Goal: Task Accomplishment & Management: Complete application form

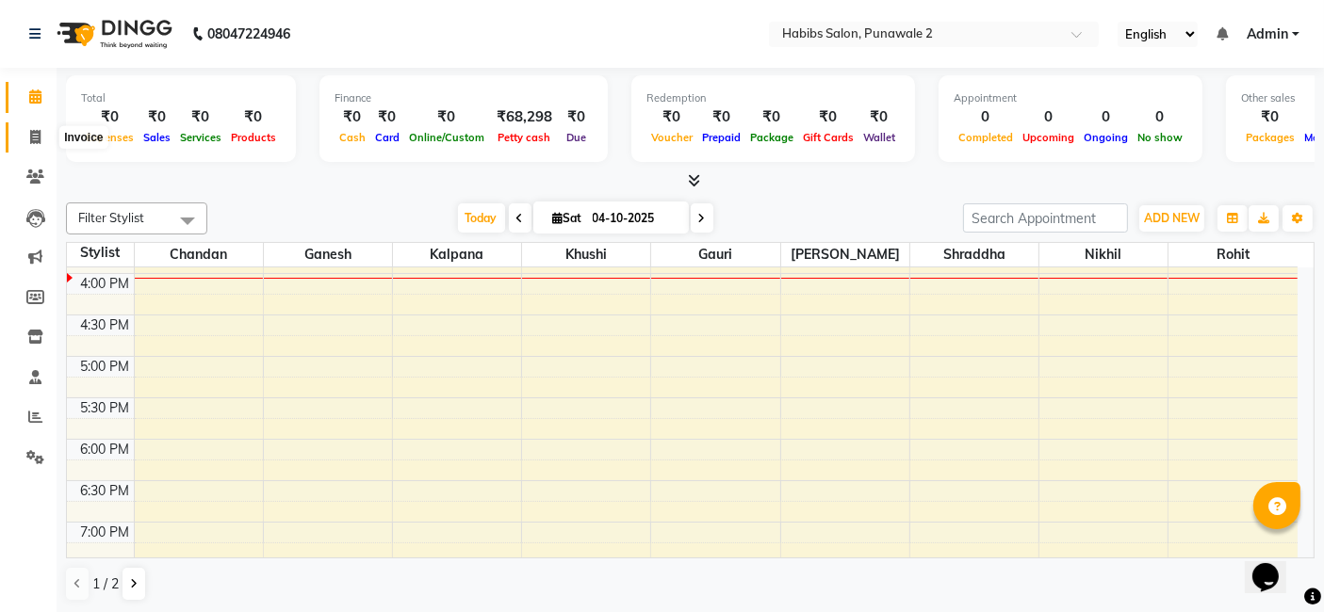
click at [20, 139] on span at bounding box center [35, 138] width 33 height 22
select select "8475"
select select "service"
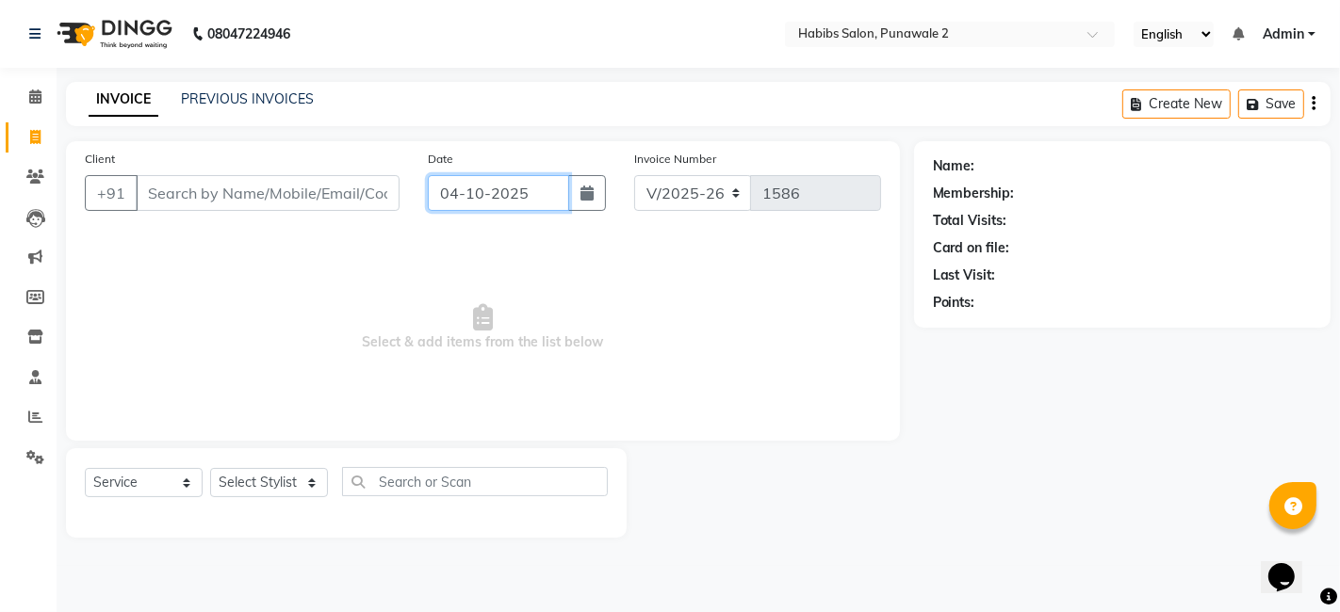
click at [487, 197] on input "04-10-2025" at bounding box center [498, 193] width 141 height 36
select select "10"
select select "2025"
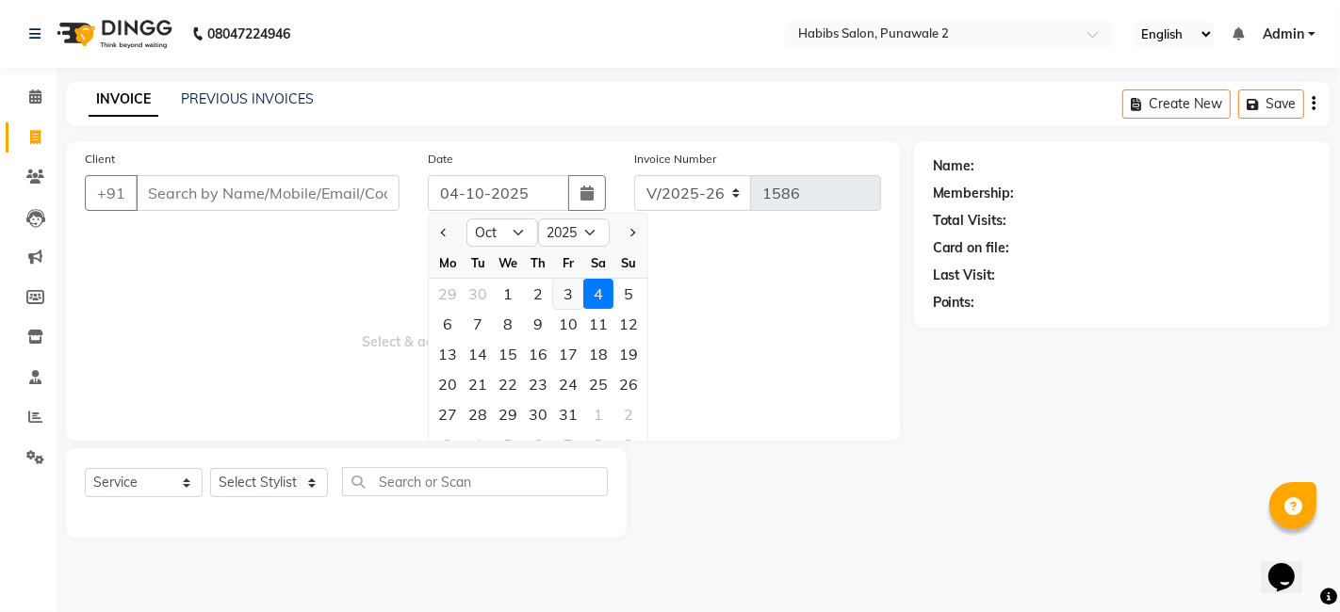
click at [567, 297] on div "3" at bounding box center [568, 294] width 30 height 30
type input "03-10-2025"
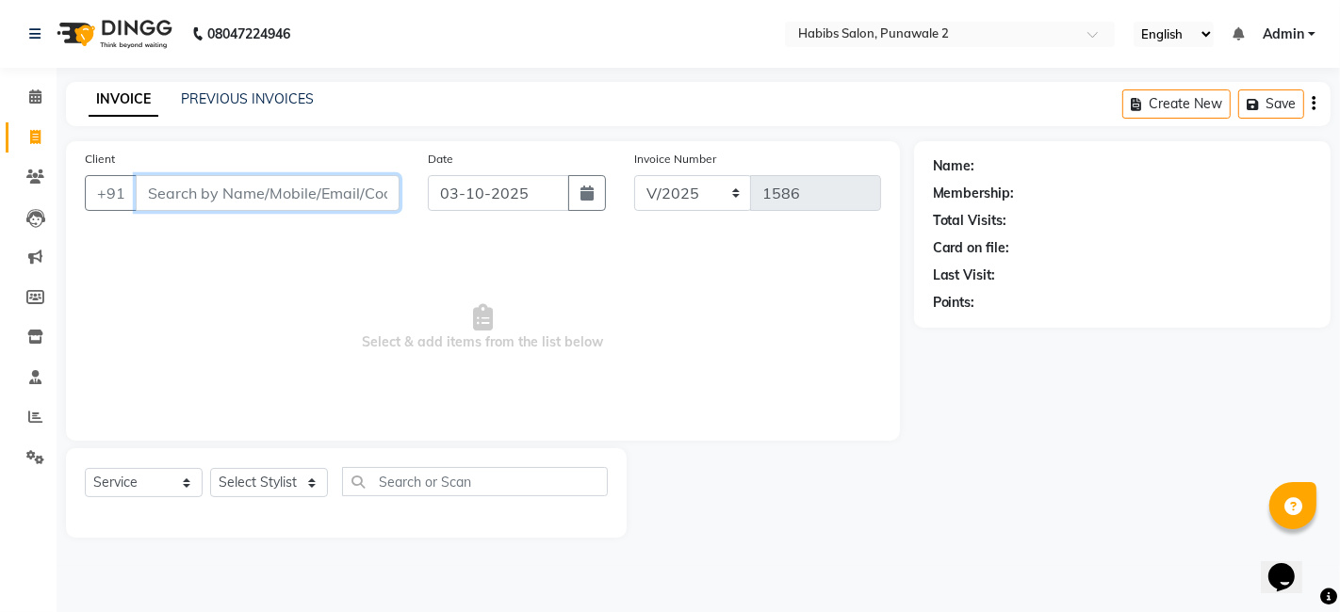
click at [370, 184] on input "Client" at bounding box center [268, 193] width 264 height 36
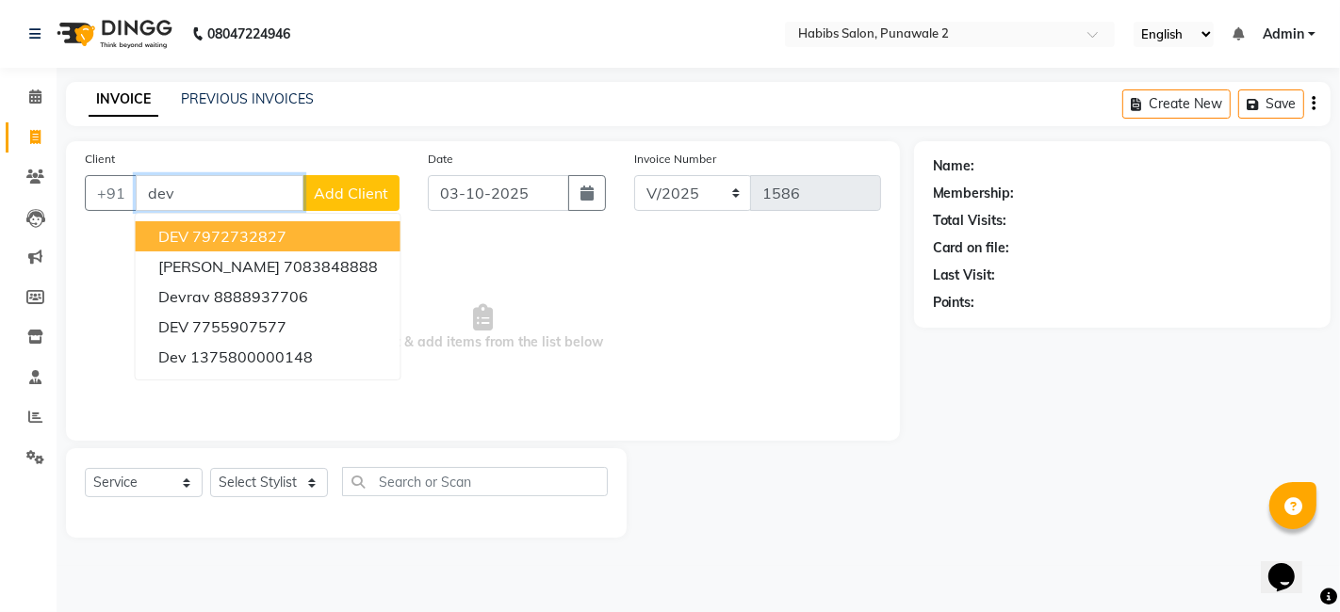
type input "dev"
click at [351, 168] on div "Client +91 dev DEV 7972732827 [PERSON_NAME] 7083848888 devrav 8888937706 DEV 77…" at bounding box center [242, 187] width 343 height 77
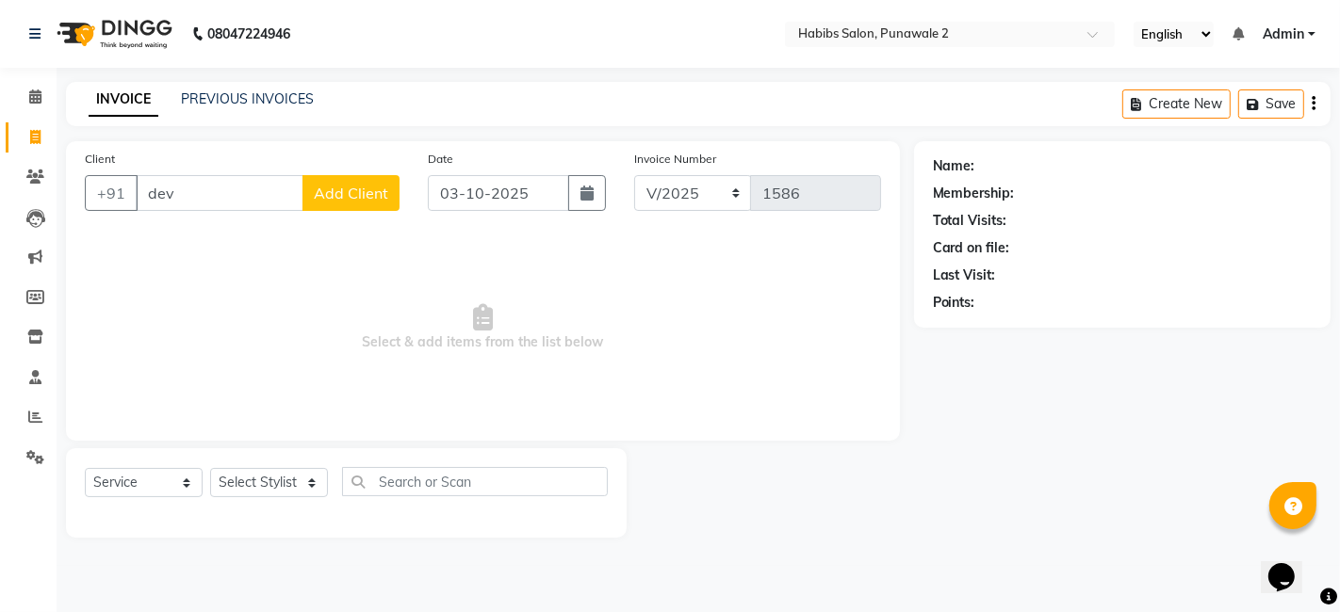
click at [322, 198] on span "Add Client" at bounding box center [351, 193] width 74 height 19
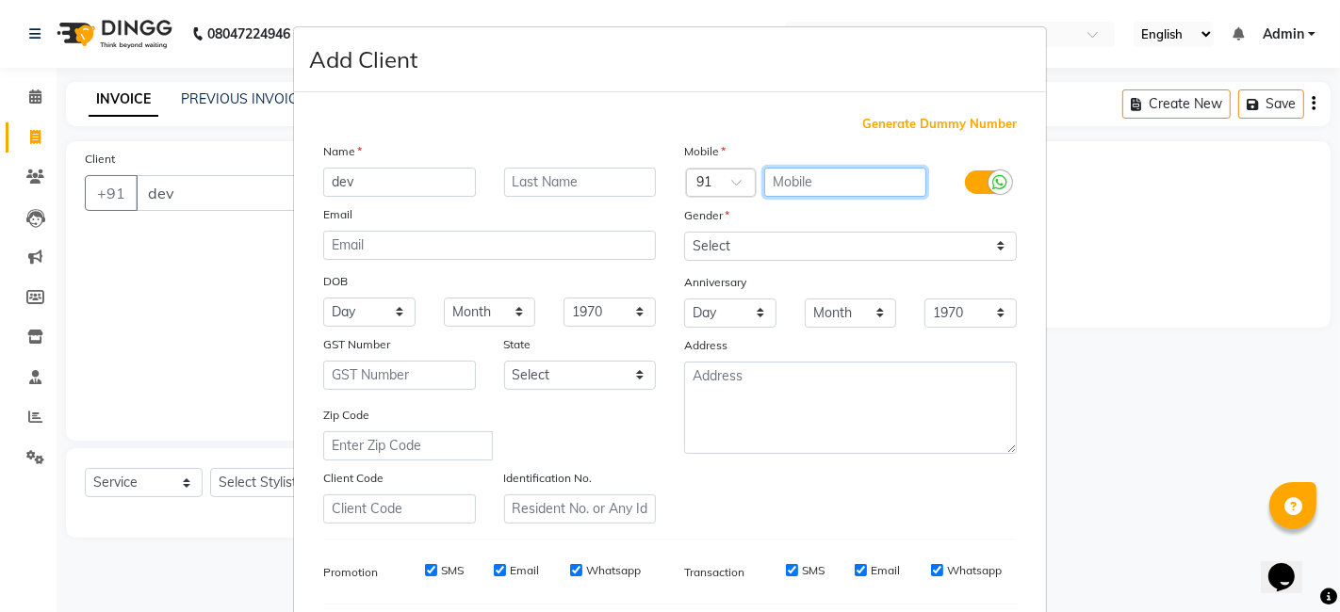
drag, startPoint x: 819, startPoint y: 175, endPoint x: 759, endPoint y: 124, distance: 78.9
click at [759, 124] on div "Generate Dummy Number Name dev Email DOB Day 01 02 03 04 05 06 07 08 09 10 11 1…" at bounding box center [670, 434] width 722 height 638
type input "9040222075"
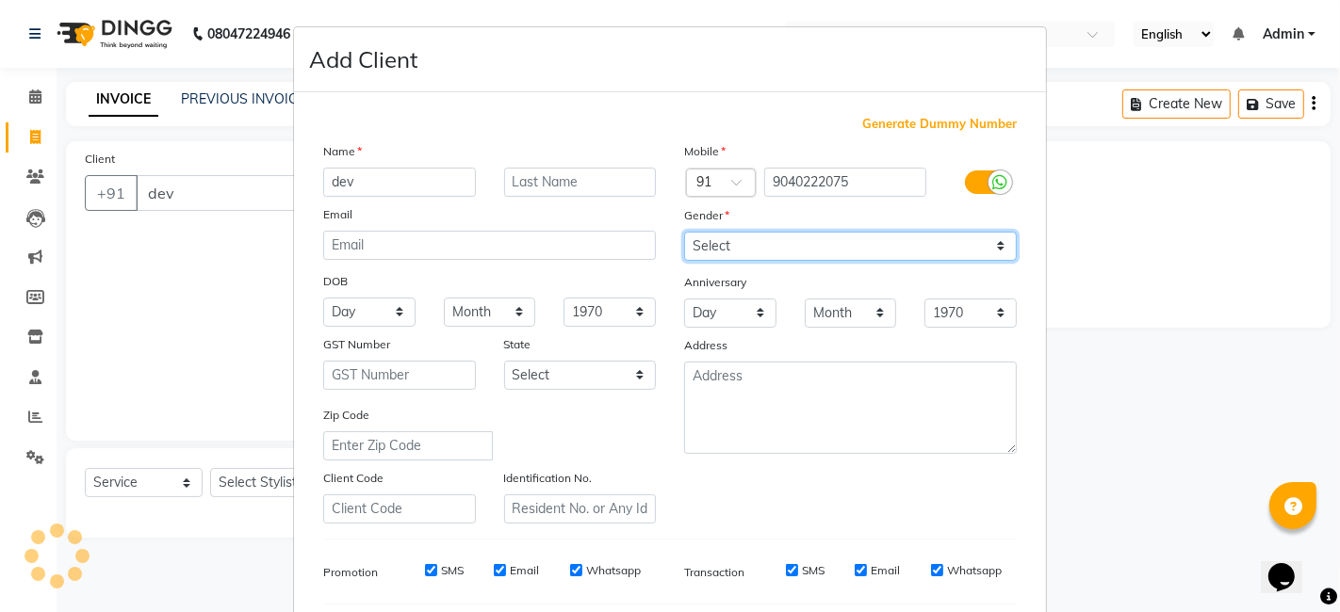
click at [771, 243] on select "Select [DEMOGRAPHIC_DATA] [DEMOGRAPHIC_DATA] Other Prefer Not To Say" at bounding box center [850, 246] width 333 height 29
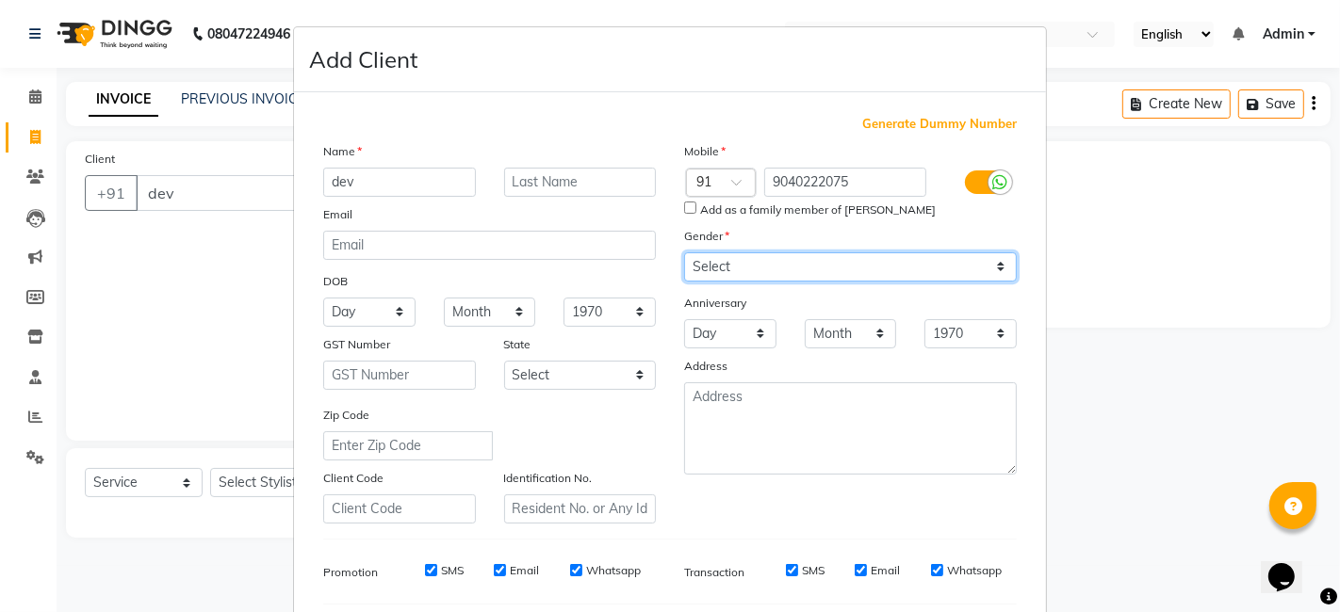
select select "[DEMOGRAPHIC_DATA]"
click at [684, 253] on select "Select [DEMOGRAPHIC_DATA] [DEMOGRAPHIC_DATA] Other Prefer Not To Say" at bounding box center [850, 267] width 333 height 29
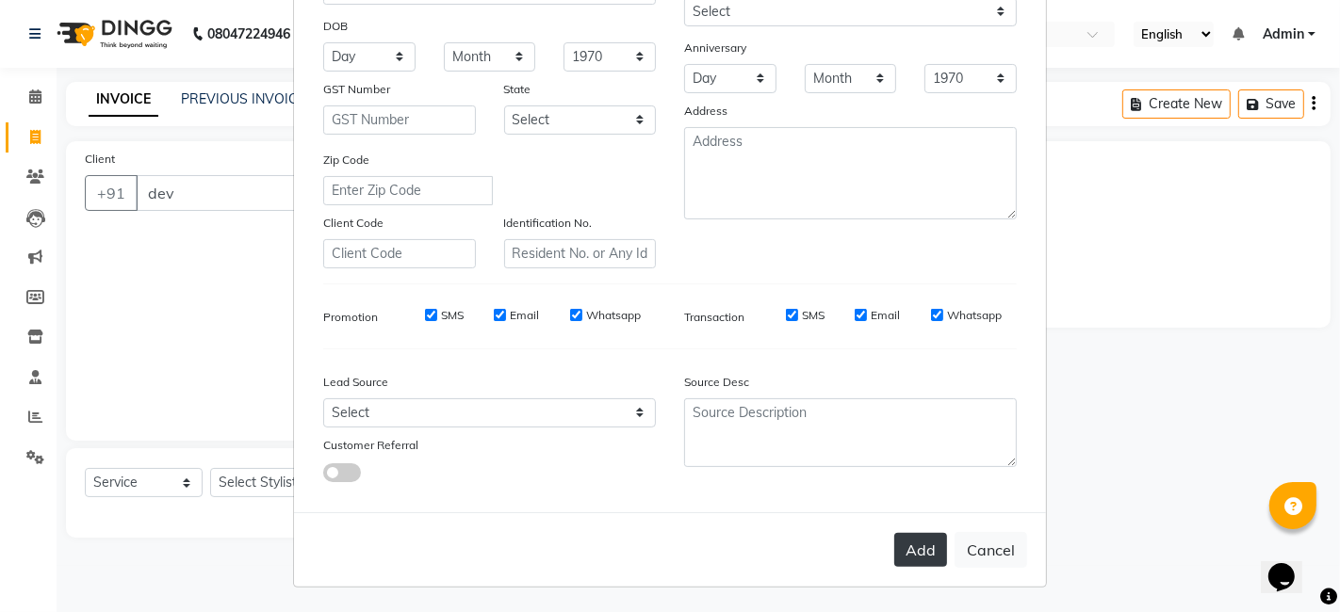
click at [923, 559] on button "Add" at bounding box center [920, 550] width 53 height 34
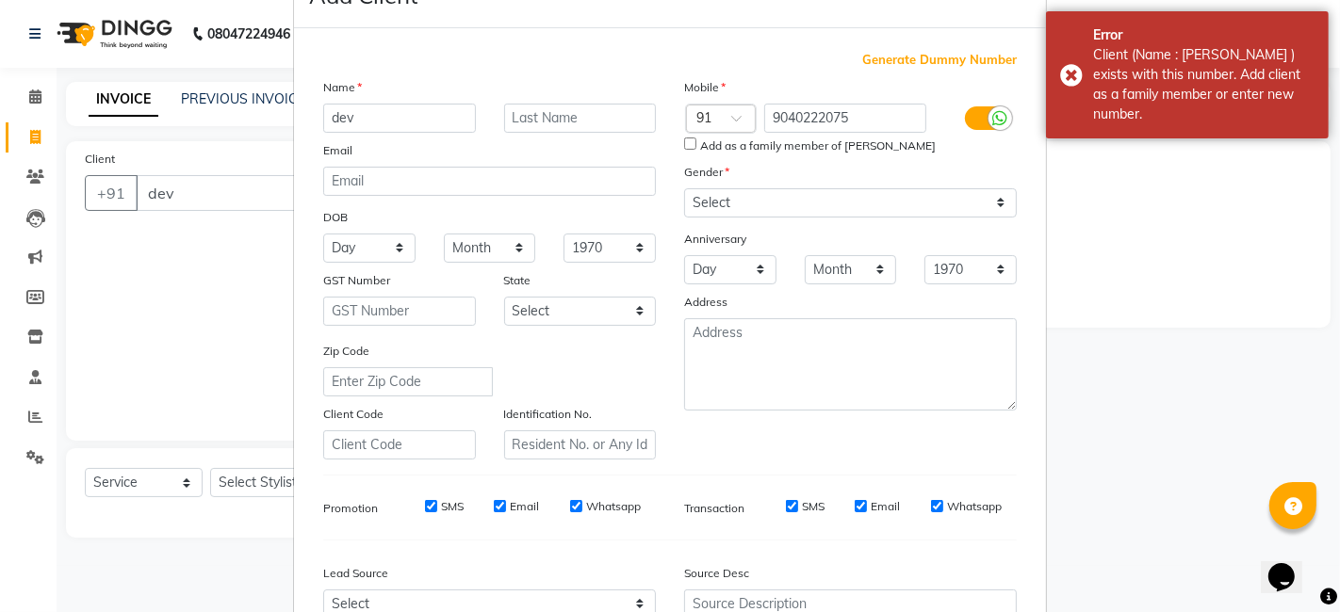
scroll to position [63, 0]
click at [854, 122] on input "9040222075" at bounding box center [845, 119] width 163 height 29
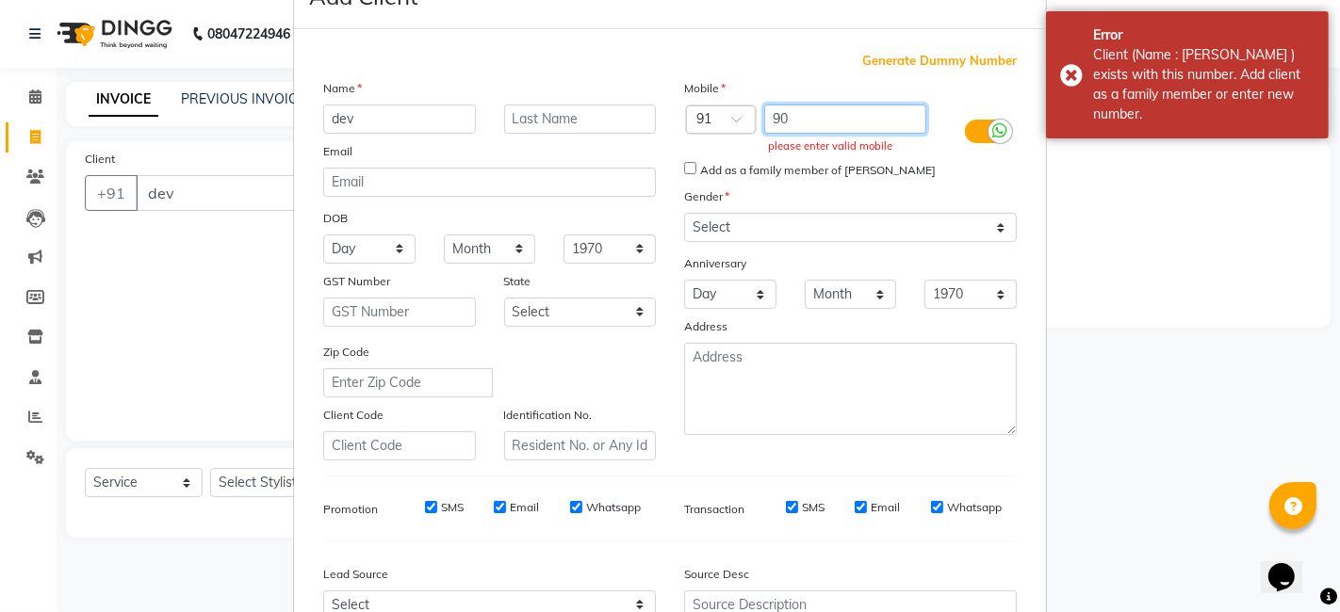
type input "9"
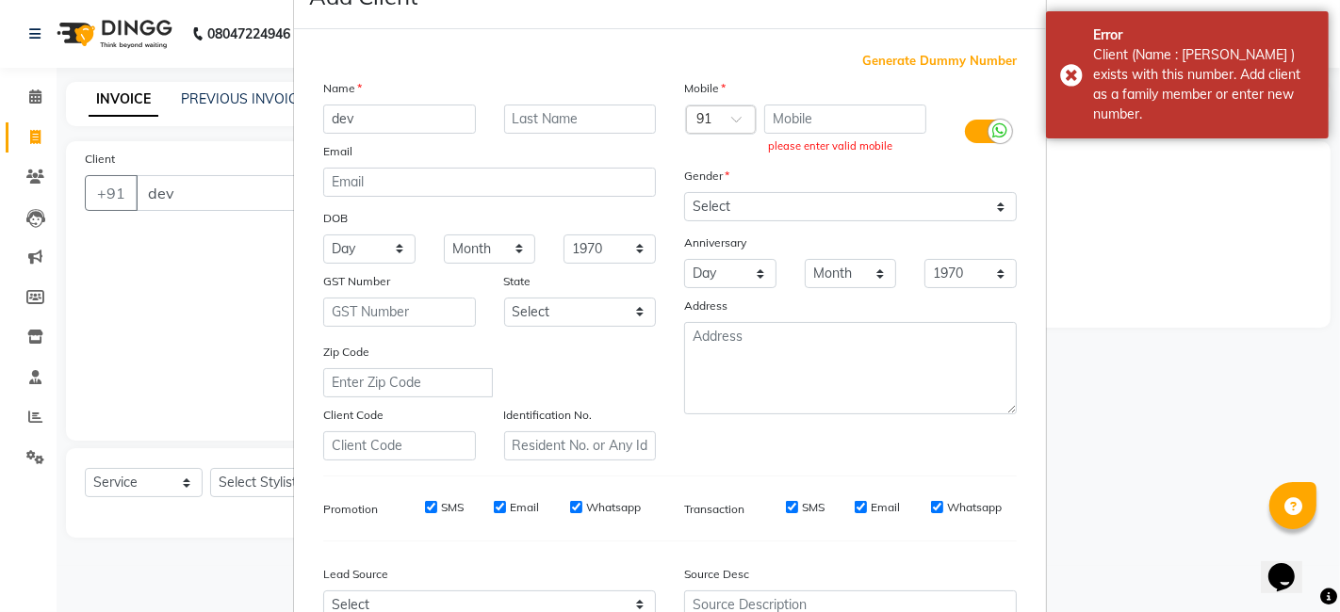
click at [928, 55] on span "Generate Dummy Number" at bounding box center [939, 61] width 155 height 19
type input "1375800000238"
checkbox input "false"
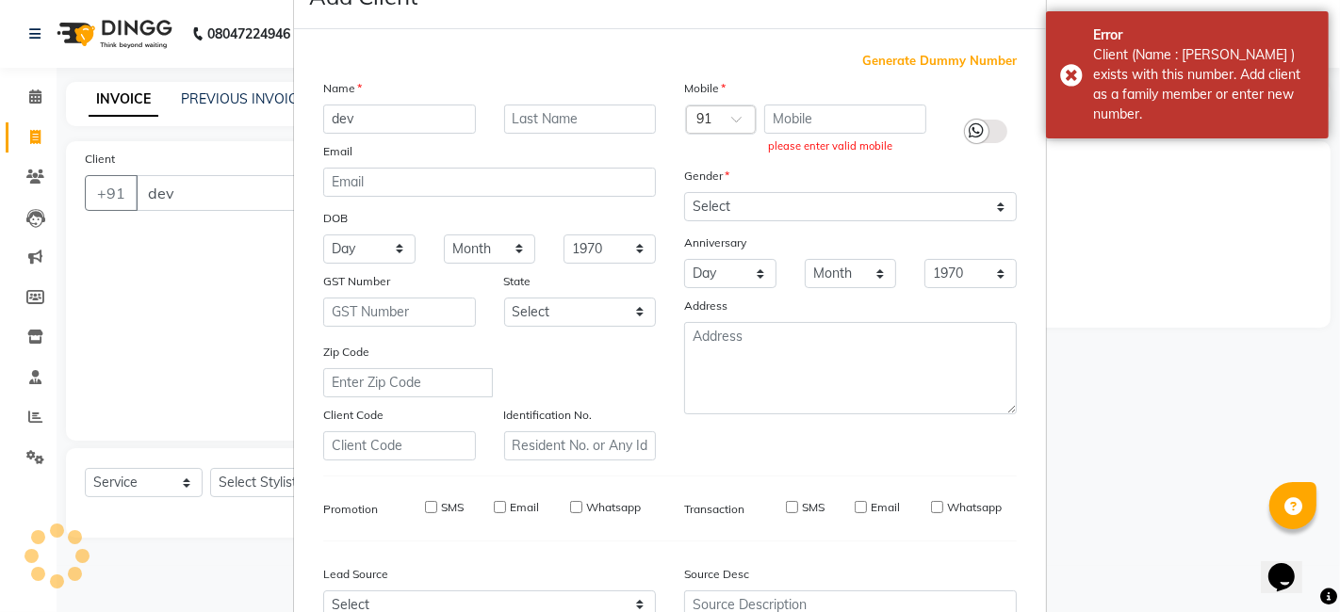
checkbox input "false"
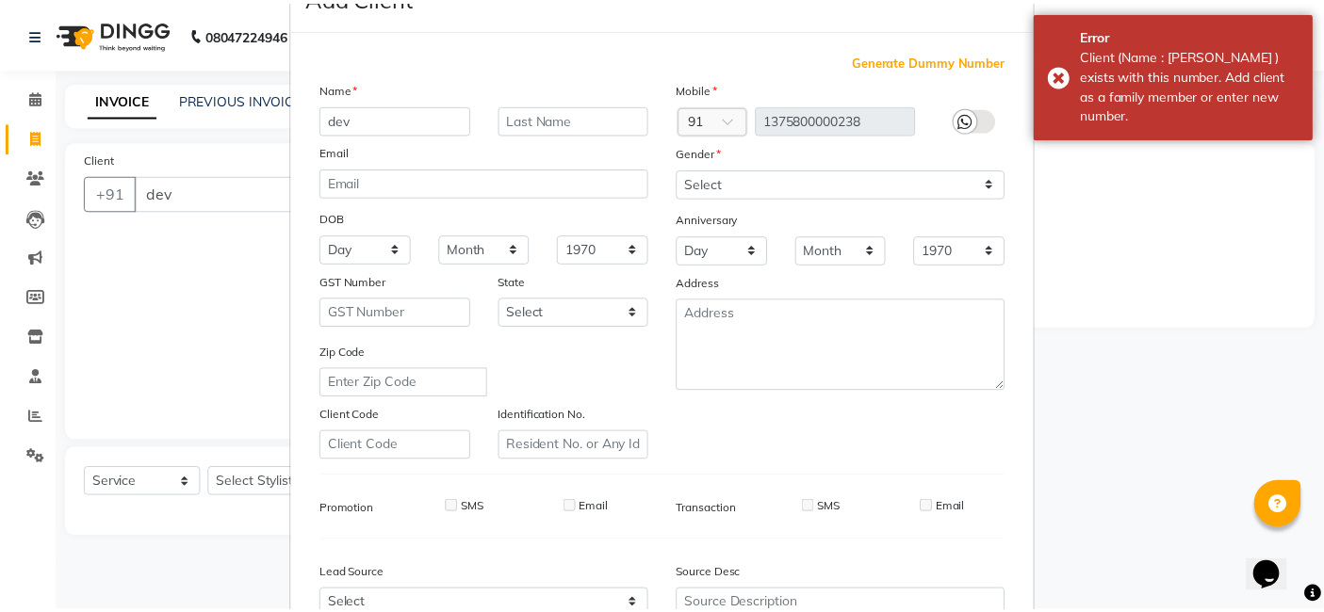
scroll to position [255, 0]
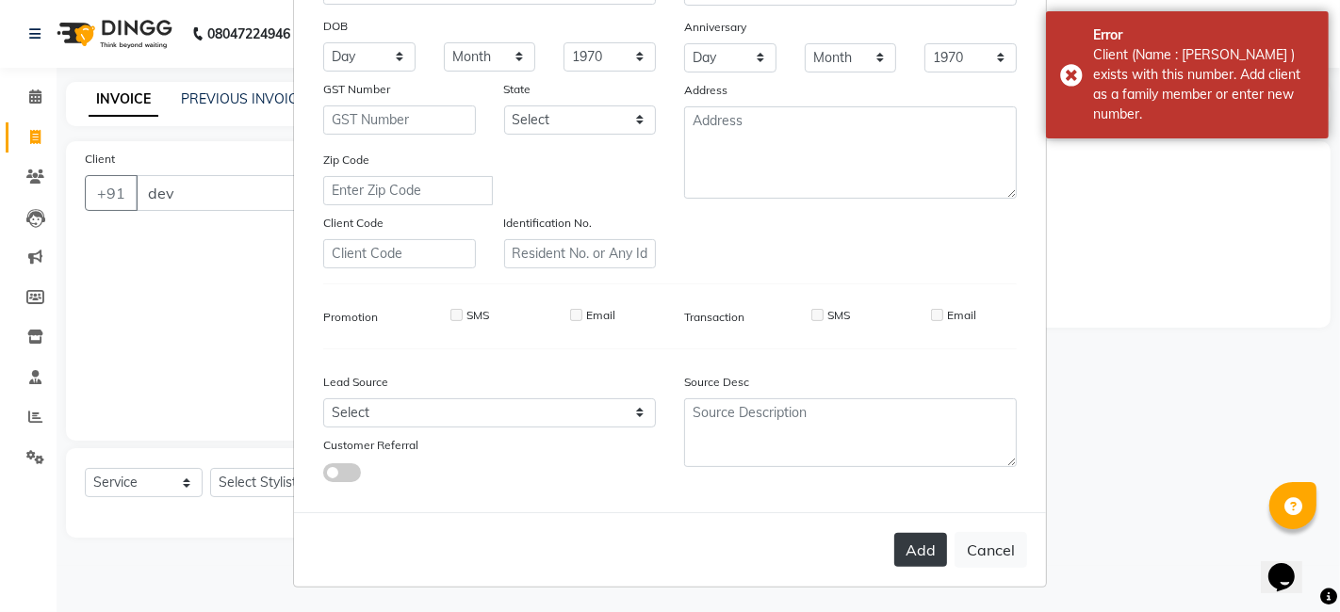
click at [912, 543] on button "Add" at bounding box center [920, 550] width 53 height 34
type input "1375800000238"
select select
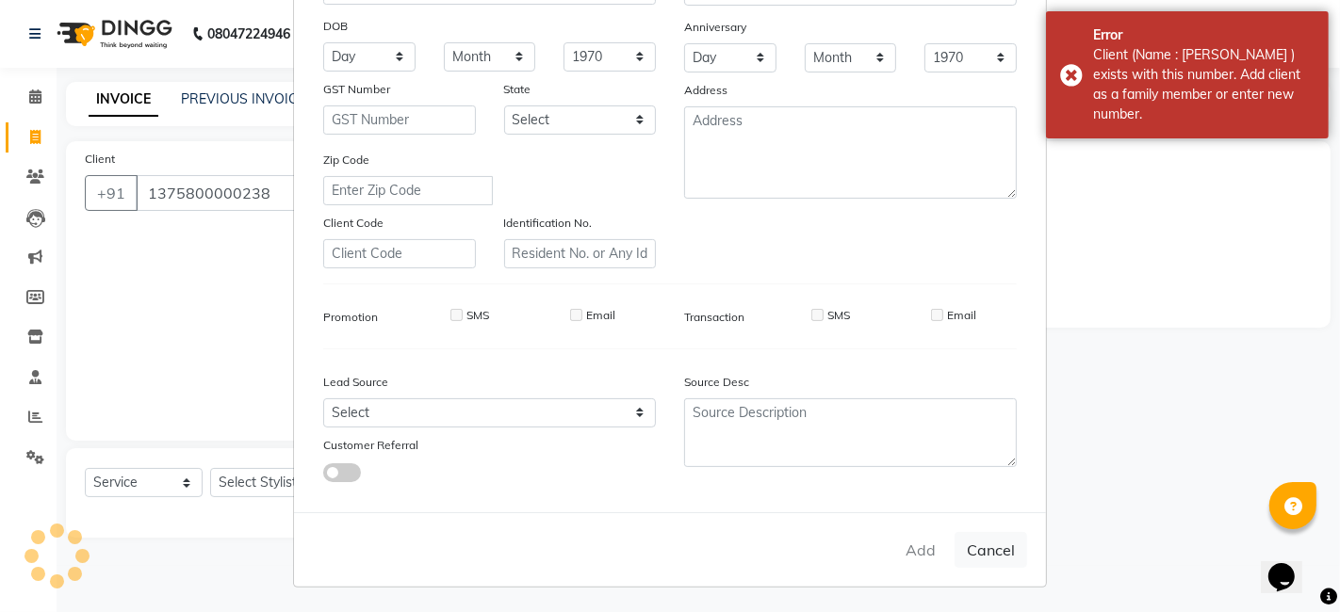
select select
checkbox input "false"
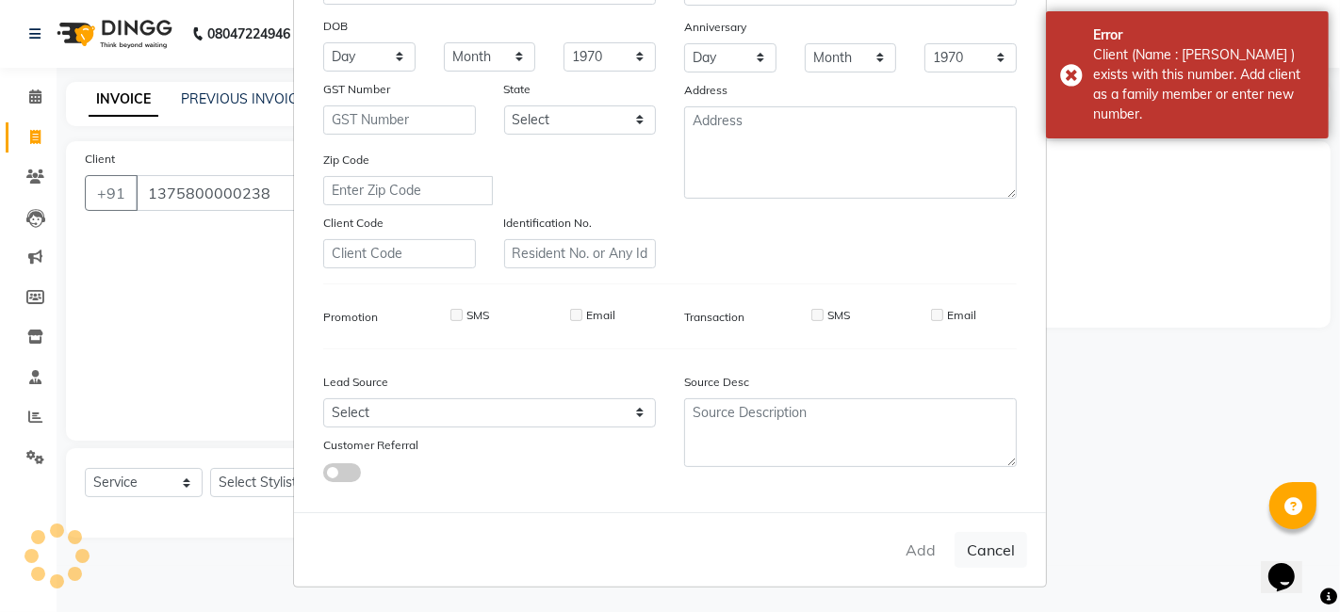
checkbox input "false"
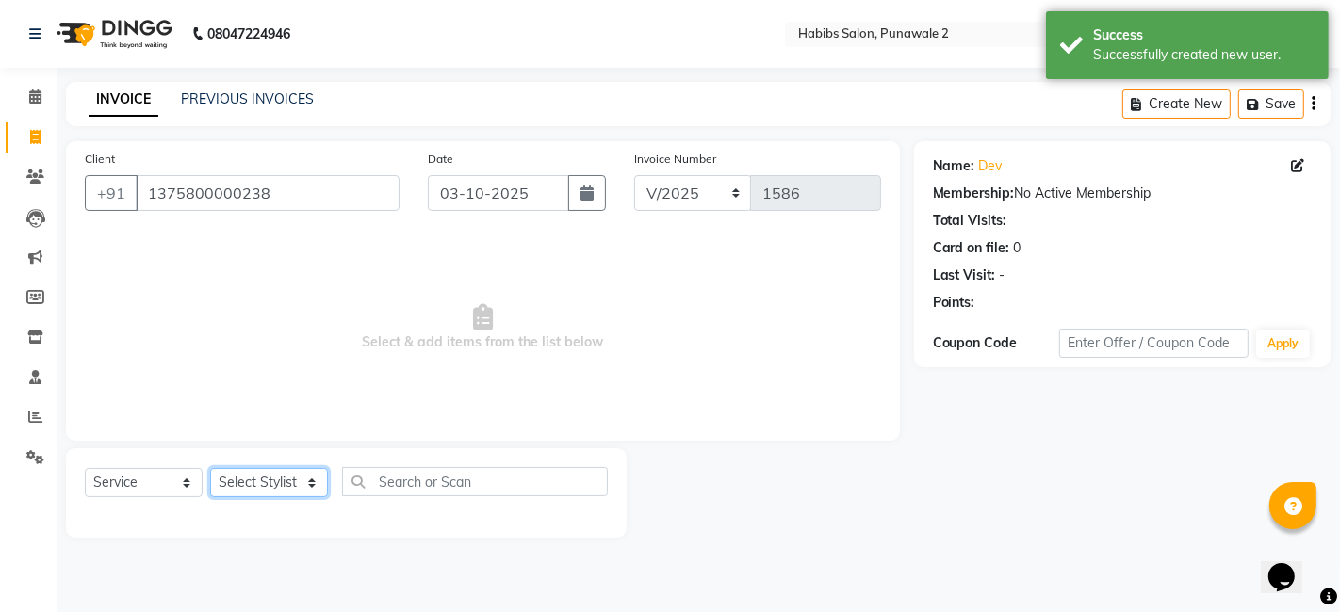
click at [285, 481] on select "Select Stylist Chandan Ganesh Gauri [PERSON_NAME] [PERSON_NAME] nikhil rohit [P…" at bounding box center [269, 482] width 118 height 29
select select "91532"
click at [210, 468] on select "Select Stylist Chandan Ganesh Gauri [PERSON_NAME] [PERSON_NAME] nikhil rohit [P…" at bounding box center [269, 482] width 118 height 29
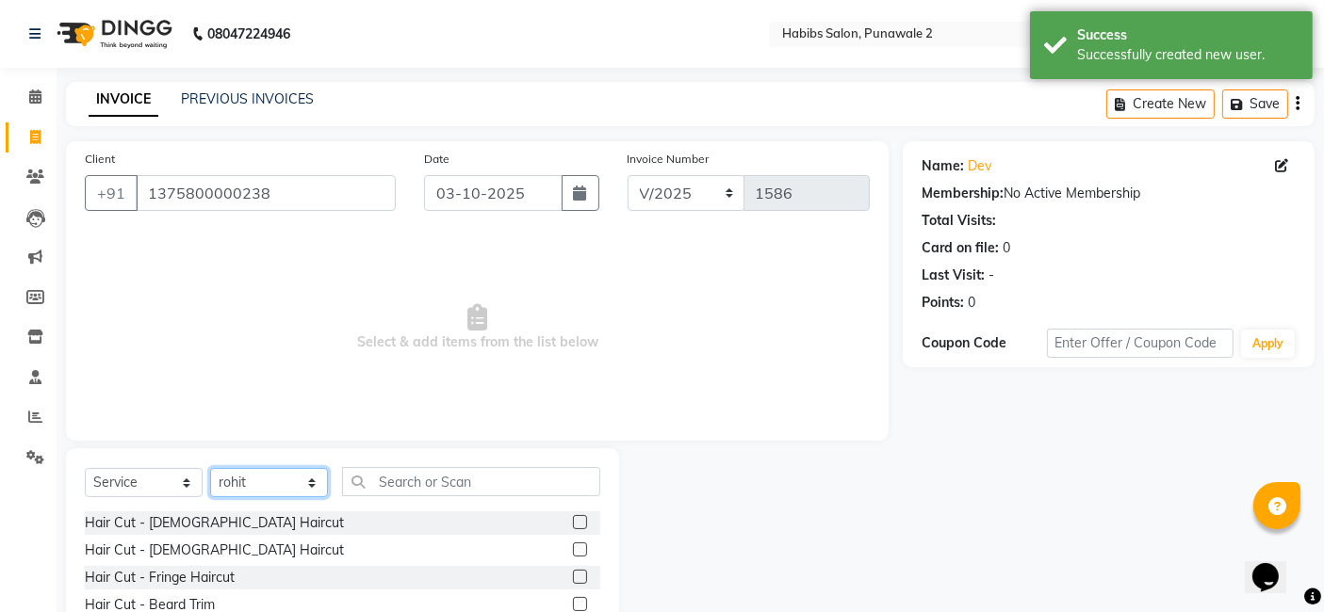
scroll to position [141, 0]
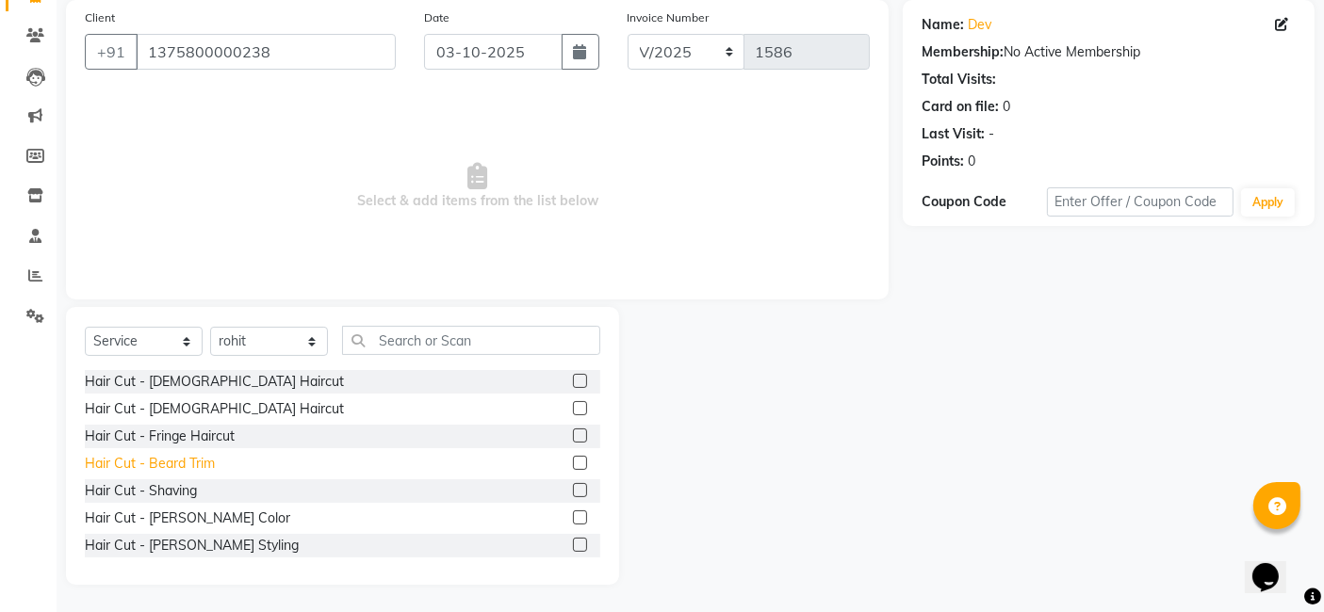
click at [165, 462] on div "Hair Cut - Beard Trim" at bounding box center [150, 464] width 130 height 20
checkbox input "false"
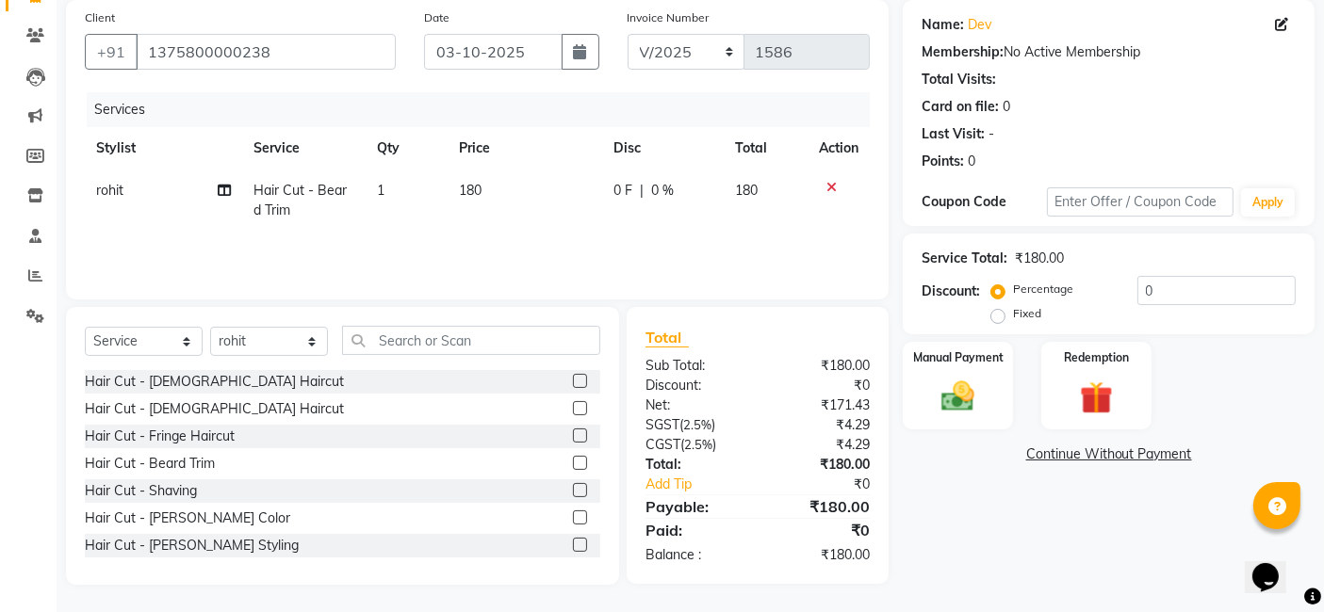
click at [500, 185] on td "180" at bounding box center [525, 201] width 155 height 62
select select "91532"
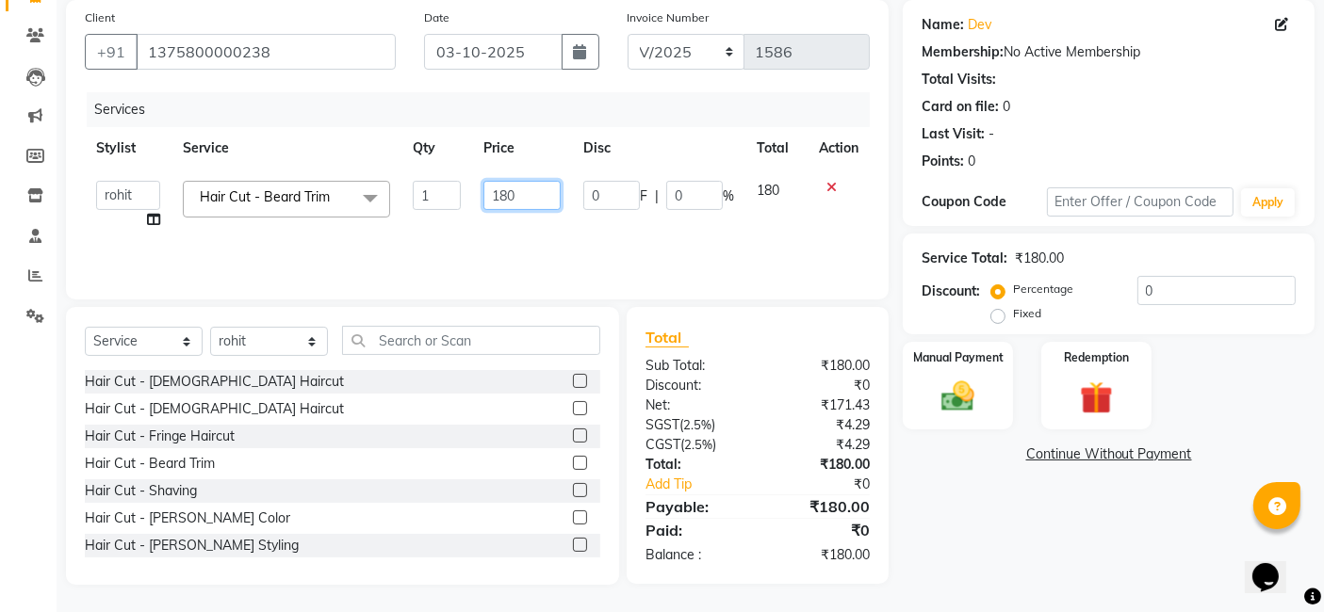
click at [535, 198] on input "180" at bounding box center [521, 195] width 77 height 29
type input "1"
type input "400"
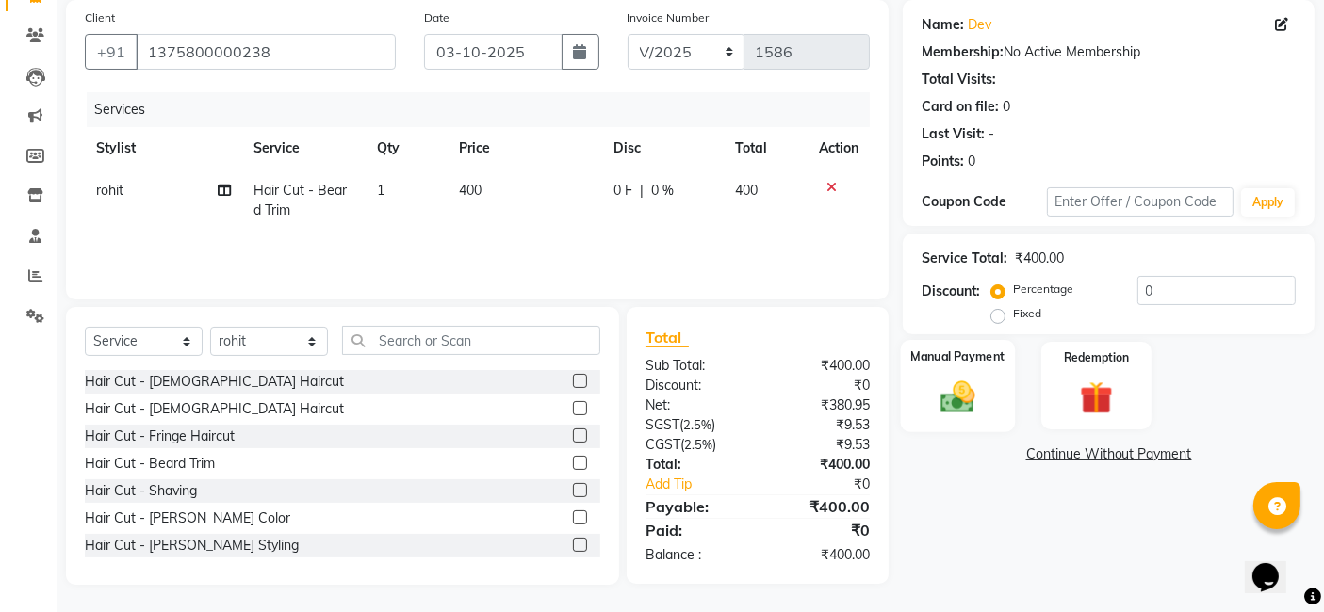
click at [987, 391] on div "Manual Payment" at bounding box center [958, 386] width 114 height 92
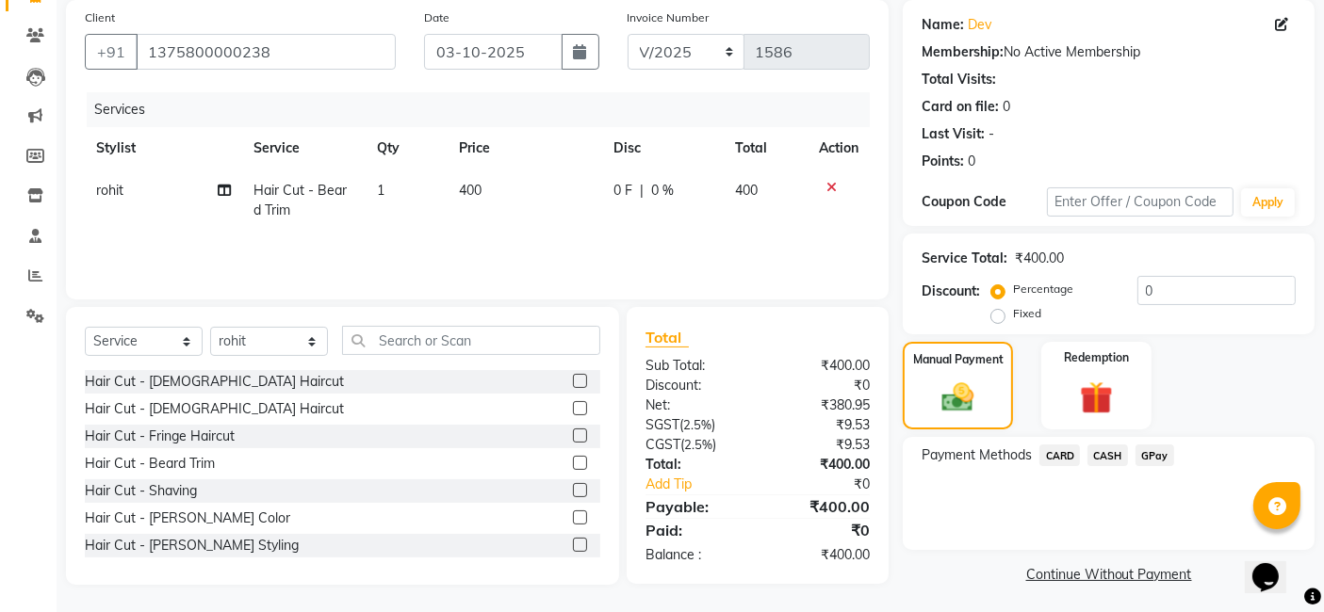
click at [1068, 453] on span "GPay" at bounding box center [1154, 456] width 39 height 22
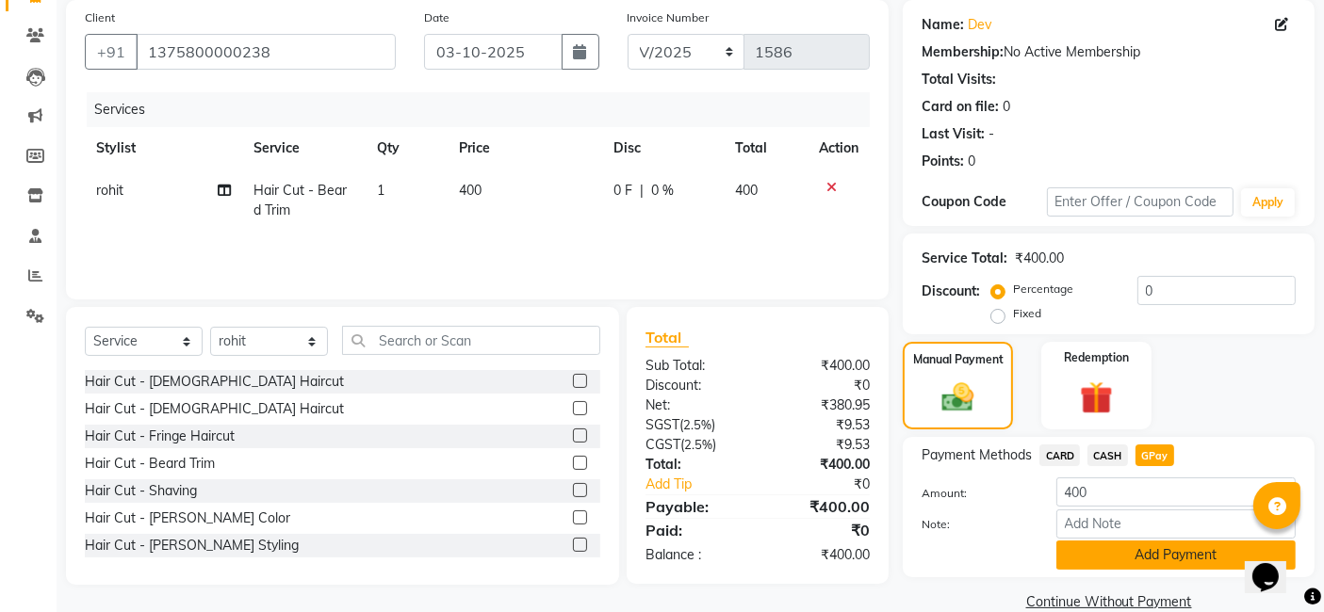
click at [1068, 551] on button "Add Payment" at bounding box center [1175, 555] width 239 height 29
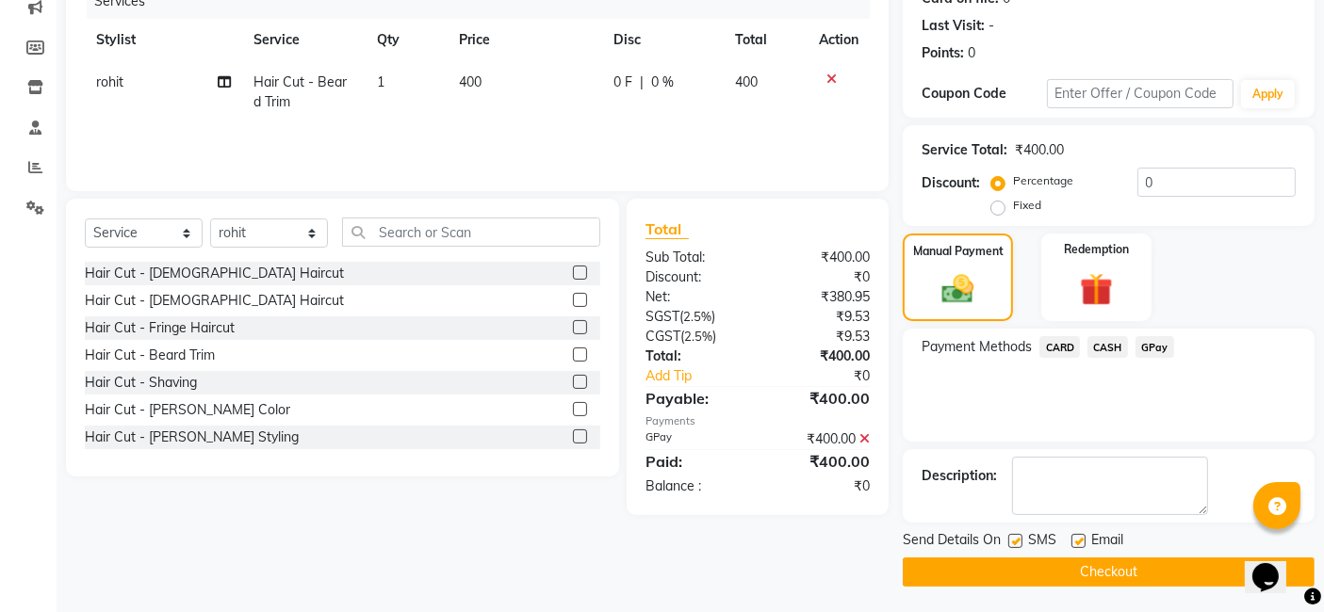
scroll to position [251, 0]
click at [491, 85] on td "400" at bounding box center [525, 91] width 155 height 62
select select "91532"
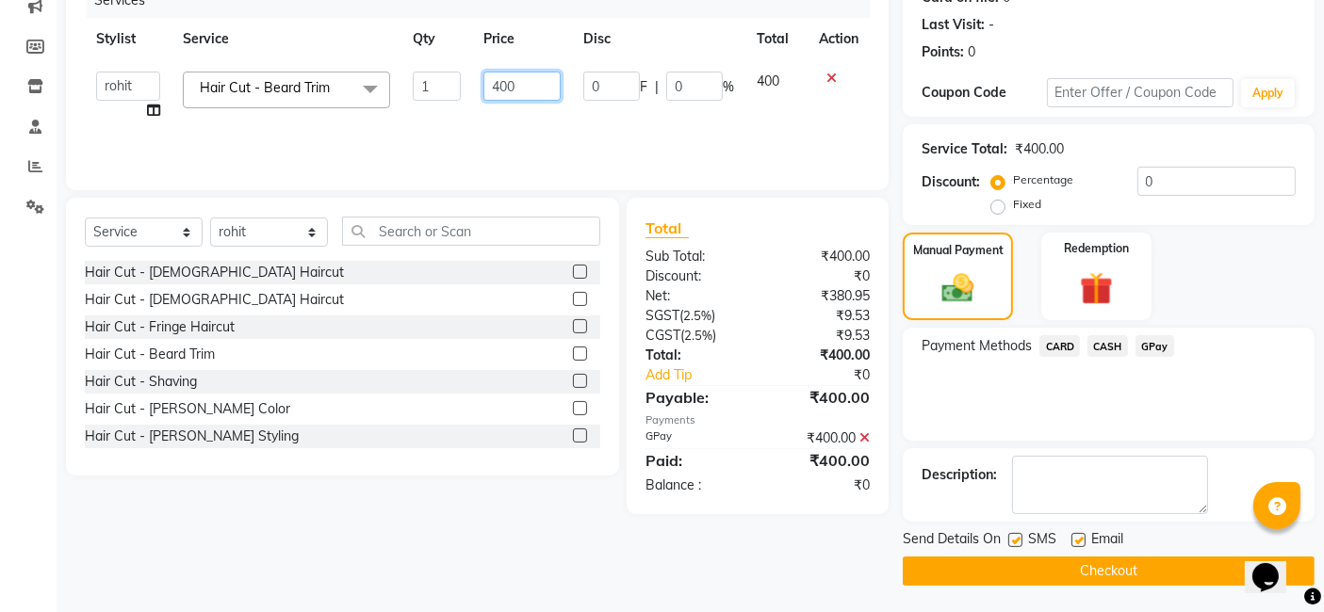
click at [523, 73] on input "400" at bounding box center [521, 86] width 77 height 29
type input "4"
type input "500"
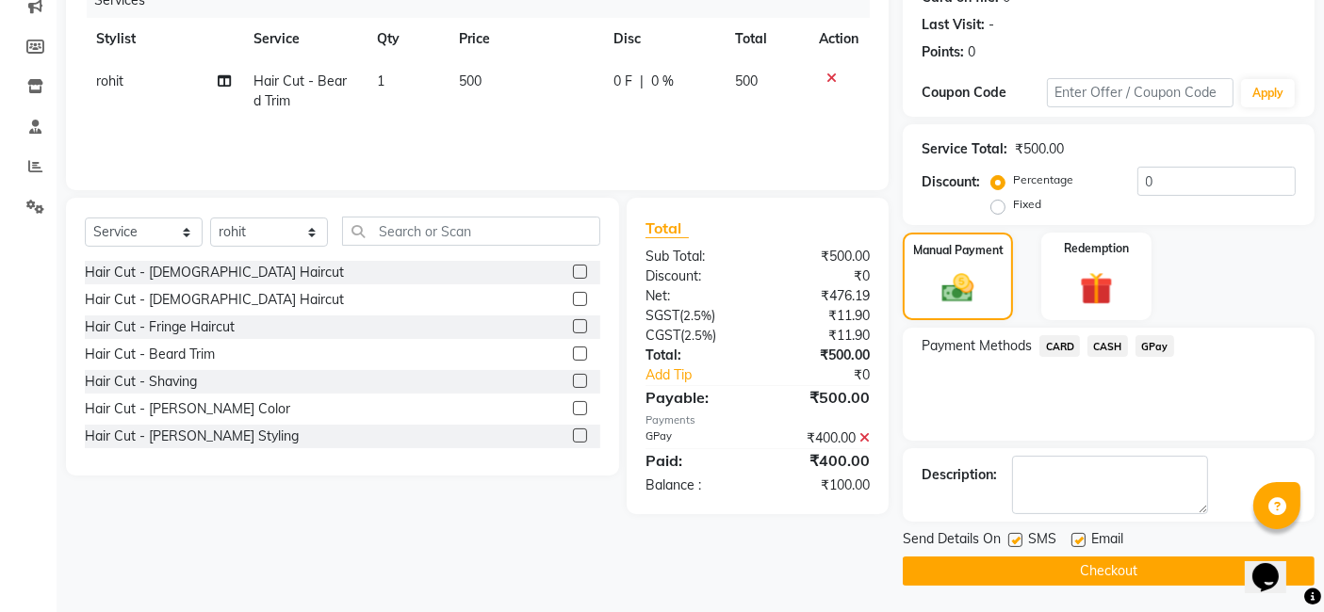
click at [1068, 306] on div "Manual Payment Redemption" at bounding box center [1109, 277] width 440 height 89
click at [1068, 346] on span "GPay" at bounding box center [1154, 346] width 39 height 22
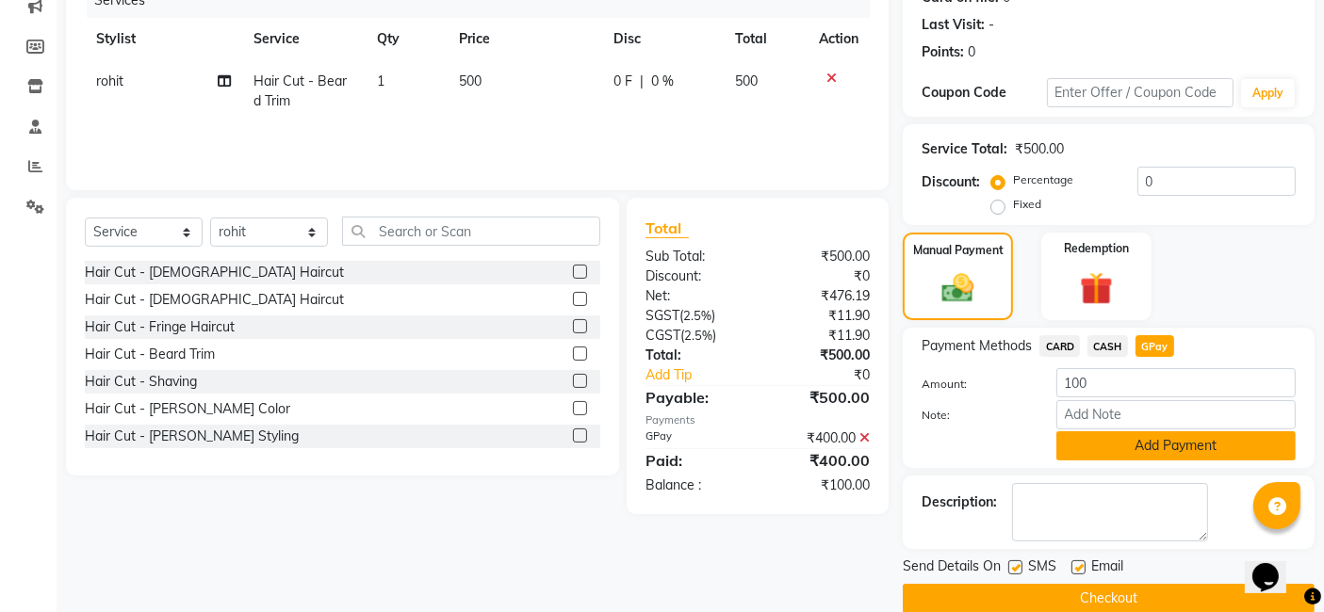
click at [1068, 450] on button "Add Payment" at bounding box center [1175, 446] width 239 height 29
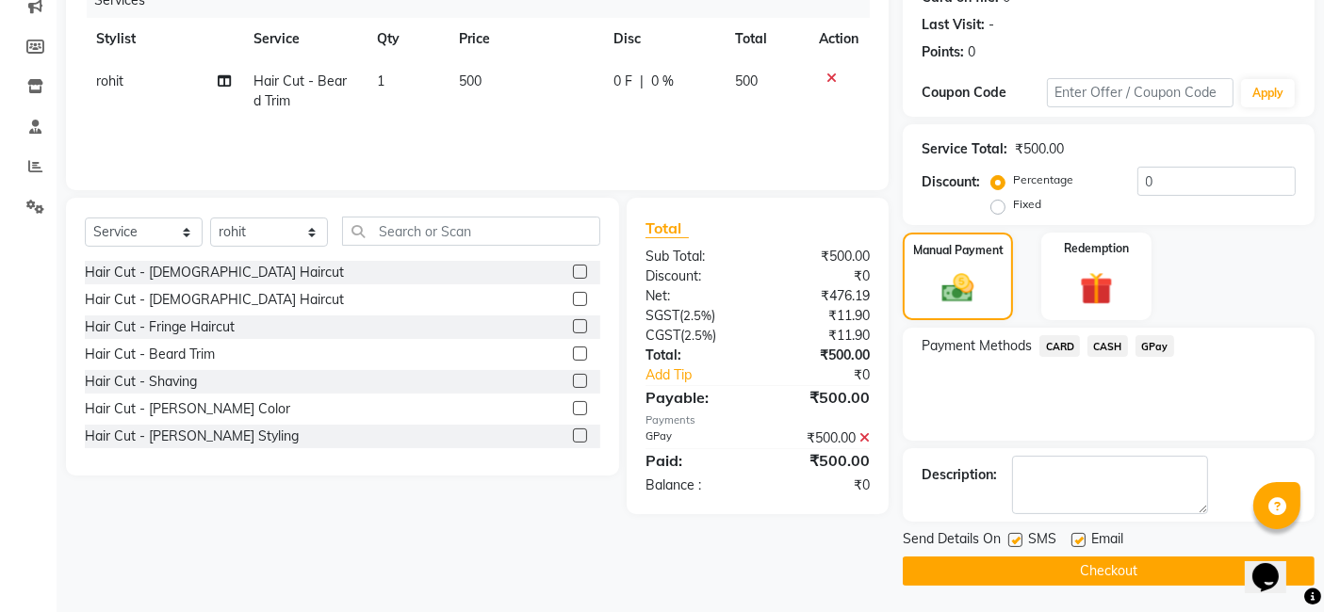
click at [1068, 571] on button "Checkout" at bounding box center [1109, 571] width 412 height 29
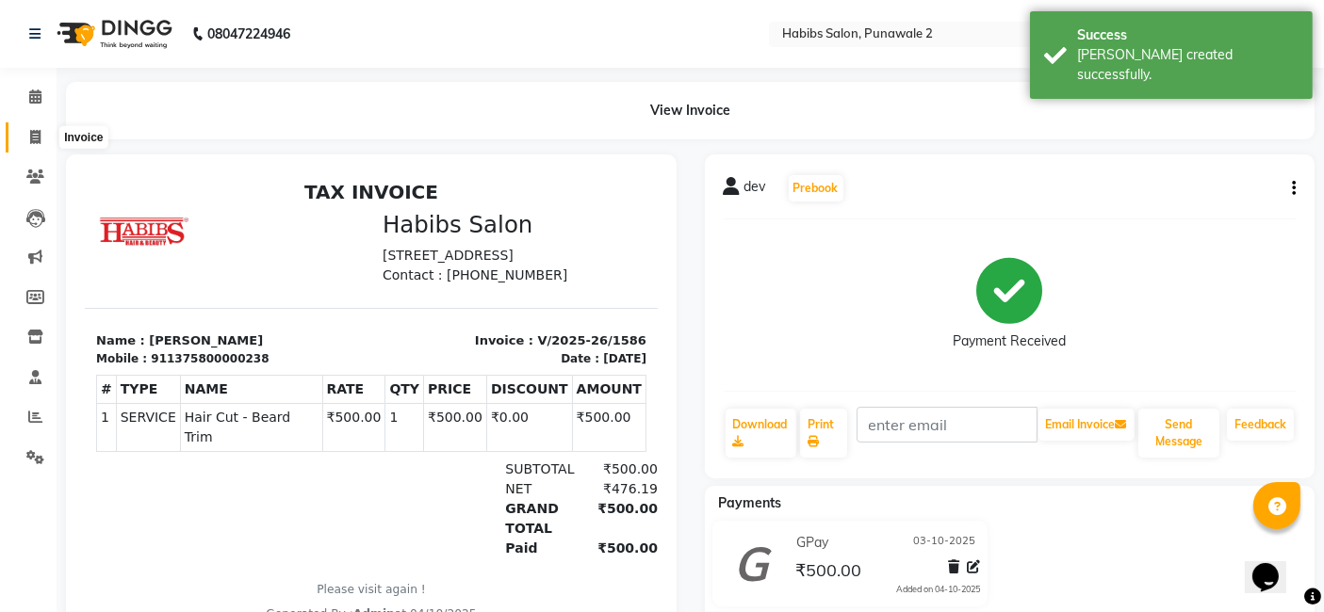
click at [40, 141] on icon at bounding box center [35, 137] width 10 height 14
select select "service"
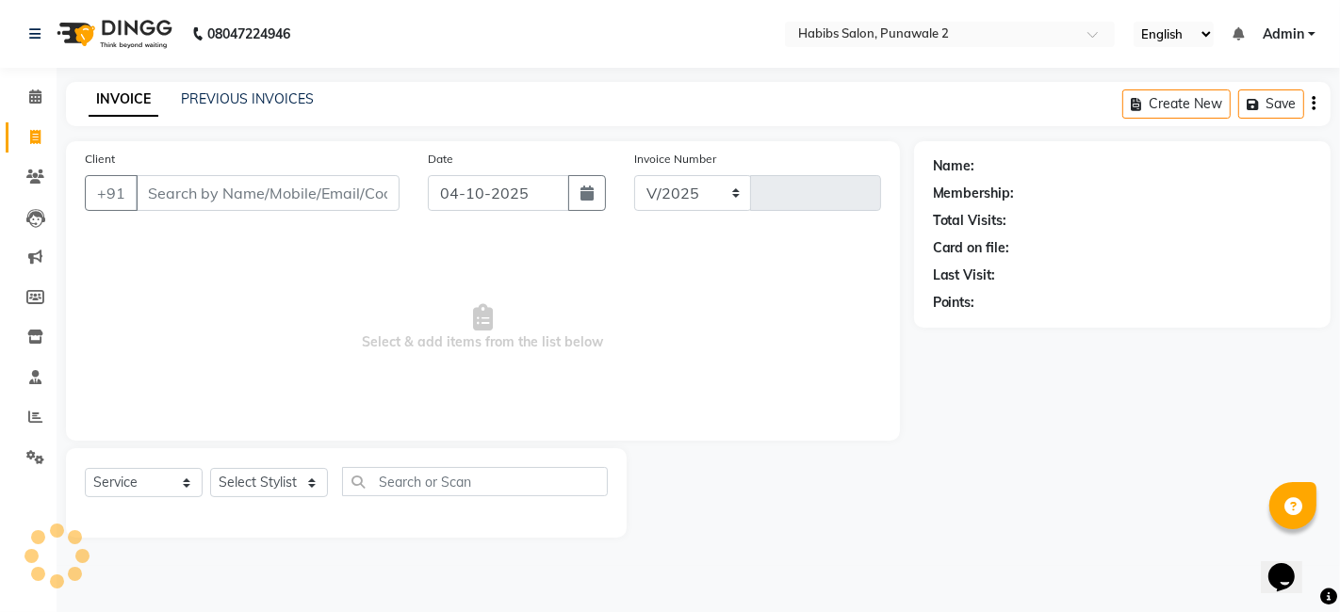
select select "8475"
type input "1587"
click at [516, 194] on input "04-10-2025" at bounding box center [498, 193] width 141 height 36
select select "10"
select select "2025"
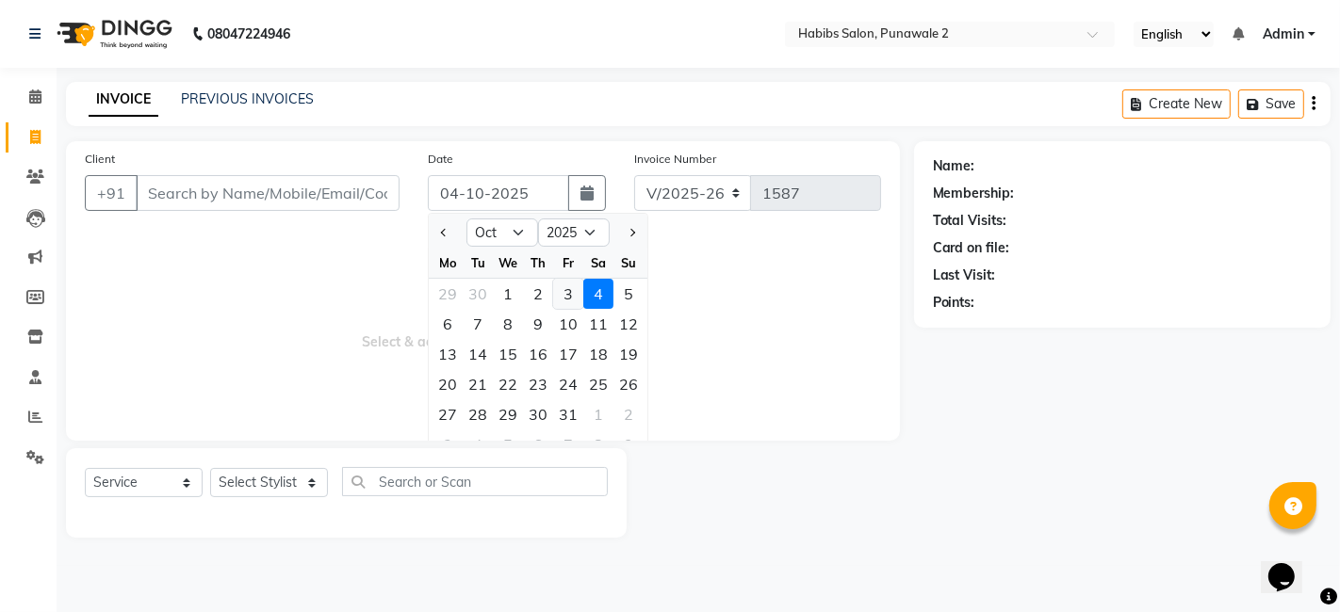
click at [567, 290] on div "3" at bounding box center [568, 294] width 30 height 30
type input "03-10-2025"
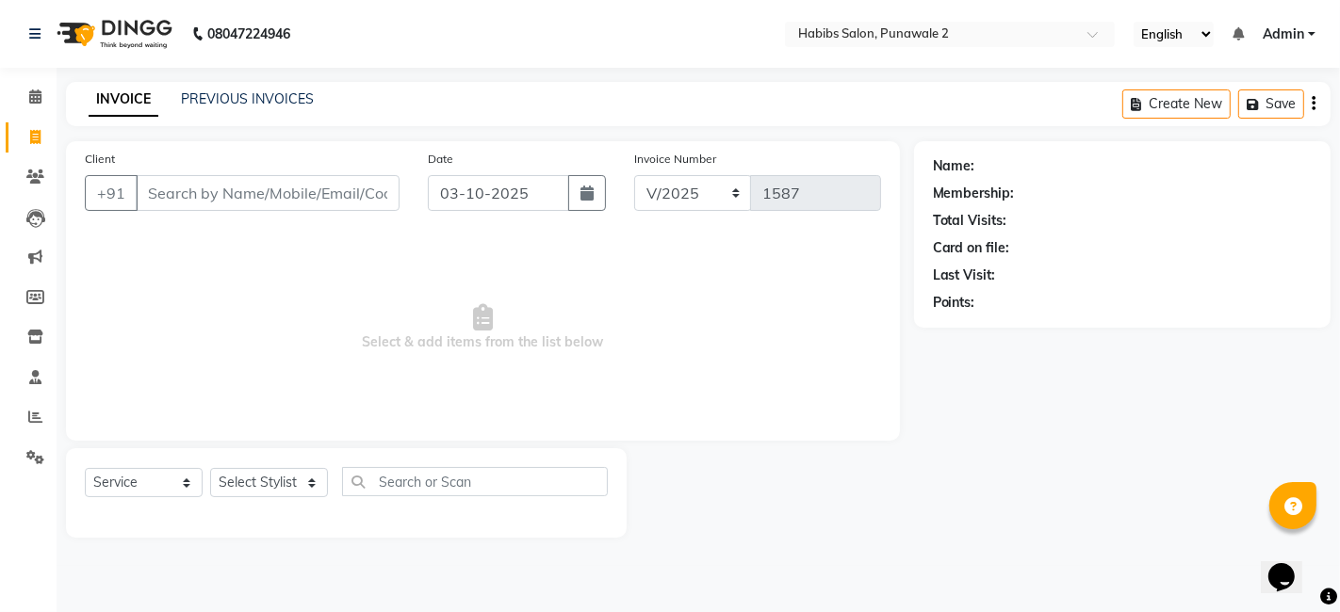
click at [808, 380] on span "Select & add items from the list below" at bounding box center [483, 328] width 796 height 188
click at [276, 189] on input "Client" at bounding box center [268, 193] width 264 height 36
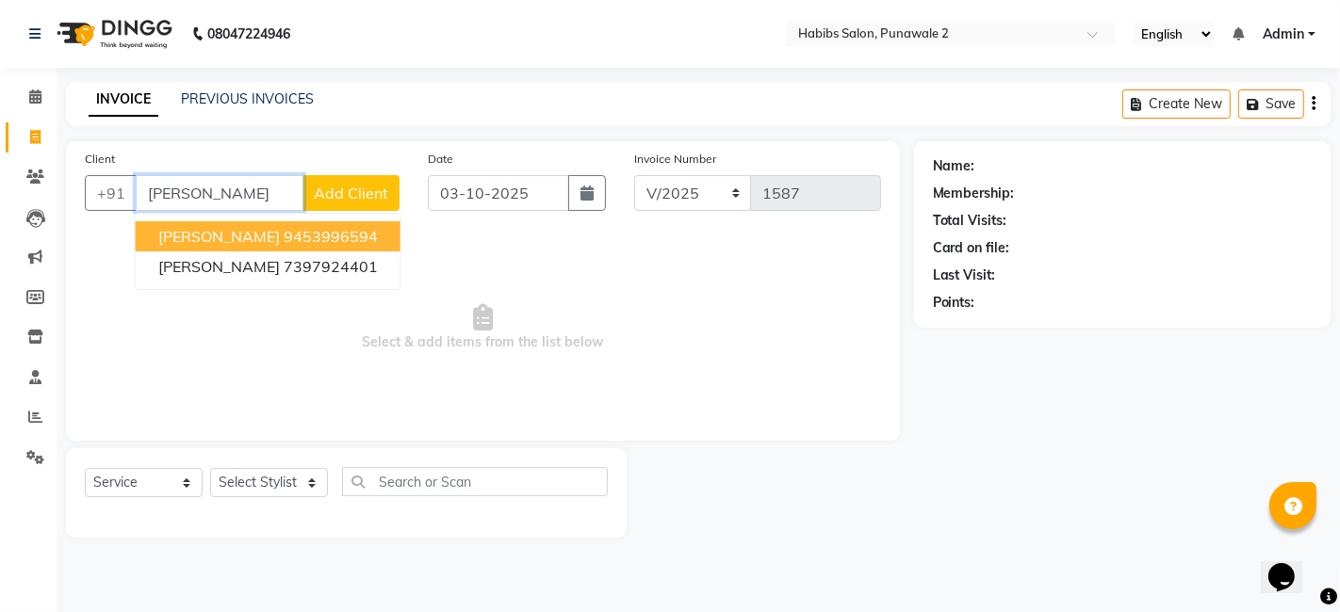
type input "[PERSON_NAME]"
click at [344, 180] on button "Add Client" at bounding box center [350, 193] width 97 height 36
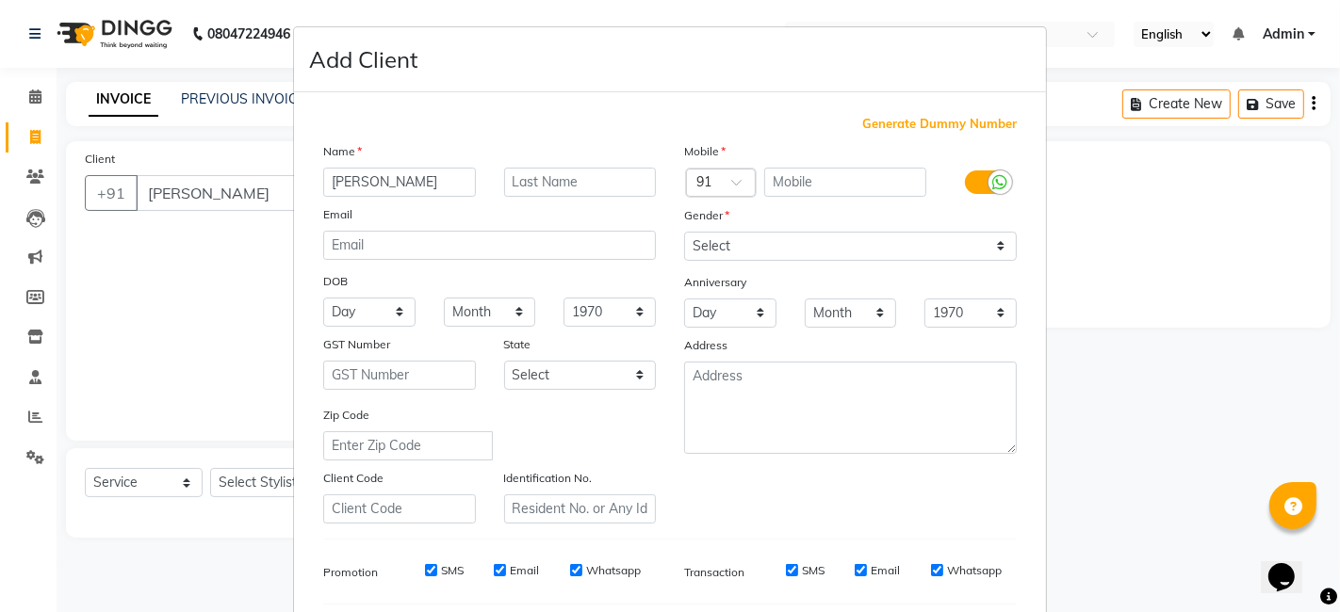
click at [939, 122] on span "Generate Dummy Number" at bounding box center [939, 124] width 155 height 19
type input "1375800000239"
checkbox input "false"
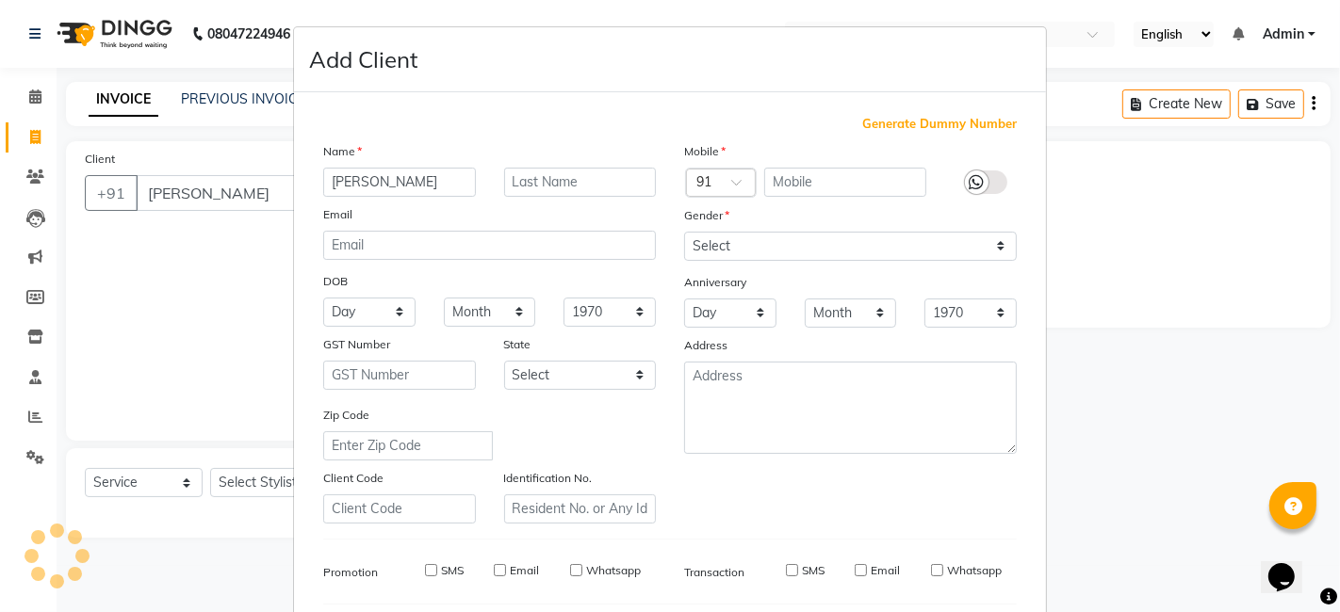
checkbox input "false"
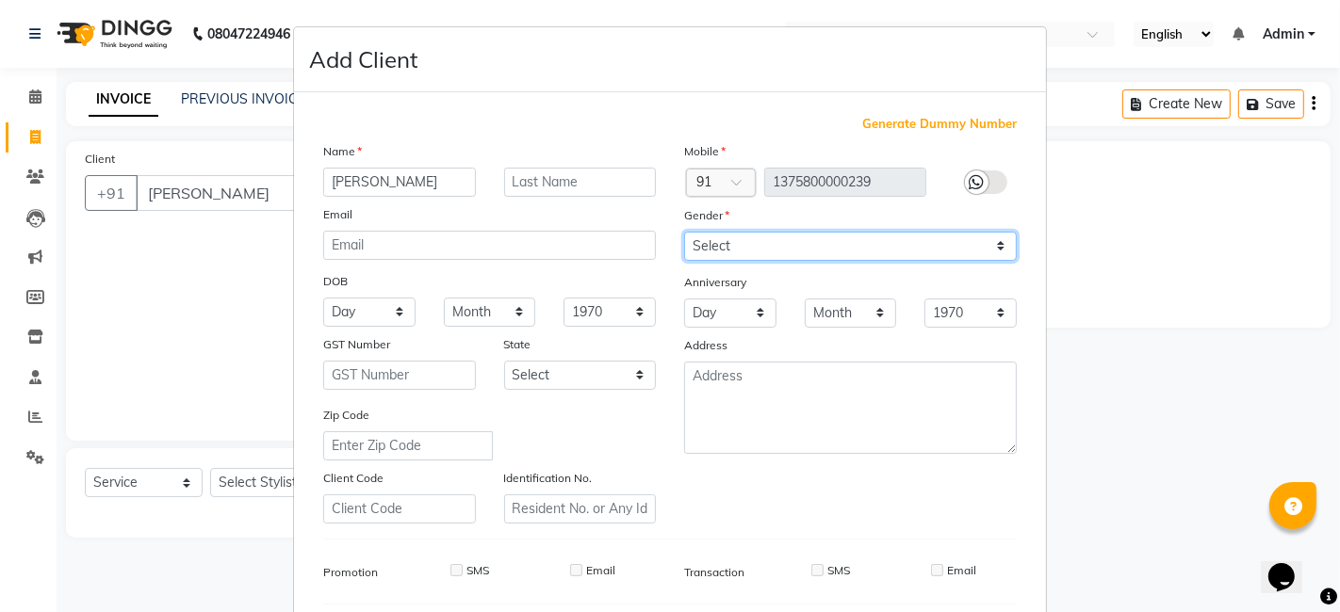
click at [794, 252] on select "Select [DEMOGRAPHIC_DATA] [DEMOGRAPHIC_DATA] Other Prefer Not To Say" at bounding box center [850, 246] width 333 height 29
select select "[DEMOGRAPHIC_DATA]"
click at [684, 232] on select "Select [DEMOGRAPHIC_DATA] [DEMOGRAPHIC_DATA] Other Prefer Not To Say" at bounding box center [850, 246] width 333 height 29
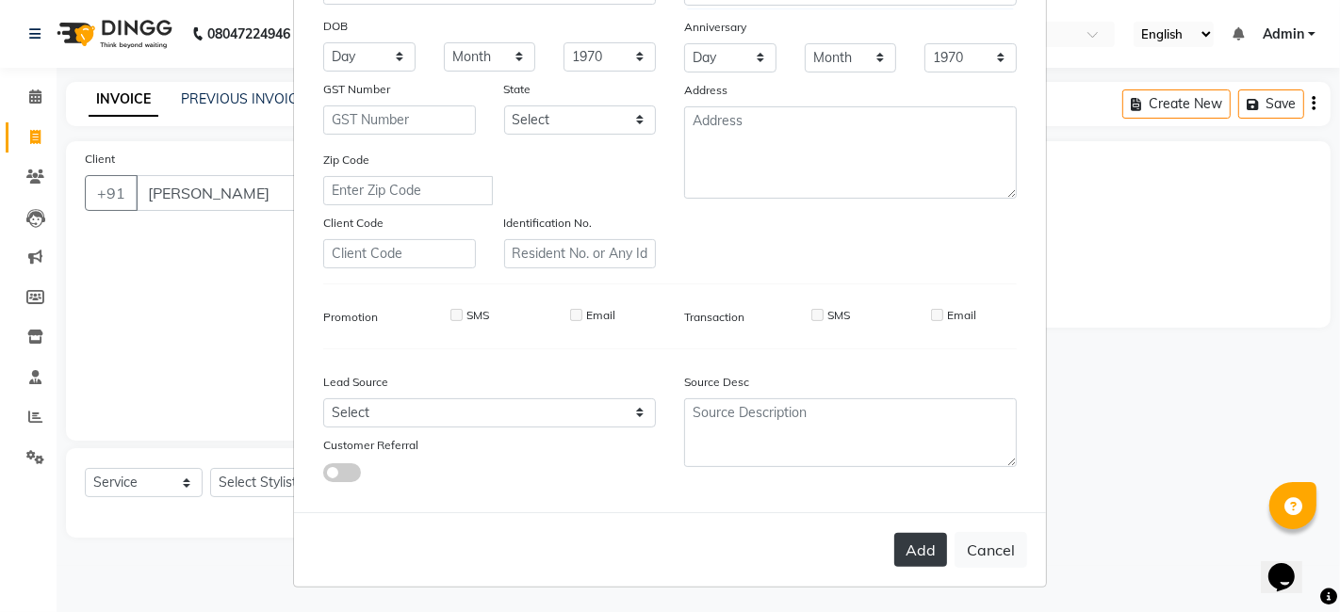
click at [913, 541] on button "Add" at bounding box center [920, 550] width 53 height 34
type input "1375800000239"
select select
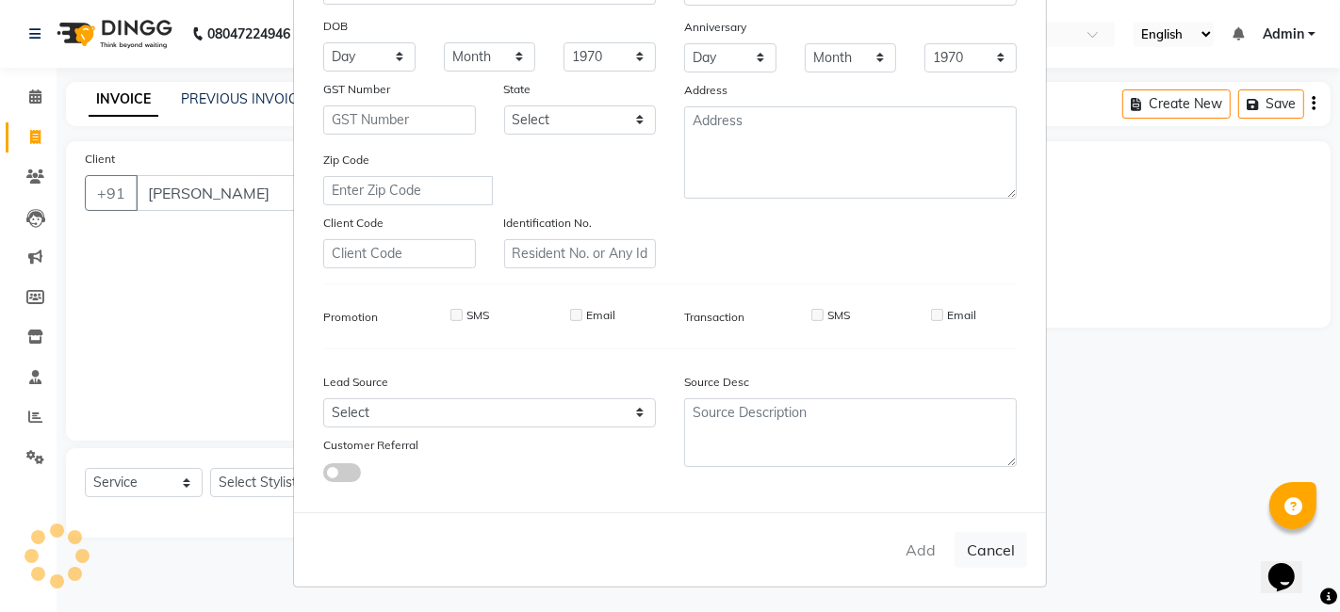
select select
checkbox input "false"
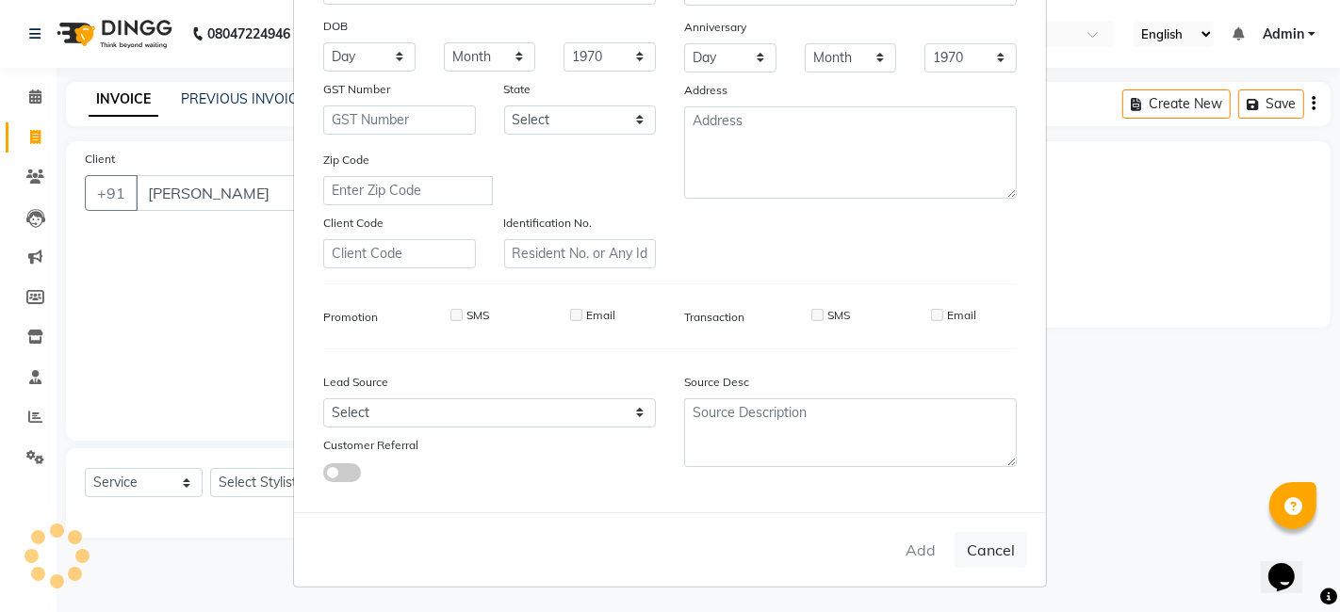
checkbox input "false"
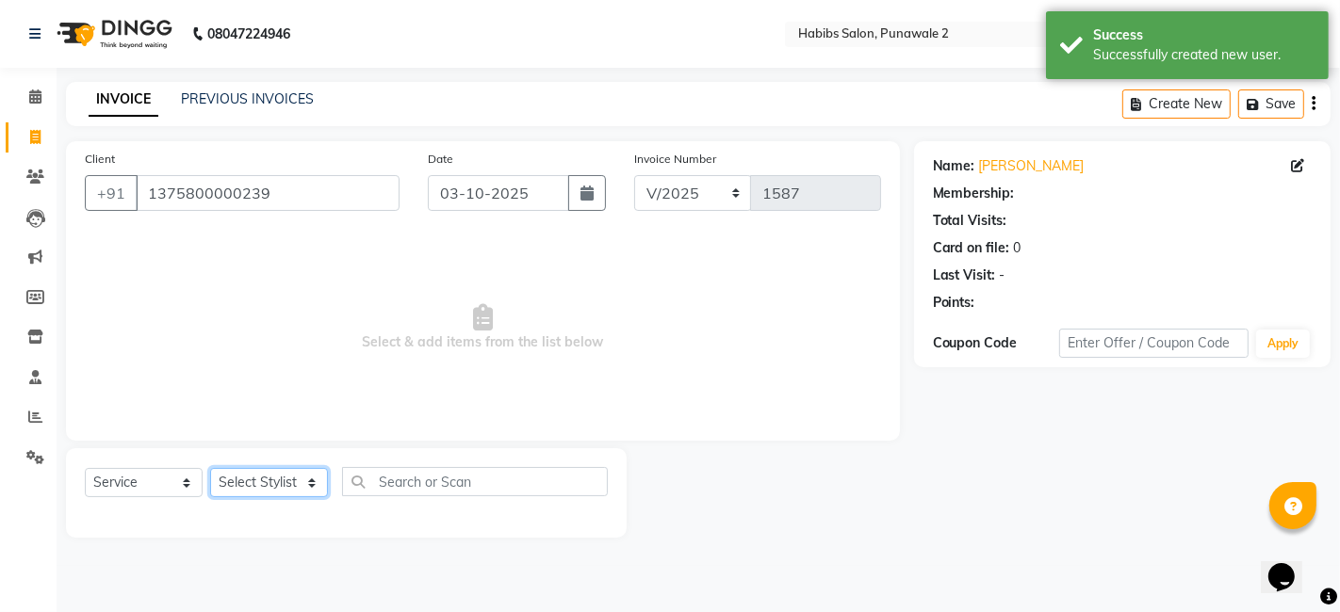
click at [254, 490] on select "Select Stylist Chandan Ganesh Gauri [PERSON_NAME] [PERSON_NAME] nikhil rohit [P…" at bounding box center [269, 482] width 118 height 29
select select "82973"
click at [210, 468] on select "Select Stylist Chandan Ganesh Gauri [PERSON_NAME] [PERSON_NAME] nikhil rohit [P…" at bounding box center [269, 482] width 118 height 29
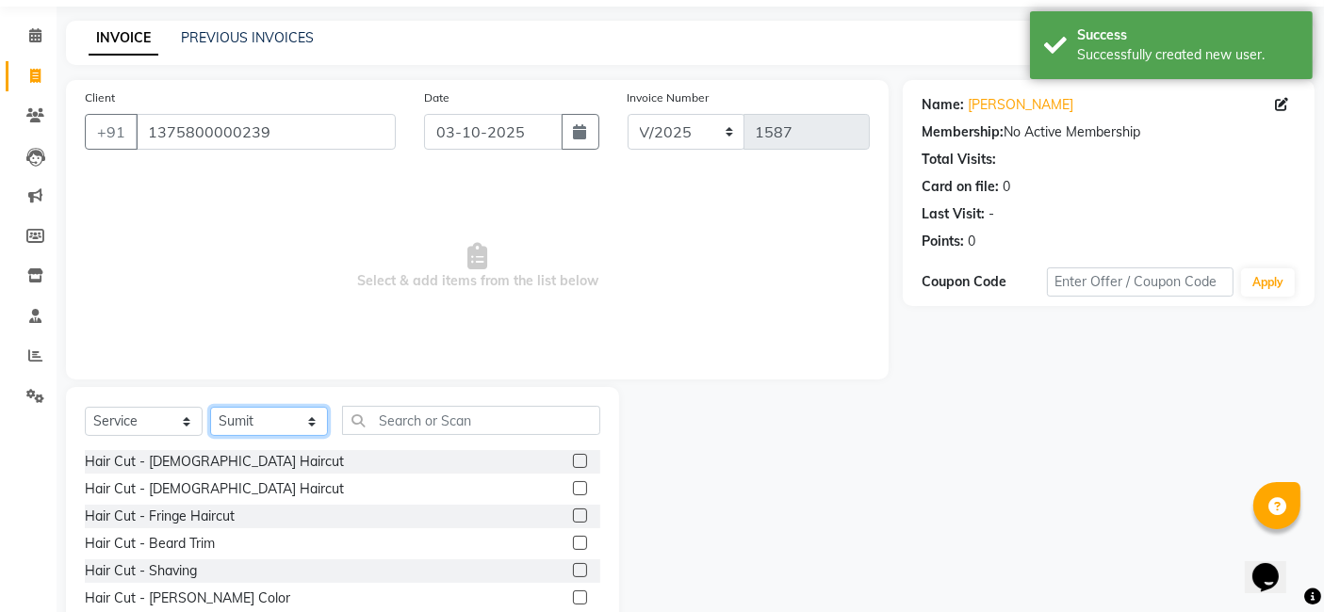
scroll to position [141, 0]
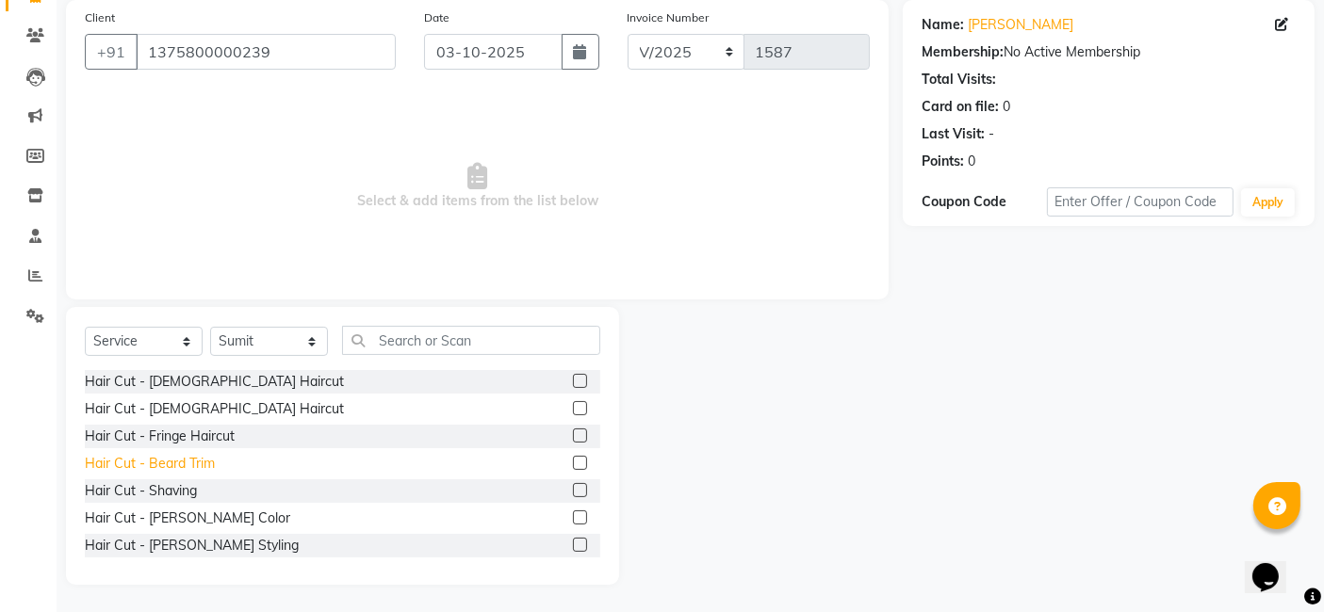
click at [210, 461] on div "Hair Cut - Beard Trim" at bounding box center [150, 464] width 130 height 20
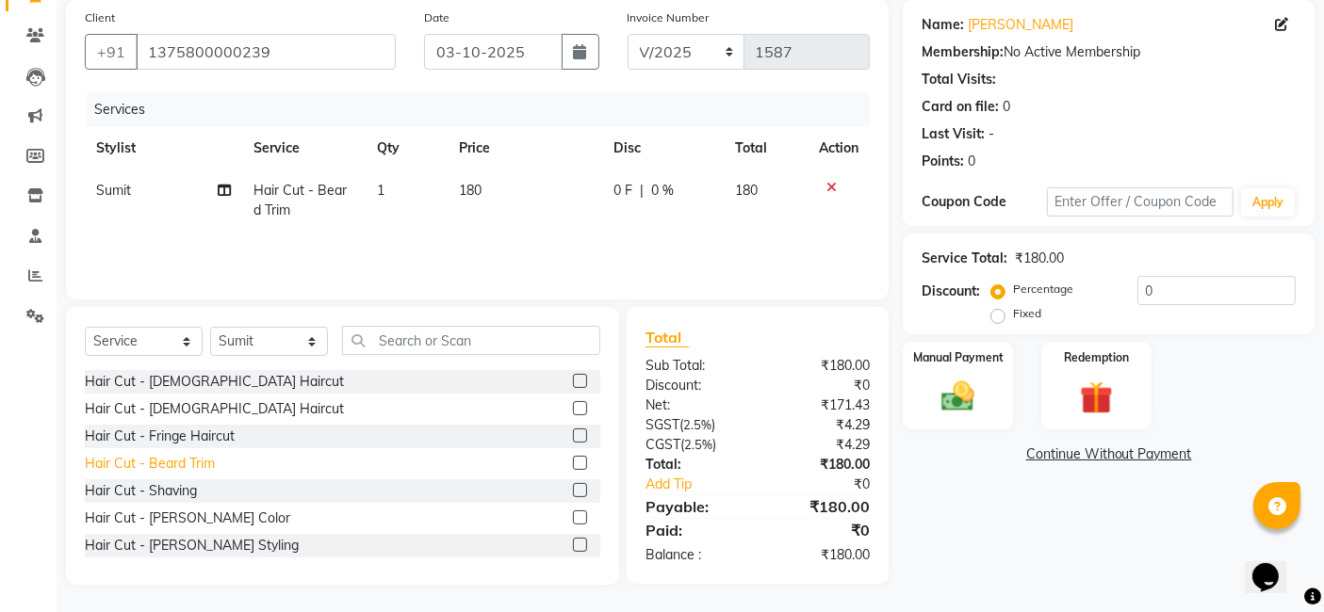
click at [210, 461] on div "Hair Cut - Beard Trim" at bounding box center [150, 464] width 130 height 20
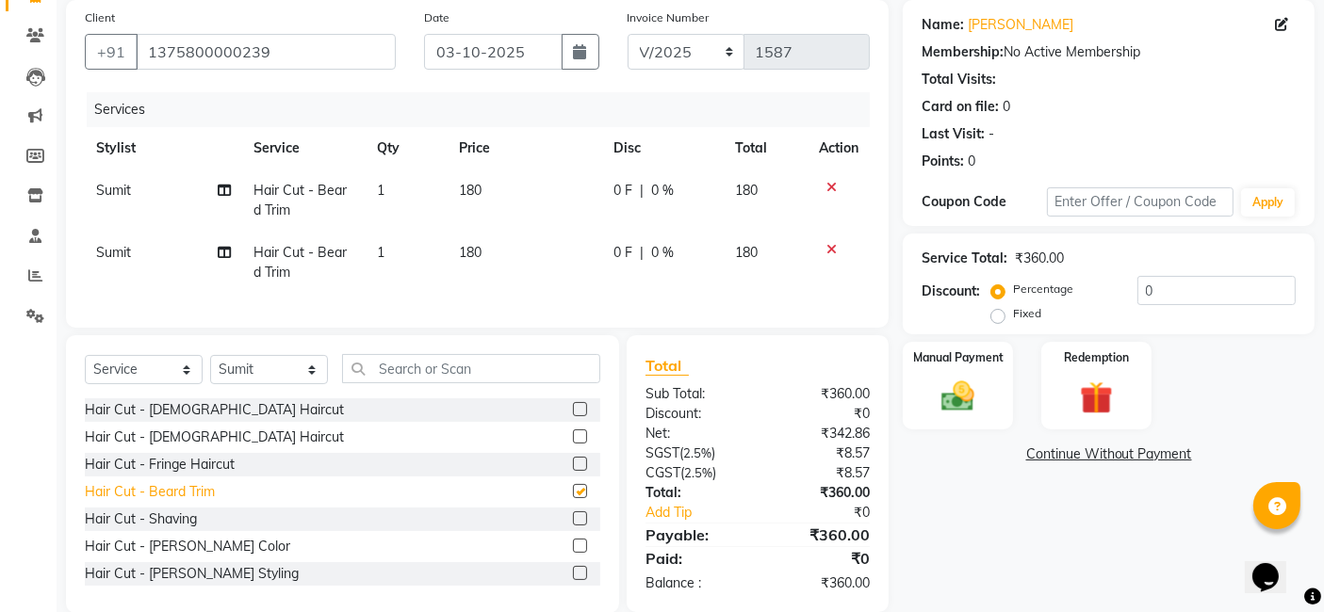
checkbox input "false"
click at [522, 273] on td "180" at bounding box center [525, 263] width 155 height 62
select select "82973"
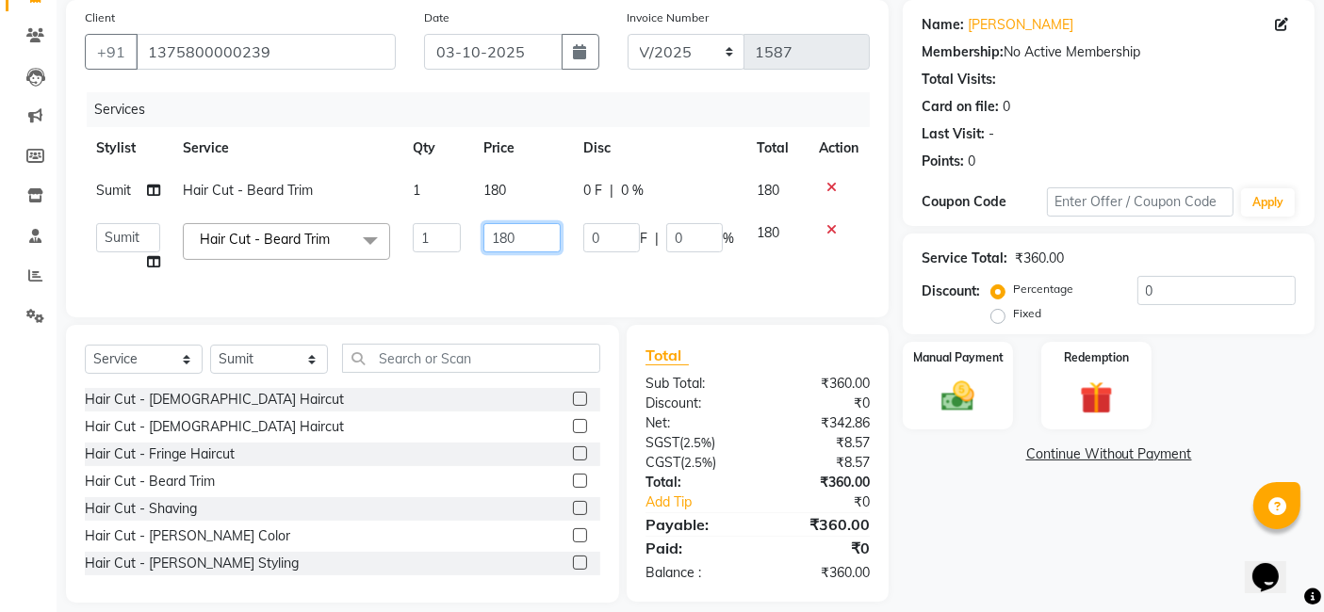
click at [529, 234] on input "180" at bounding box center [521, 237] width 77 height 29
type input "1"
type input "500"
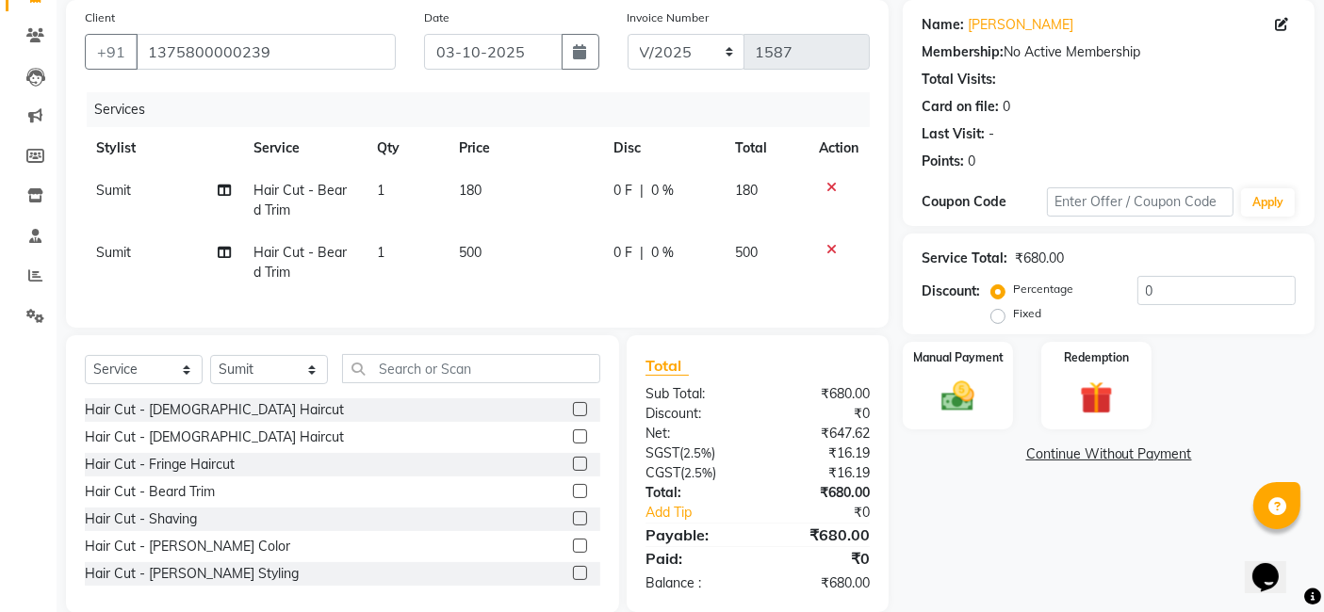
click at [528, 187] on td "180" at bounding box center [525, 201] width 155 height 62
select select "82973"
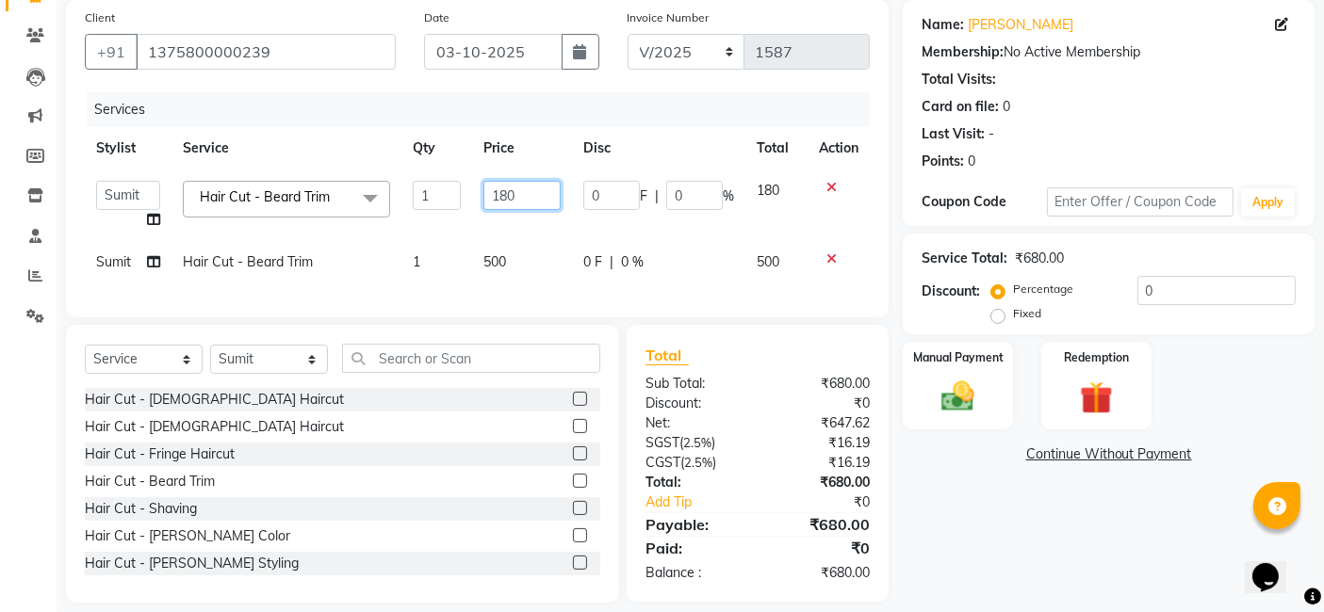
click at [529, 188] on input "180" at bounding box center [521, 195] width 77 height 29
type input "1"
type input "500"
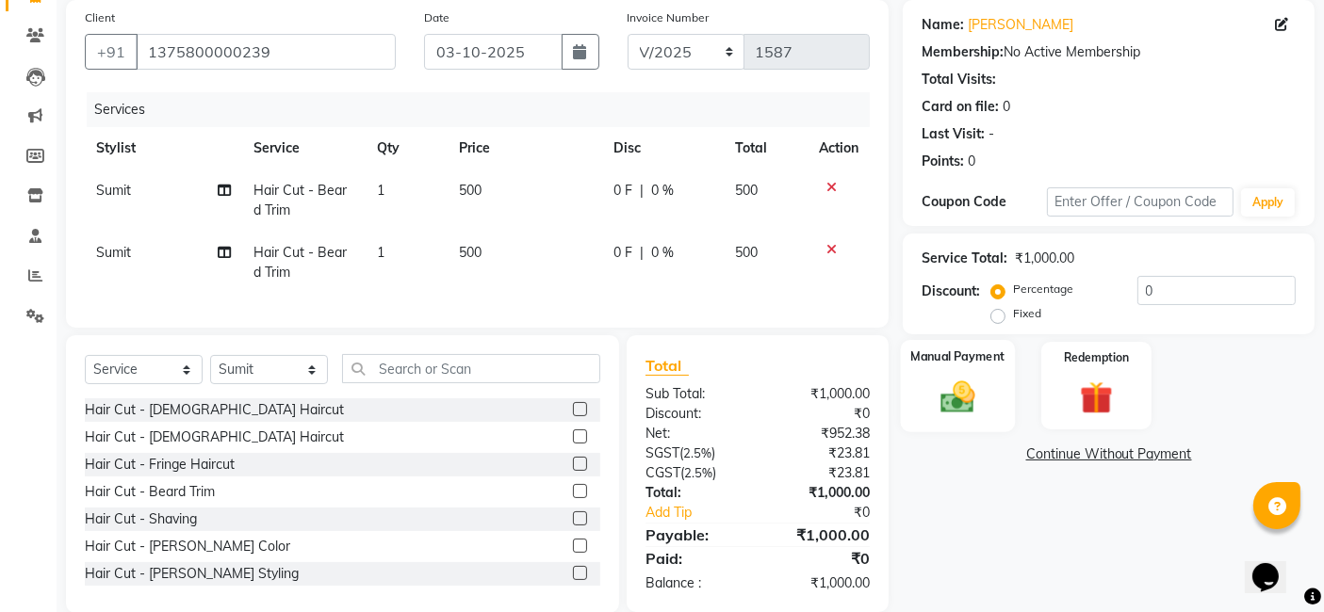
click at [962, 377] on img at bounding box center [958, 397] width 57 height 40
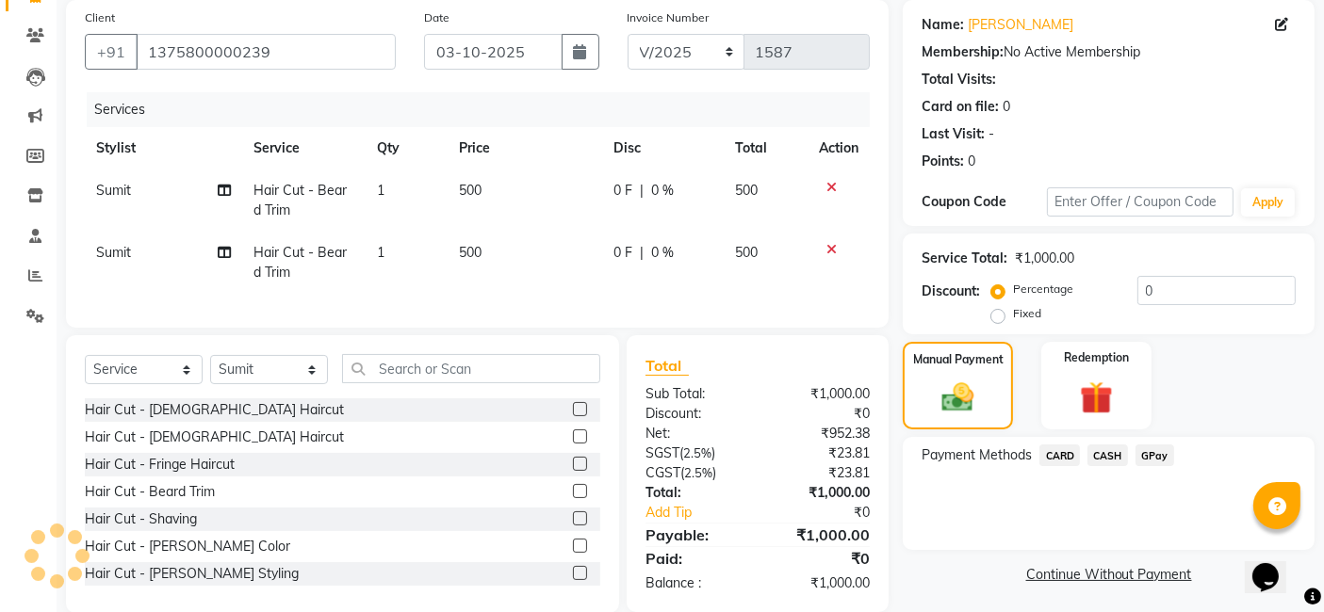
click at [1068, 449] on span "GPay" at bounding box center [1154, 456] width 39 height 22
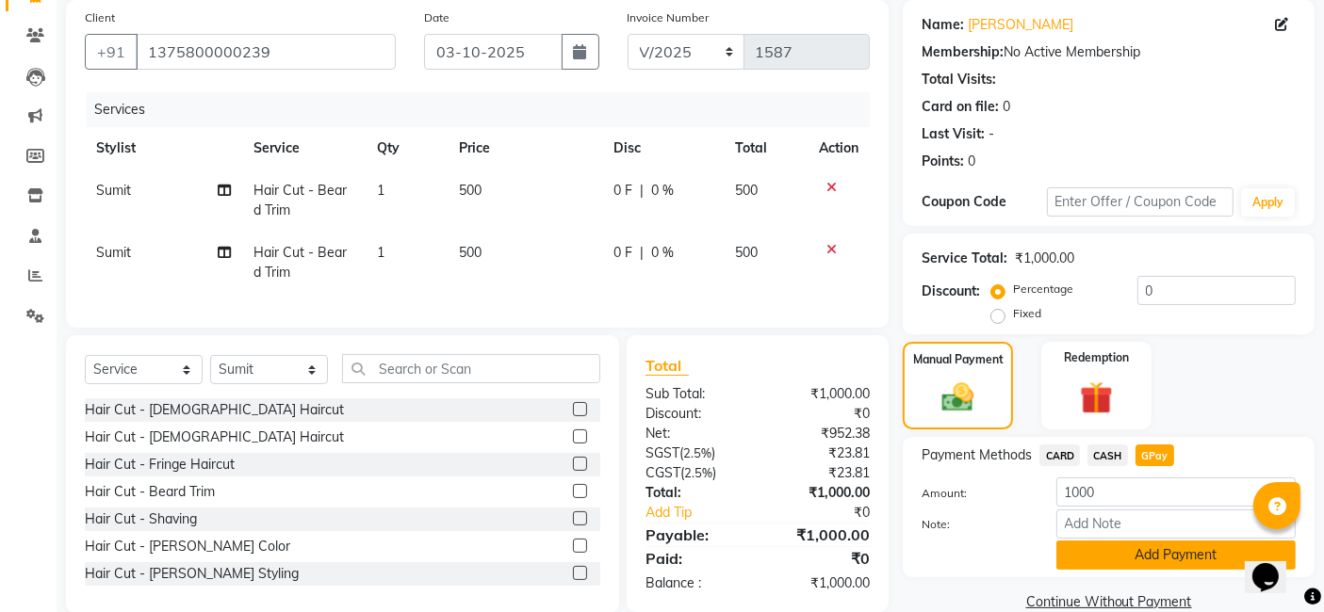
click at [1068, 558] on button "Add Payment" at bounding box center [1175, 555] width 239 height 29
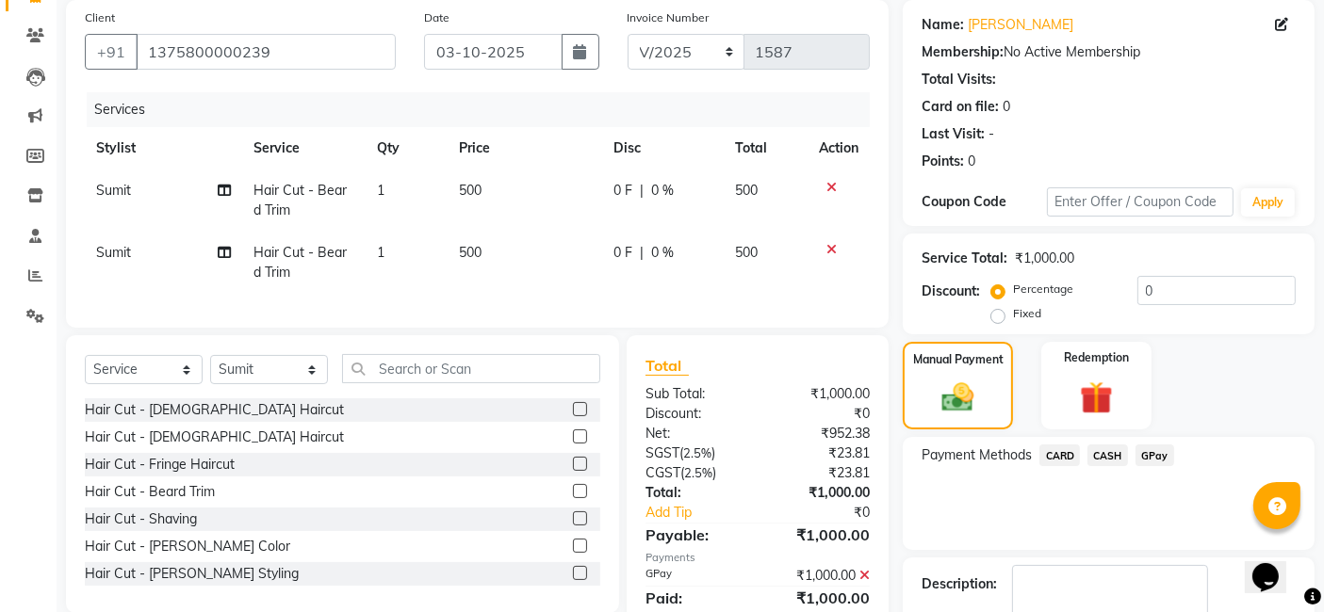
scroll to position [251, 0]
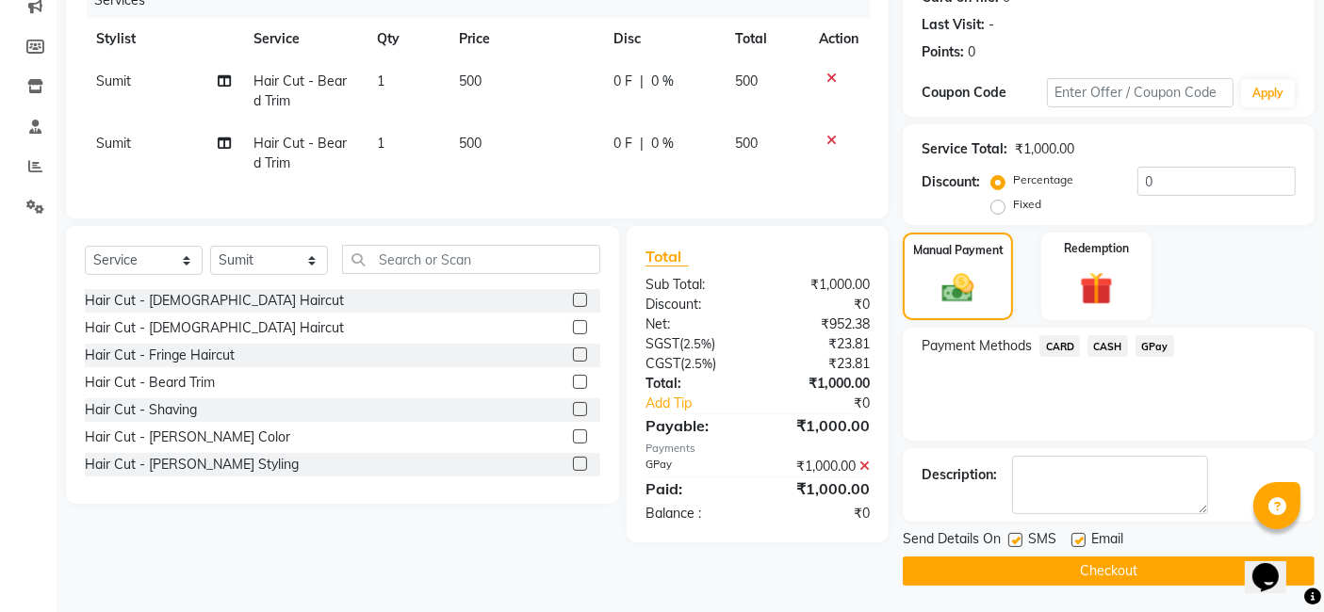
click at [1068, 573] on button "Checkout" at bounding box center [1109, 571] width 412 height 29
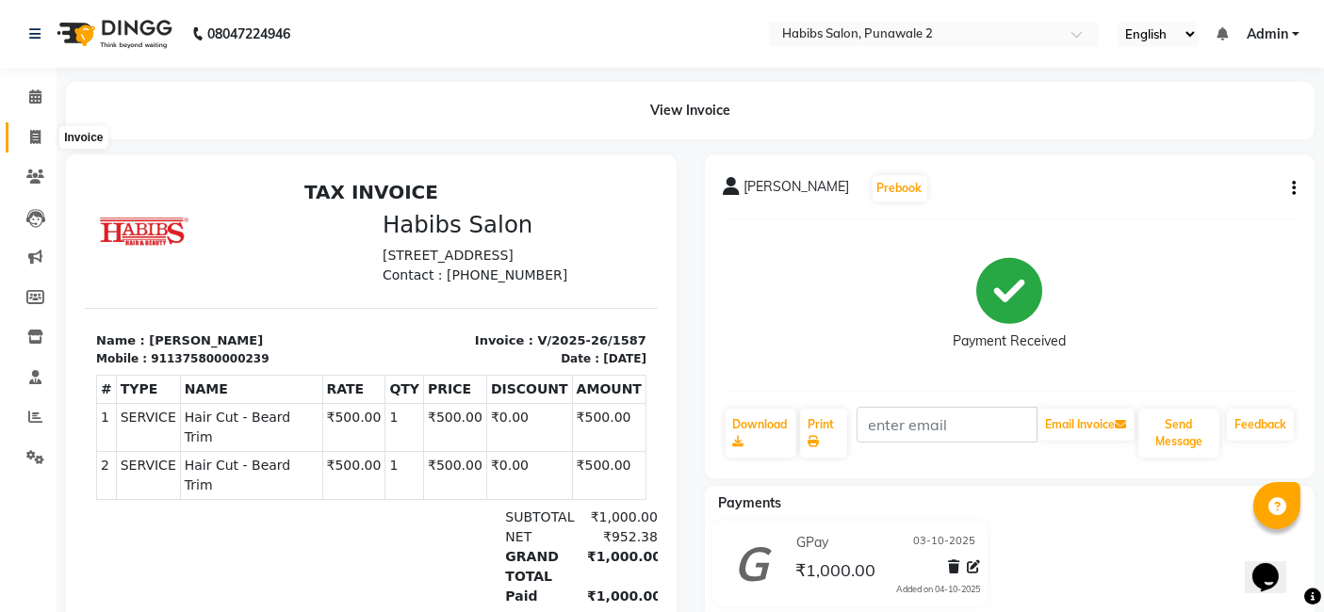
click at [28, 138] on span at bounding box center [35, 138] width 33 height 22
select select "service"
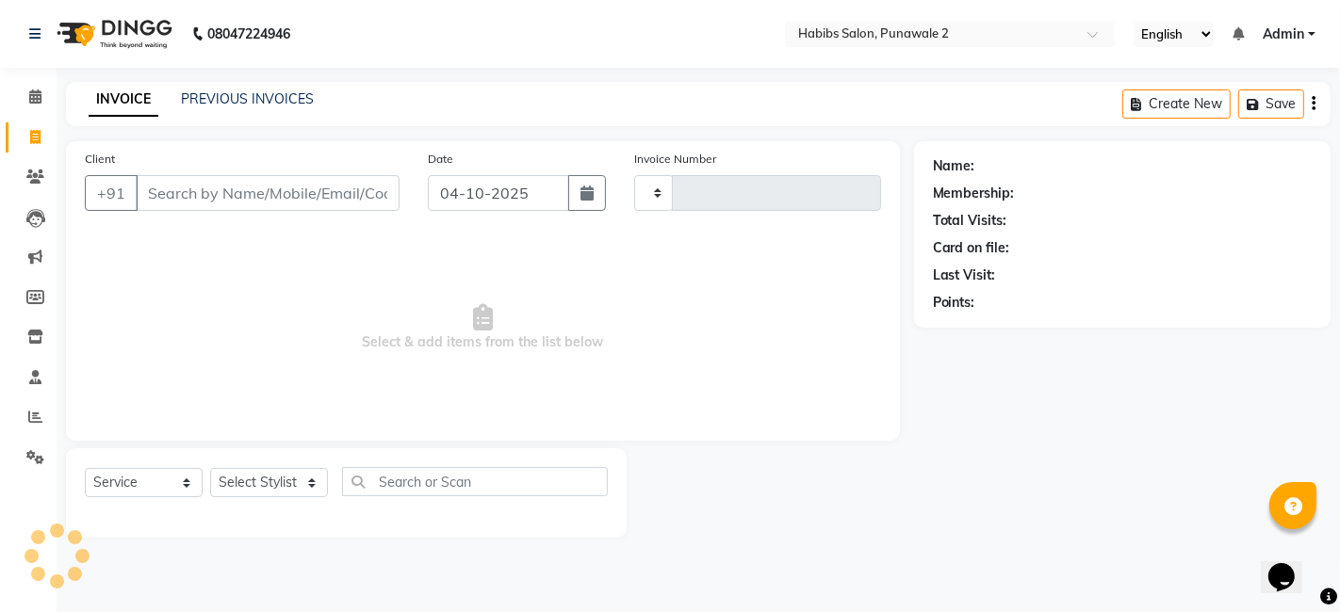
type input "1588"
select select "8475"
click at [537, 195] on input "04-10-2025" at bounding box center [498, 193] width 141 height 36
select select "10"
select select "2025"
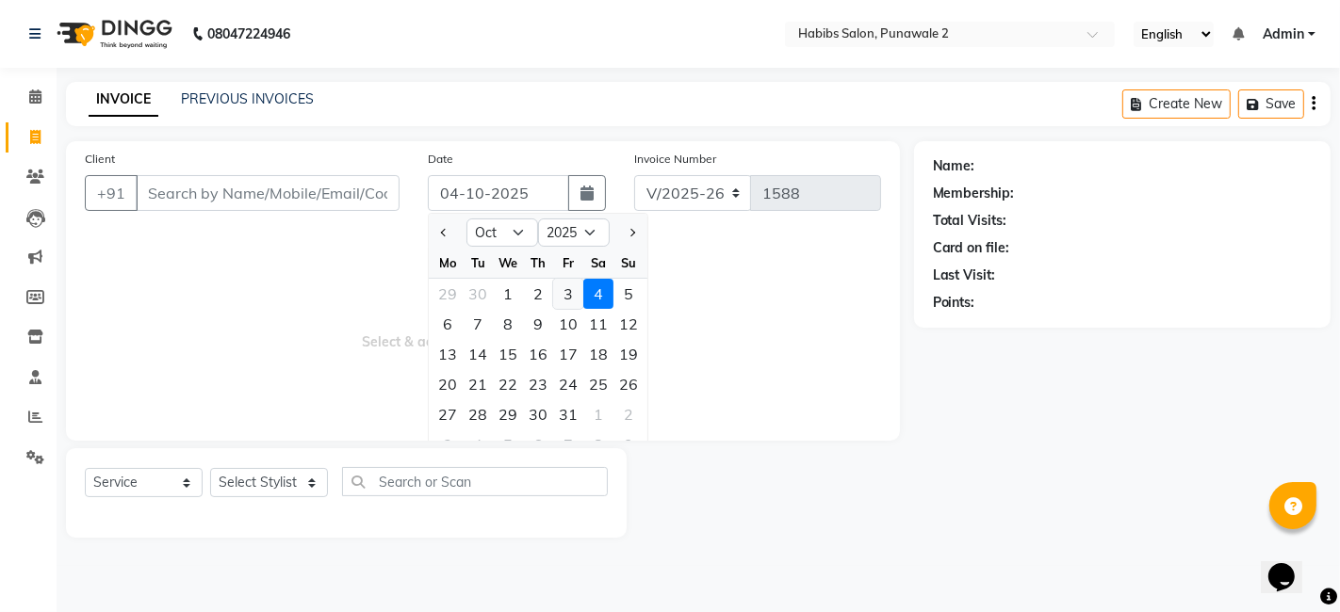
click at [570, 291] on div "3" at bounding box center [568, 294] width 30 height 30
type input "03-10-2025"
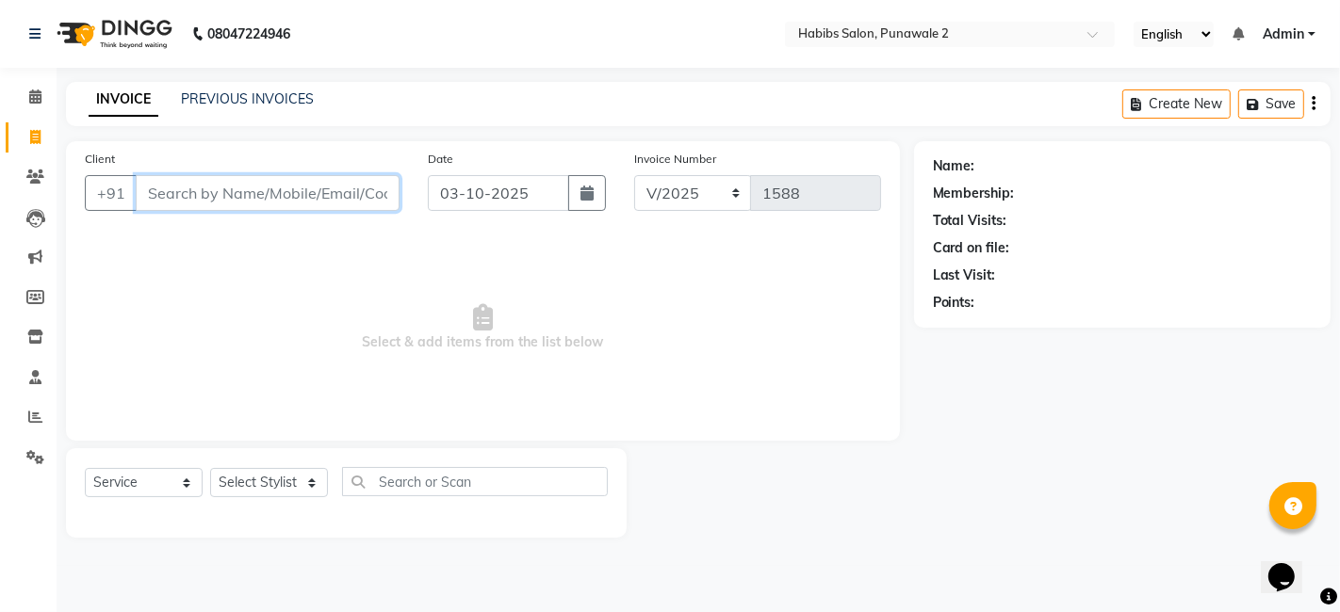
click at [350, 188] on input "Client" at bounding box center [268, 193] width 264 height 36
click at [225, 192] on input "Client" at bounding box center [268, 193] width 264 height 36
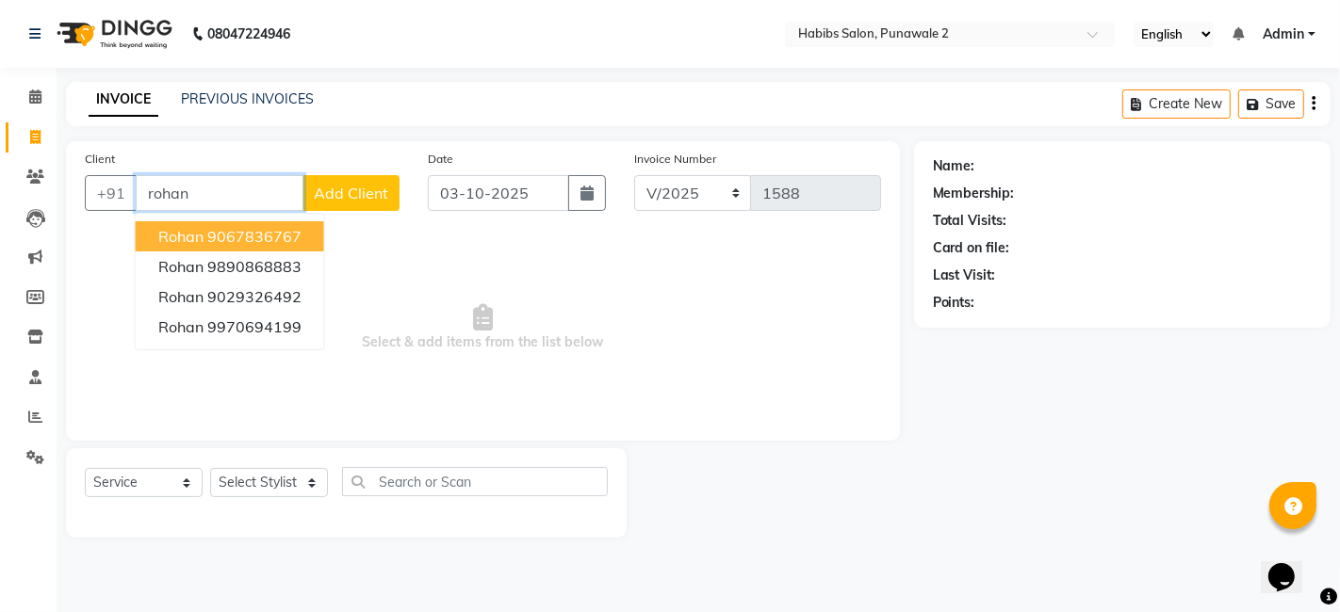
type input "rohan"
click at [331, 198] on span "Add Client" at bounding box center [351, 193] width 74 height 19
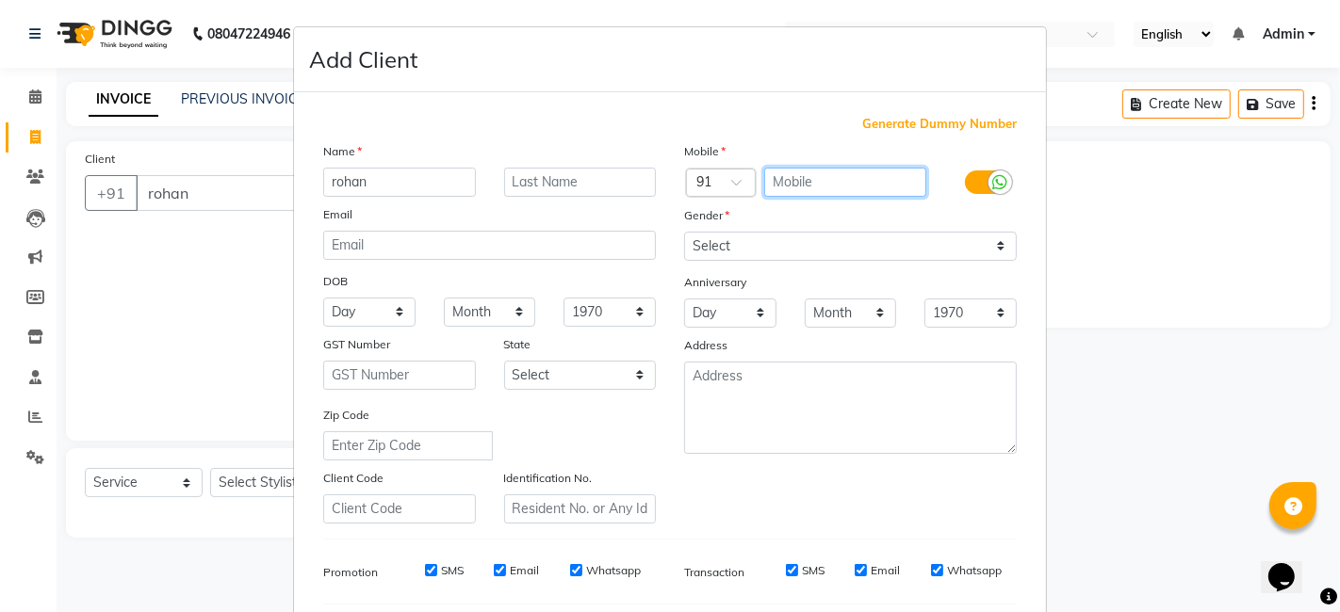
click at [848, 174] on input "text" at bounding box center [845, 182] width 163 height 29
type input "8446243221"
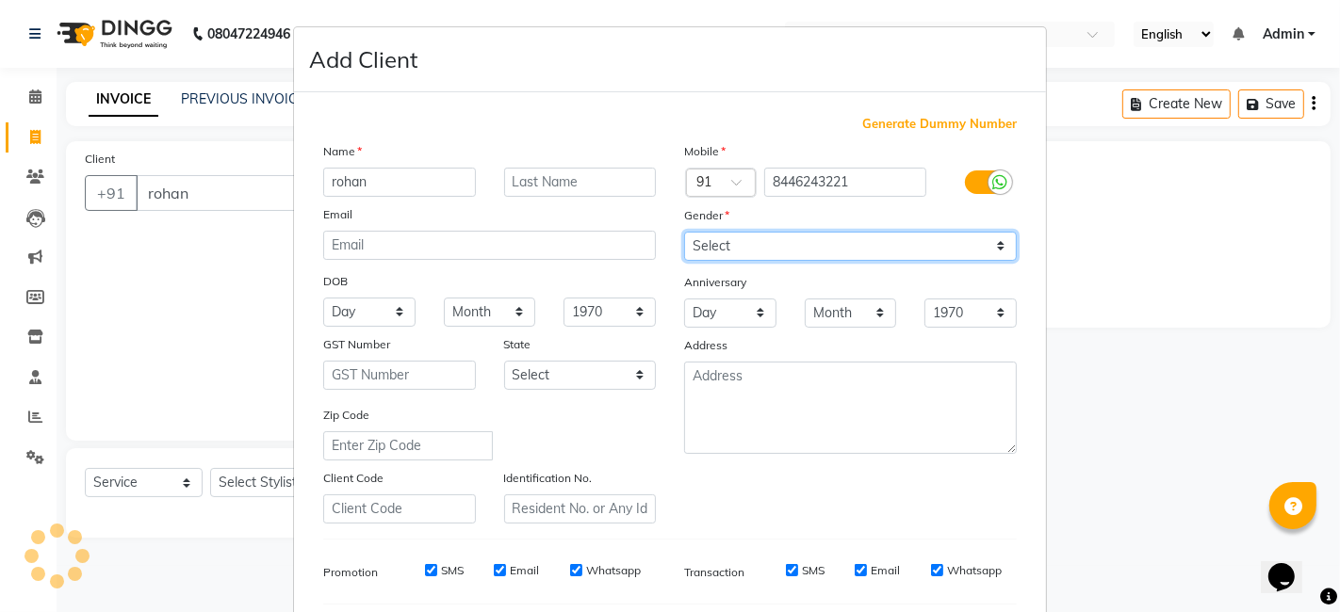
click at [796, 249] on select "Select [DEMOGRAPHIC_DATA] [DEMOGRAPHIC_DATA] Other Prefer Not To Say" at bounding box center [850, 246] width 333 height 29
select select "[DEMOGRAPHIC_DATA]"
click at [684, 232] on select "Select [DEMOGRAPHIC_DATA] [DEMOGRAPHIC_DATA] Other Prefer Not To Say" at bounding box center [850, 246] width 333 height 29
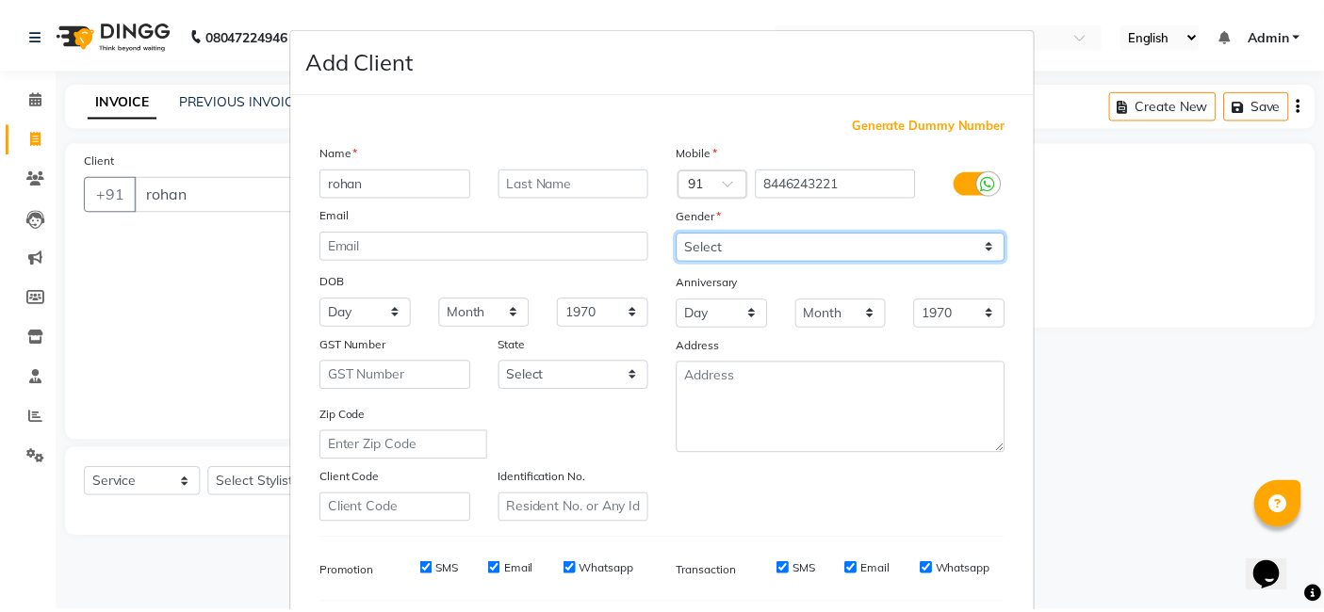
scroll to position [255, 0]
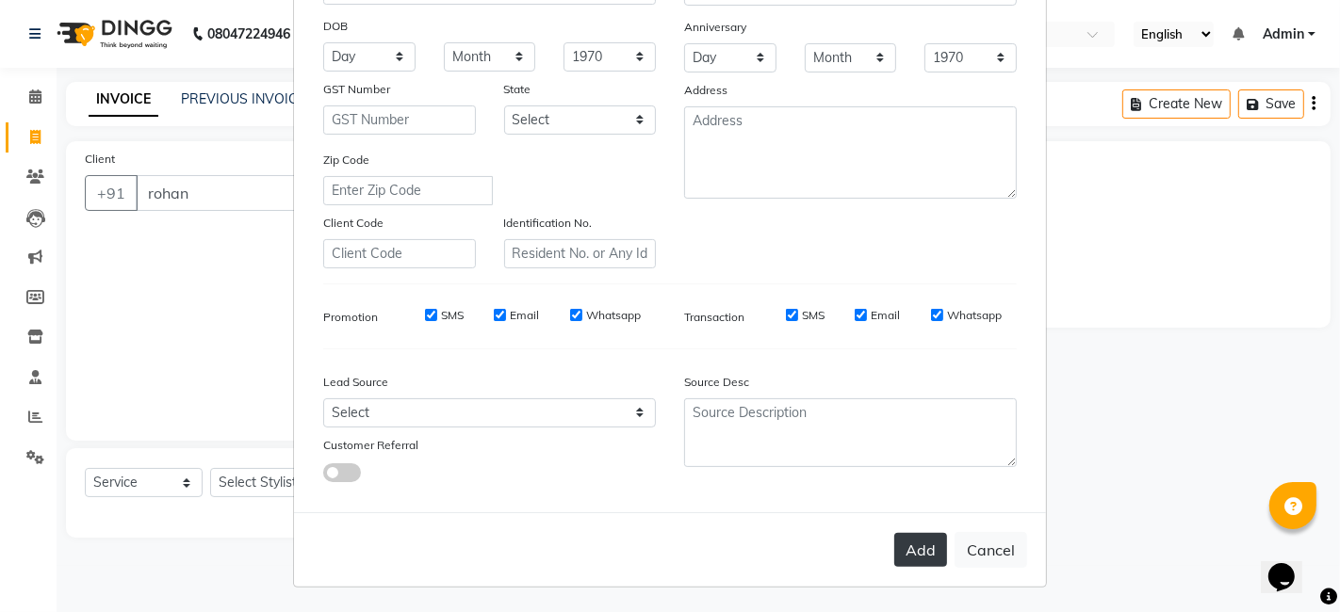
click at [912, 545] on button "Add" at bounding box center [920, 550] width 53 height 34
type input "8446243221"
select select
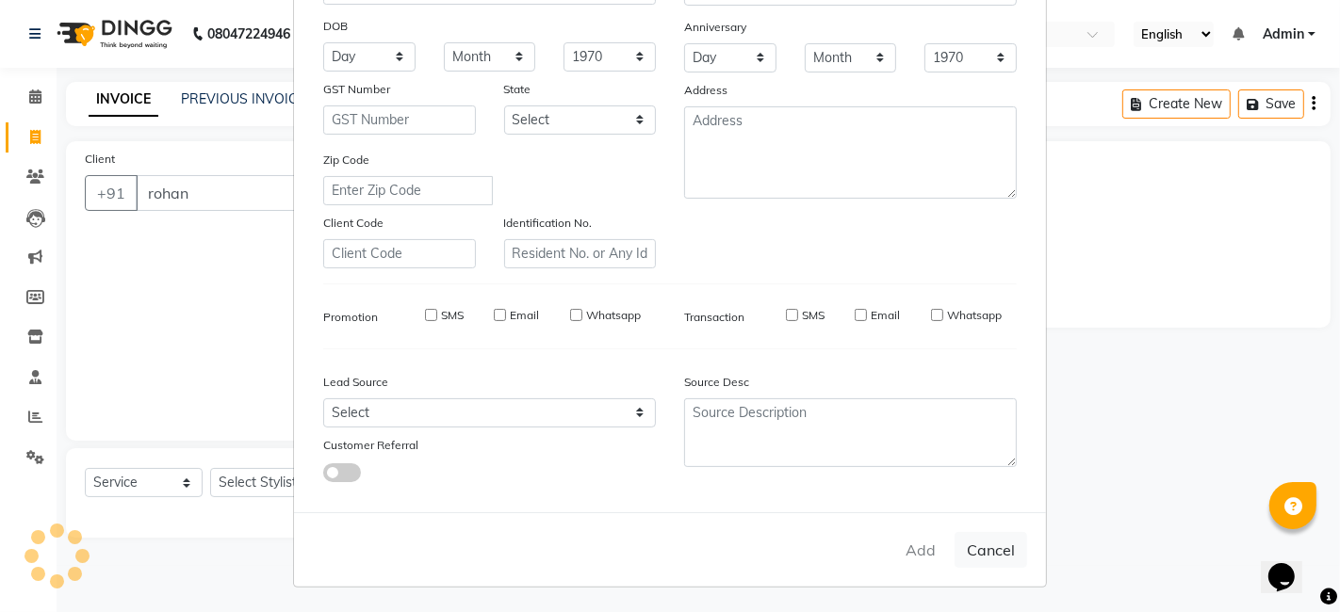
select select
checkbox input "false"
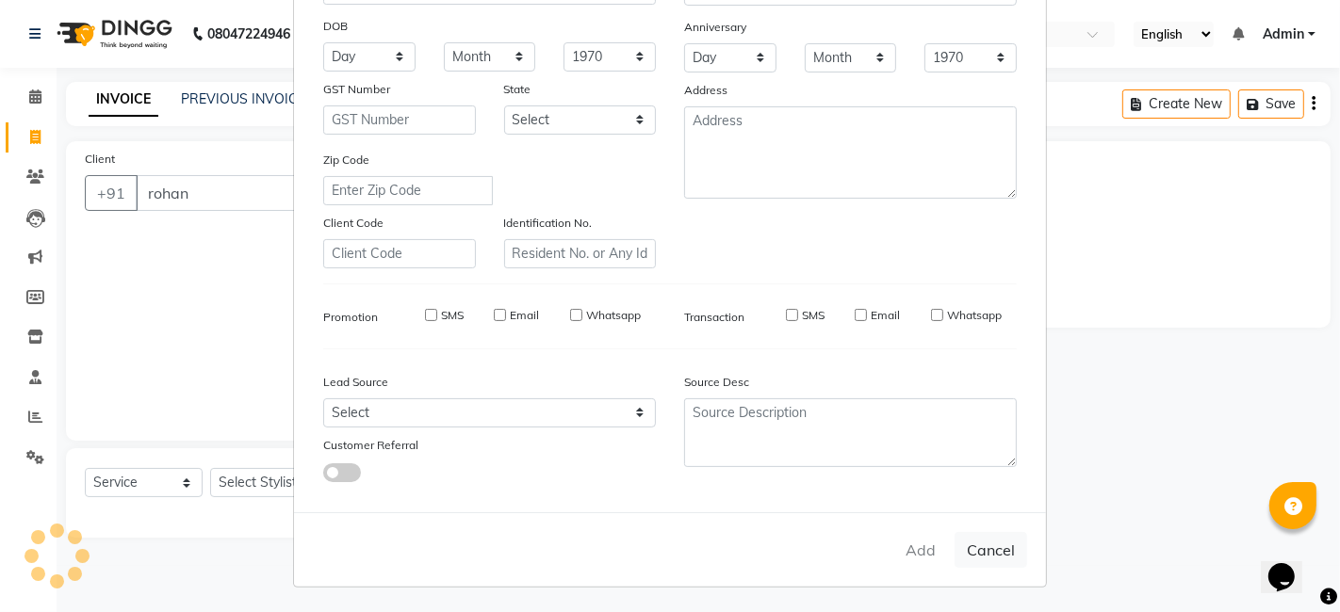
checkbox input "false"
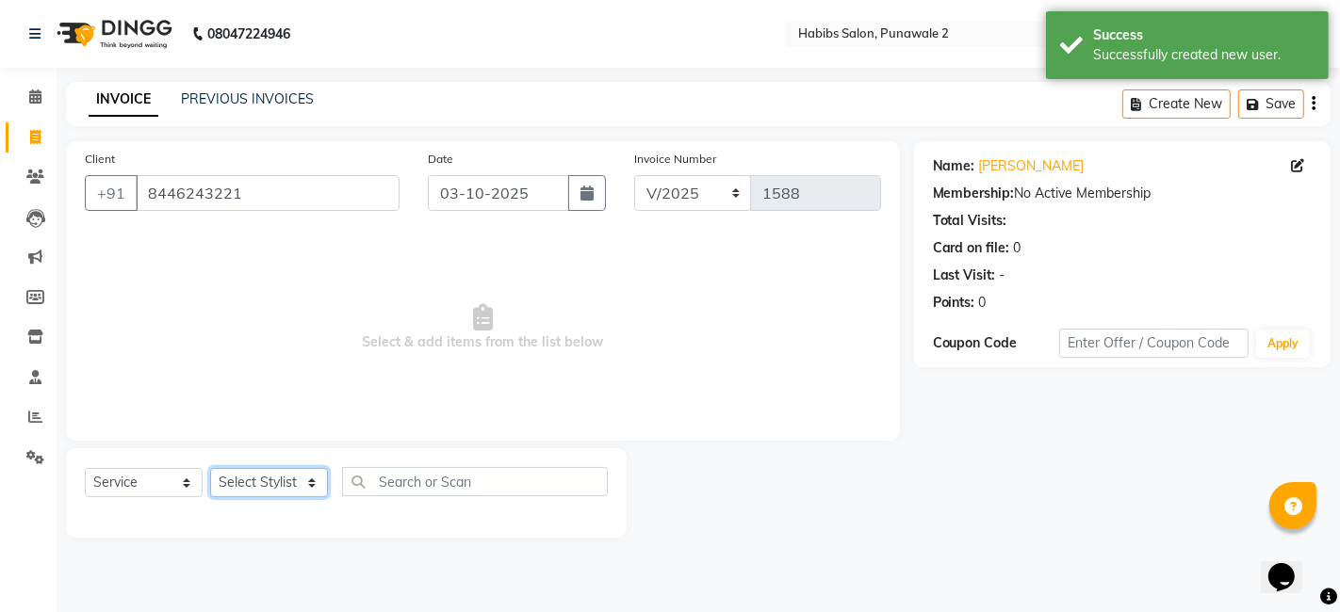
click at [264, 481] on select "Select Stylist Chandan Ganesh Gauri [PERSON_NAME] [PERSON_NAME] nikhil rohit [P…" at bounding box center [269, 482] width 118 height 29
click at [257, 480] on select "Select Stylist Chandan Ganesh Gauri [PERSON_NAME] [PERSON_NAME] nikhil rohit [P…" at bounding box center [269, 482] width 118 height 29
drag, startPoint x: 257, startPoint y: 480, endPoint x: 247, endPoint y: 385, distance: 94.8
click at [247, 385] on div "Client [PHONE_NUMBER] Date [DATE] Invoice Number V/2025 V/[PHONE_NUMBER] Select…" at bounding box center [483, 339] width 862 height 397
select select "91532"
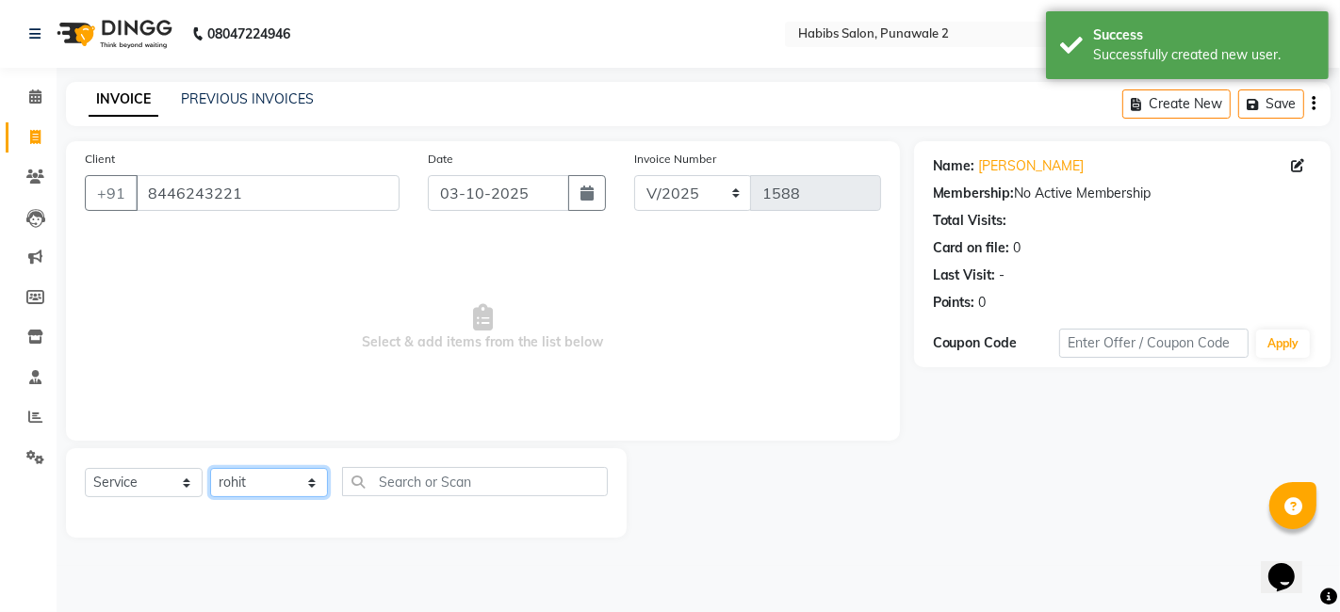
click at [210, 468] on select "Select Stylist Chandan Ganesh Gauri [PERSON_NAME] [PERSON_NAME] nikhil rohit [P…" at bounding box center [269, 482] width 118 height 29
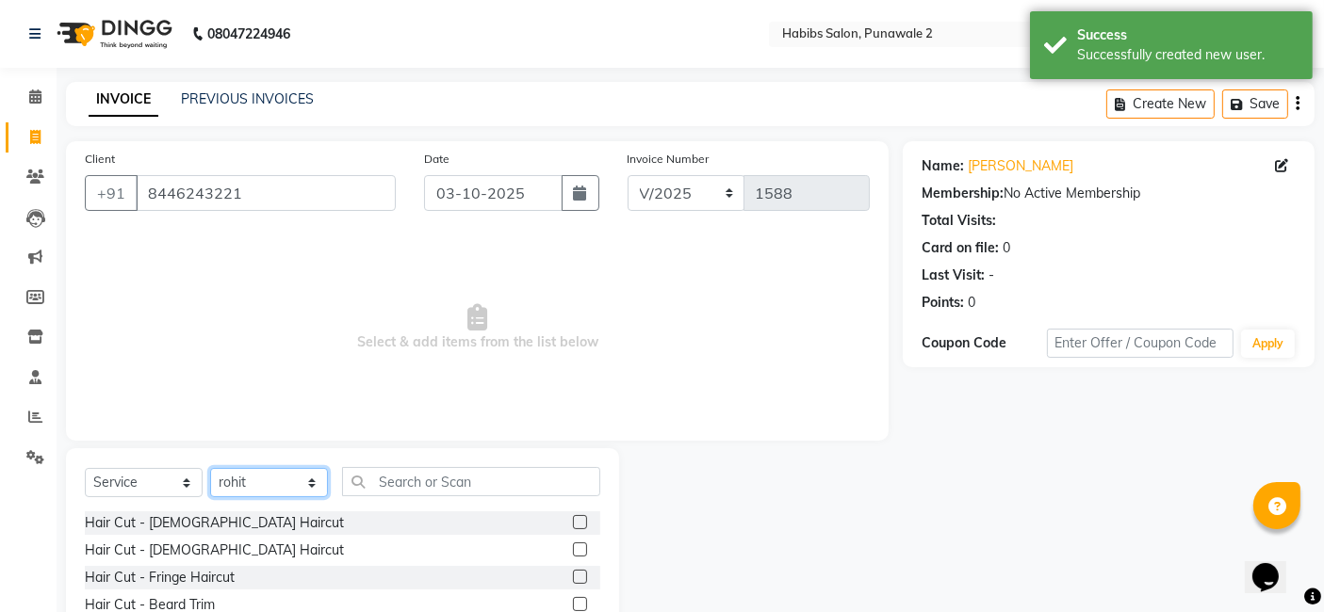
scroll to position [141, 0]
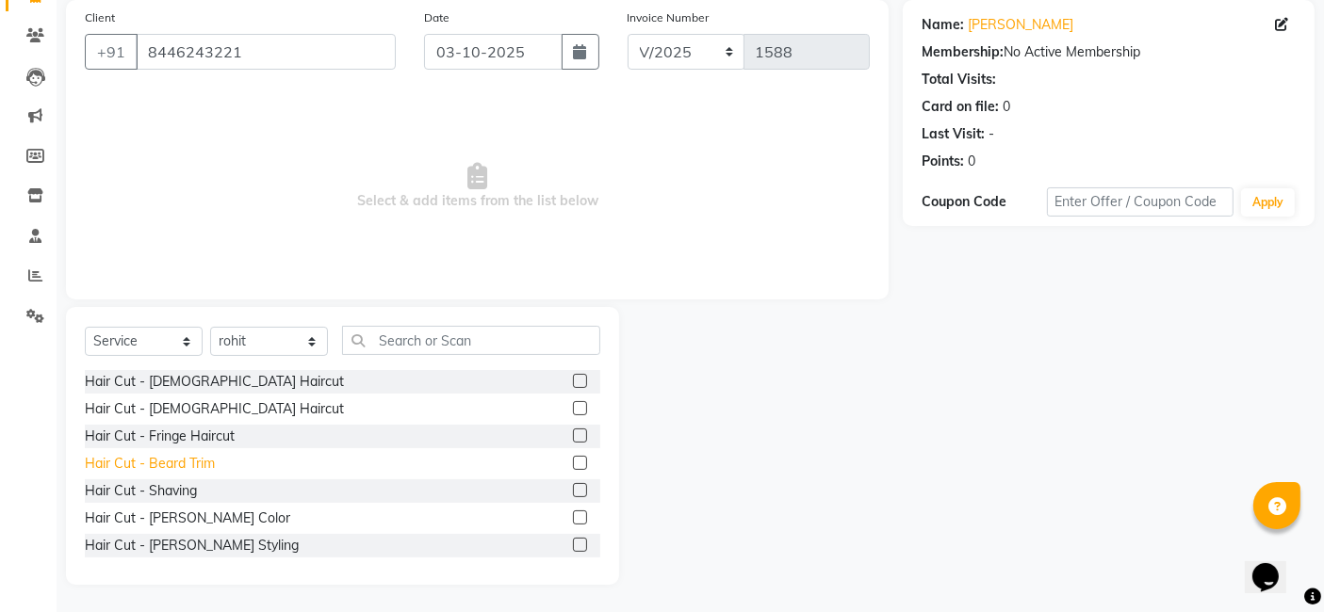
click at [181, 459] on div "Hair Cut - Beard Trim" at bounding box center [150, 464] width 130 height 20
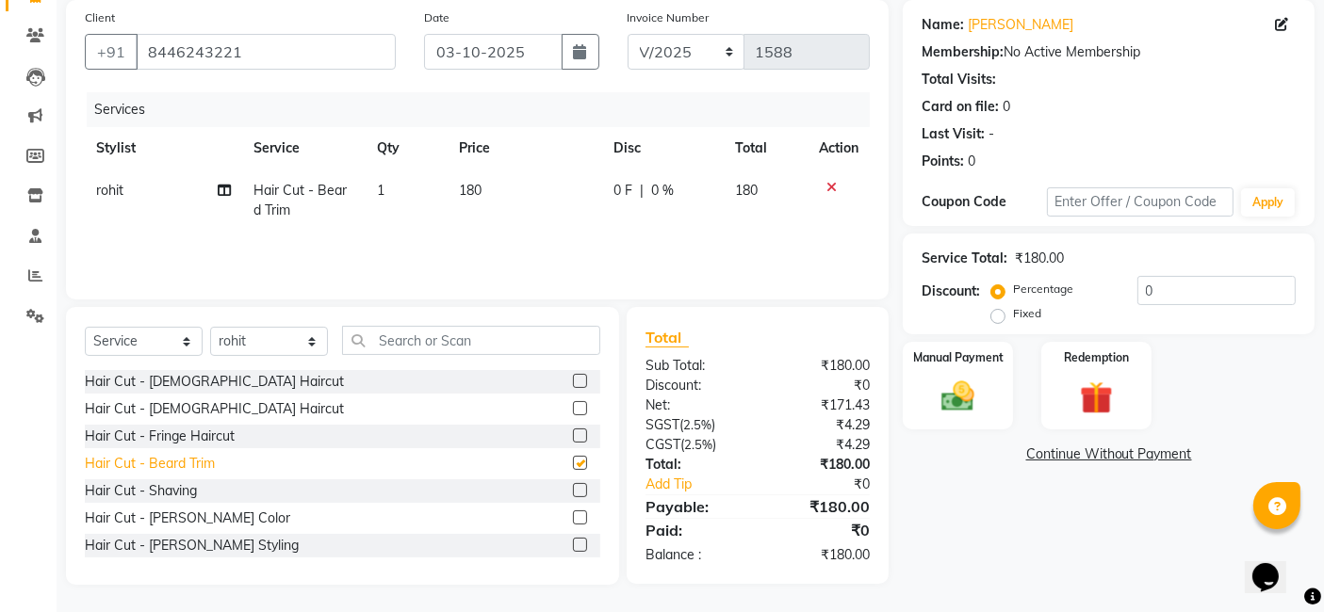
checkbox input "false"
click at [490, 191] on td "180" at bounding box center [525, 201] width 155 height 62
select select "91532"
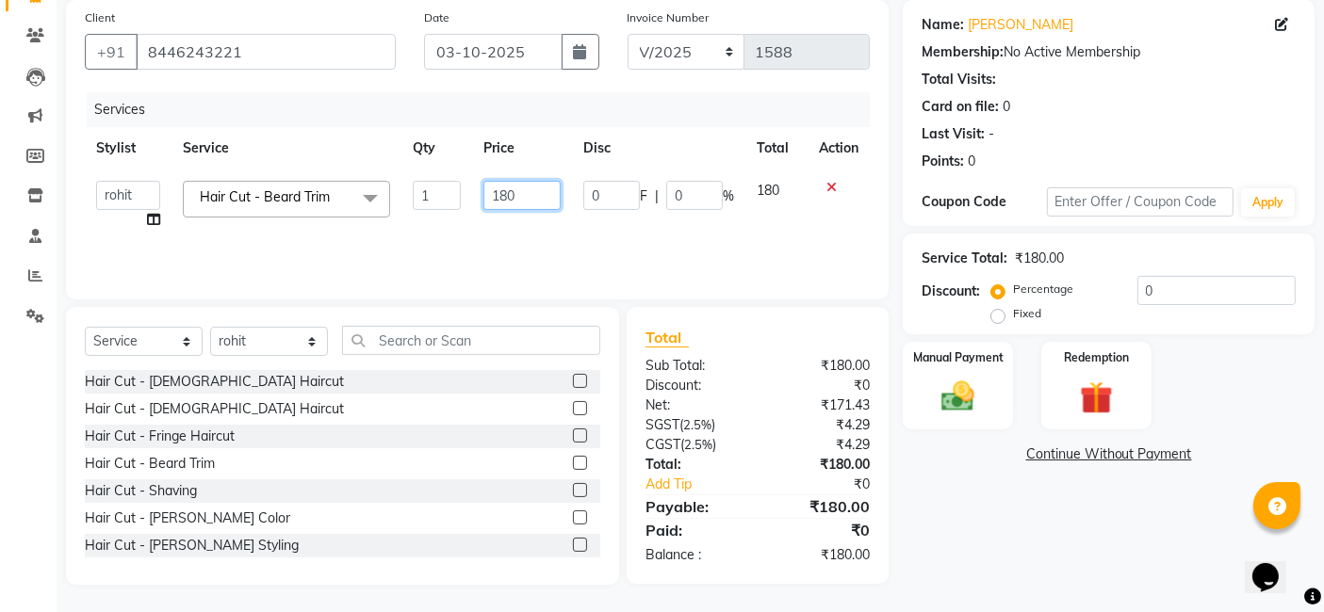
click at [532, 188] on input "180" at bounding box center [521, 195] width 77 height 29
type input "1"
type input "400"
click at [971, 393] on img at bounding box center [958, 397] width 57 height 40
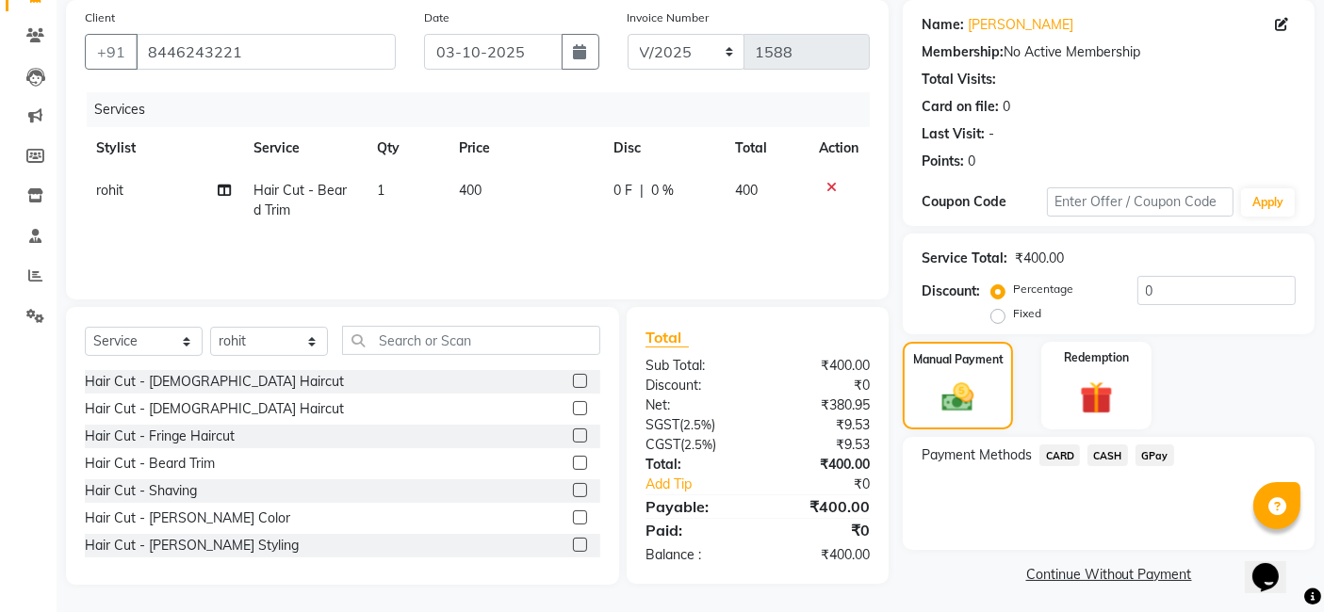
click at [1068, 451] on span "GPay" at bounding box center [1154, 456] width 39 height 22
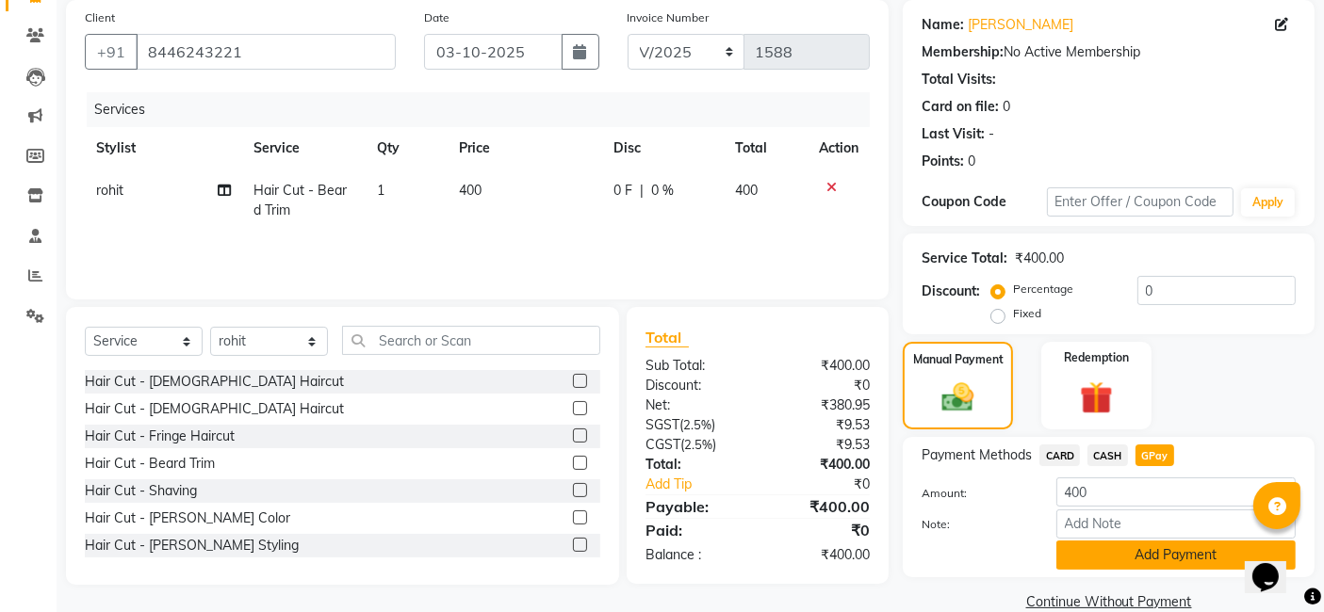
click at [1068, 547] on button "Add Payment" at bounding box center [1175, 555] width 239 height 29
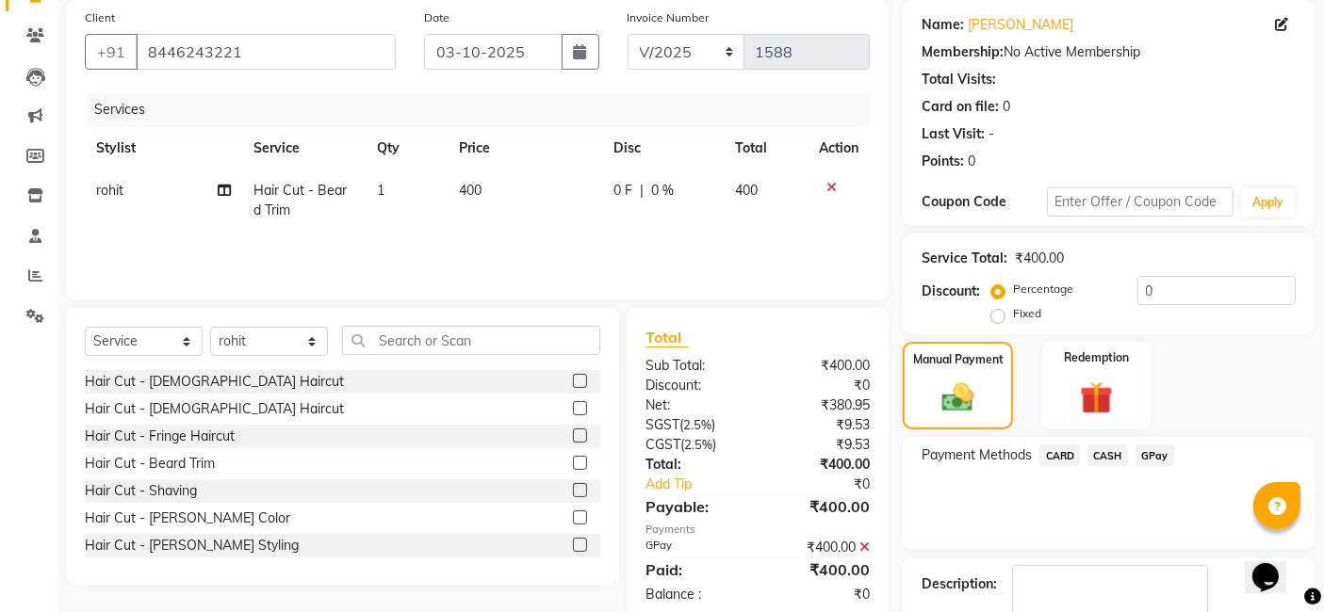
scroll to position [251, 0]
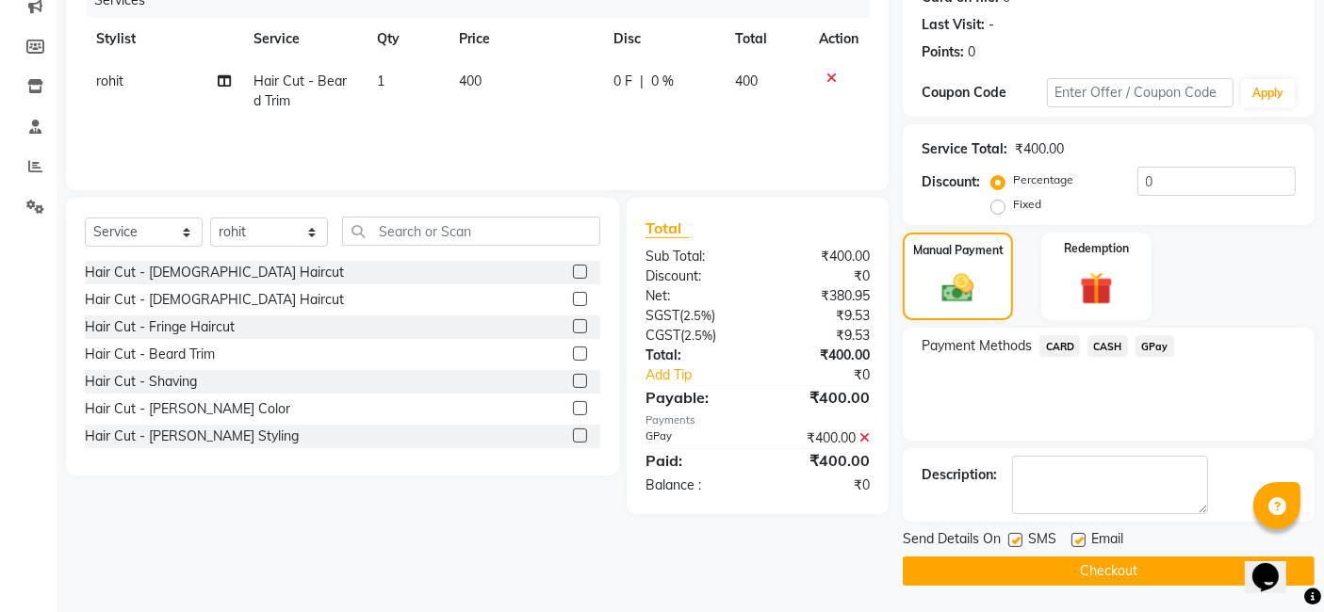
click at [1068, 563] on button "Checkout" at bounding box center [1109, 571] width 412 height 29
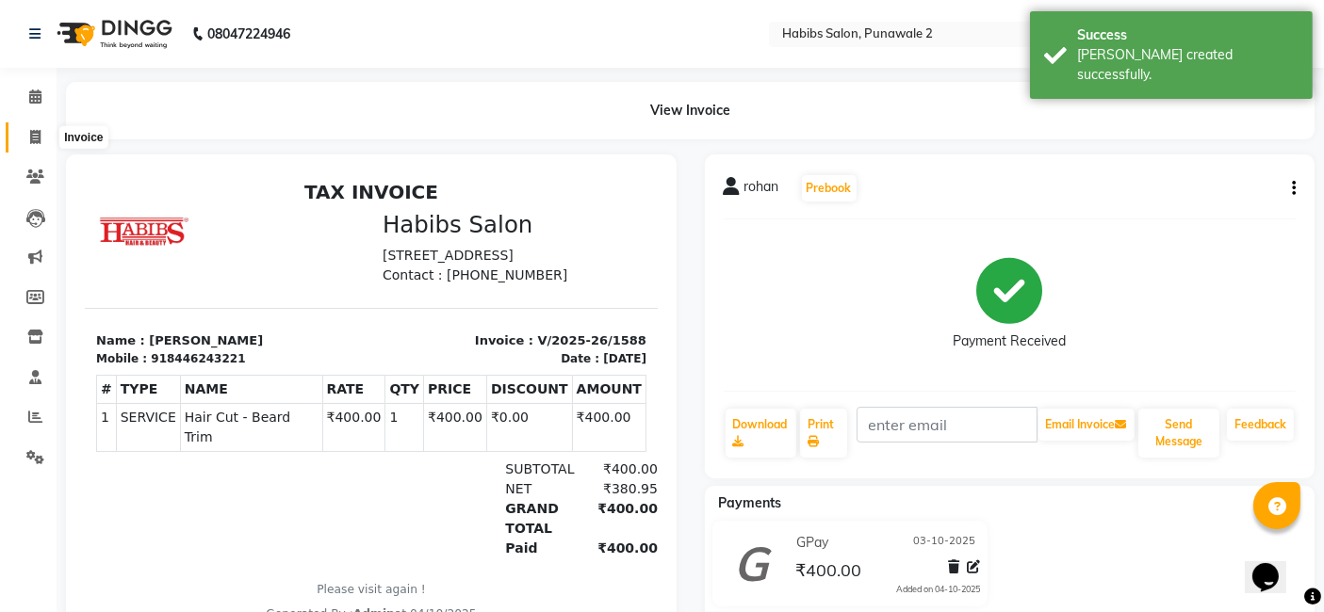
click at [32, 139] on icon at bounding box center [35, 137] width 10 height 14
select select "service"
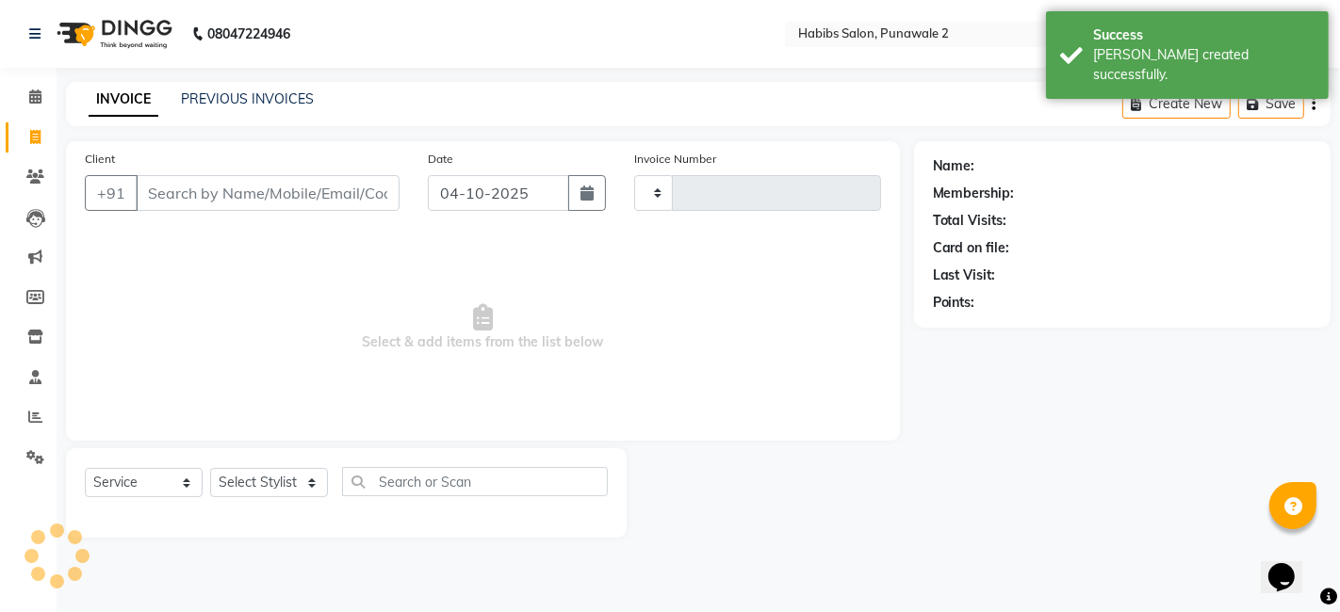
type input "1589"
select select "8475"
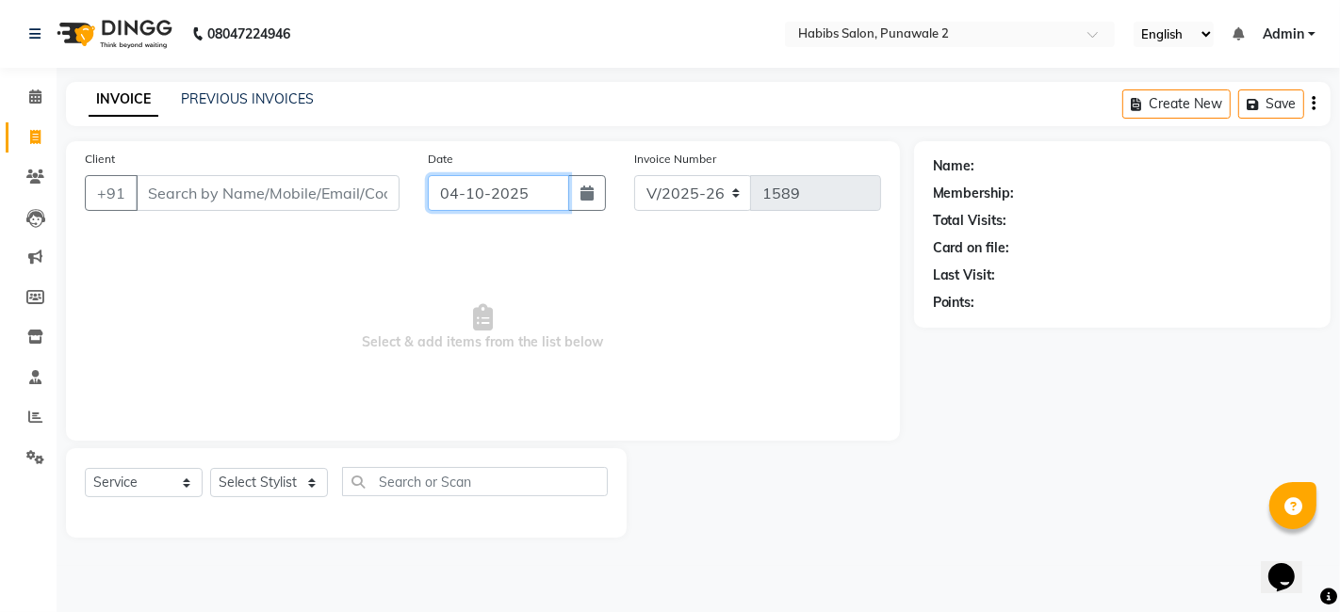
click at [523, 184] on input "04-10-2025" at bounding box center [498, 193] width 141 height 36
select select "10"
select select "2025"
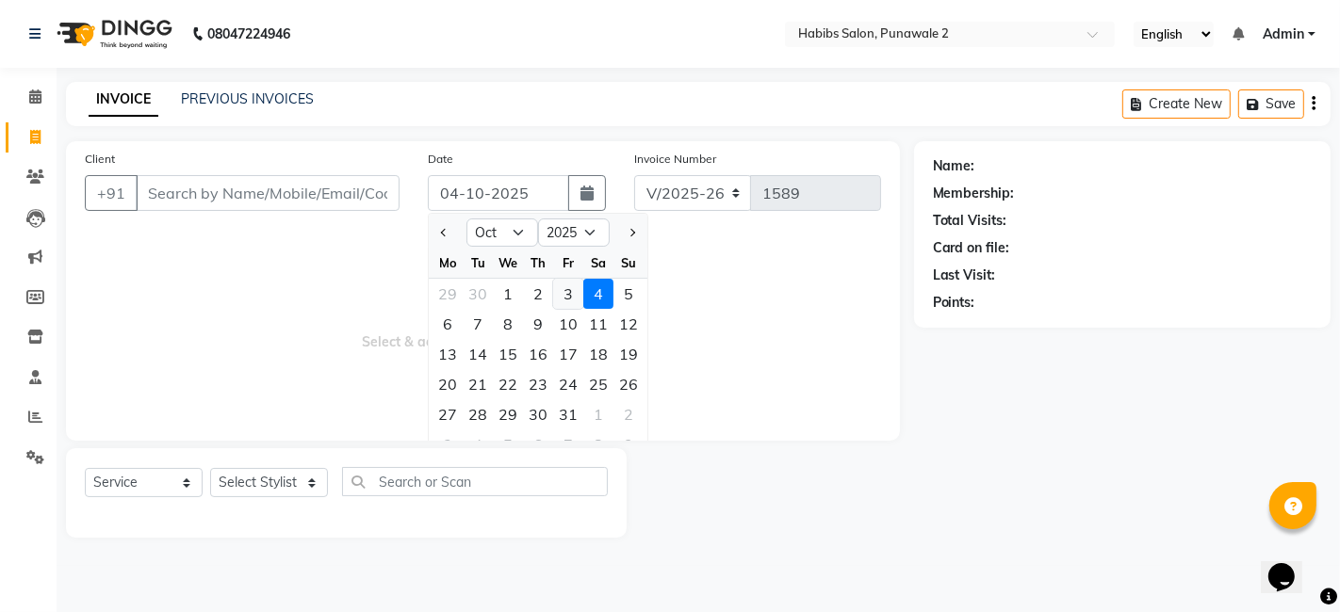
click at [565, 294] on div "3" at bounding box center [568, 294] width 30 height 30
type input "03-10-2025"
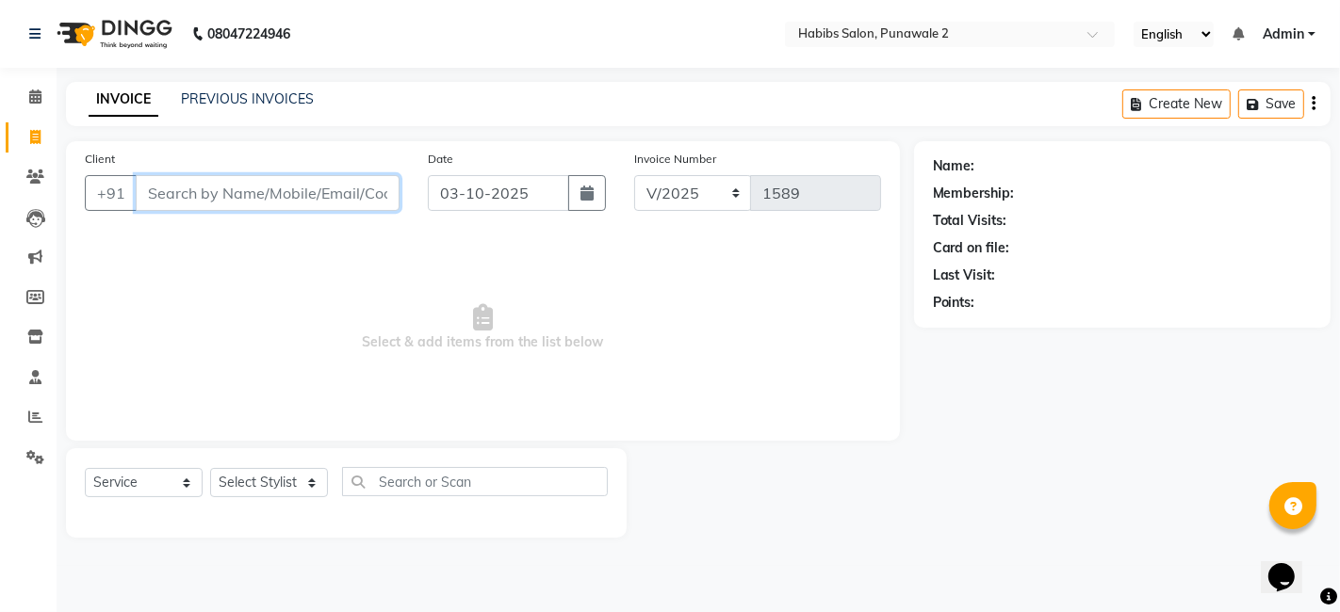
click at [355, 191] on input "Client" at bounding box center [268, 193] width 264 height 36
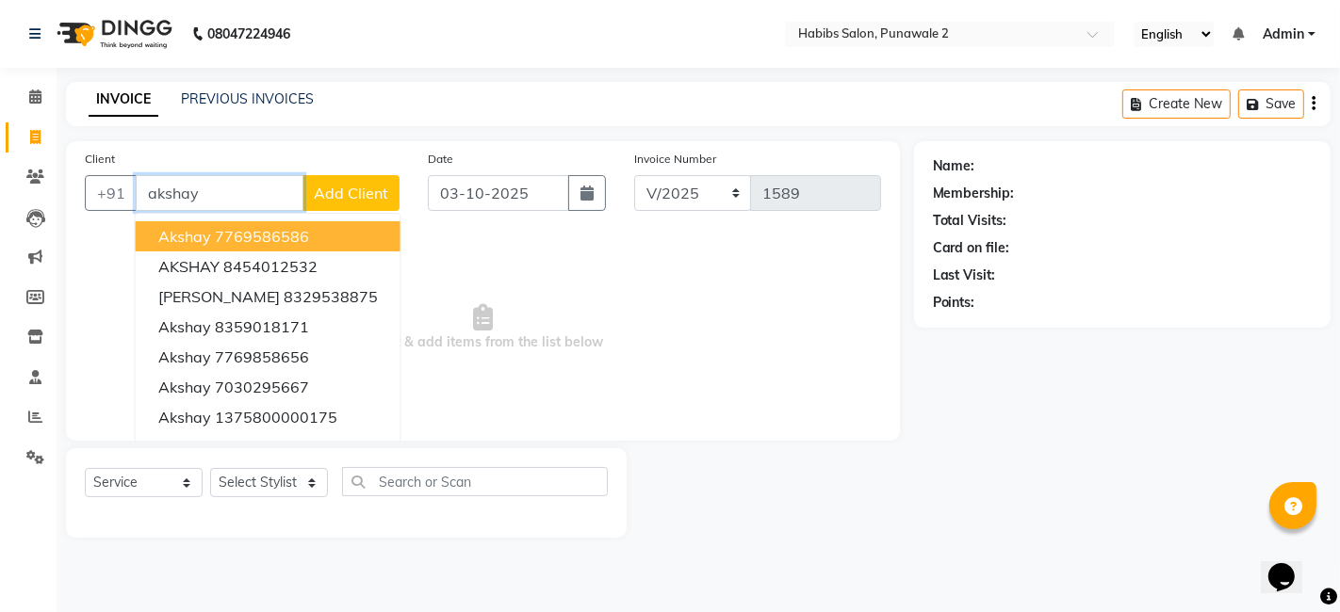
type input "akshay"
click at [374, 179] on button "Add Client" at bounding box center [350, 193] width 97 height 36
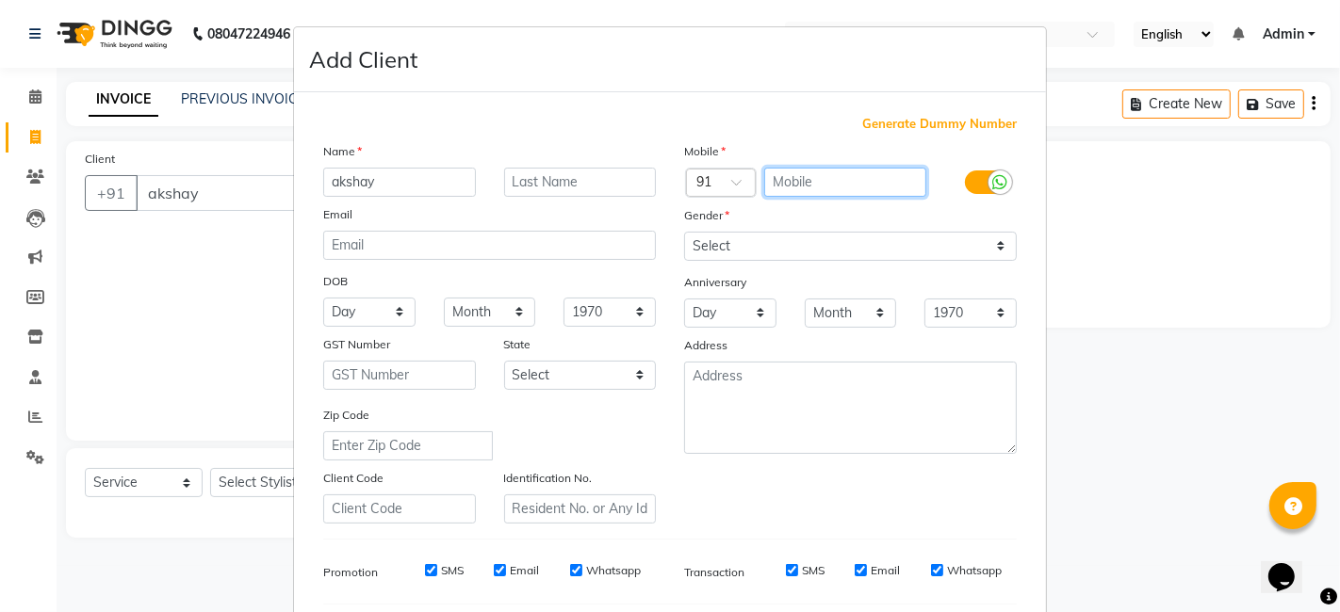
click at [784, 171] on input "text" at bounding box center [845, 182] width 163 height 29
click at [658, 113] on div "Generate Dummy Number Name [PERSON_NAME] Email DOB Day 01 02 03 04 05 06 07 08 …" at bounding box center [670, 430] width 752 height 676
click at [901, 120] on span "Generate Dummy Number" at bounding box center [939, 124] width 155 height 19
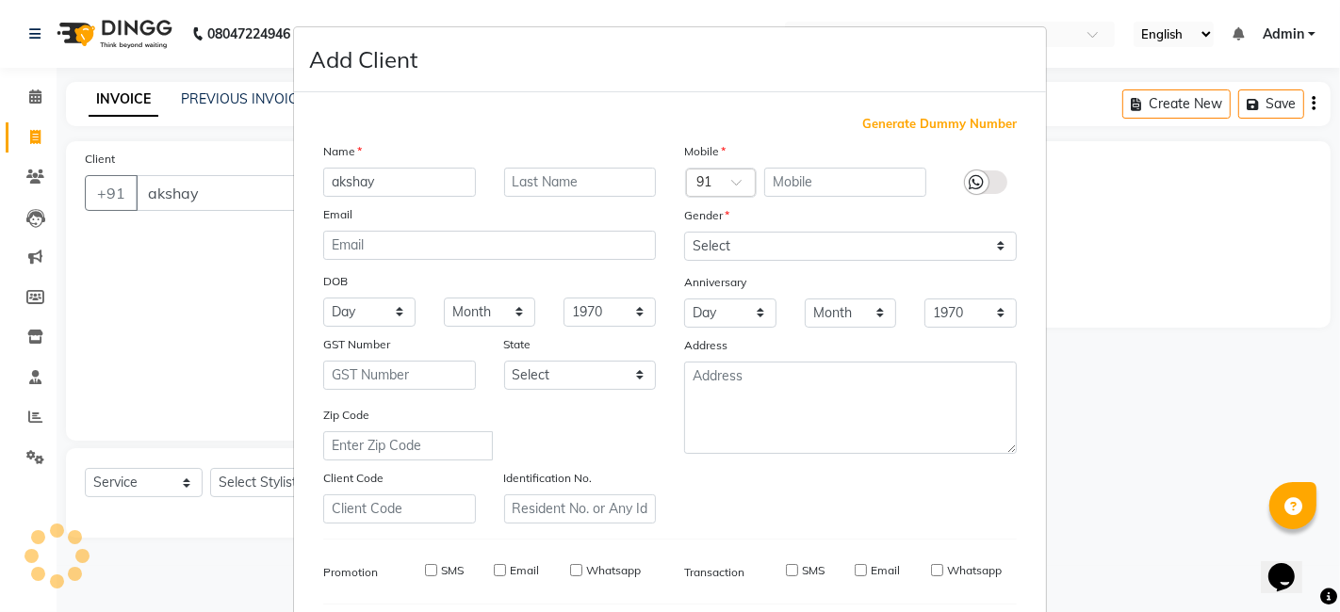
type input "1375800000240"
checkbox input "false"
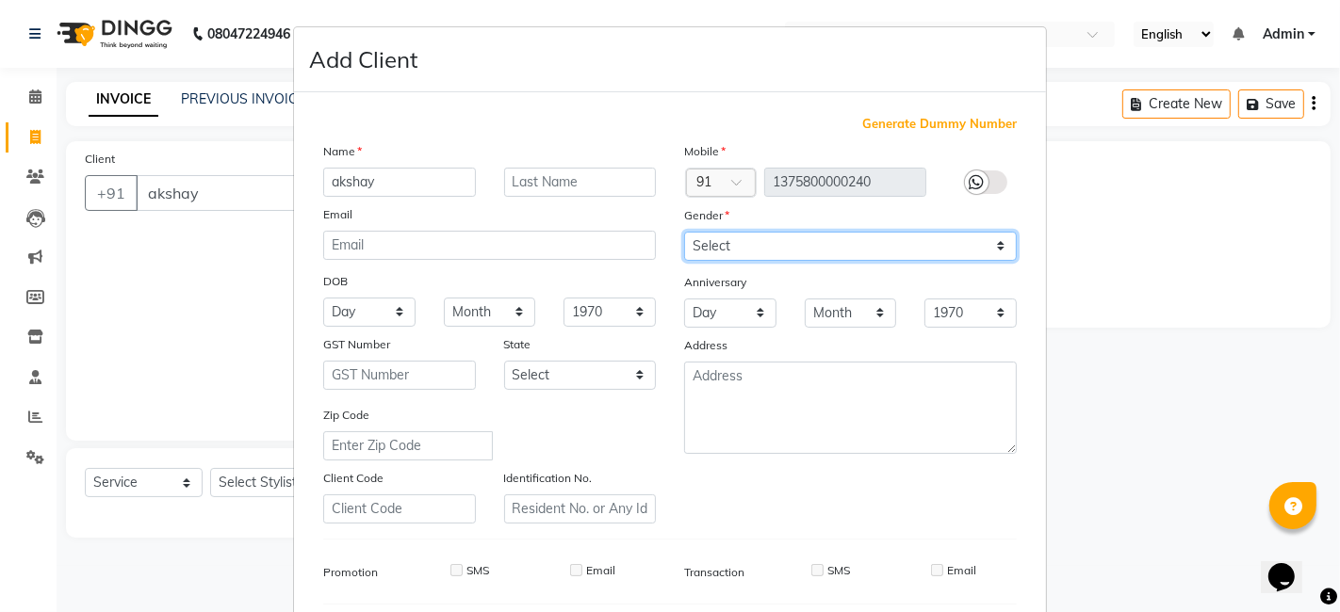
click at [804, 249] on select "Select [DEMOGRAPHIC_DATA] [DEMOGRAPHIC_DATA] Other Prefer Not To Say" at bounding box center [850, 246] width 333 height 29
select select "[DEMOGRAPHIC_DATA]"
click at [684, 232] on select "Select [DEMOGRAPHIC_DATA] [DEMOGRAPHIC_DATA] Other Prefer Not To Say" at bounding box center [850, 246] width 333 height 29
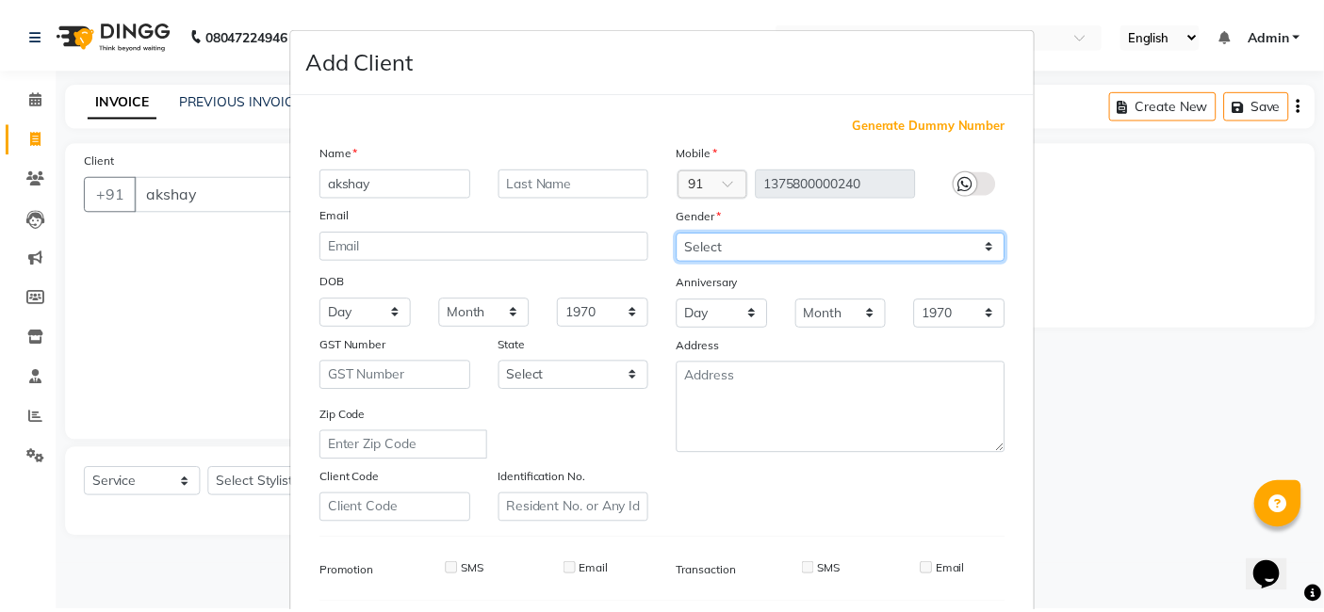
scroll to position [255, 0]
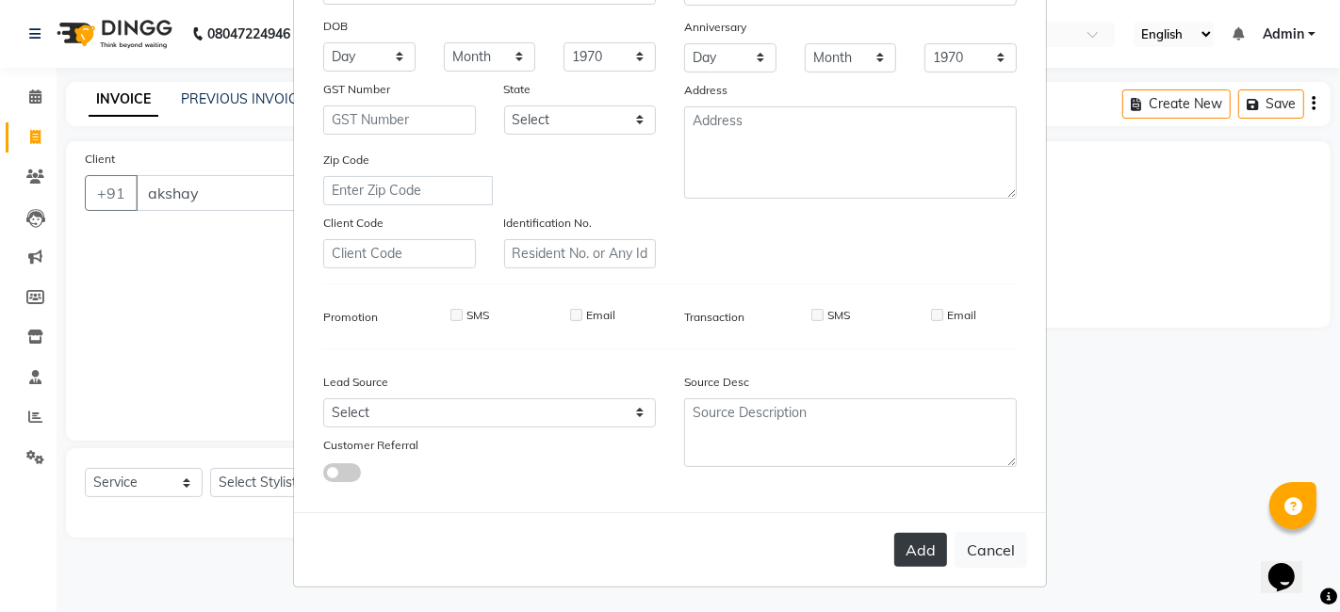
click at [909, 550] on button "Add" at bounding box center [920, 550] width 53 height 34
type input "1375800000240"
select select
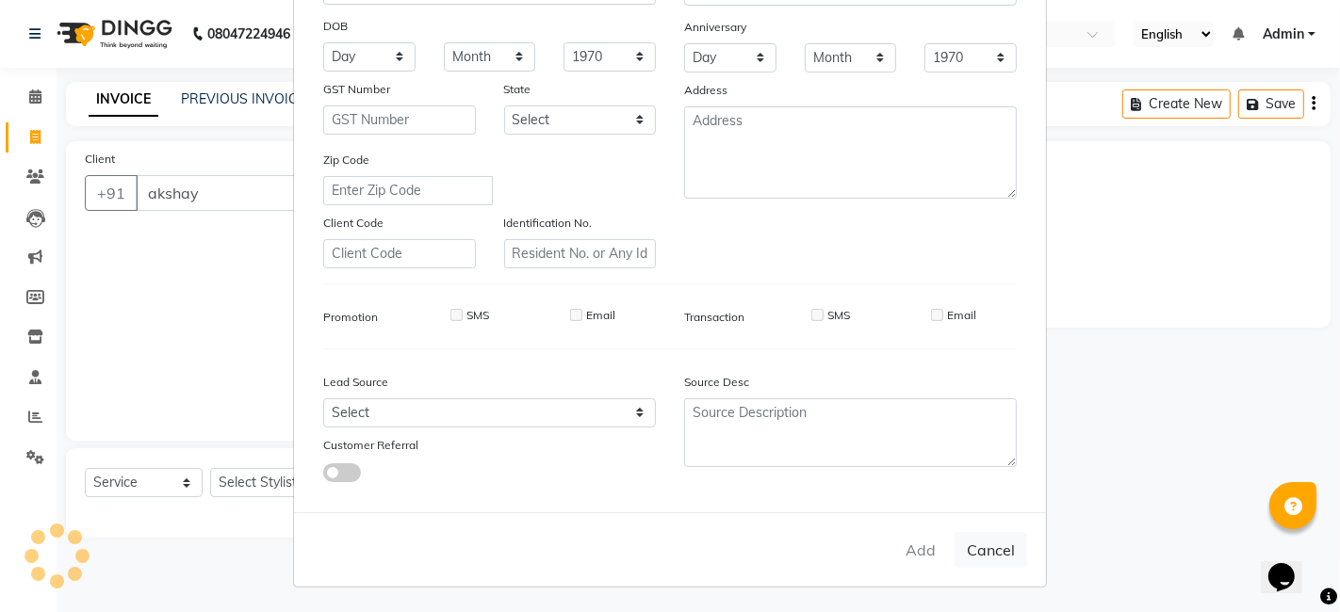
select select
checkbox input "false"
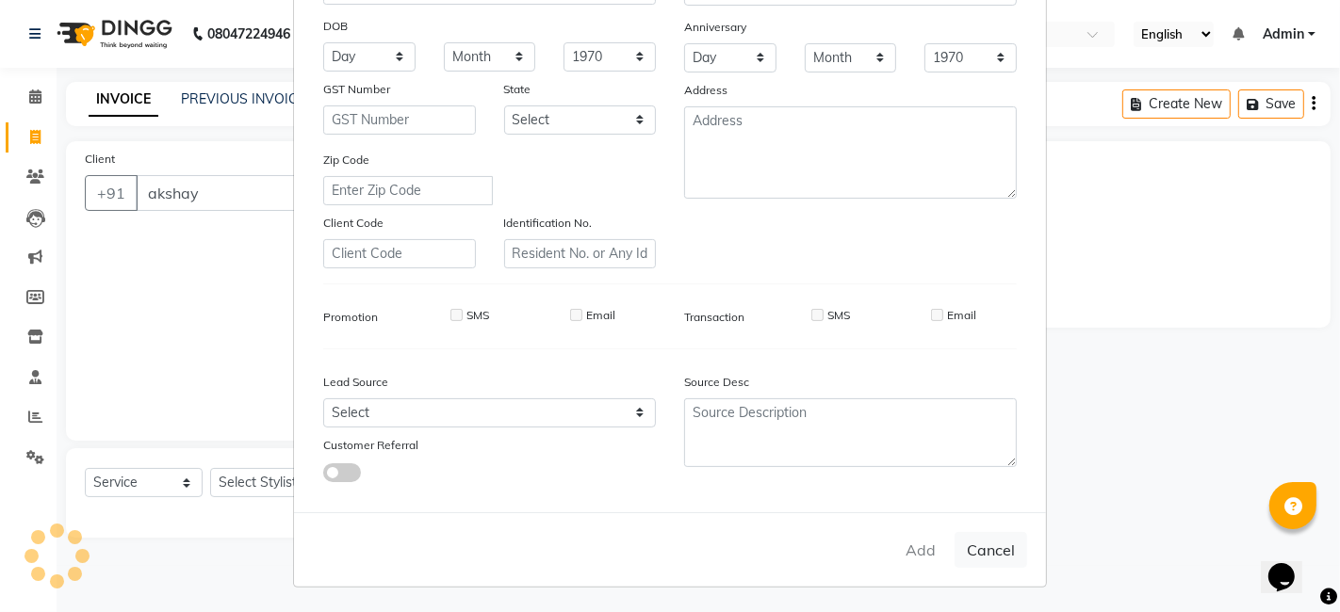
checkbox input "false"
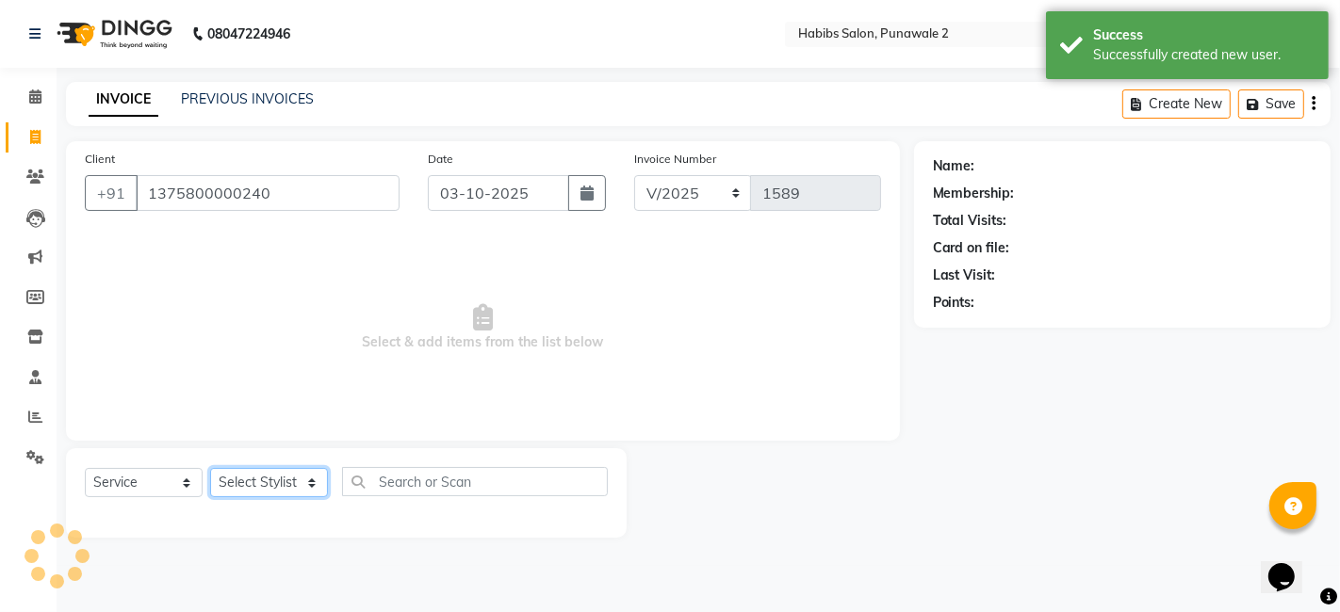
click at [258, 480] on select "Select Stylist Chandan Ganesh Gauri [PERSON_NAME] [PERSON_NAME] nikhil rohit [P…" at bounding box center [269, 482] width 118 height 29
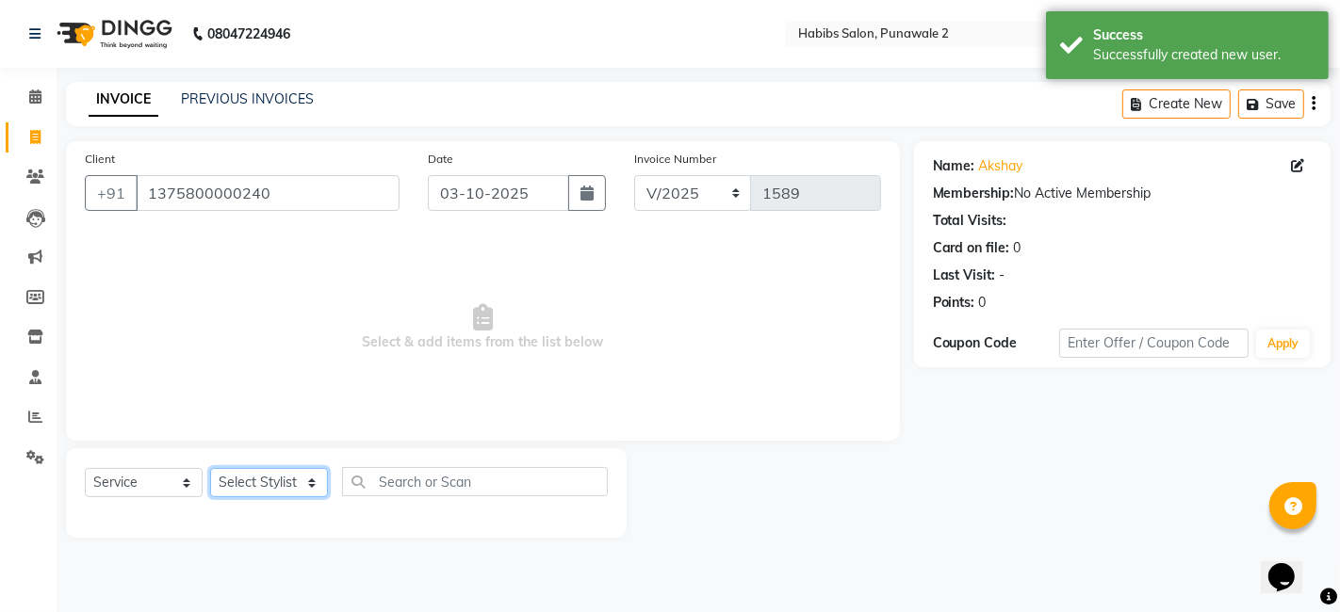
select select "82973"
click at [210, 468] on select "Select Stylist Chandan Ganesh Gauri [PERSON_NAME] [PERSON_NAME] nikhil rohit [P…" at bounding box center [269, 482] width 118 height 29
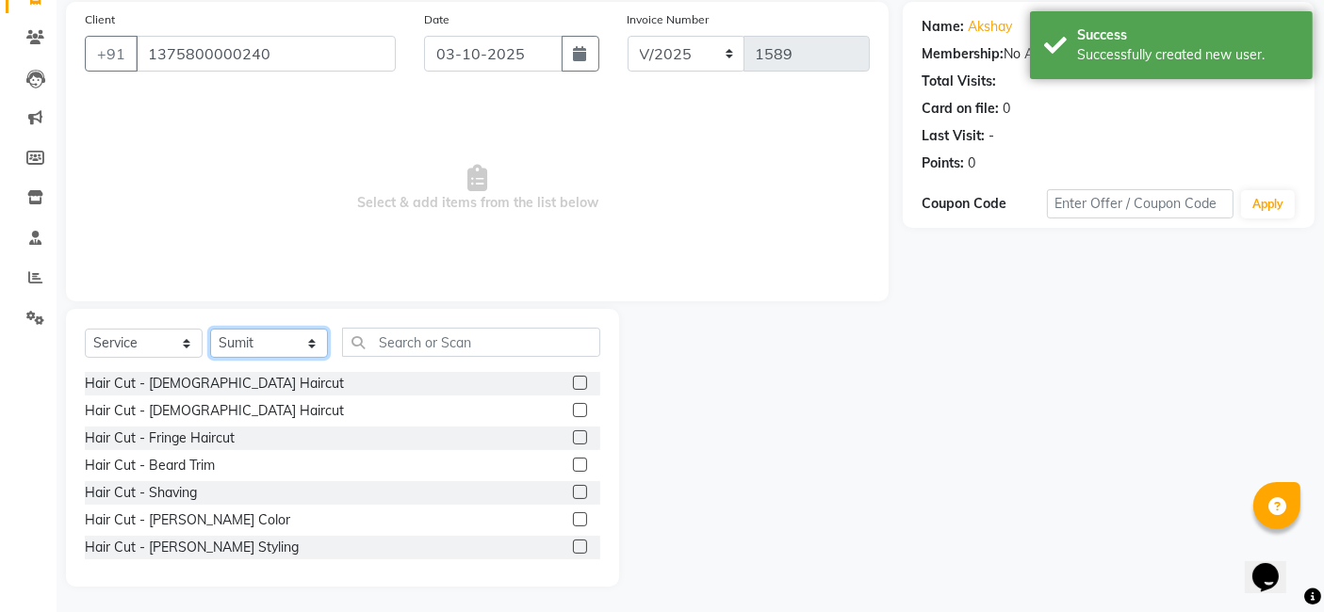
scroll to position [141, 0]
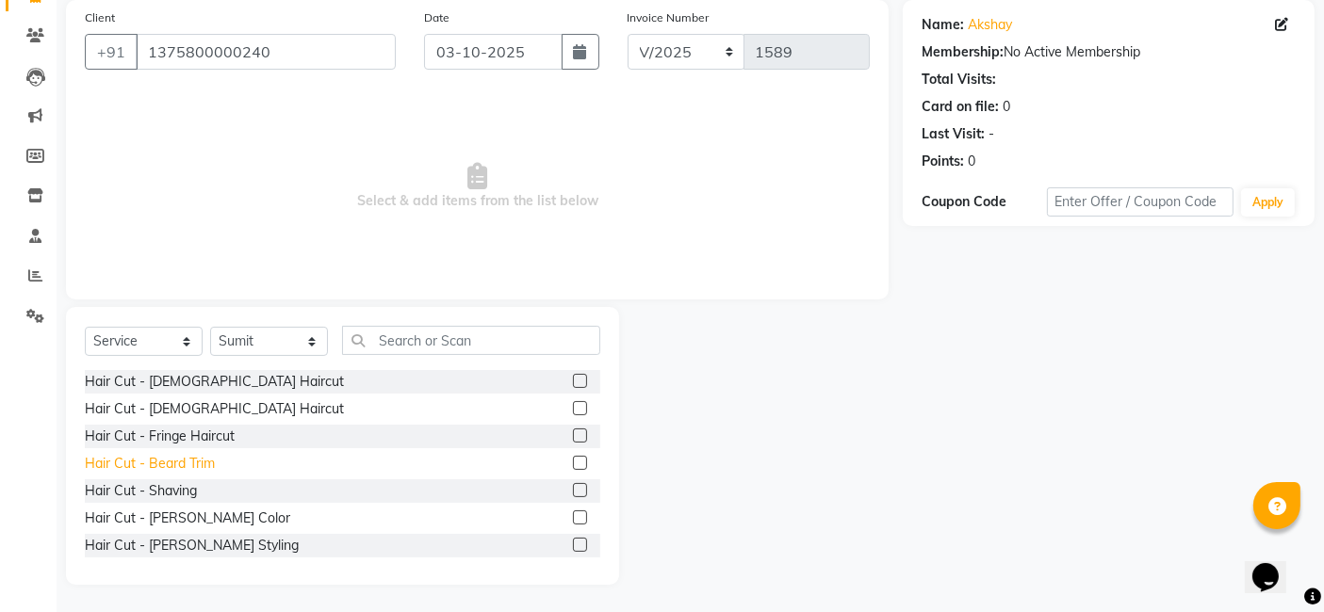
click at [184, 456] on div "Hair Cut - Beard Trim" at bounding box center [150, 464] width 130 height 20
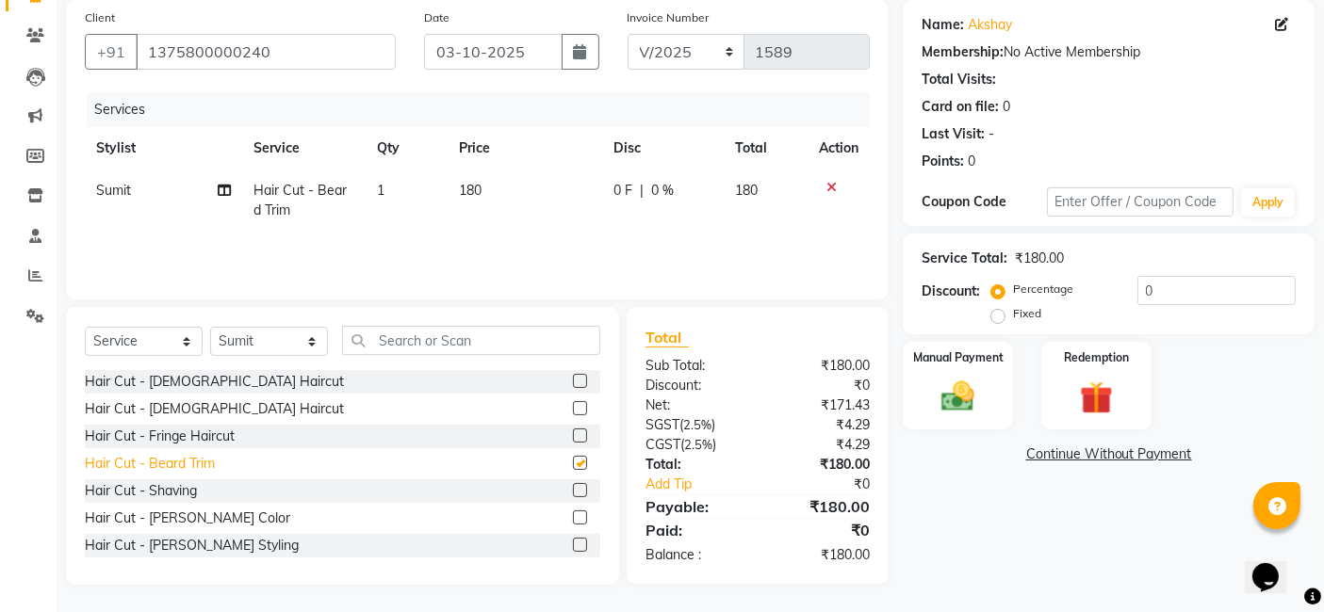
checkbox input "false"
click at [511, 179] on td "180" at bounding box center [525, 201] width 155 height 62
select select "82973"
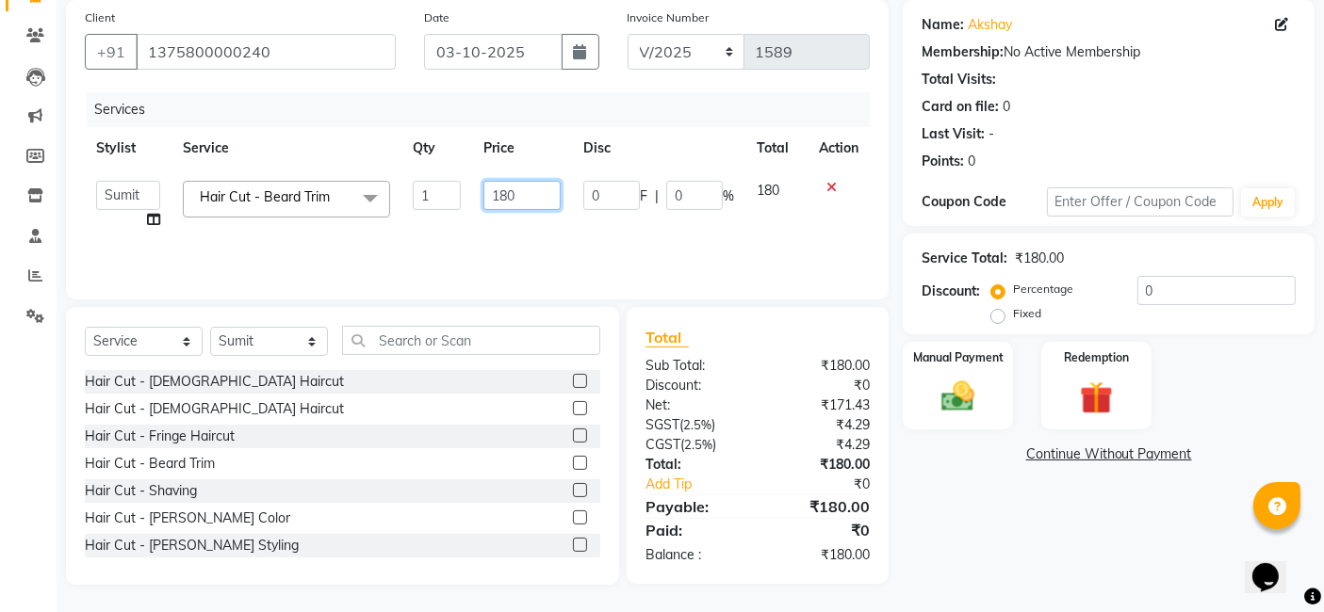
click at [528, 195] on input "180" at bounding box center [521, 195] width 77 height 29
type input "1"
type input "500"
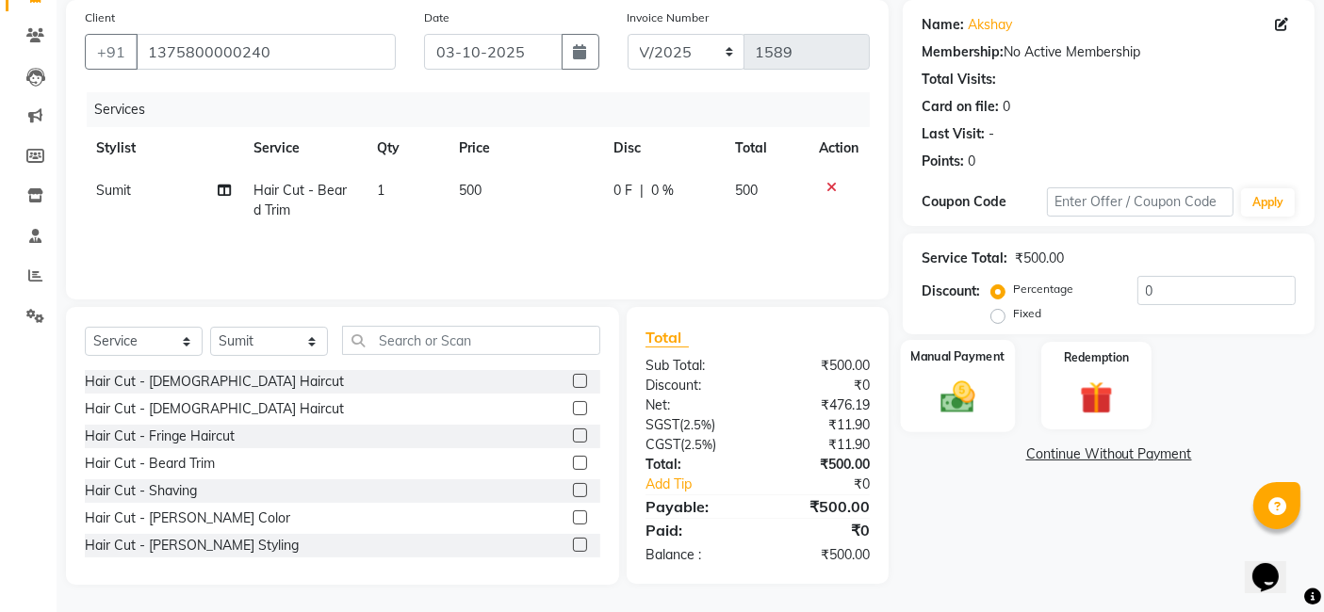
click at [944, 393] on img at bounding box center [958, 397] width 57 height 40
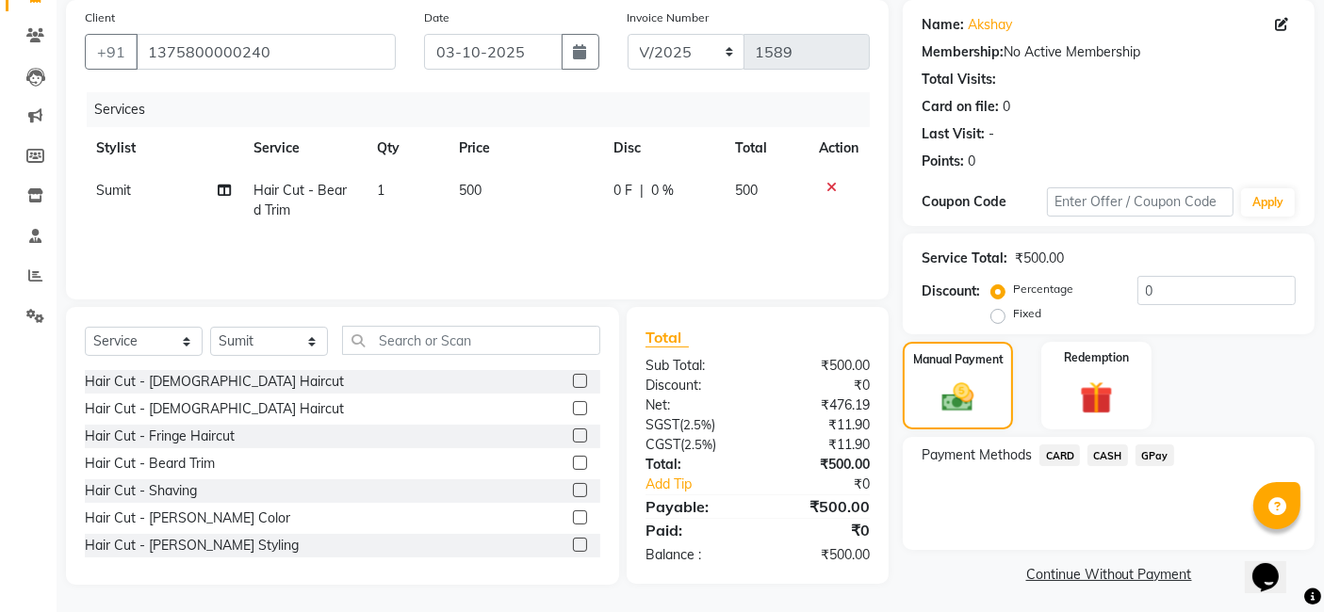
click at [1068, 459] on span "GPay" at bounding box center [1154, 456] width 39 height 22
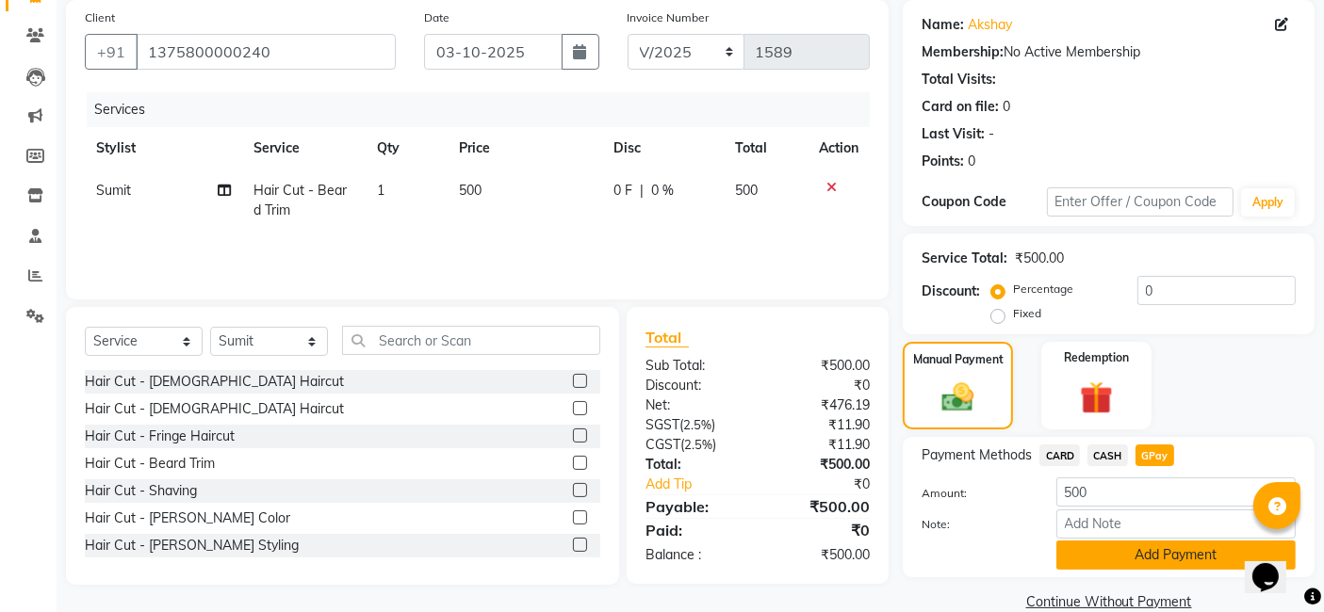
click at [1068, 544] on button "Add Payment" at bounding box center [1175, 555] width 239 height 29
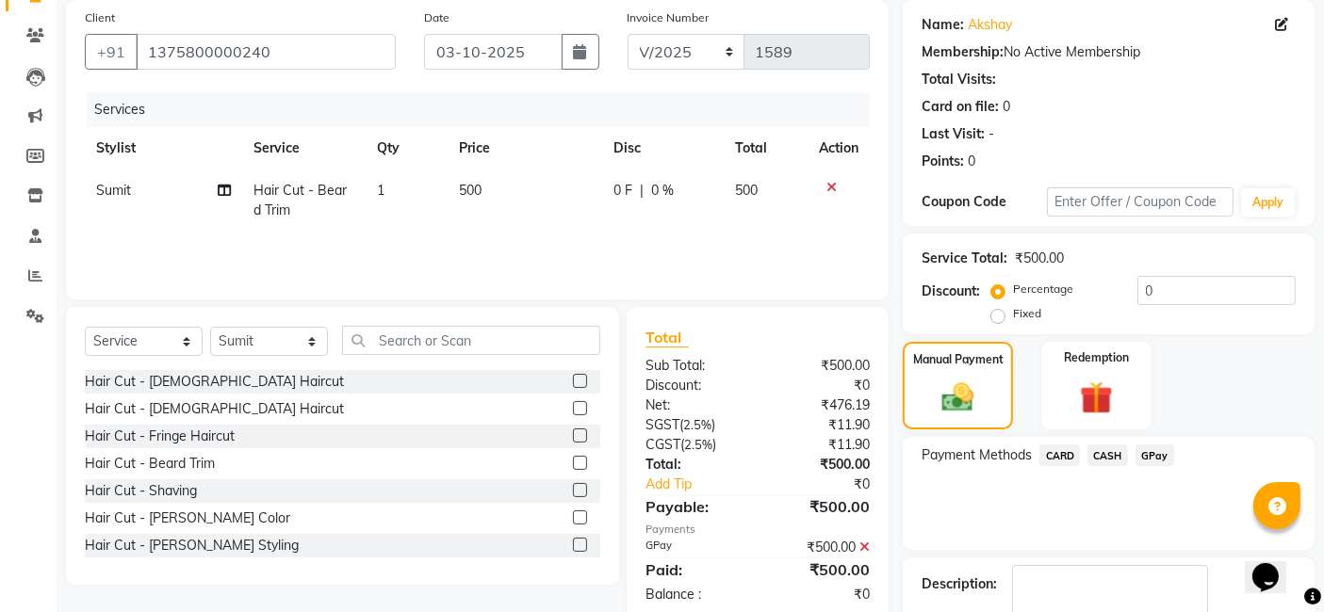
scroll to position [251, 0]
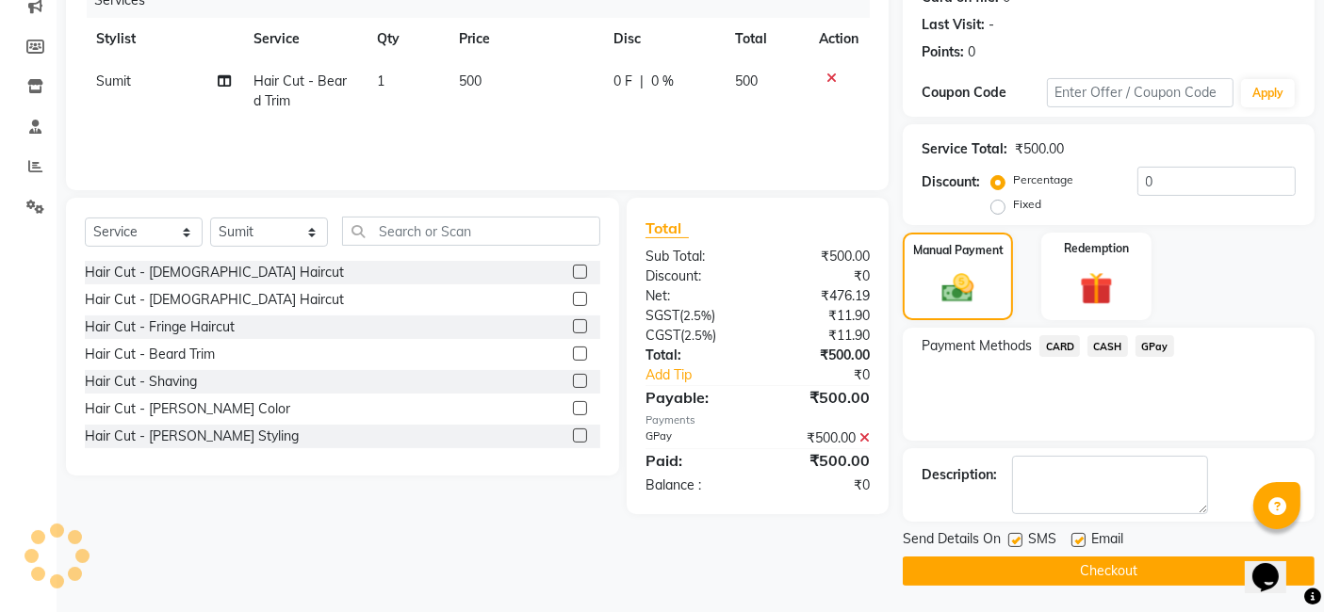
click at [1068, 578] on button "Checkout" at bounding box center [1109, 571] width 412 height 29
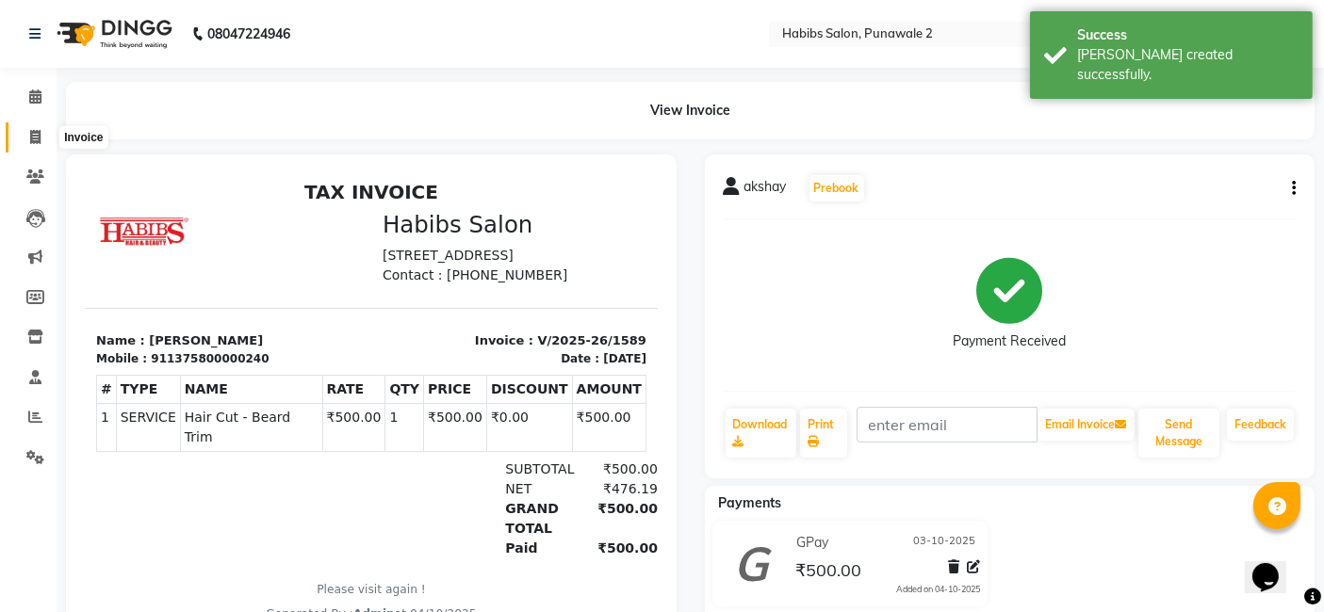
click at [40, 136] on icon at bounding box center [35, 137] width 10 height 14
select select "service"
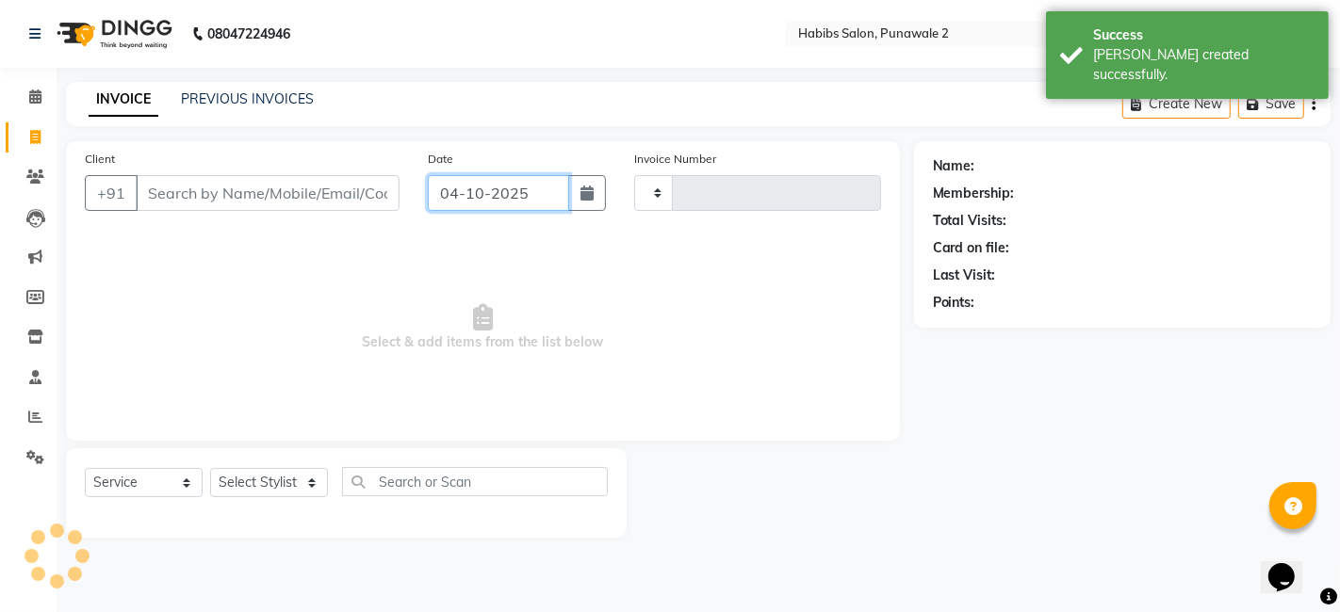
type input "1590"
select select "8475"
click at [519, 189] on input "04-10-2025" at bounding box center [498, 193] width 141 height 36
select select "10"
select select "2025"
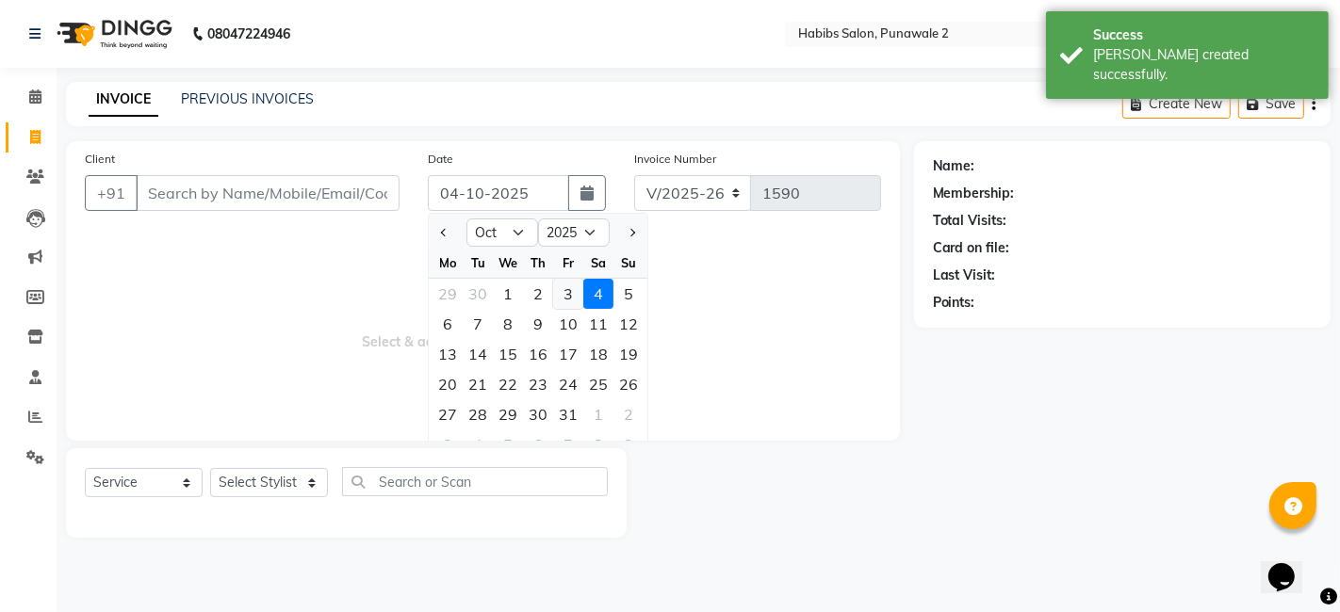
click at [569, 298] on div "3" at bounding box center [568, 294] width 30 height 30
type input "03-10-2025"
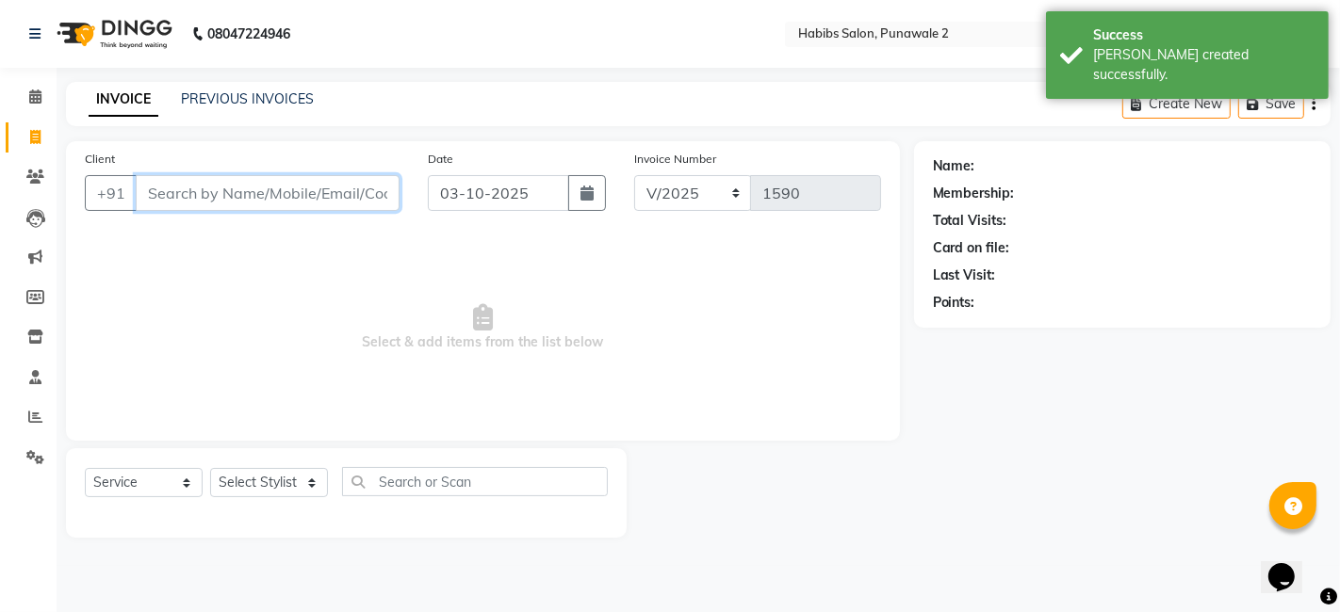
click at [358, 195] on input "Client" at bounding box center [268, 193] width 264 height 36
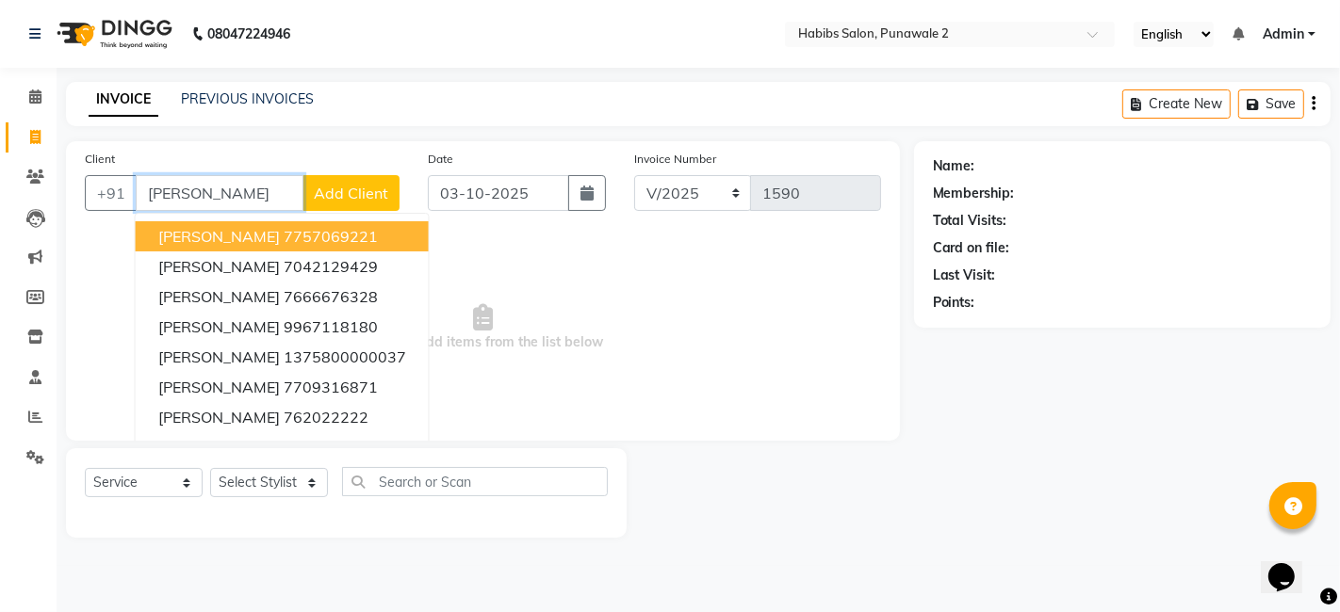
type input "[PERSON_NAME]"
click at [351, 199] on span "Add Client" at bounding box center [351, 193] width 74 height 19
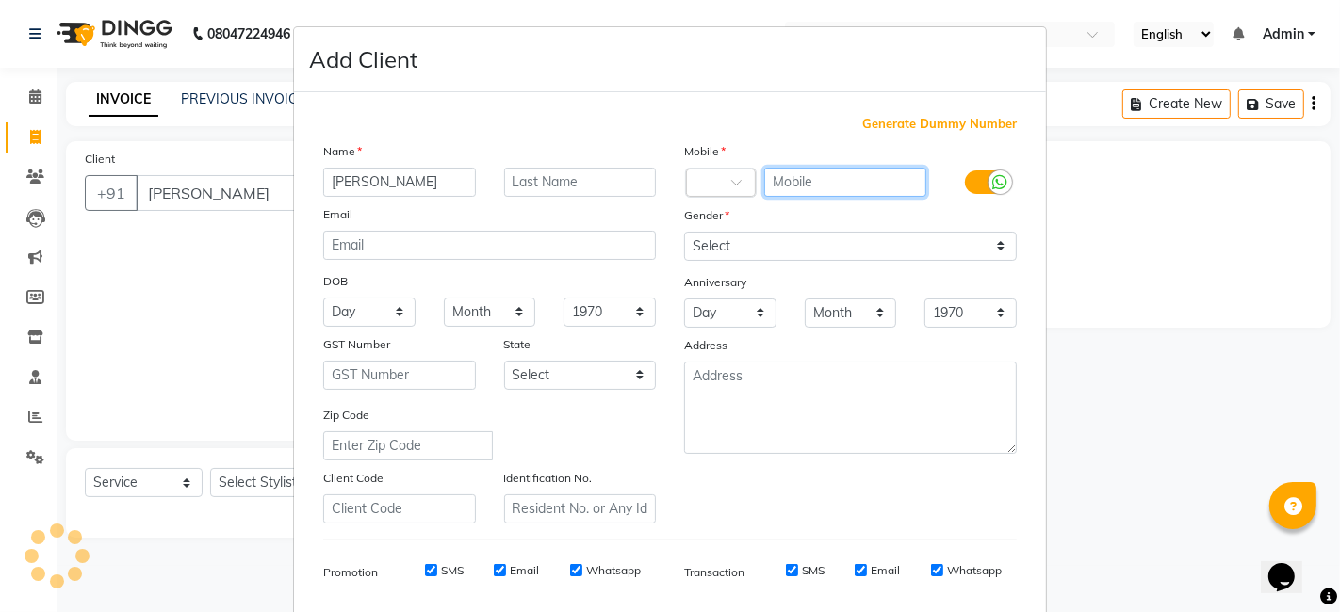
drag, startPoint x: 815, startPoint y: 173, endPoint x: 678, endPoint y: 127, distance: 144.2
click at [678, 127] on div "Generate Dummy Number Name [PERSON_NAME] Email DOB Day 01 02 03 04 05 06 07 08 …" at bounding box center [670, 434] width 722 height 638
type input "8275173940"
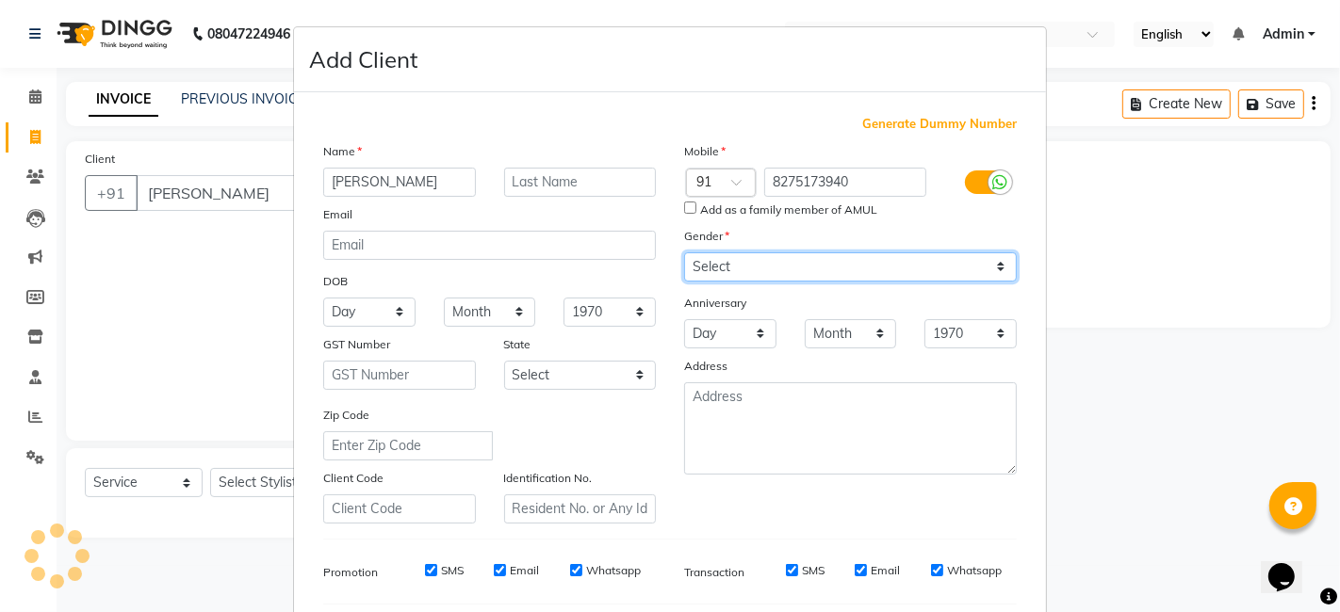
click at [748, 248] on div "Mobile Country Code × 91 8275173940 Add as a family member of AMUL Gender Selec…" at bounding box center [850, 332] width 361 height 383
select select "[DEMOGRAPHIC_DATA]"
click at [684, 253] on select "Select [DEMOGRAPHIC_DATA] [DEMOGRAPHIC_DATA] Other Prefer Not To Say" at bounding box center [850, 267] width 333 height 29
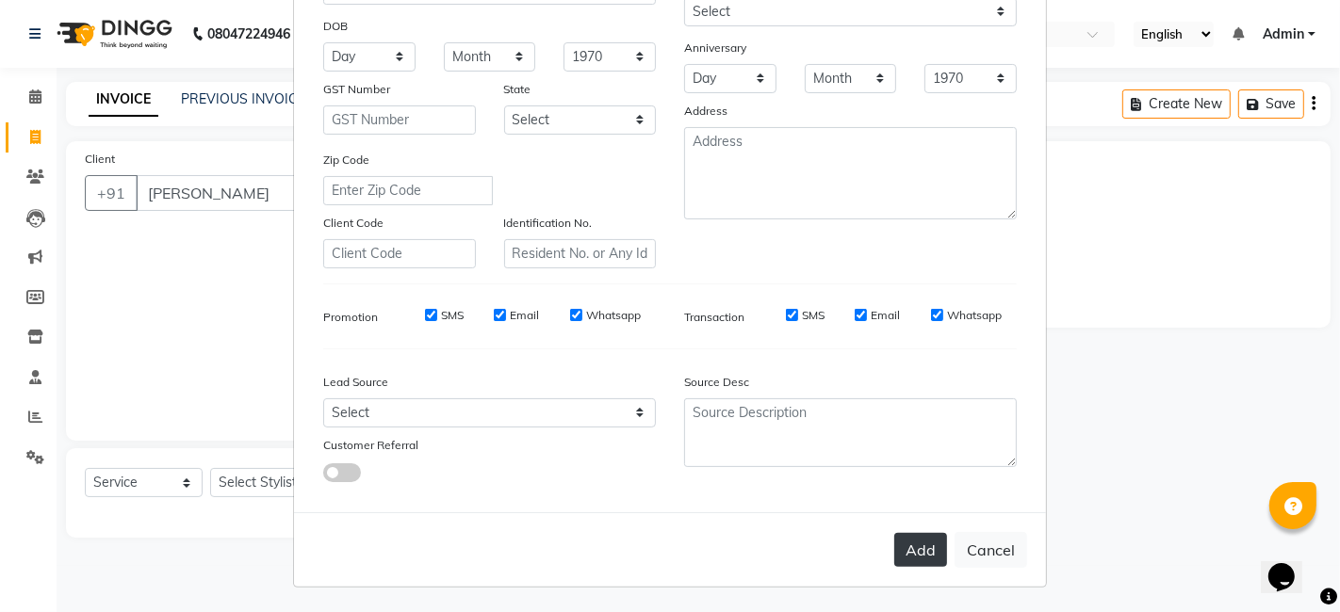
click at [907, 564] on button "Add" at bounding box center [920, 550] width 53 height 34
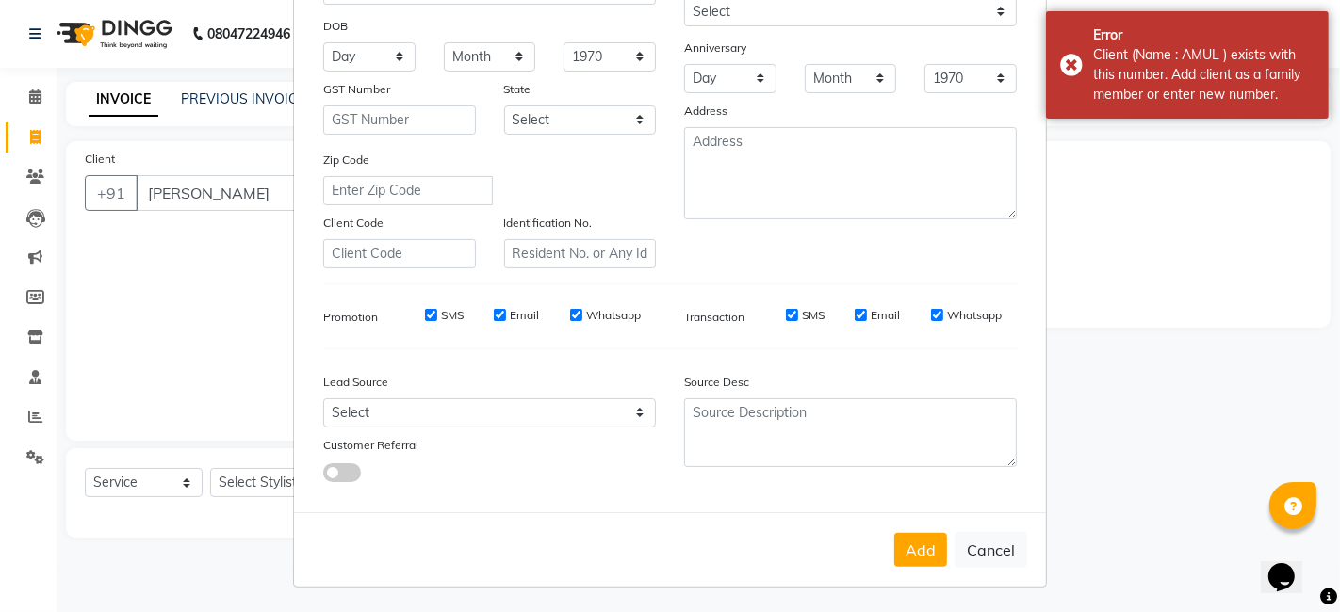
scroll to position [0, 0]
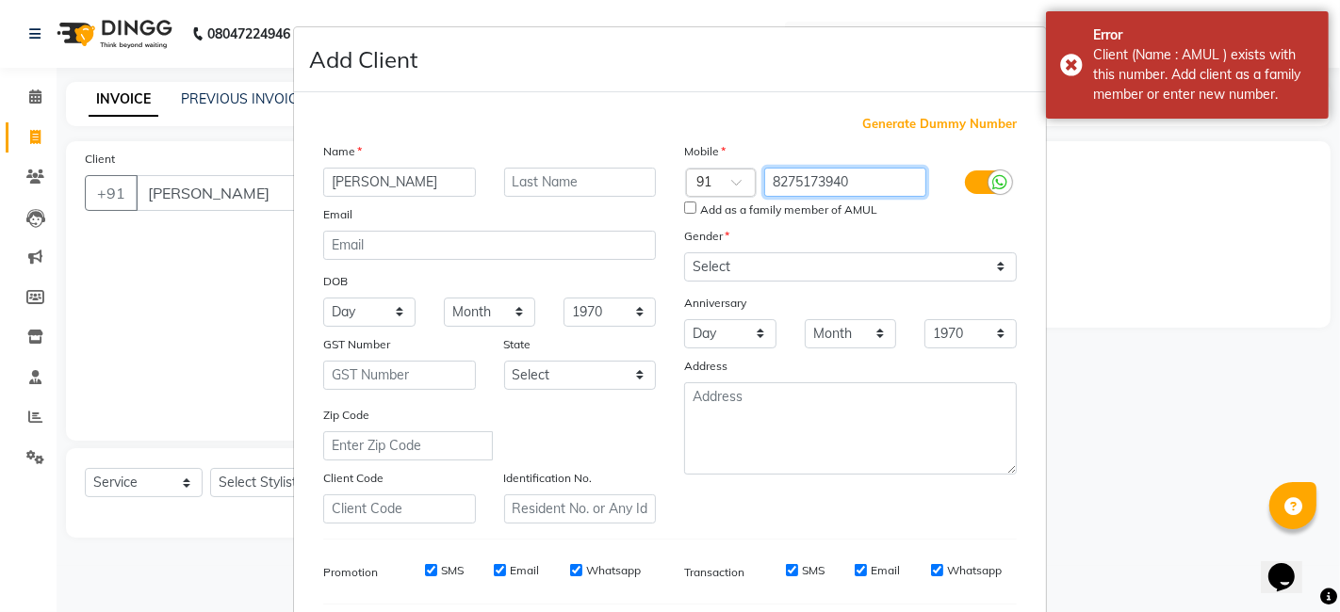
click at [872, 185] on input "8275173940" at bounding box center [845, 182] width 163 height 29
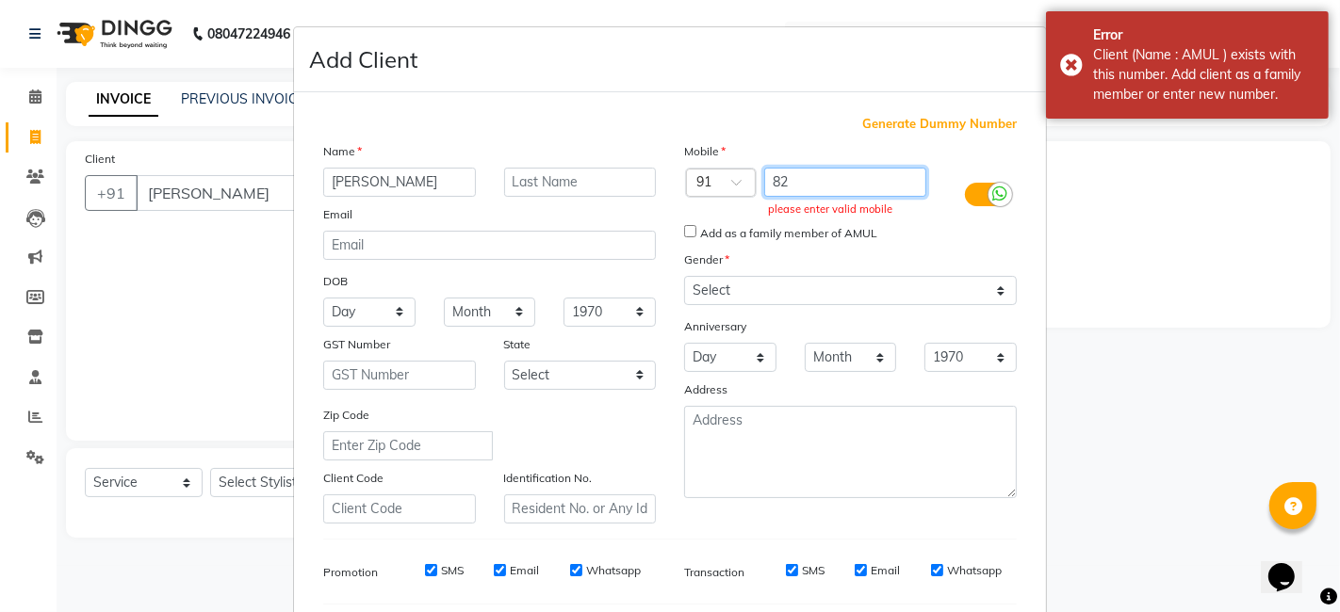
type input "8"
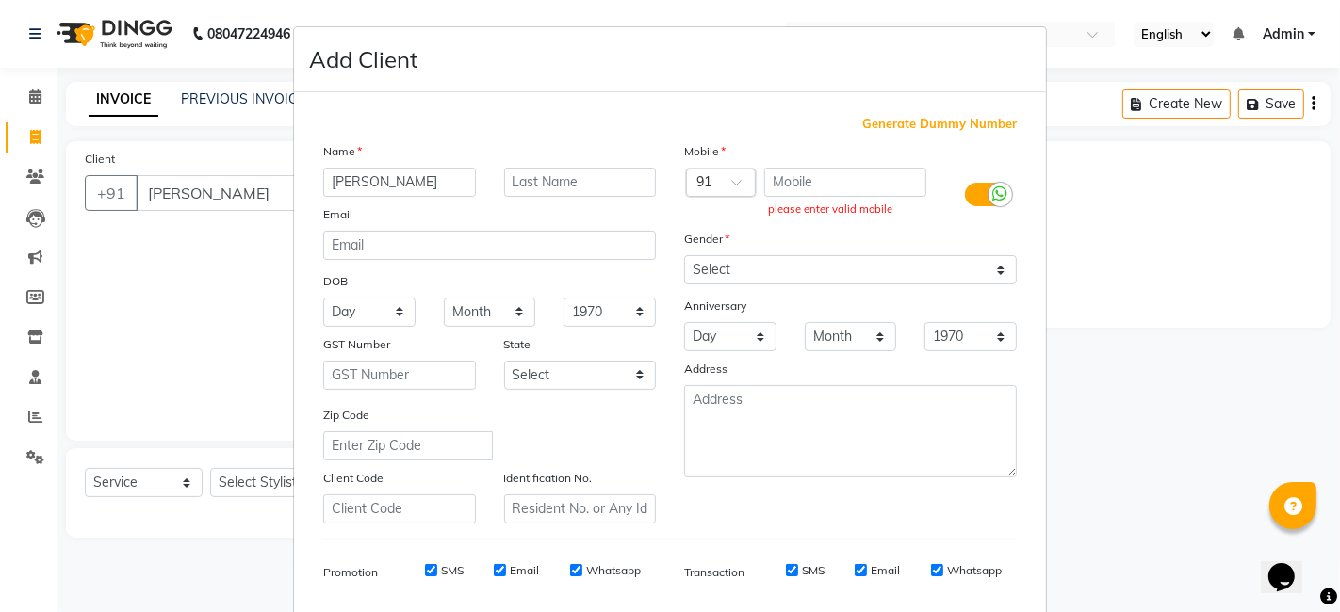
click at [914, 118] on span "Generate Dummy Number" at bounding box center [939, 124] width 155 height 19
type input "1375800000241"
checkbox input "false"
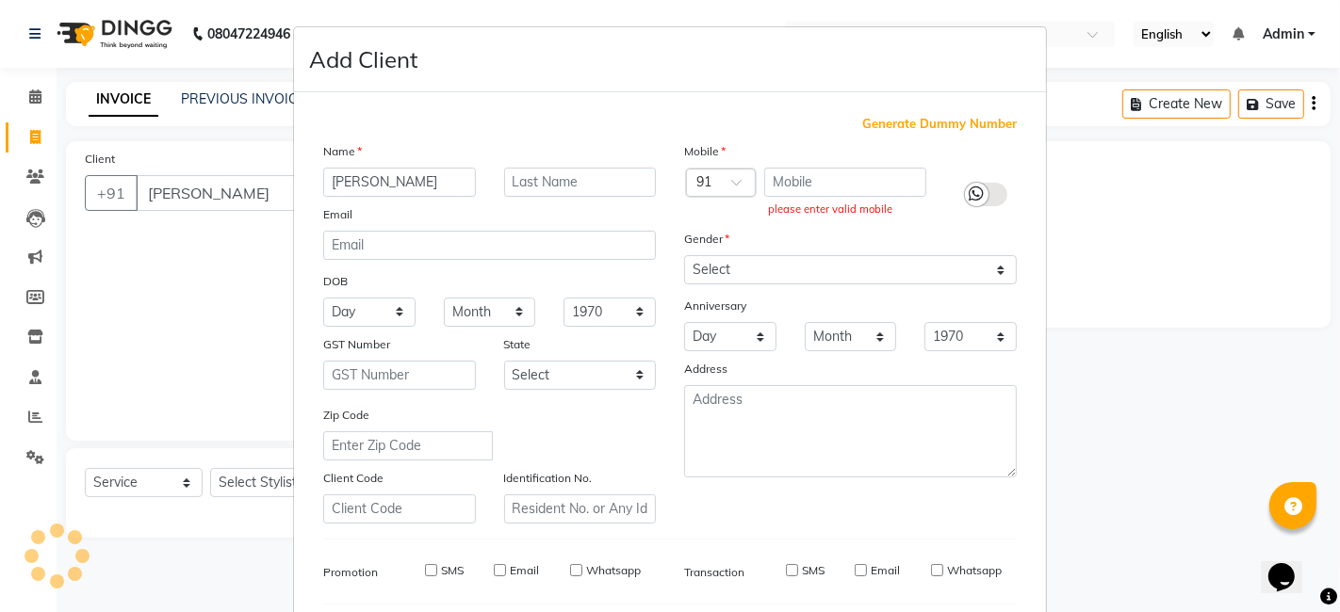
checkbox input "false"
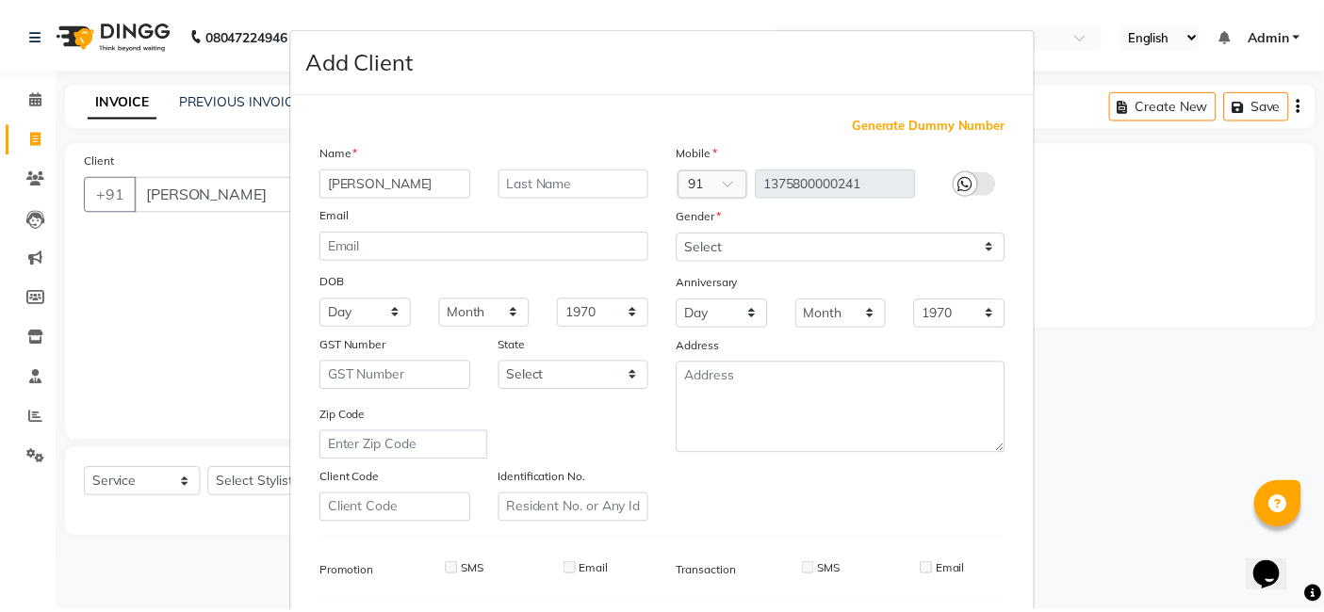
scroll to position [255, 0]
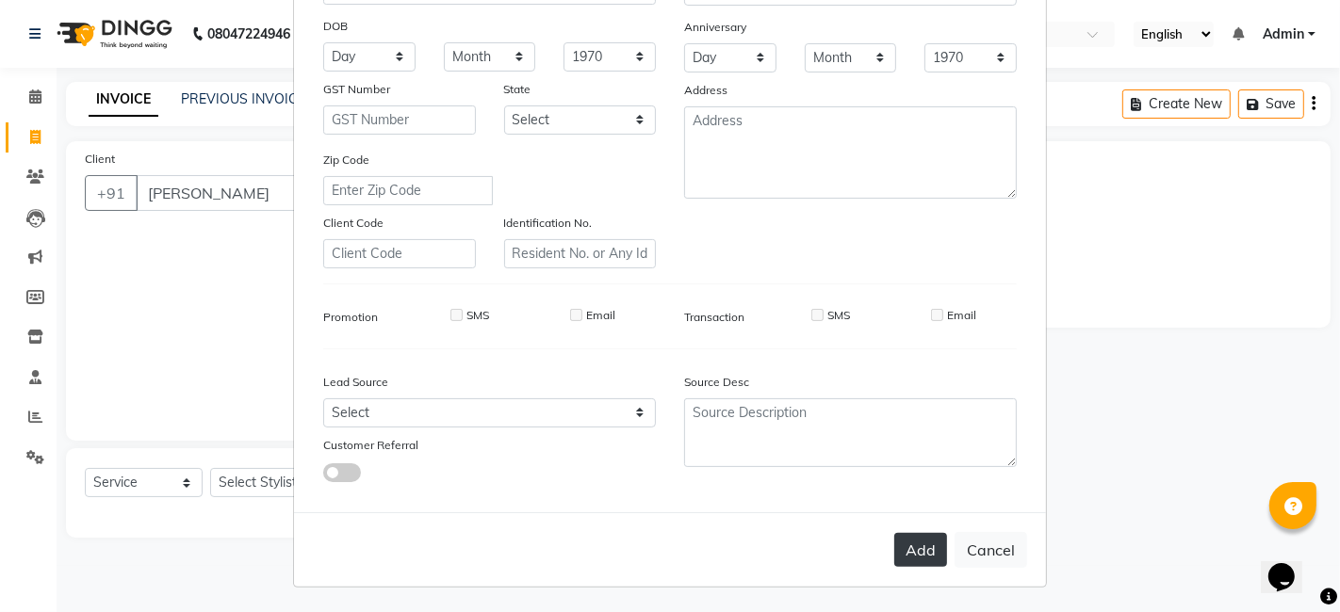
click at [918, 547] on button "Add" at bounding box center [920, 550] width 53 height 34
type input "1375800000241"
select select
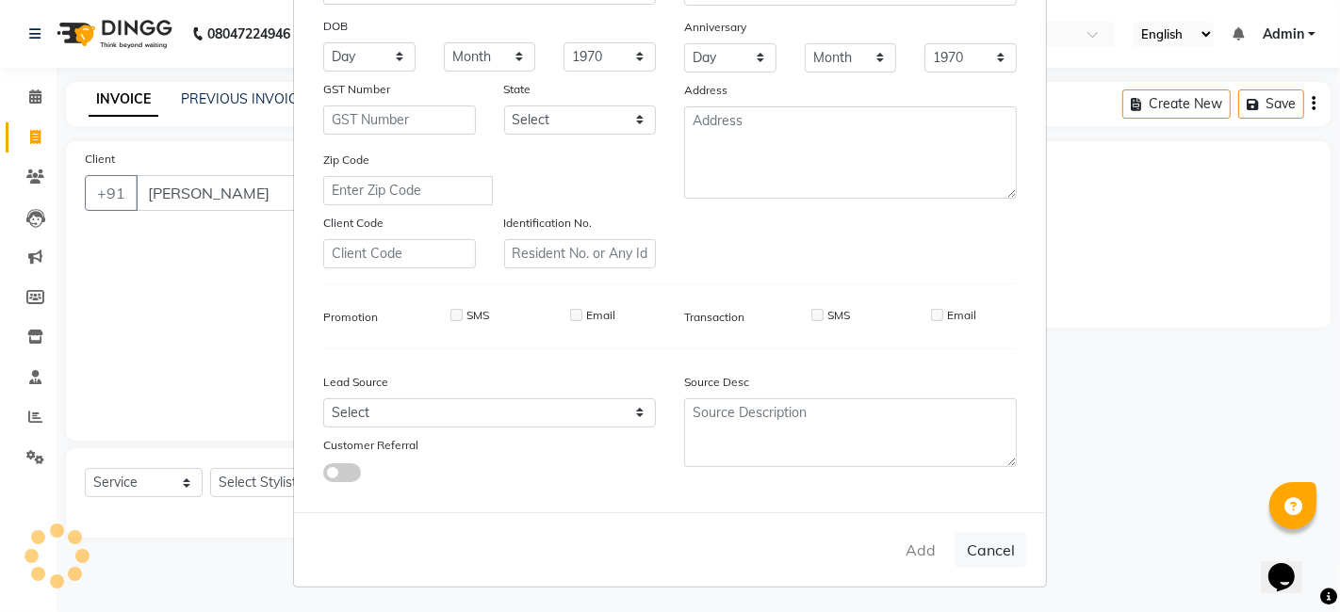
select select
checkbox input "false"
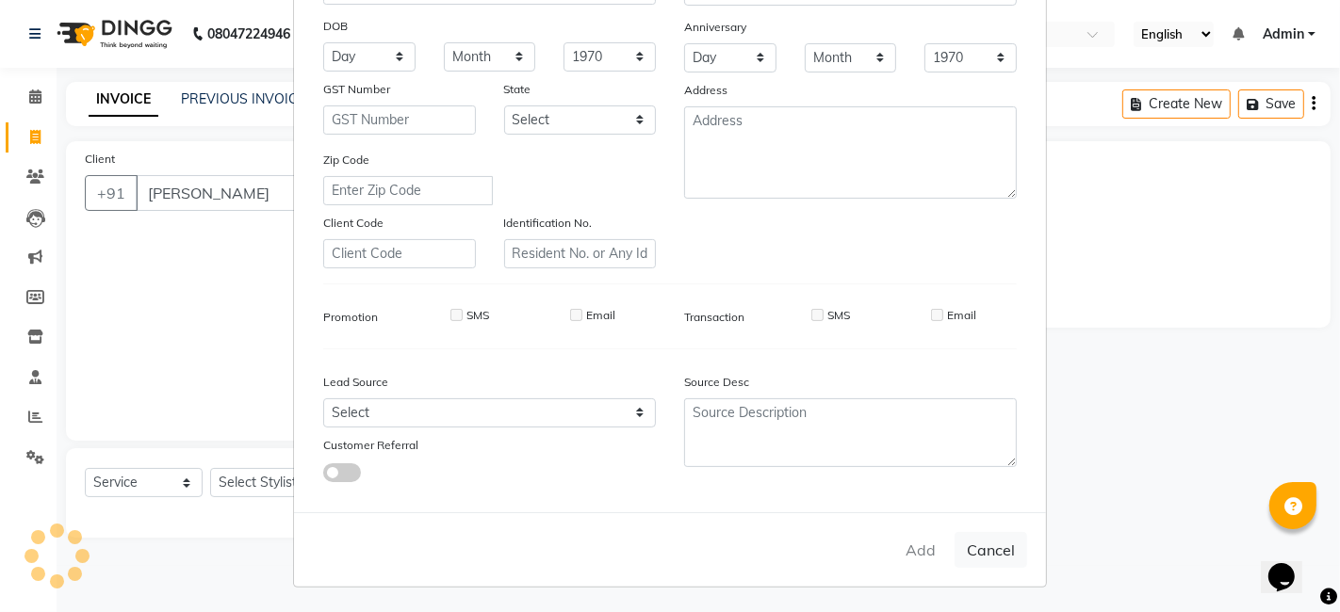
checkbox input "false"
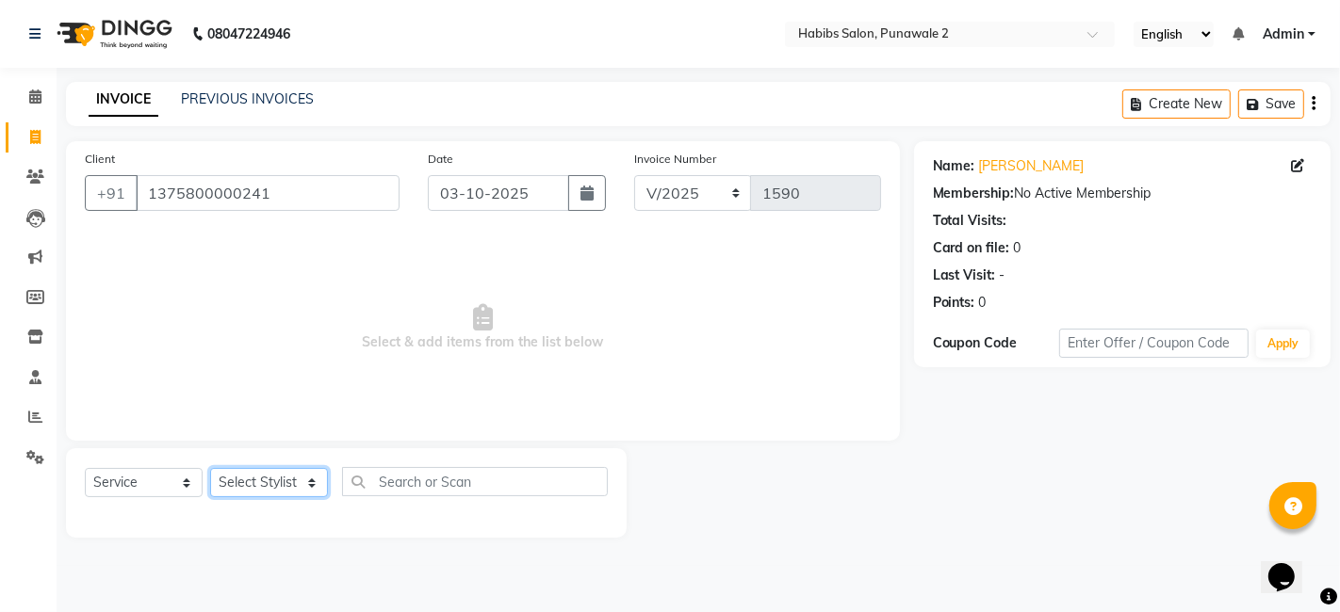
click at [244, 478] on select "Select Stylist Chandan Ganesh Gauri [PERSON_NAME] [PERSON_NAME] nikhil rohit [P…" at bounding box center [269, 482] width 118 height 29
select select "91532"
click at [210, 468] on select "Select Stylist Chandan Ganesh Gauri [PERSON_NAME] [PERSON_NAME] nikhil rohit [P…" at bounding box center [269, 482] width 118 height 29
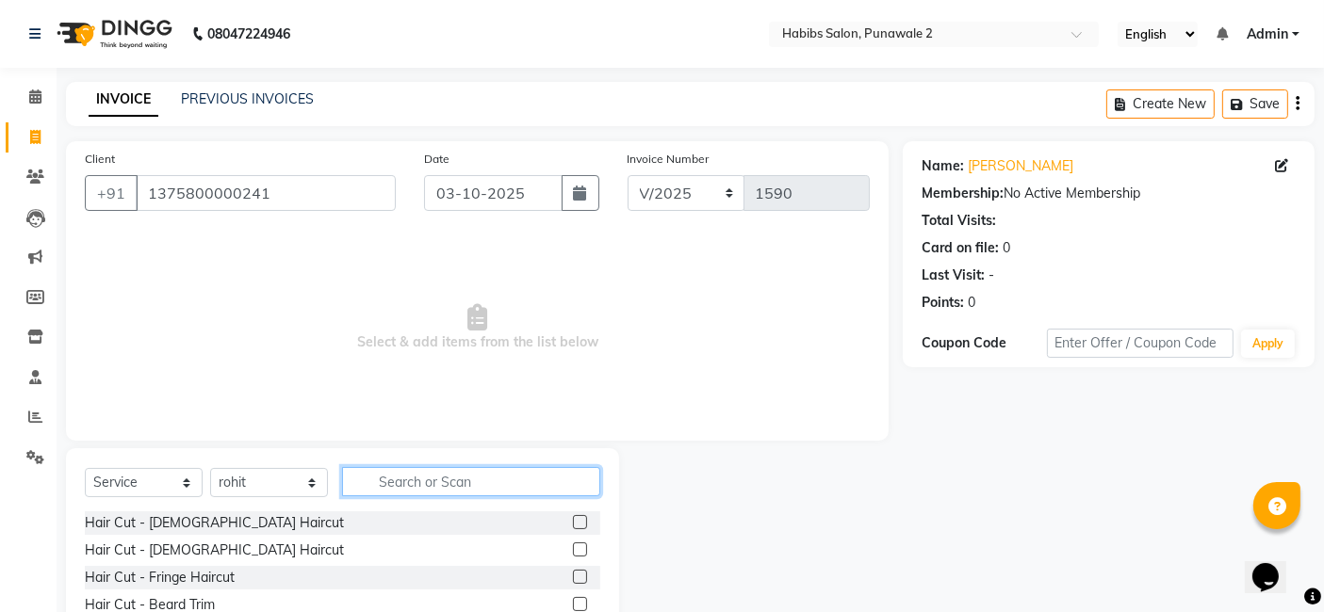
click at [416, 478] on input "text" at bounding box center [471, 481] width 258 height 29
type input "spa"
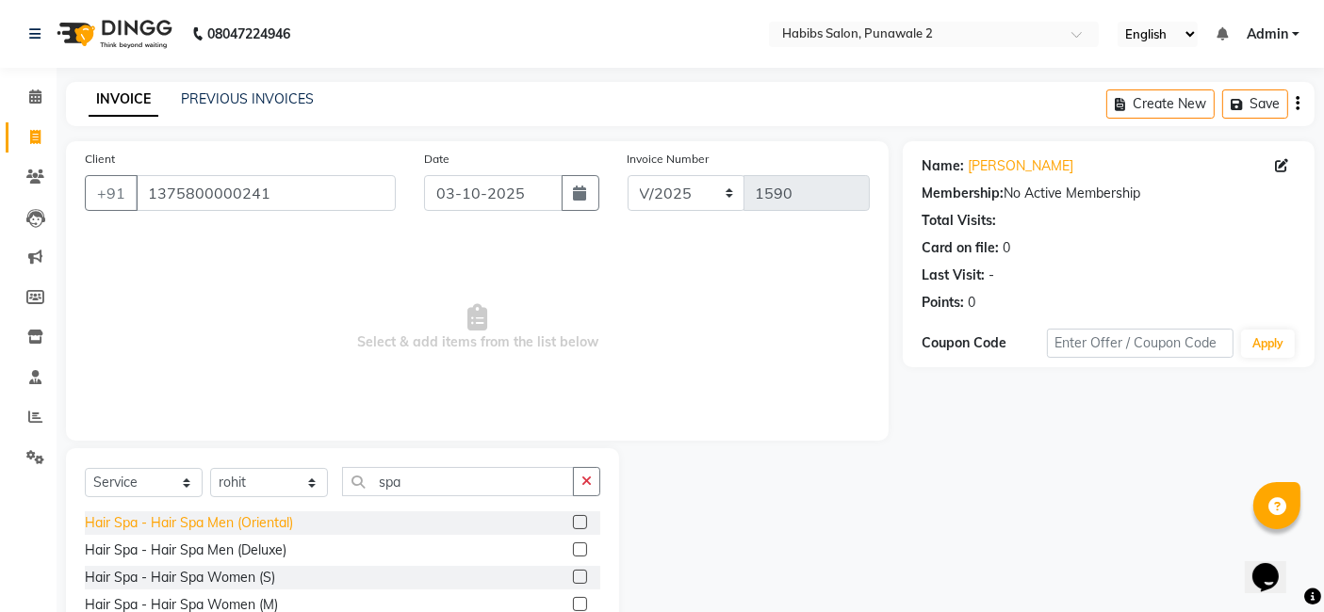
click at [218, 531] on div "Hair Spa - Hair Spa Men (Oriental)" at bounding box center [189, 524] width 208 height 20
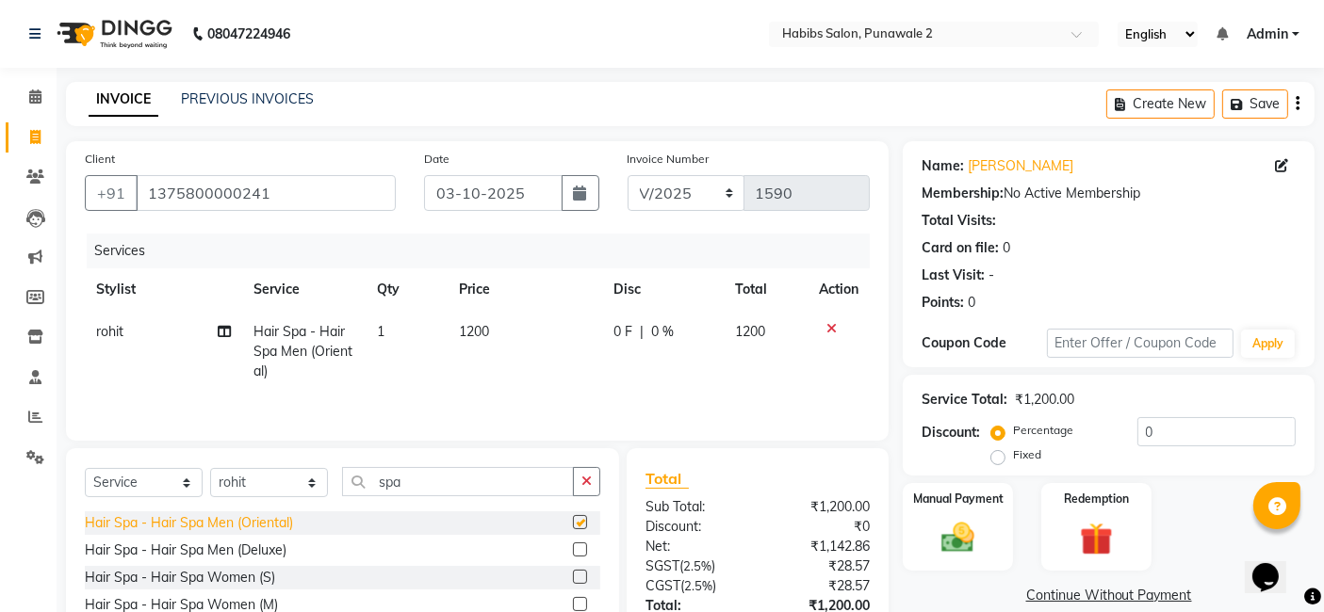
checkbox input "false"
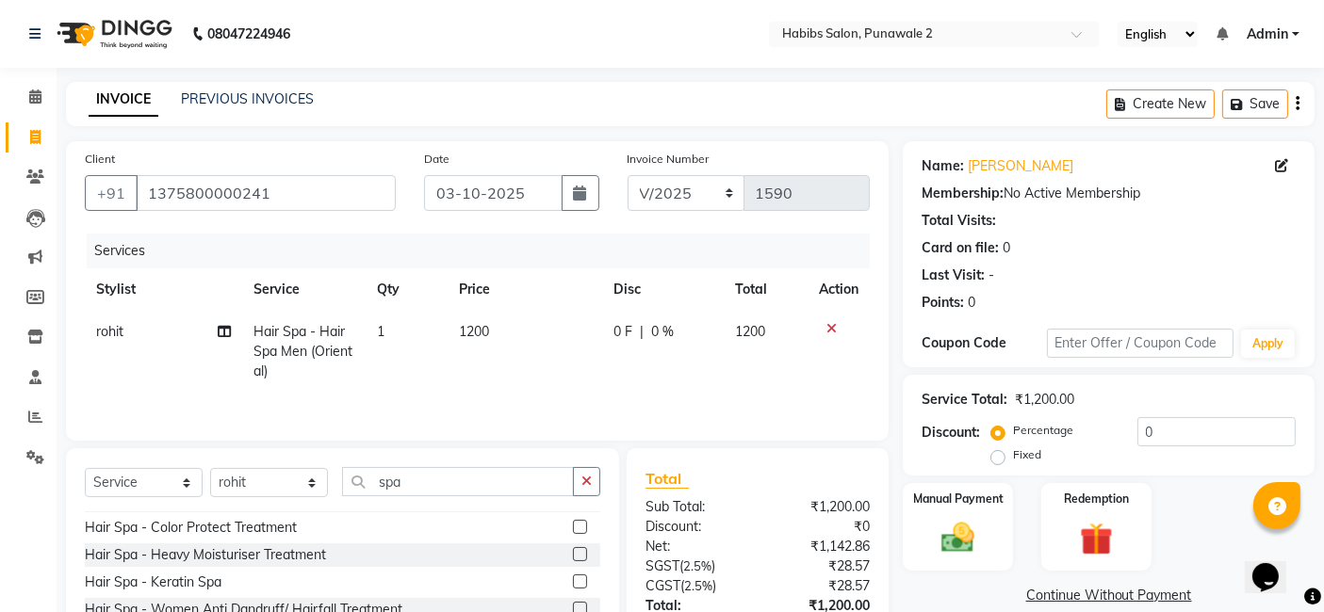
scroll to position [138, 0]
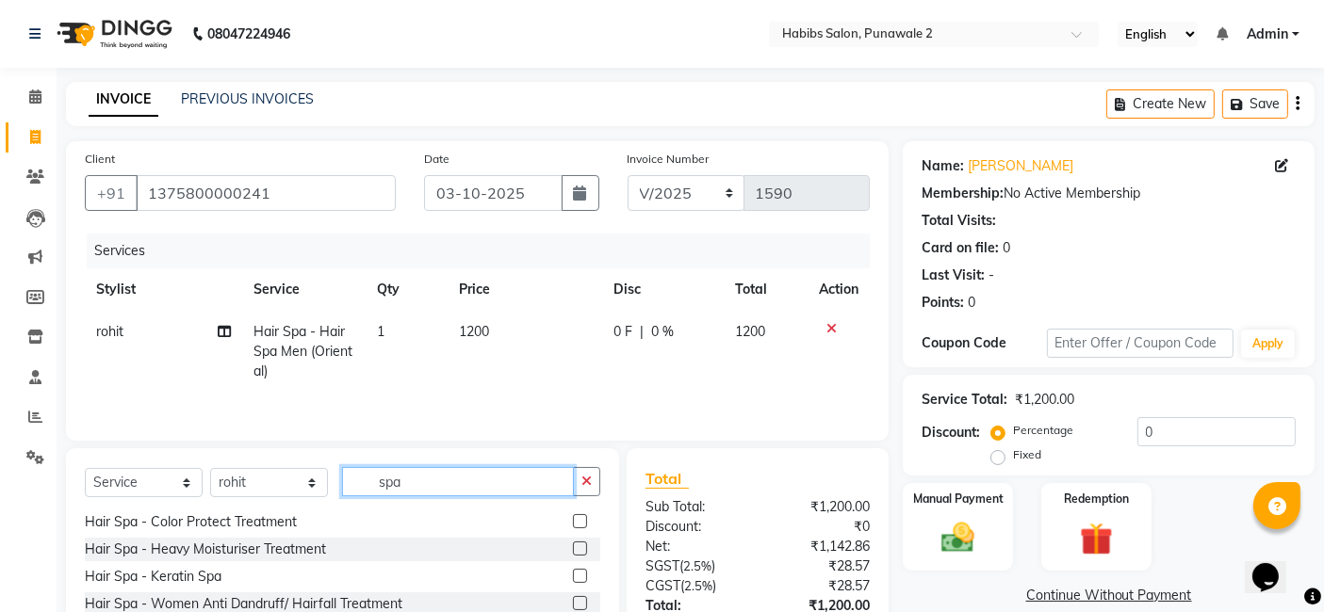
click at [455, 481] on input "spa" at bounding box center [458, 481] width 232 height 29
type input "s"
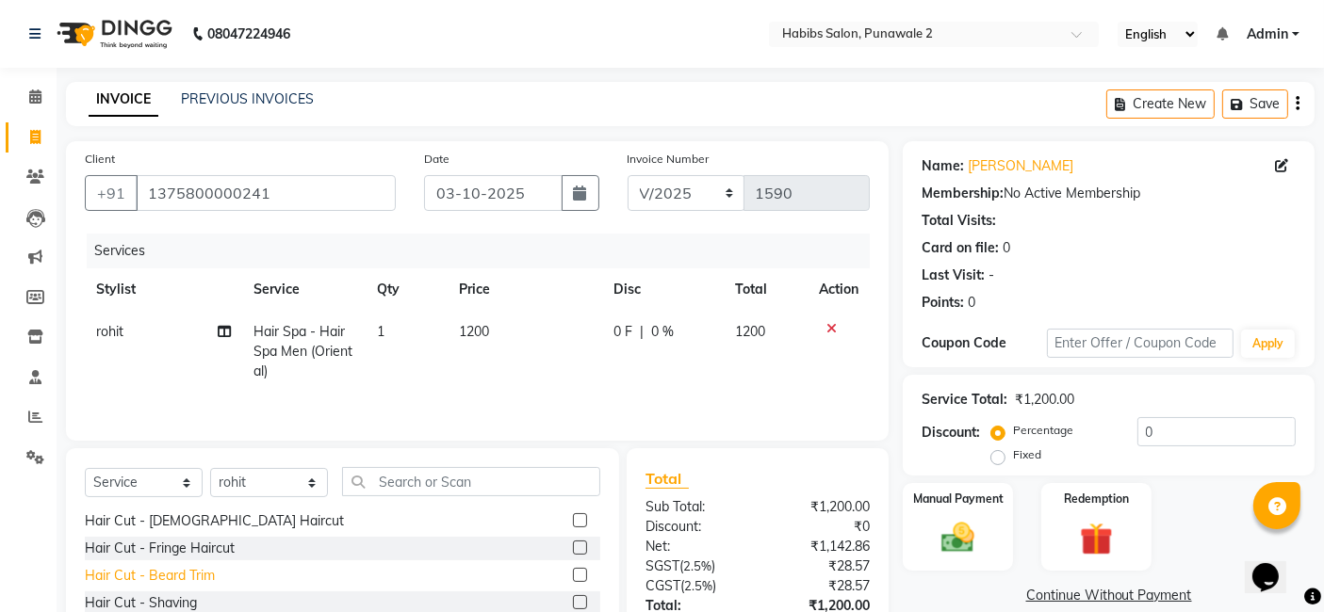
click at [174, 577] on div "Hair Cut - Beard Trim" at bounding box center [150, 576] width 130 height 20
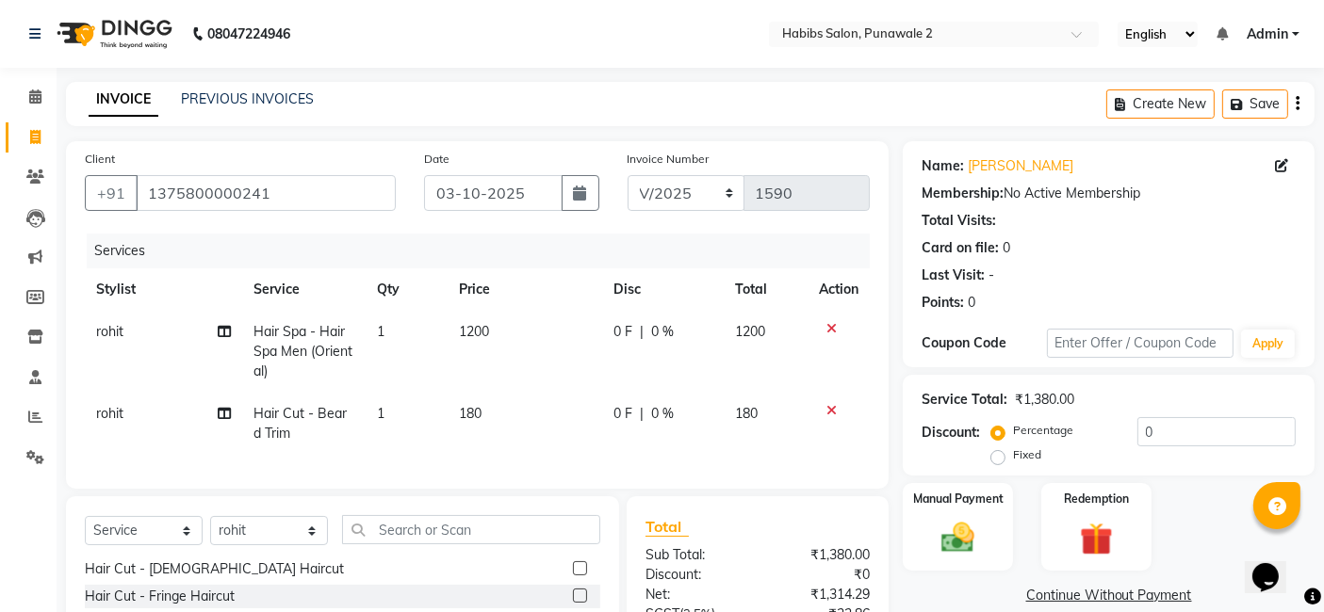
checkbox input "false"
click at [495, 407] on td "180" at bounding box center [525, 424] width 155 height 62
select select "91532"
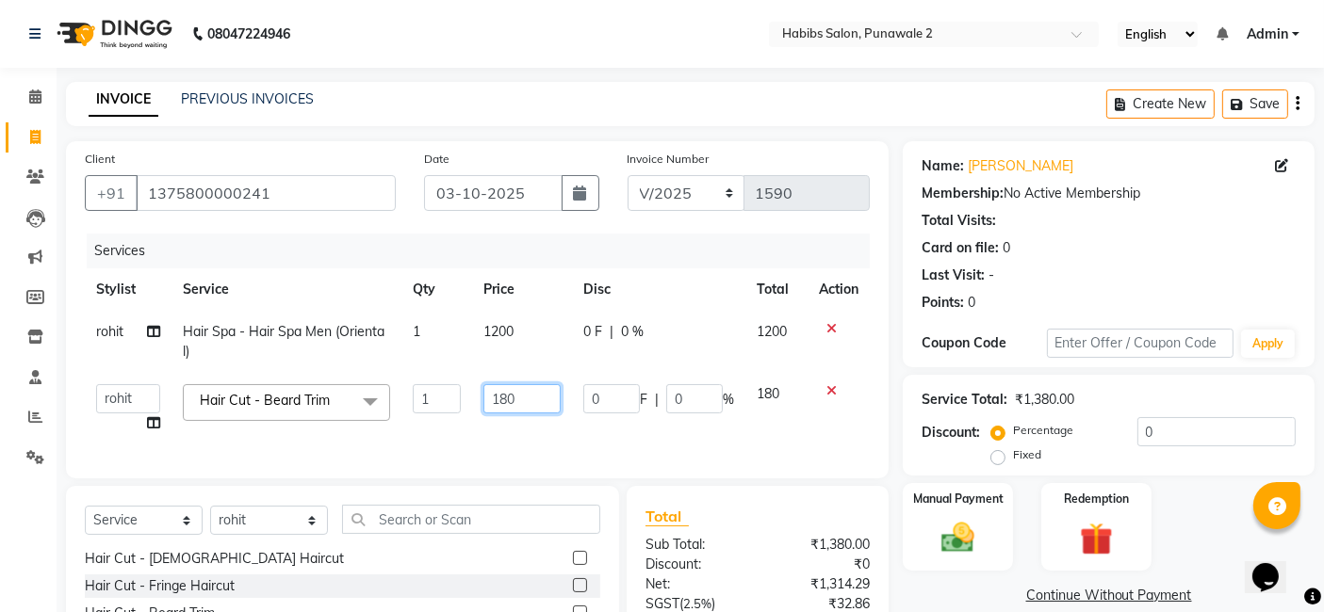
click at [524, 398] on input "180" at bounding box center [521, 398] width 77 height 29
type input "1"
type input "200"
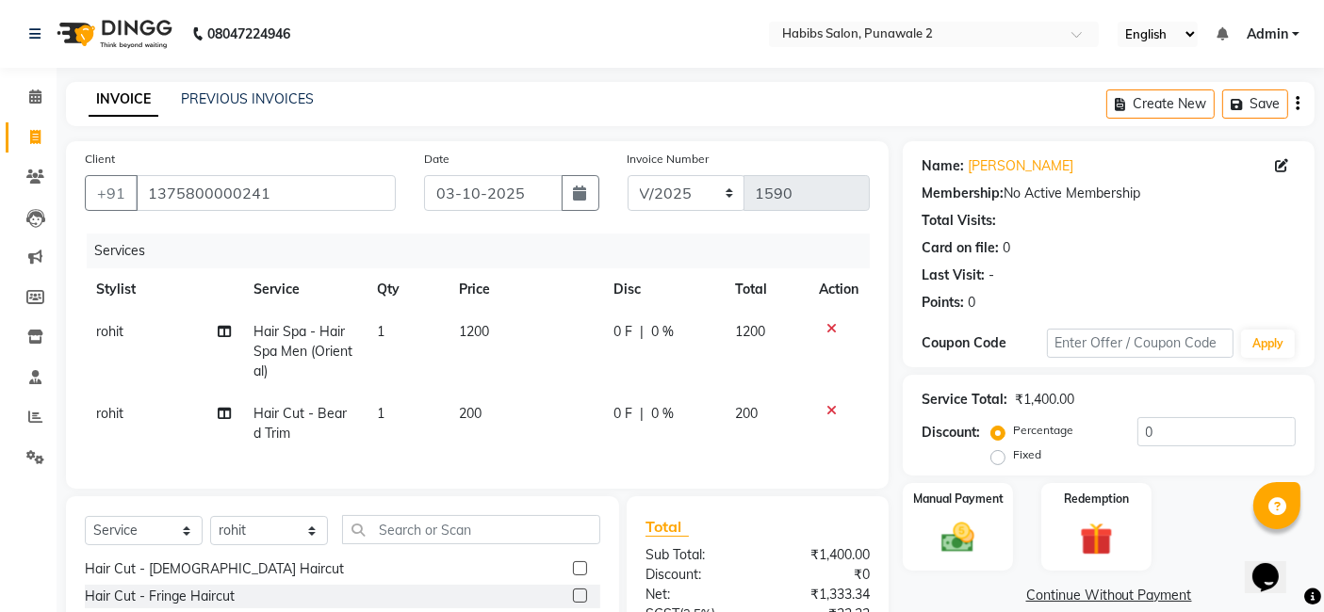
click at [525, 313] on td "1200" at bounding box center [525, 352] width 155 height 82
select select "91532"
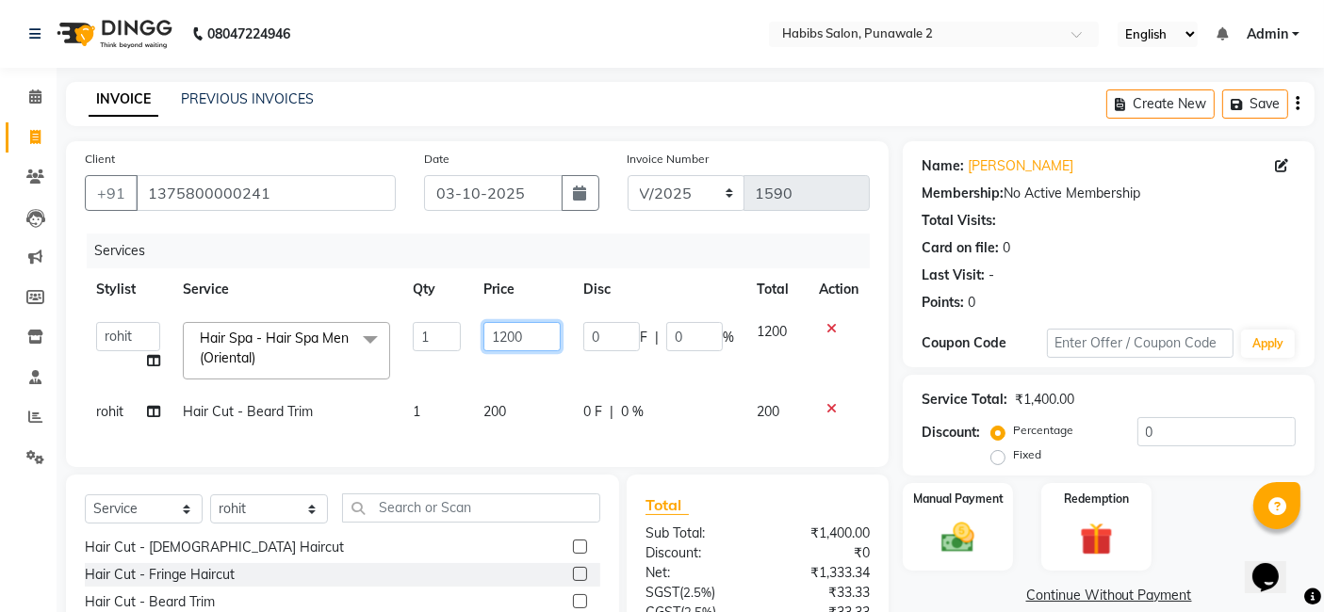
click at [534, 334] on input "1200" at bounding box center [521, 336] width 77 height 29
type input "1"
type input "1380"
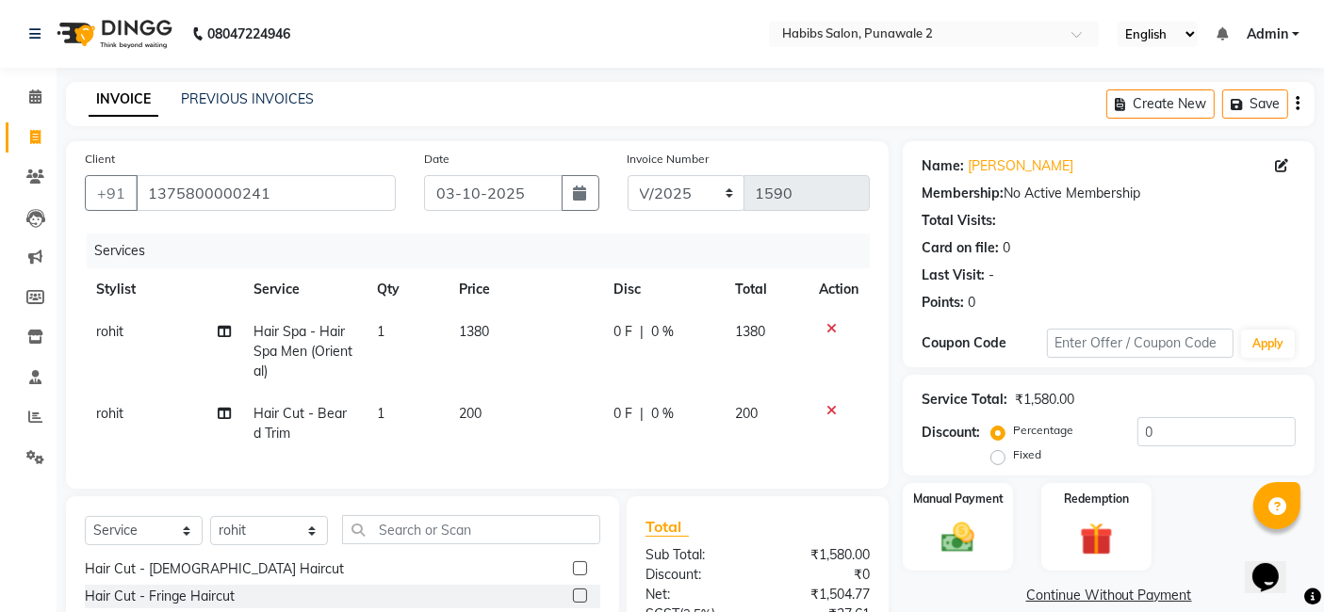
click at [808, 378] on td at bounding box center [839, 352] width 62 height 82
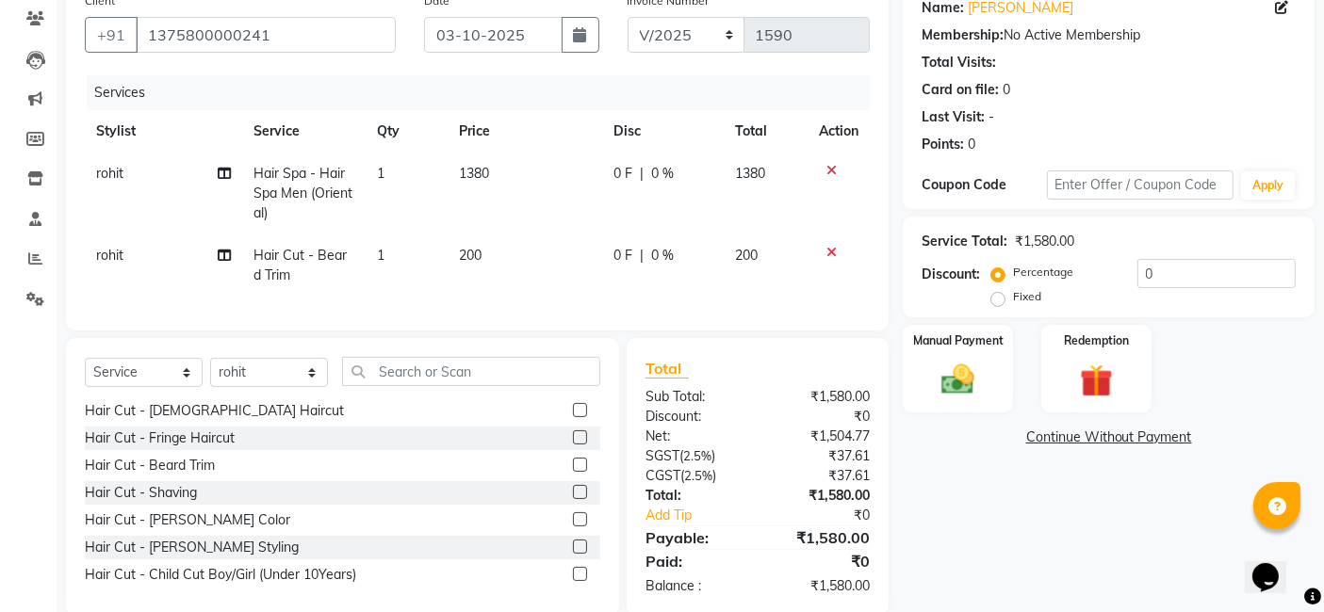
scroll to position [171, 0]
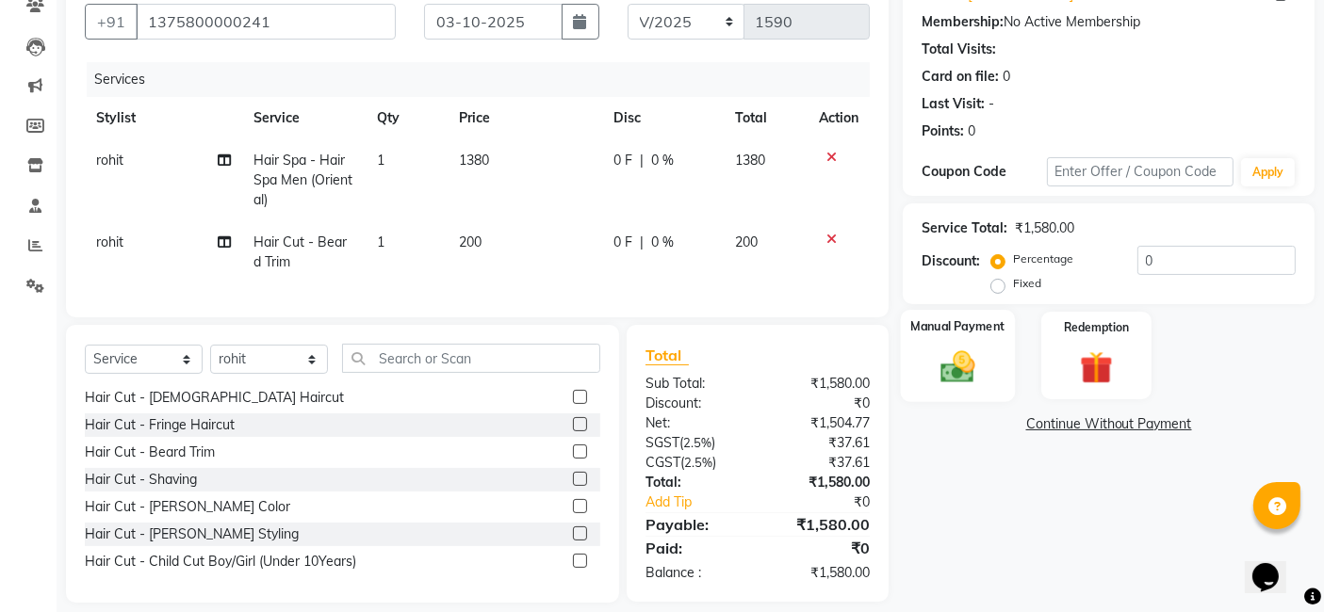
click at [980, 365] on img at bounding box center [958, 367] width 57 height 40
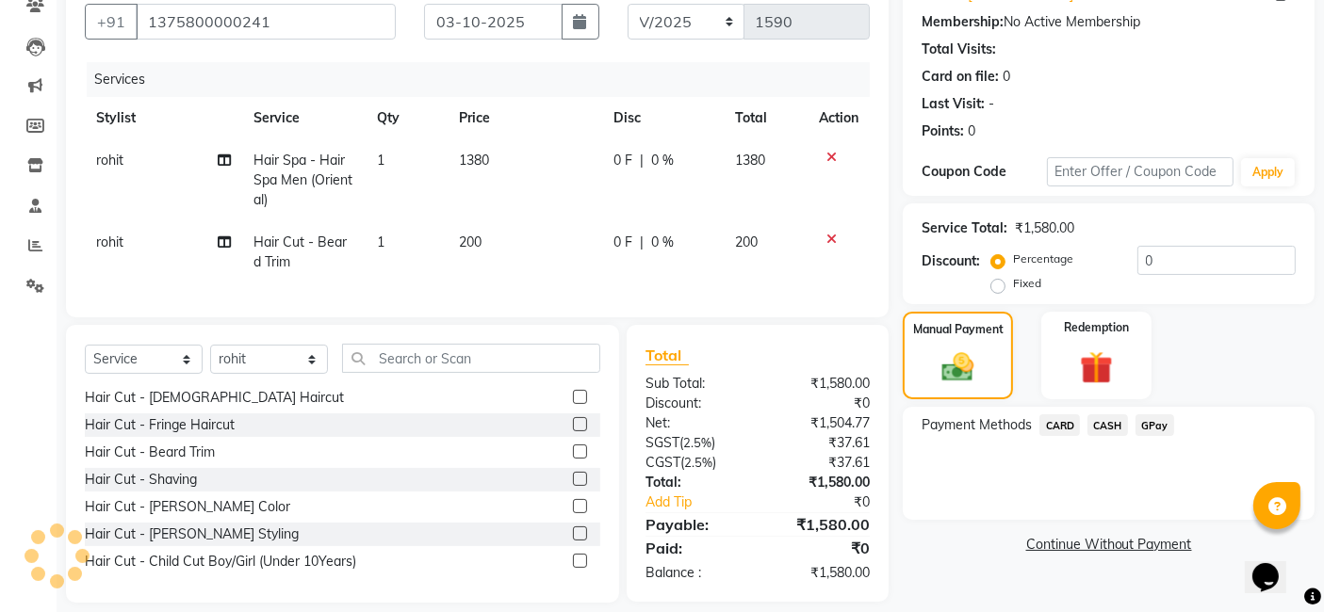
click at [1064, 426] on span "CARD" at bounding box center [1059, 426] width 41 height 22
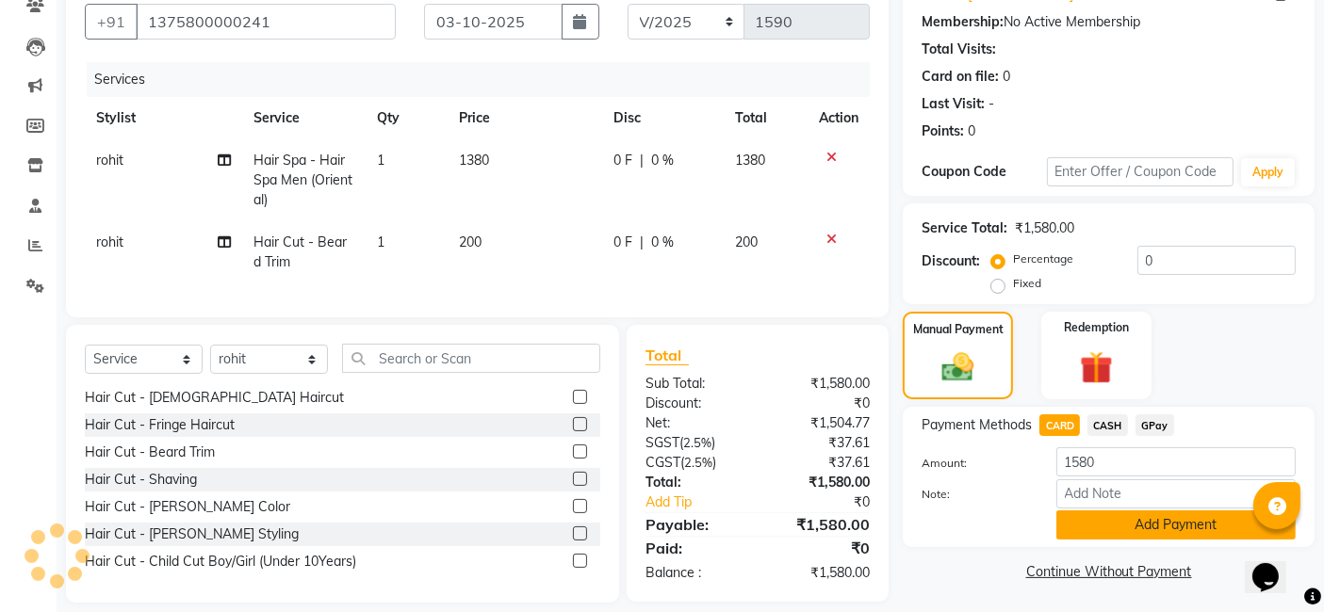
click at [1068, 523] on button "Add Payment" at bounding box center [1175, 525] width 239 height 29
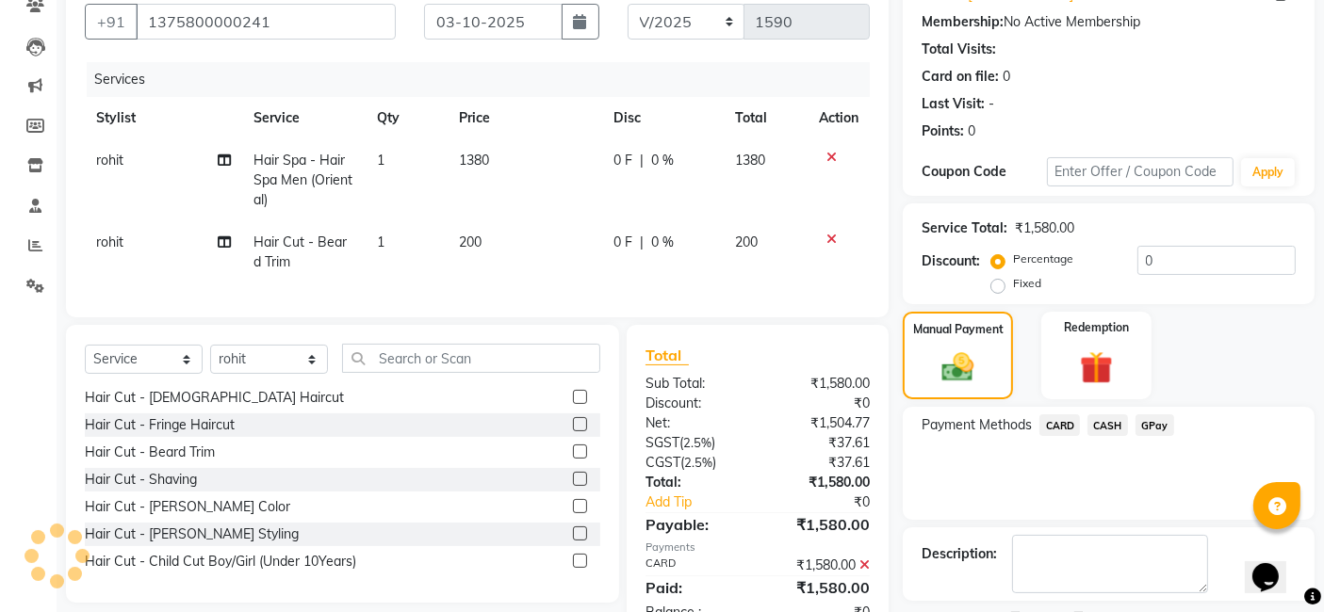
scroll to position [251, 0]
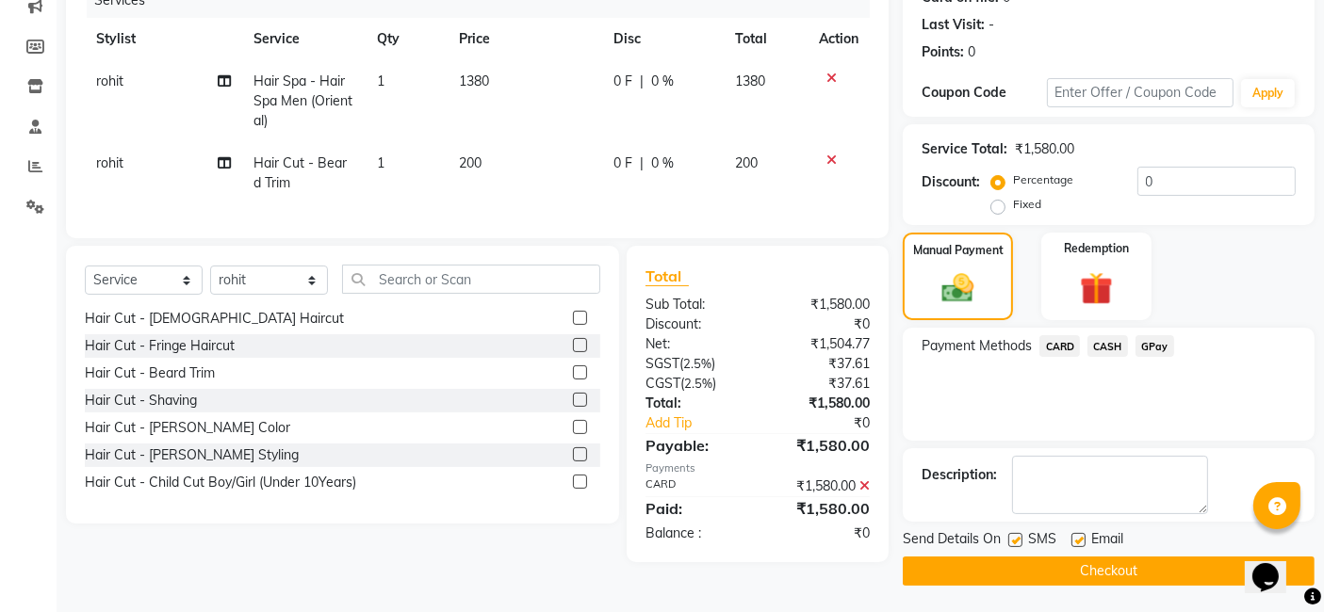
click at [1068, 565] on button "Checkout" at bounding box center [1109, 571] width 412 height 29
click at [1013, 564] on button "Checkout" at bounding box center [1109, 571] width 412 height 29
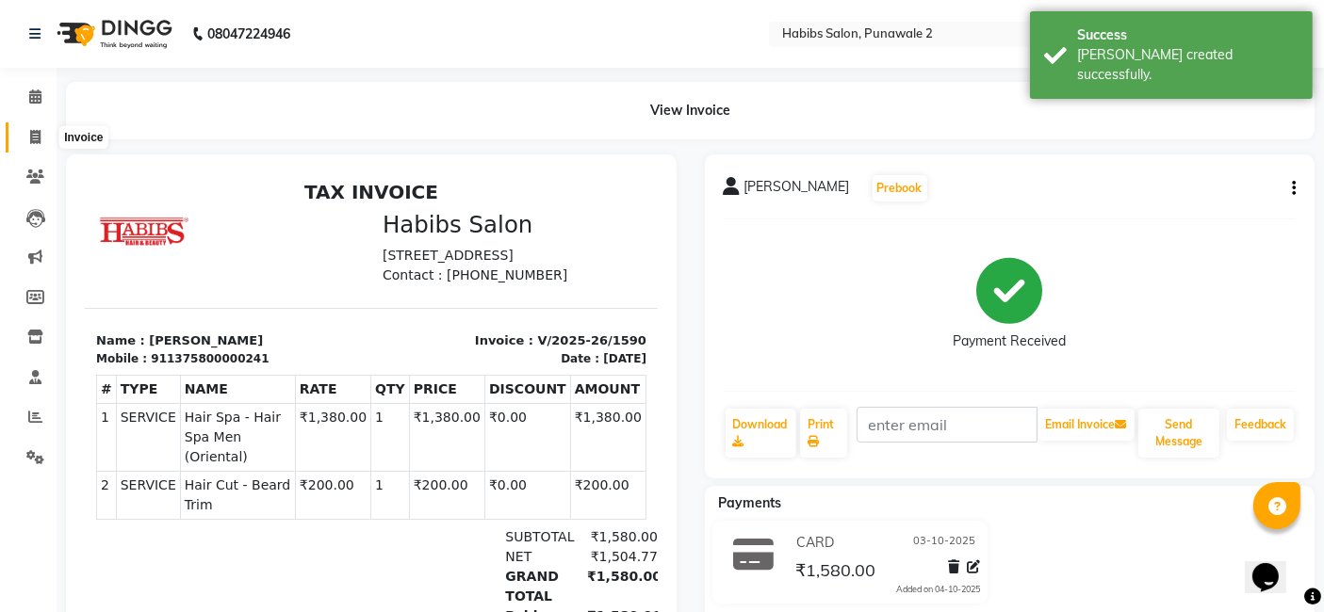
click at [33, 137] on icon at bounding box center [35, 137] width 10 height 14
select select "service"
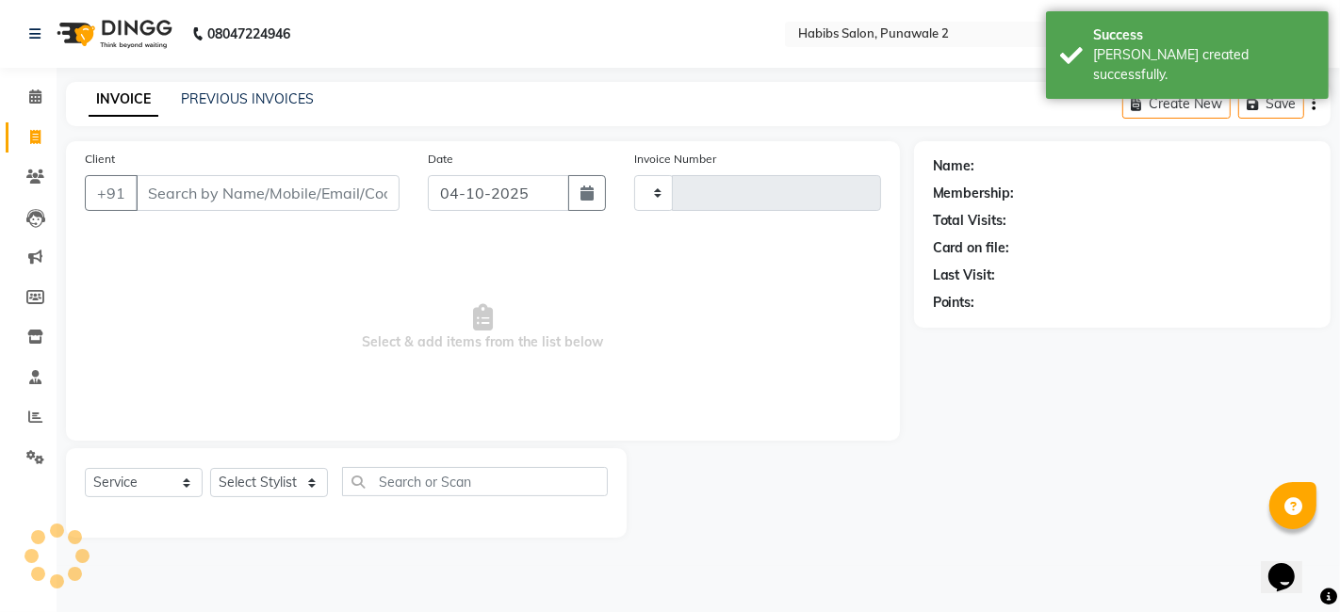
type input "1591"
select select "8475"
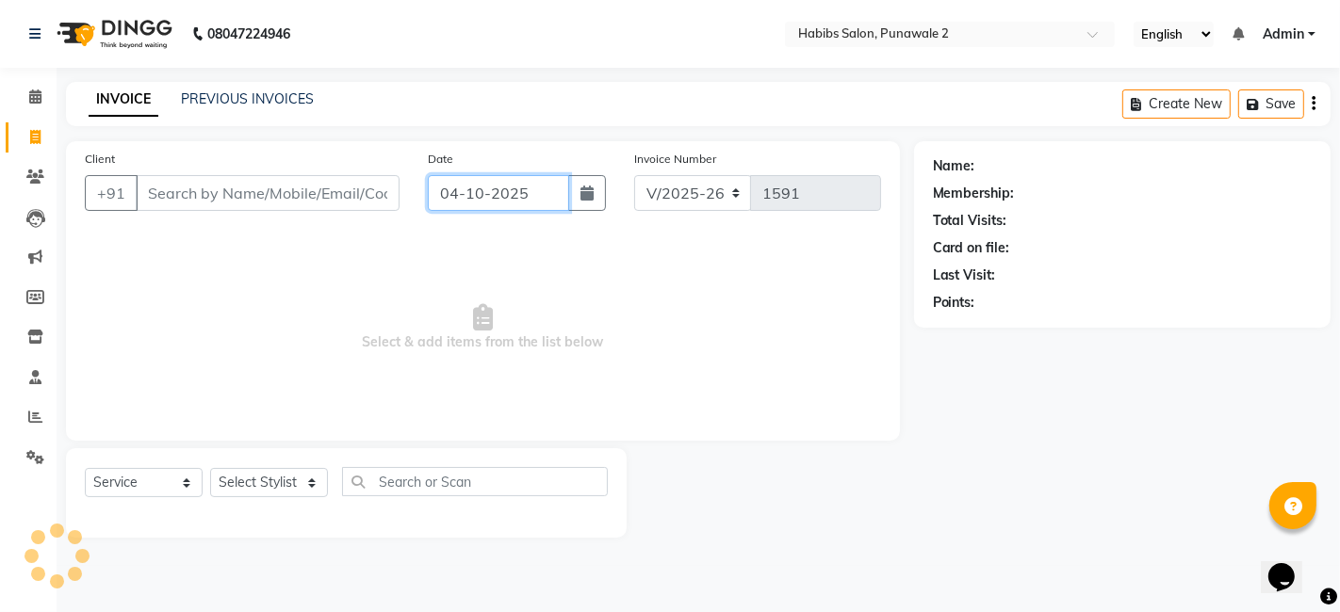
click at [523, 195] on input "04-10-2025" at bounding box center [498, 193] width 141 height 36
select select "10"
select select "2025"
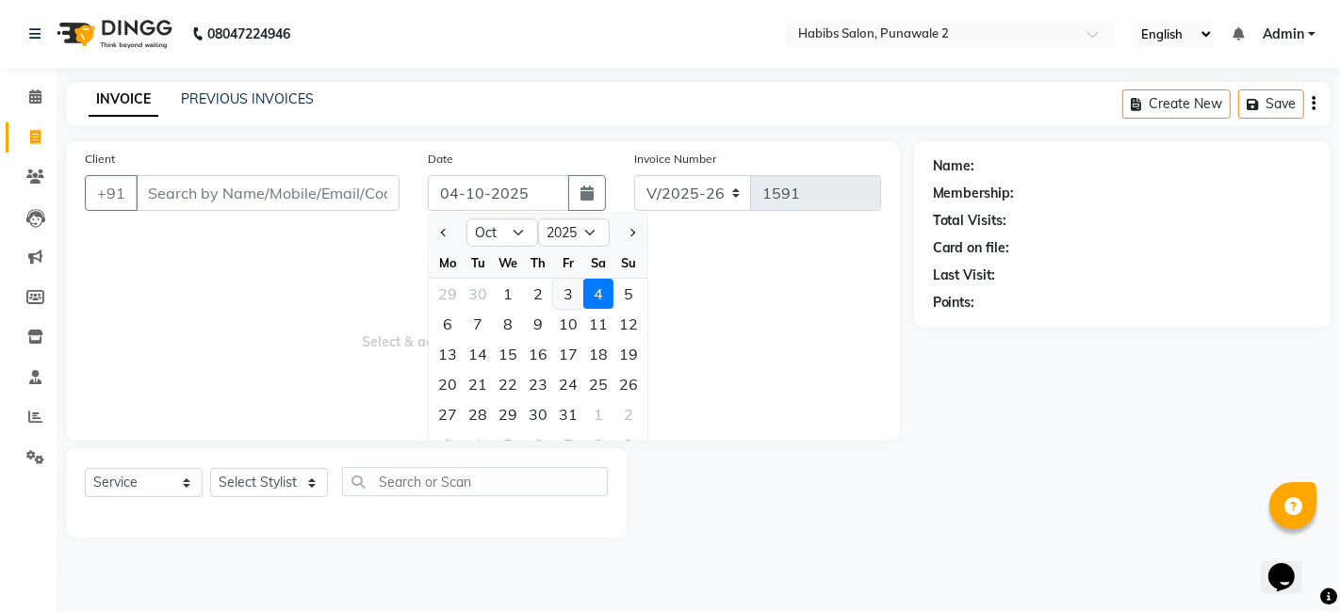
click at [560, 289] on div "3" at bounding box center [568, 294] width 30 height 30
type input "03-10-2025"
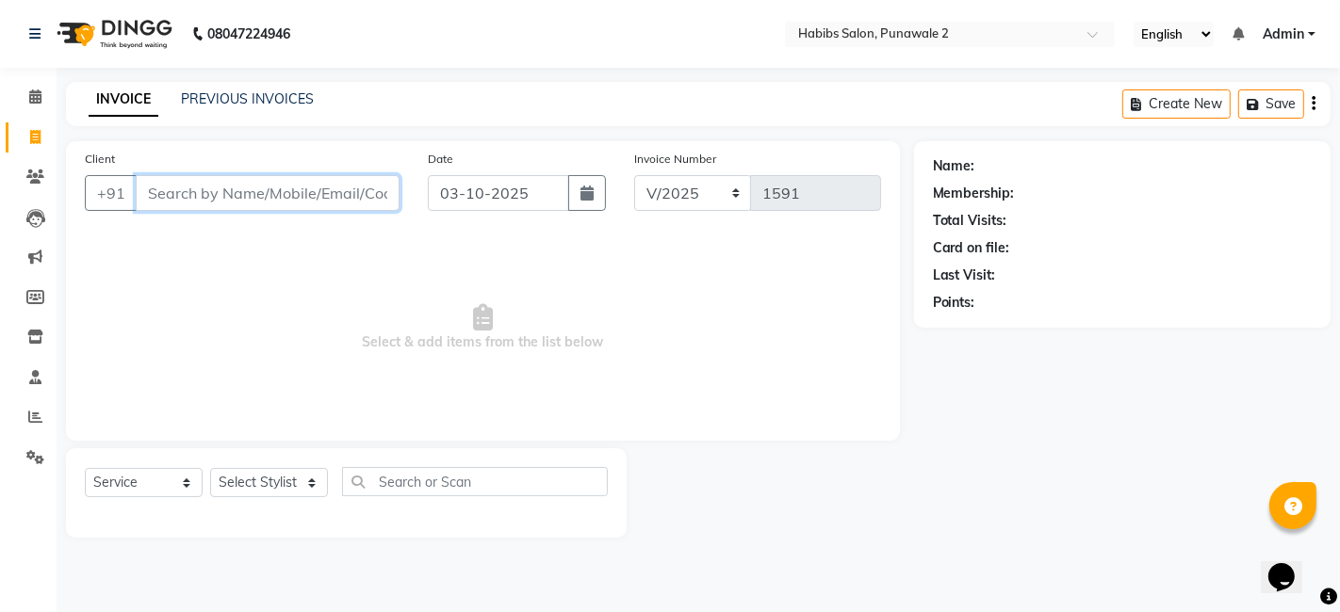
click at [372, 192] on input "Client" at bounding box center [268, 193] width 264 height 36
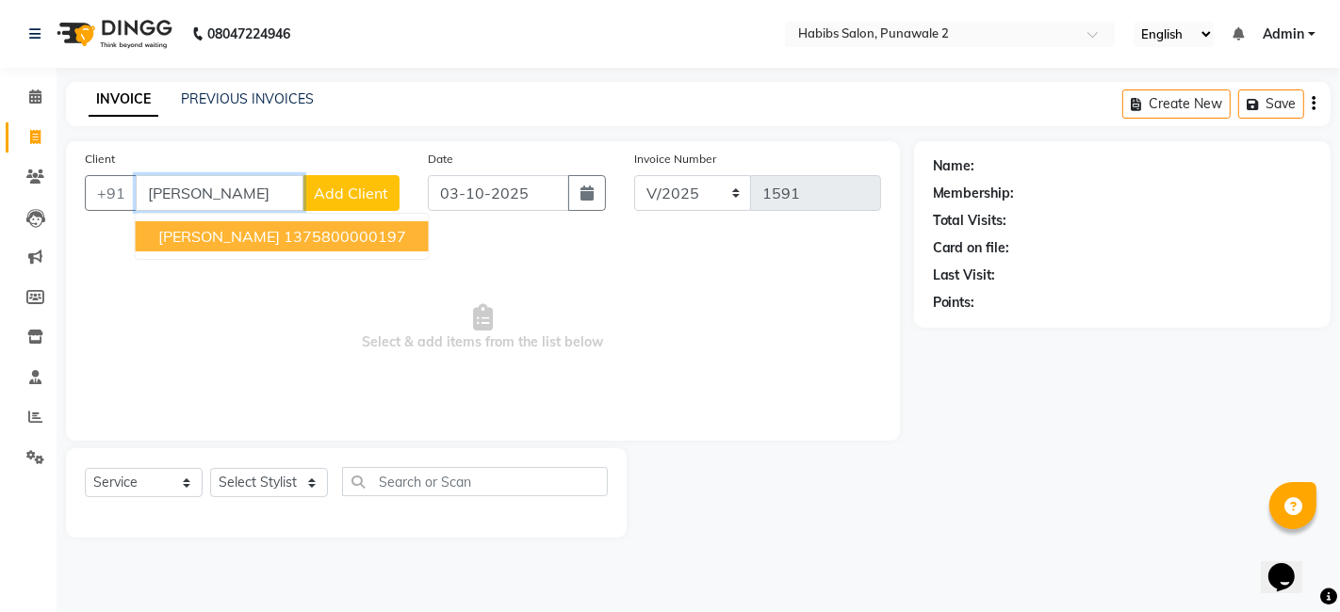
type input "[PERSON_NAME]"
click at [348, 190] on span "Add Client" at bounding box center [351, 193] width 74 height 19
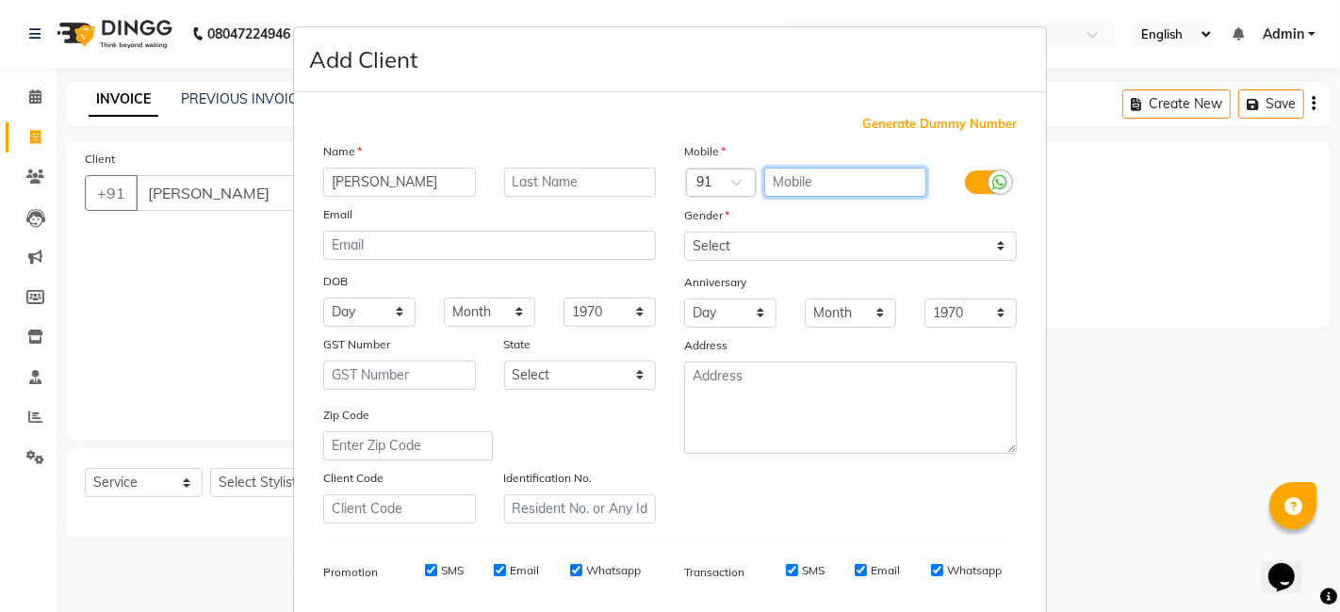
click at [848, 182] on input "text" at bounding box center [845, 182] width 163 height 29
type input "8319376281"
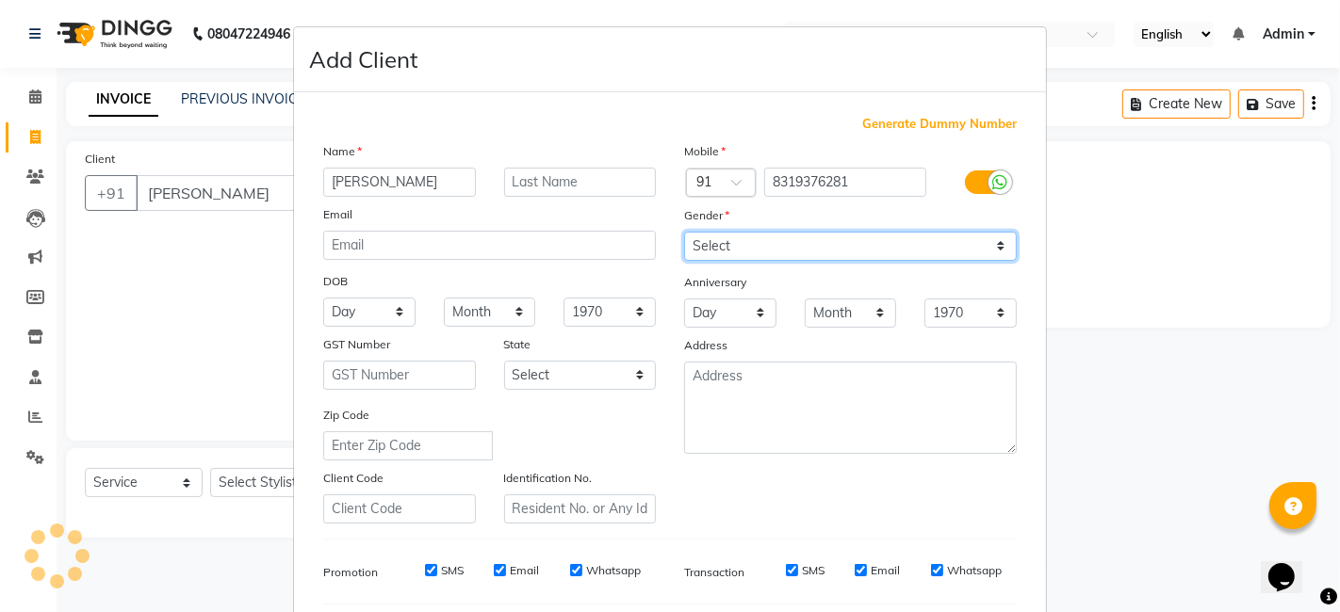
click at [783, 247] on select "Select [DEMOGRAPHIC_DATA] [DEMOGRAPHIC_DATA] Other Prefer Not To Say" at bounding box center [850, 246] width 333 height 29
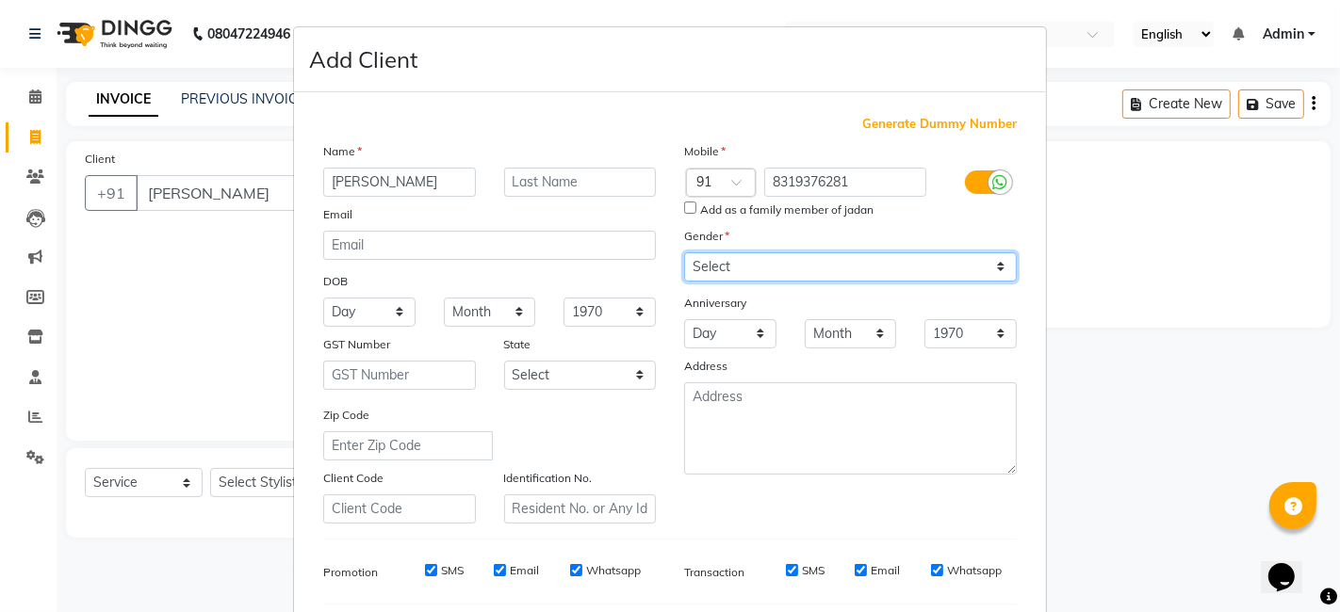
select select "[DEMOGRAPHIC_DATA]"
click at [684, 253] on select "Select [DEMOGRAPHIC_DATA] [DEMOGRAPHIC_DATA] Other Prefer Not To Say" at bounding box center [850, 267] width 333 height 29
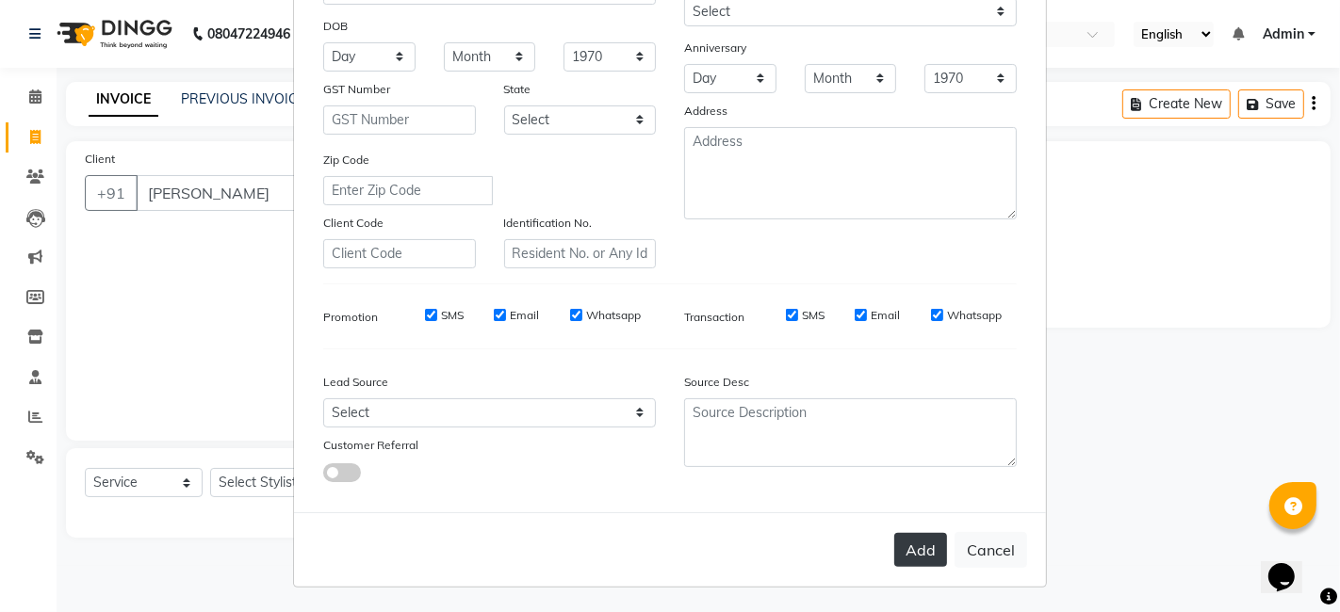
click at [894, 552] on button "Add" at bounding box center [920, 550] width 53 height 34
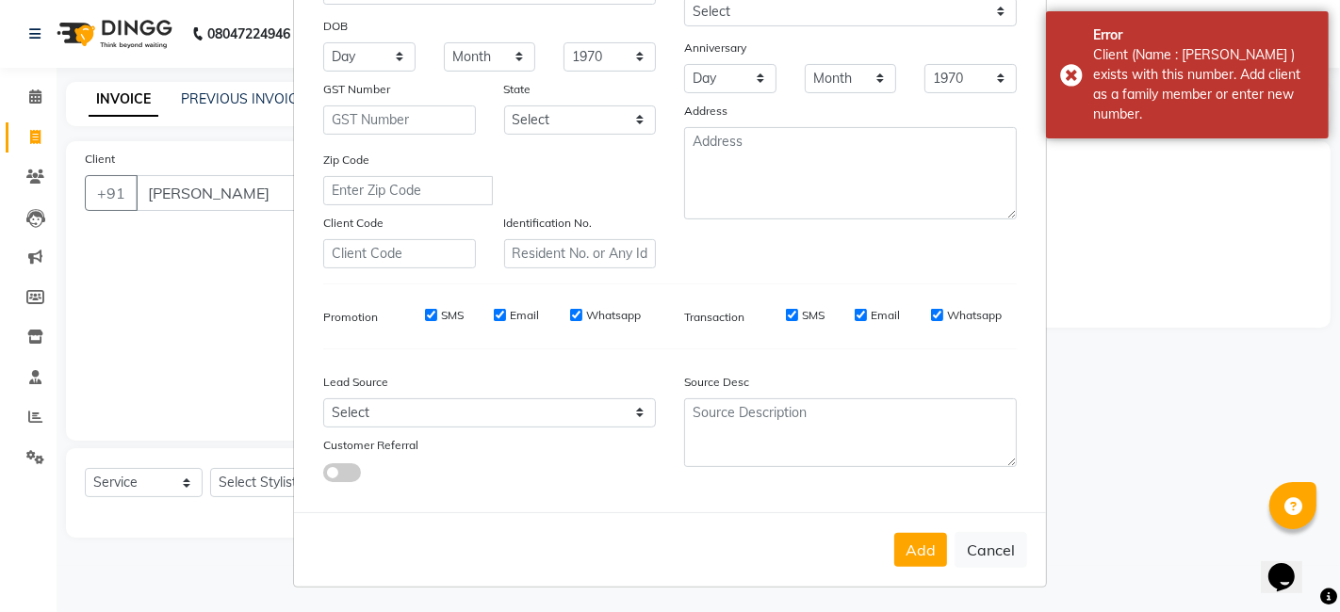
scroll to position [0, 0]
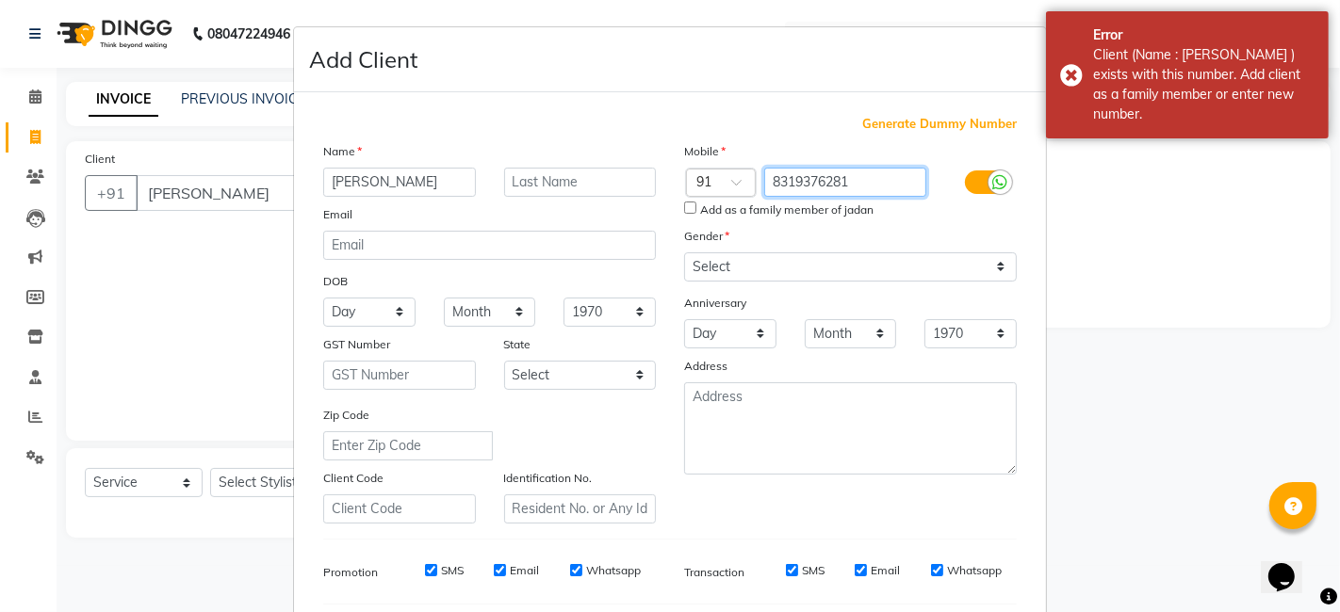
click at [882, 183] on input "8319376281" at bounding box center [845, 182] width 163 height 29
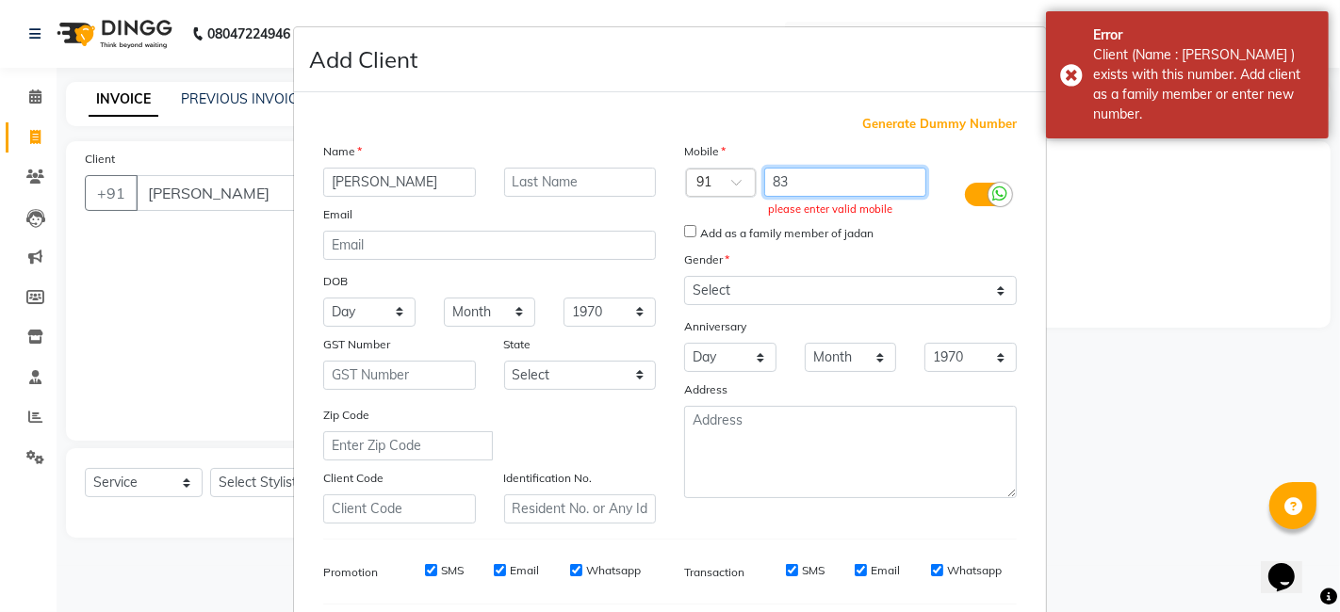
type input "8"
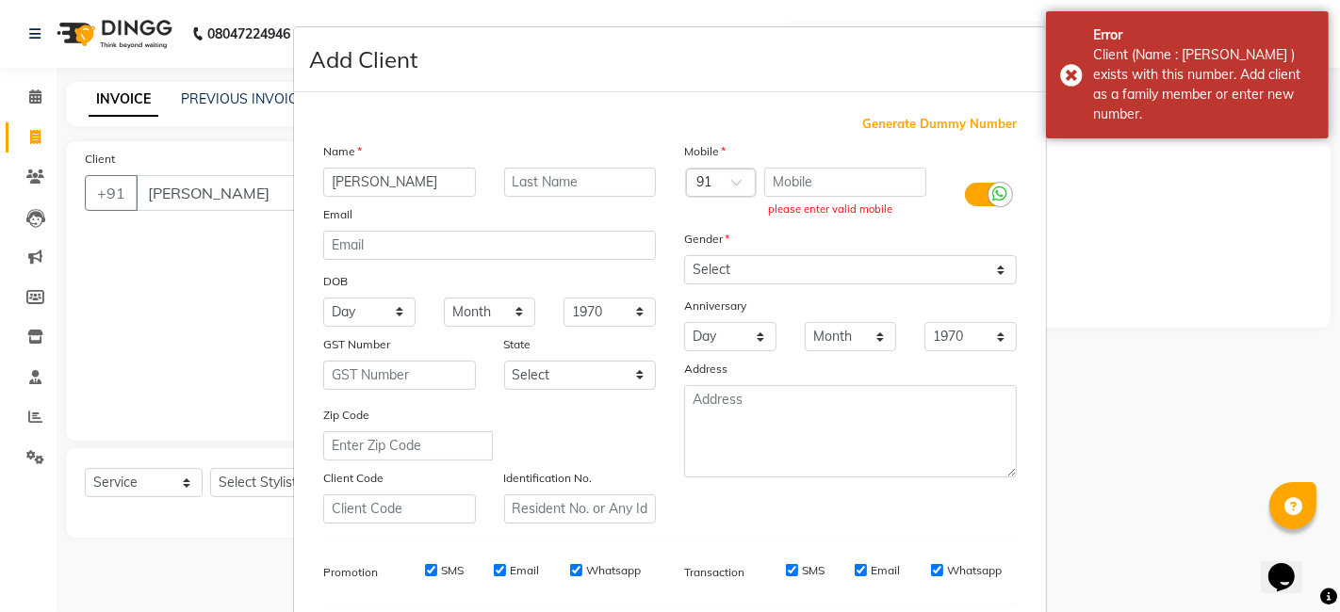
click at [923, 122] on span "Generate Dummy Number" at bounding box center [939, 124] width 155 height 19
type input "1375800000242"
checkbox input "false"
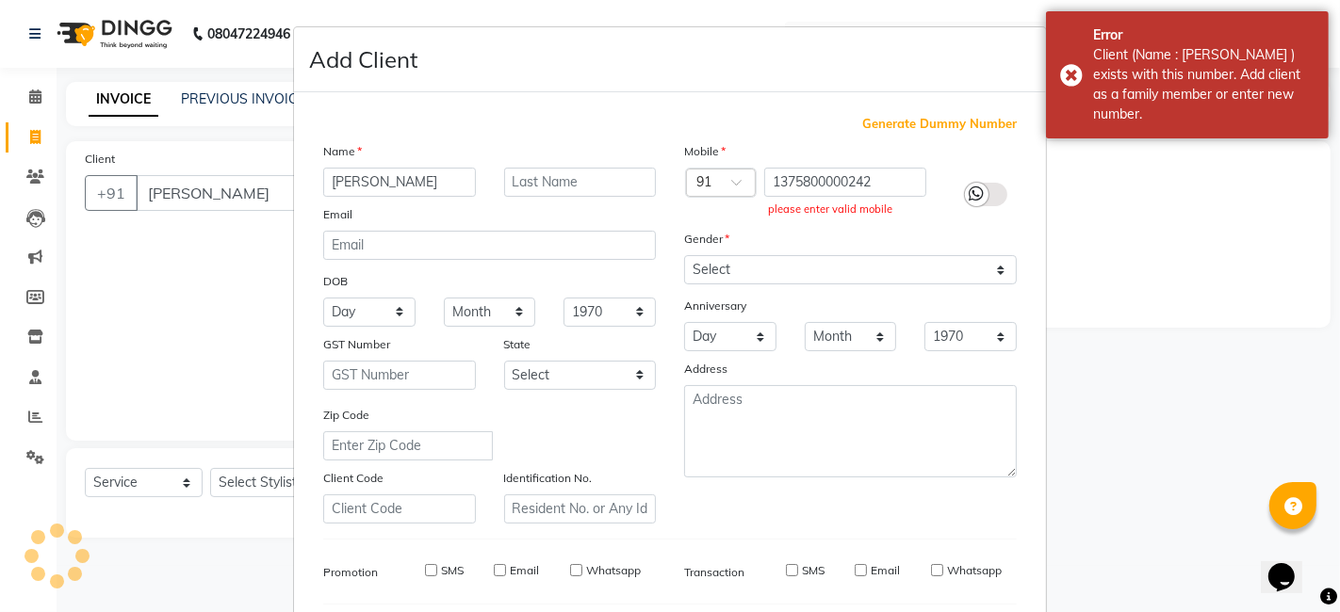
checkbox input "false"
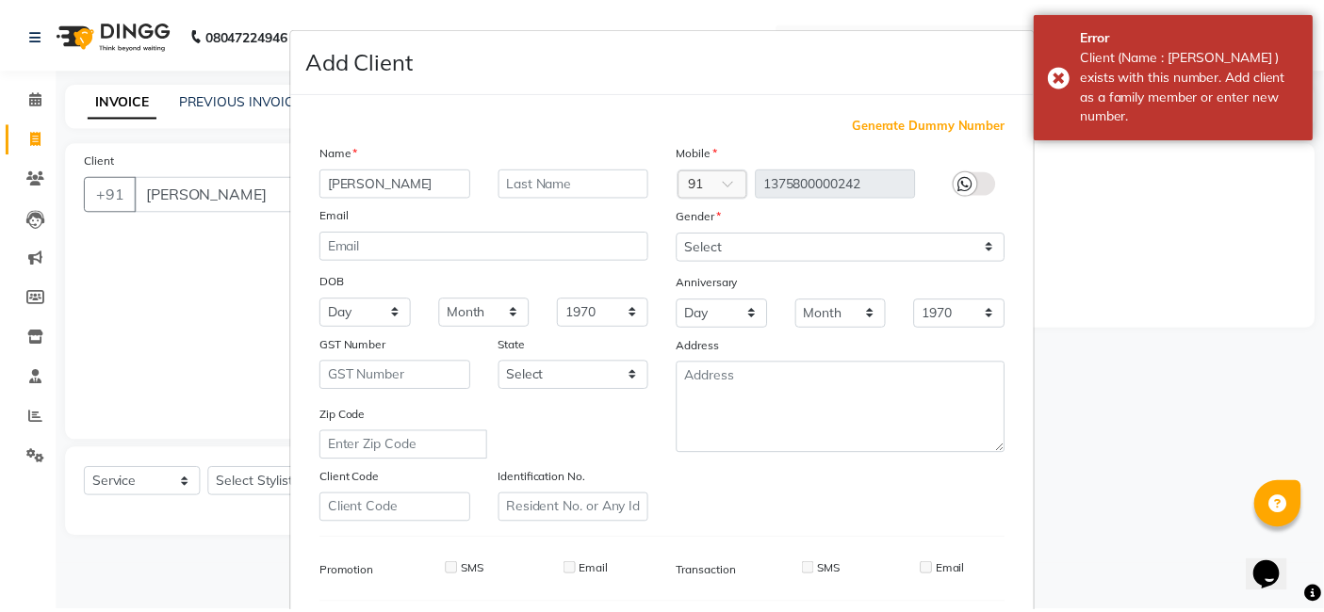
scroll to position [255, 0]
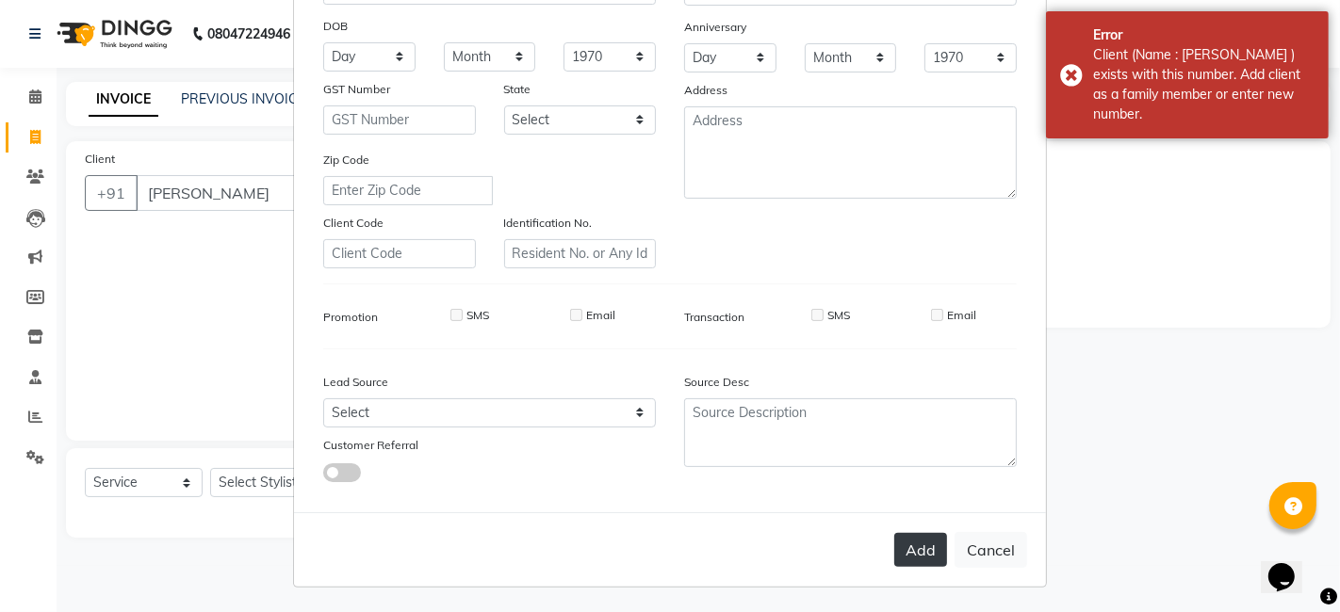
click at [909, 562] on button "Add" at bounding box center [920, 550] width 53 height 34
type input "1375800000242"
select select
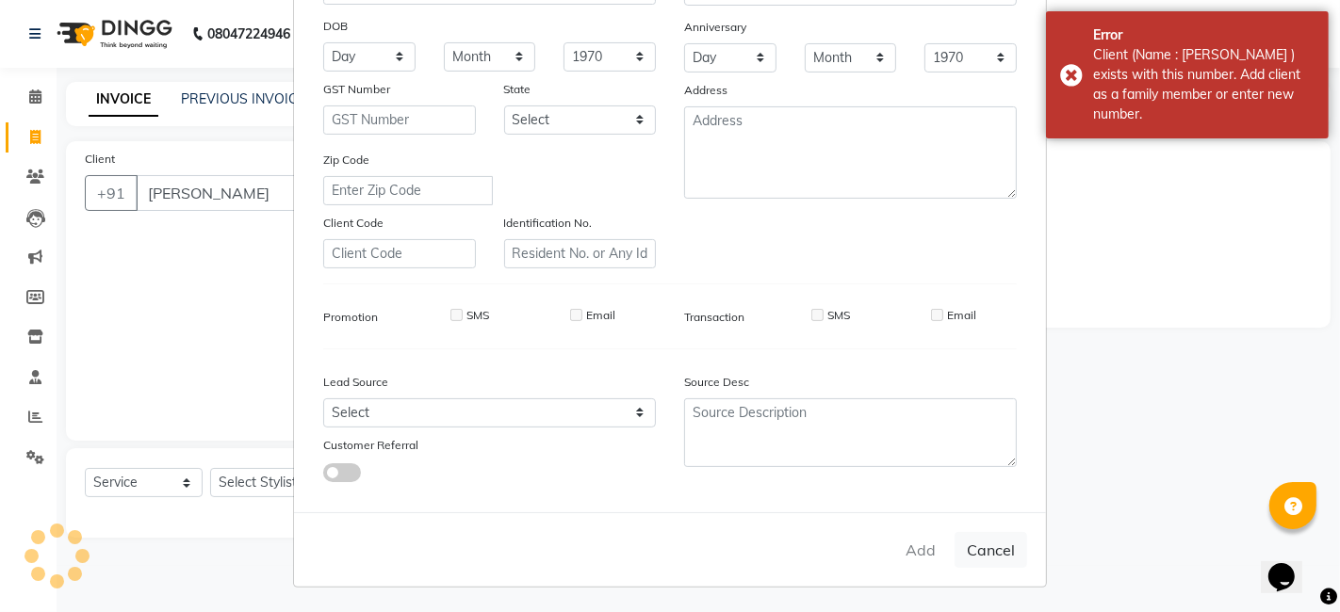
select select
checkbox input "false"
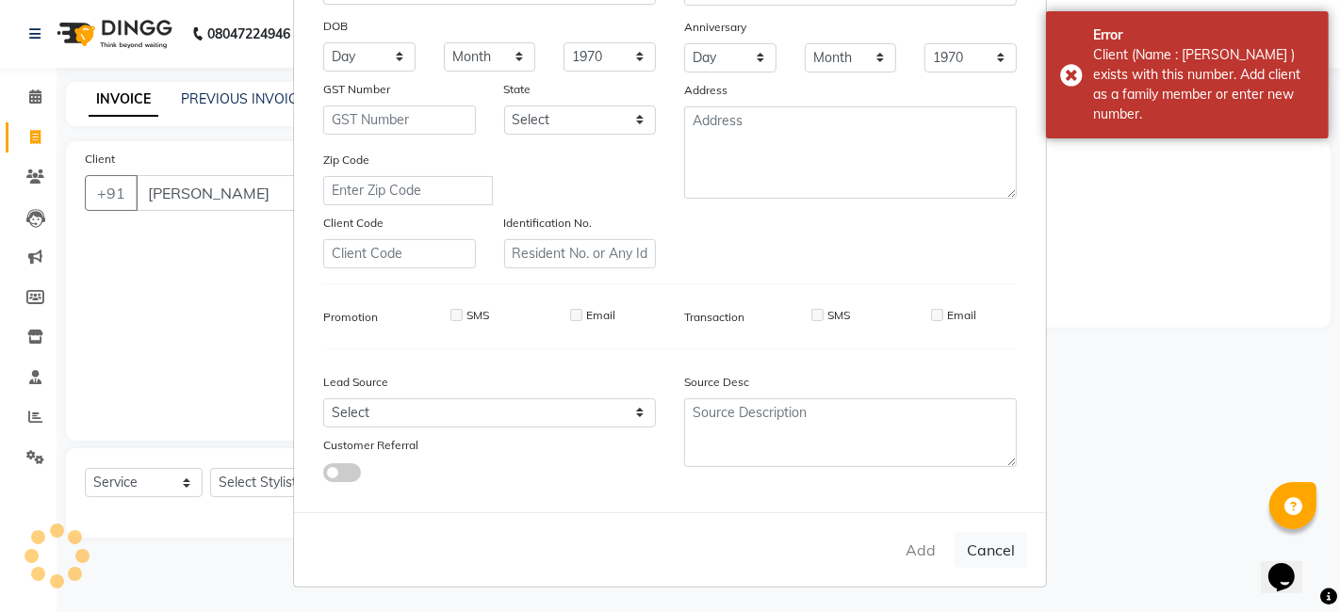
checkbox input "false"
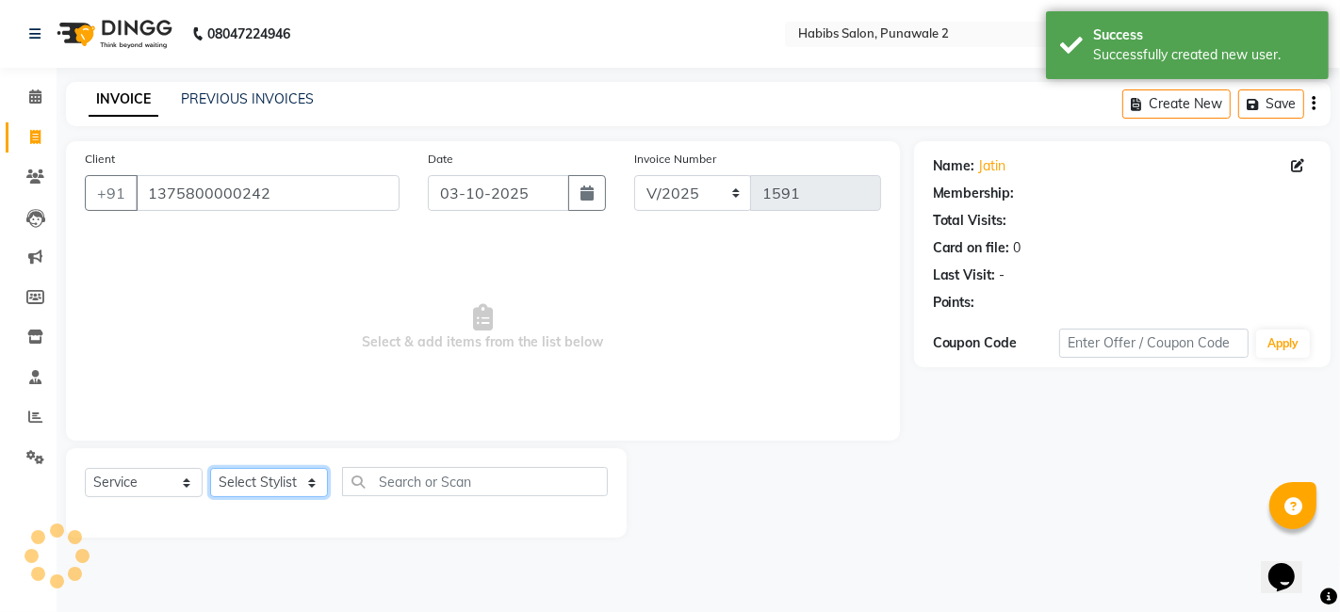
click at [249, 484] on select "Select Stylist Chandan Ganesh Gauri [PERSON_NAME] [PERSON_NAME] nikhil rohit [P…" at bounding box center [269, 482] width 118 height 29
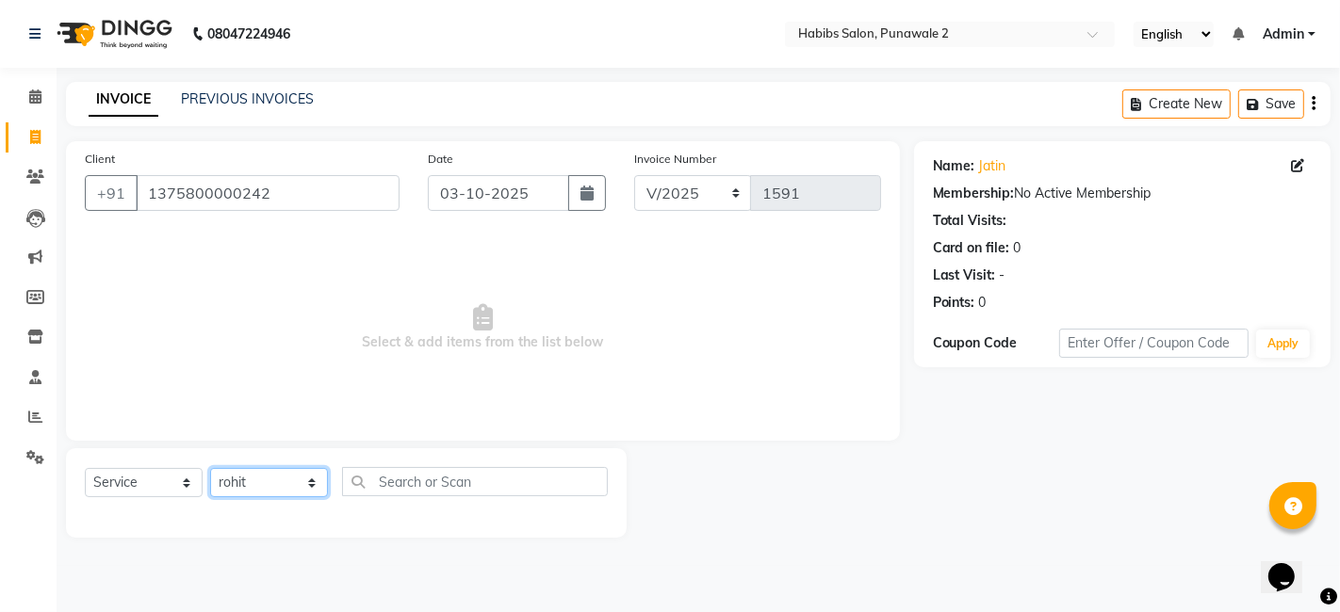
click at [210, 468] on select "Select Stylist Chandan Ganesh Gauri [PERSON_NAME] [PERSON_NAME] nikhil rohit [P…" at bounding box center [269, 482] width 118 height 29
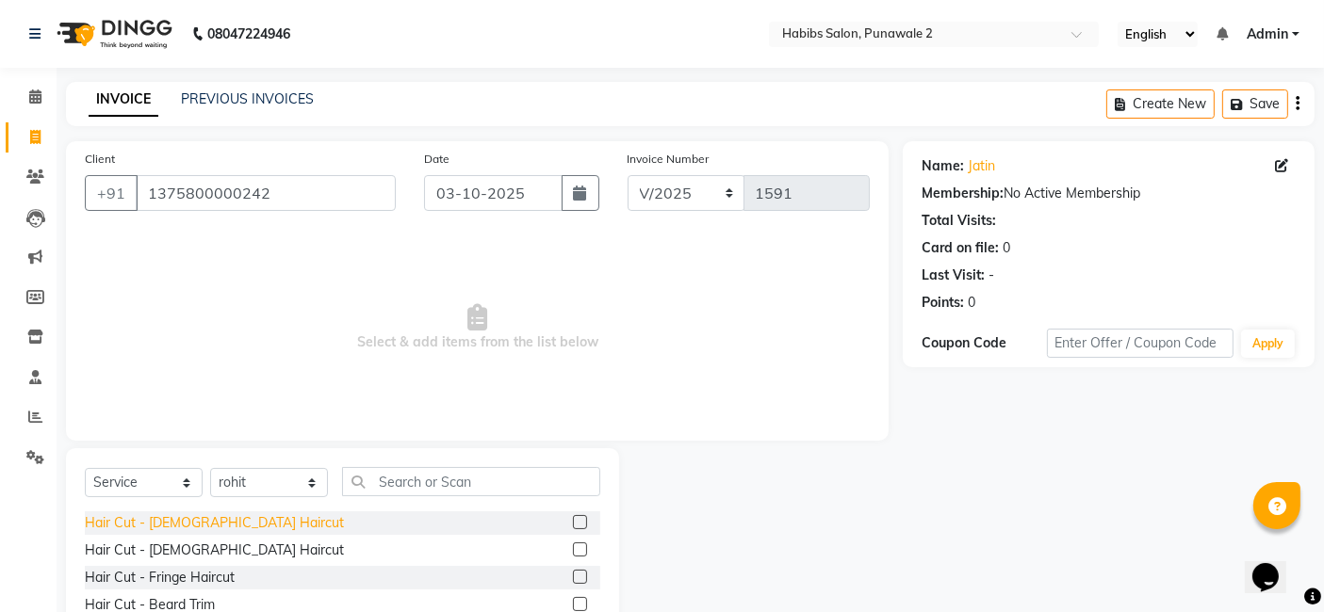
click at [180, 526] on div "Hair Cut - [DEMOGRAPHIC_DATA] Haircut" at bounding box center [214, 524] width 259 height 20
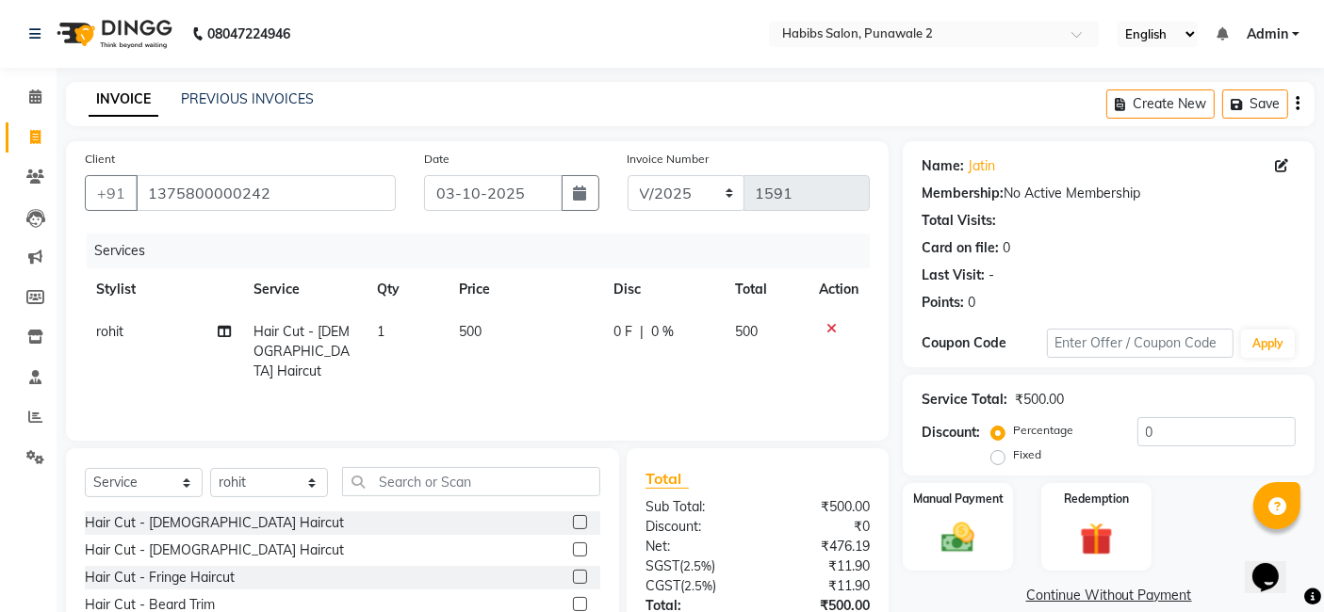
click at [529, 339] on td "500" at bounding box center [525, 352] width 155 height 82
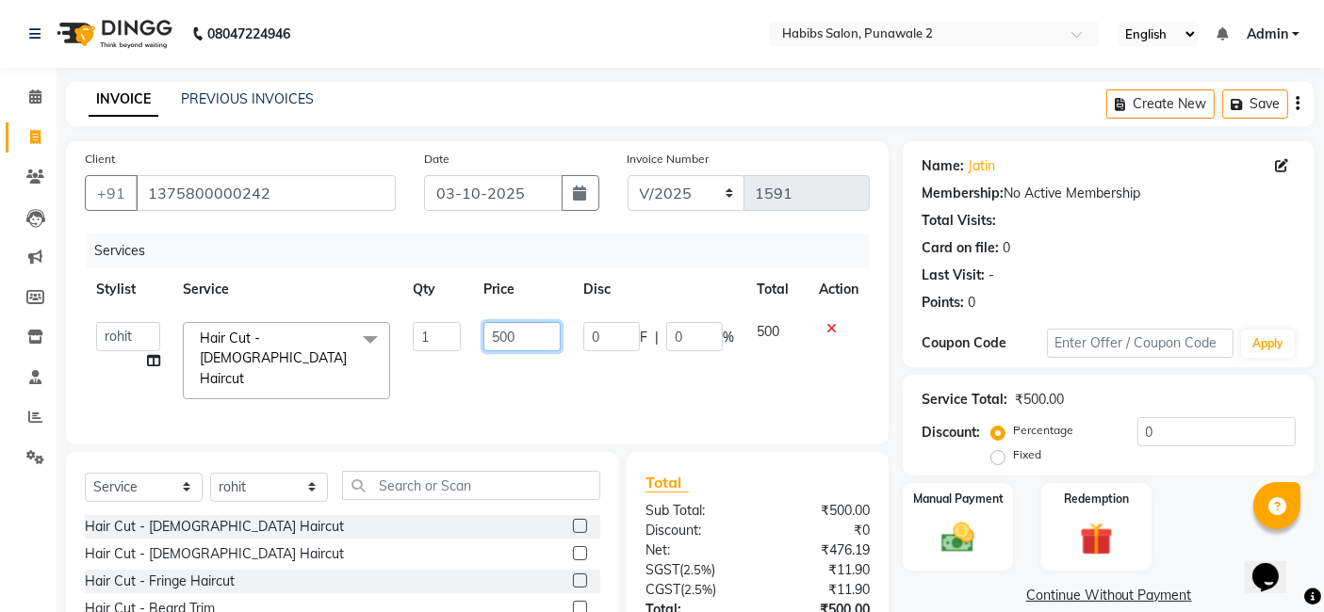
click at [536, 337] on input "500" at bounding box center [521, 336] width 77 height 29
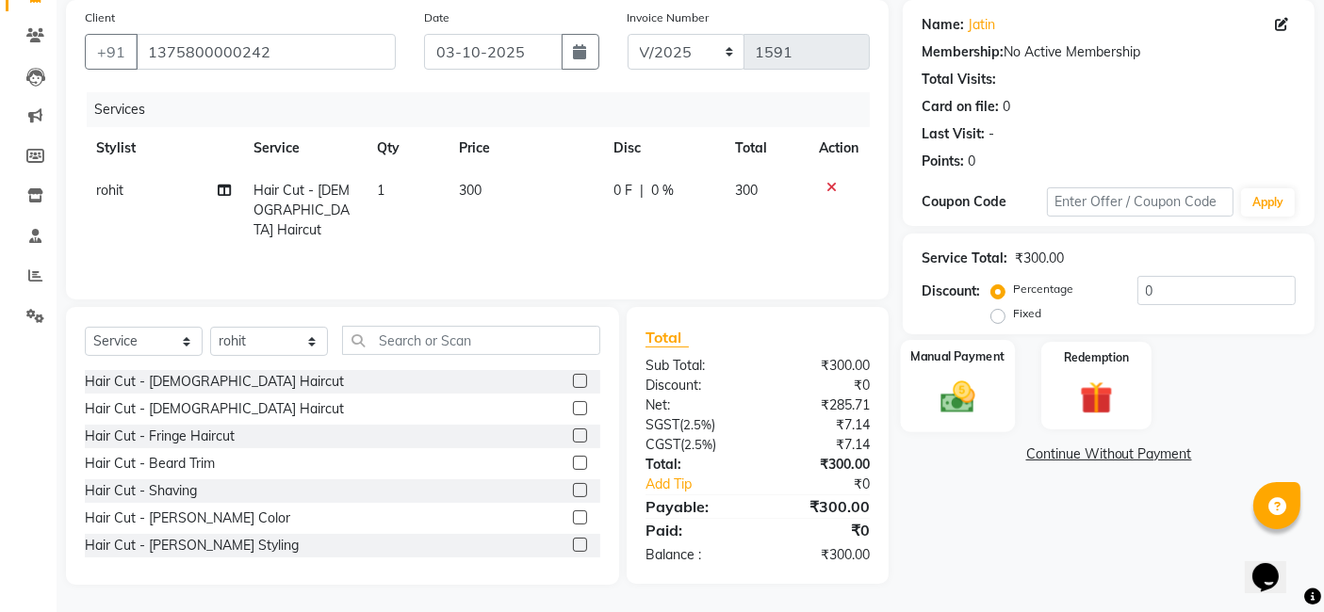
click at [977, 383] on img at bounding box center [958, 397] width 57 height 40
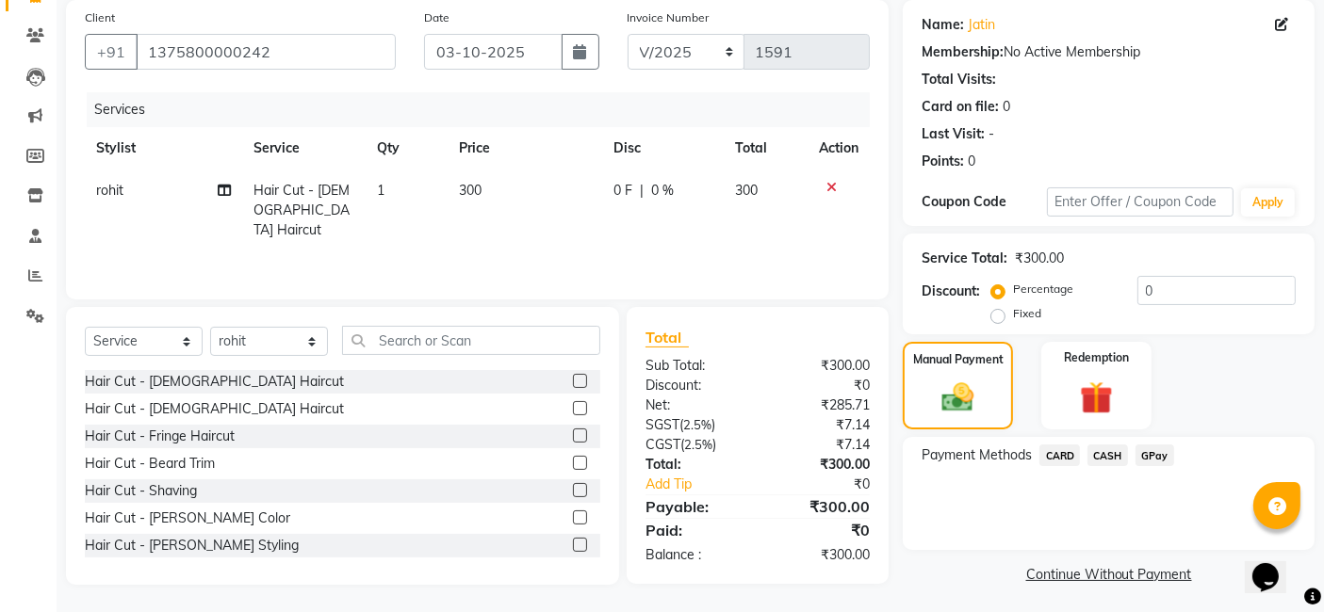
click at [1068, 448] on span "CASH" at bounding box center [1107, 456] width 41 height 22
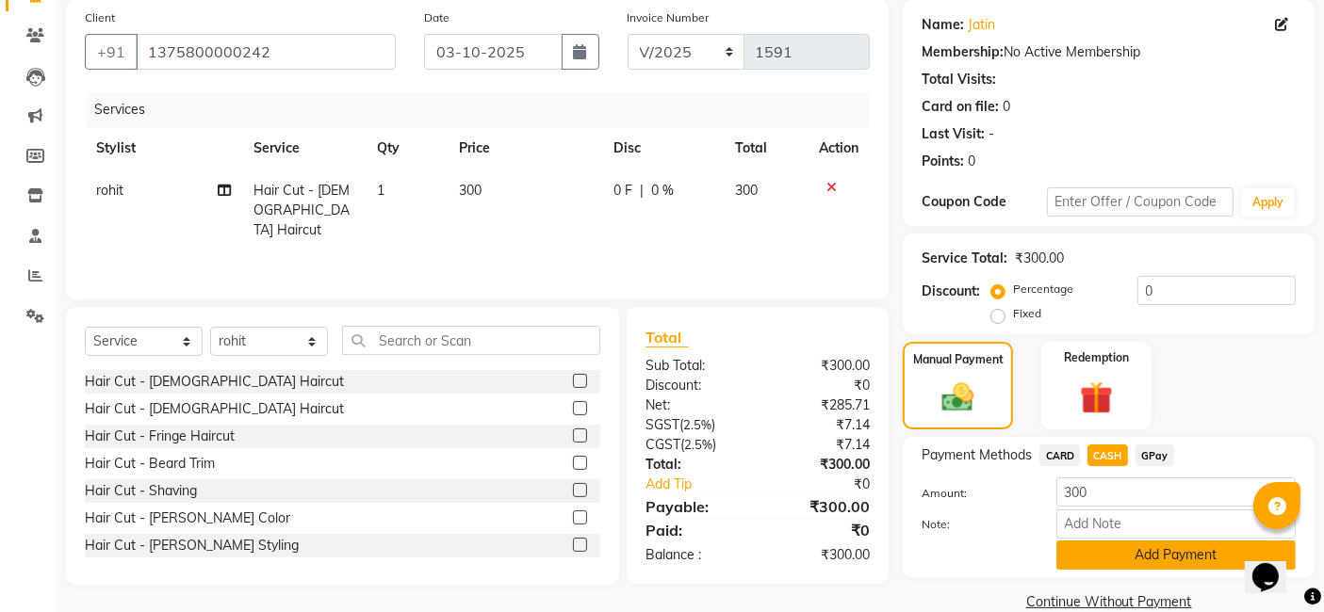
click at [1068, 558] on button "Add Payment" at bounding box center [1175, 555] width 239 height 29
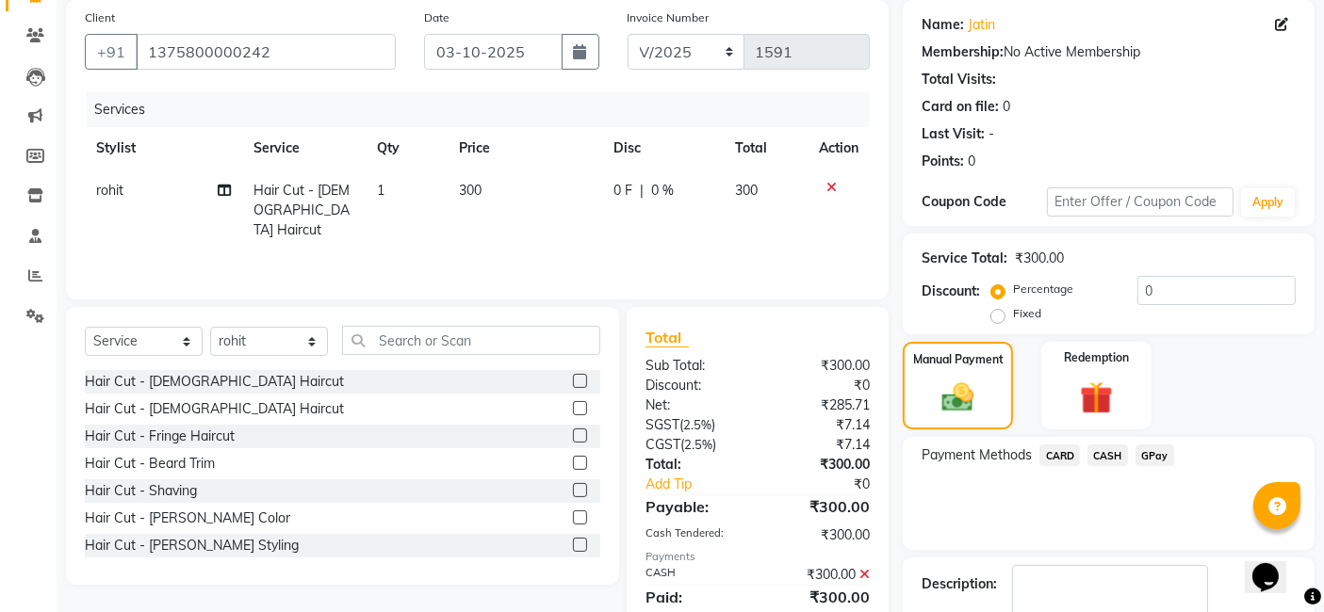
scroll to position [251, 0]
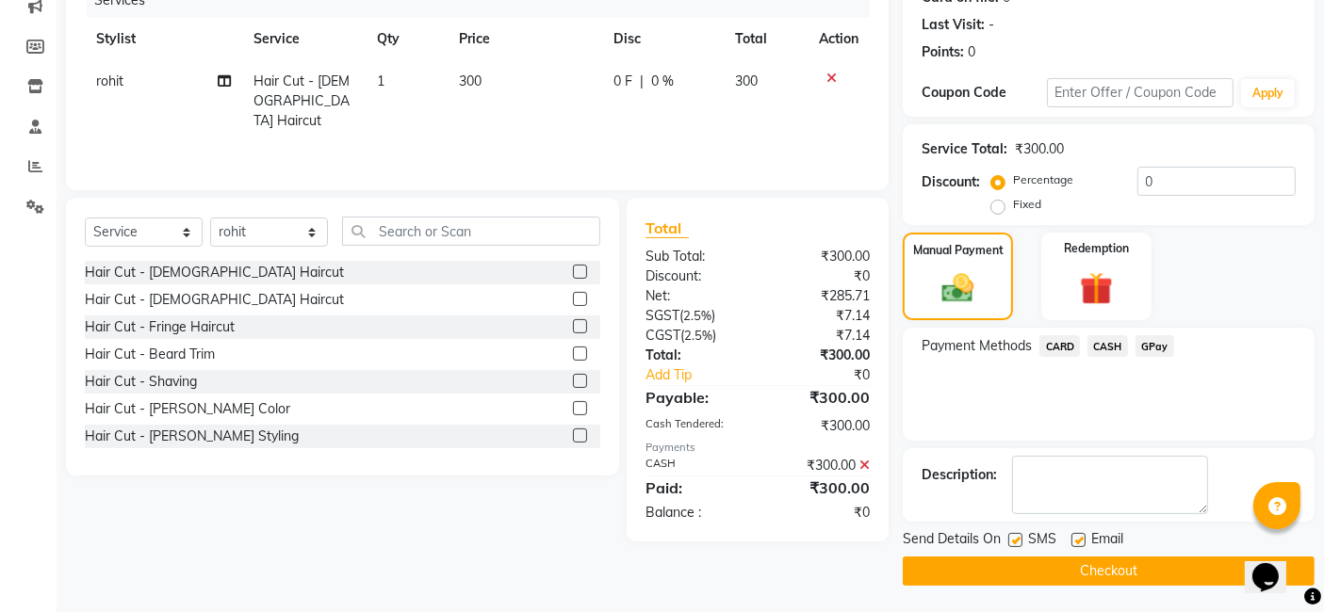
click at [1068, 568] on button "Checkout" at bounding box center [1109, 571] width 412 height 29
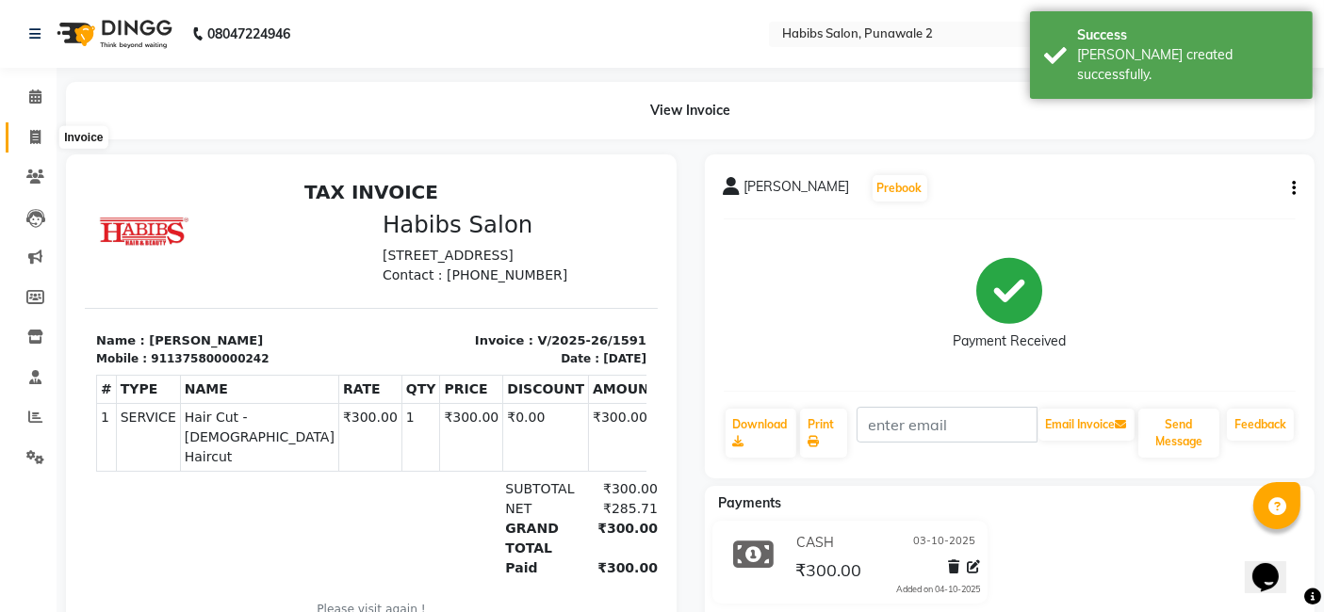
click at [34, 143] on icon at bounding box center [35, 137] width 10 height 14
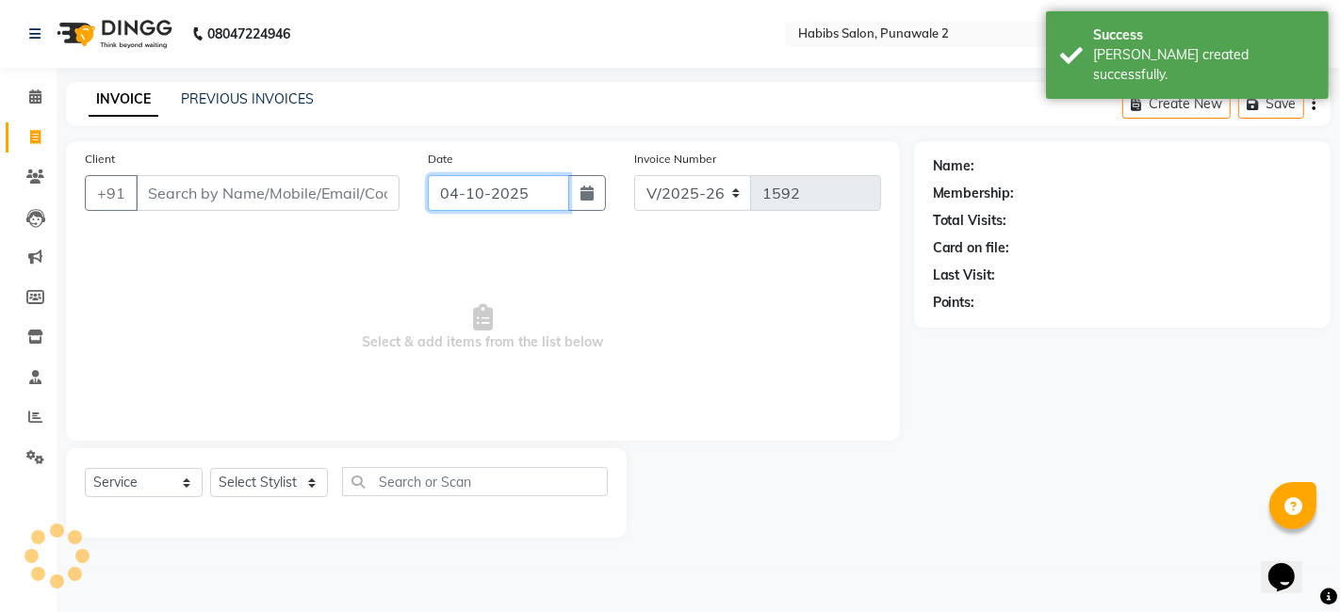
click at [468, 202] on input "04-10-2025" at bounding box center [498, 193] width 141 height 36
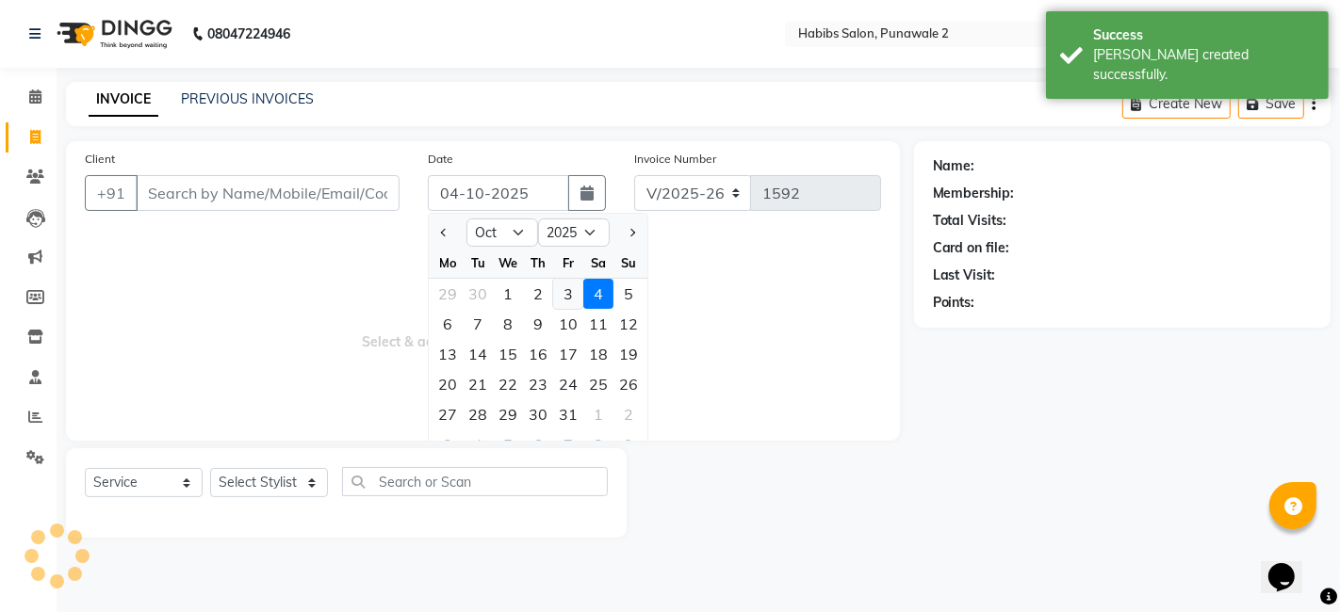
click at [573, 285] on div "3" at bounding box center [568, 294] width 30 height 30
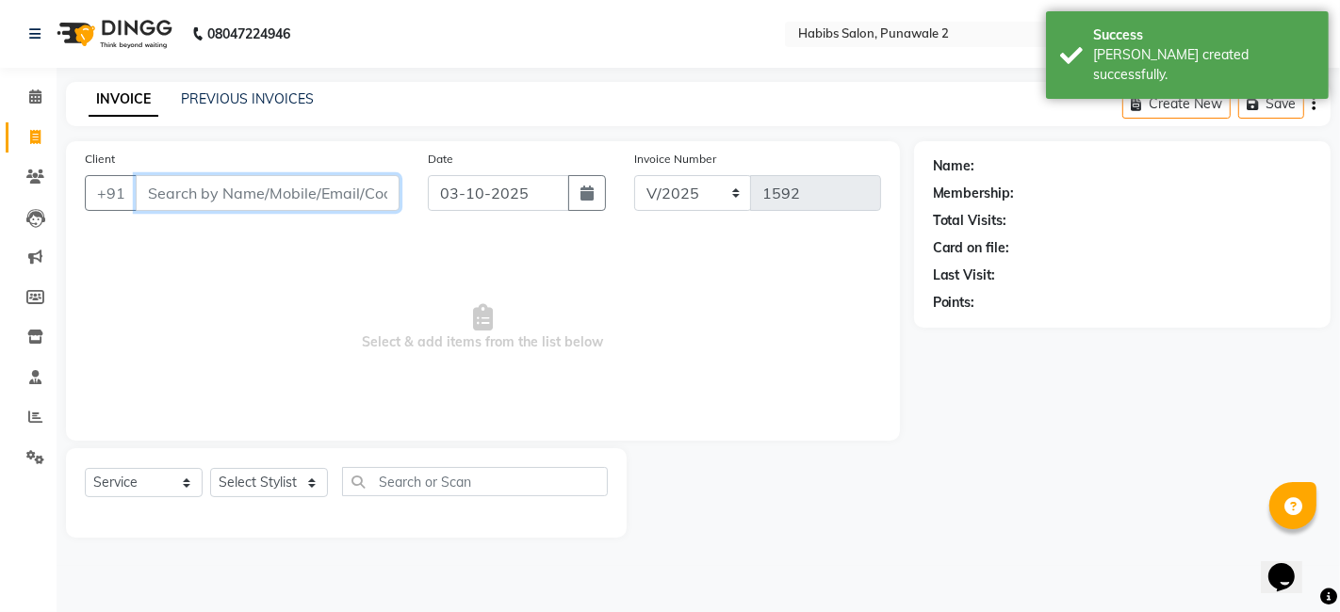
click at [359, 183] on input "Client" at bounding box center [268, 193] width 264 height 36
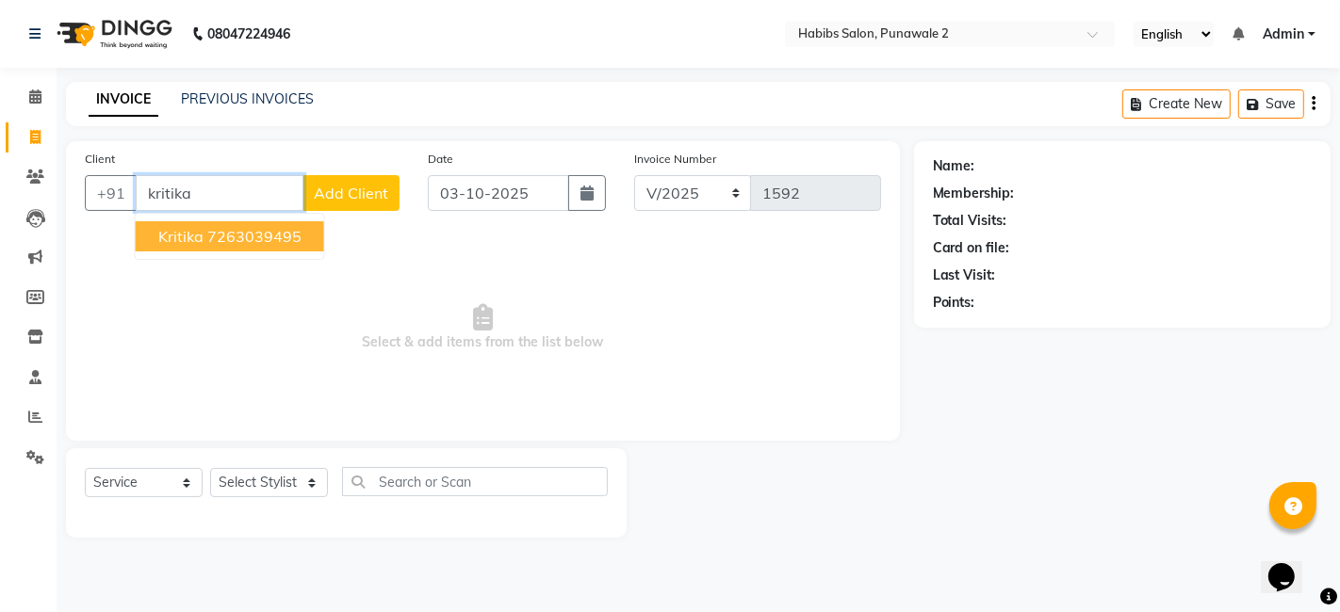
click at [268, 230] on ngb-highlight "7263039495" at bounding box center [254, 236] width 94 height 19
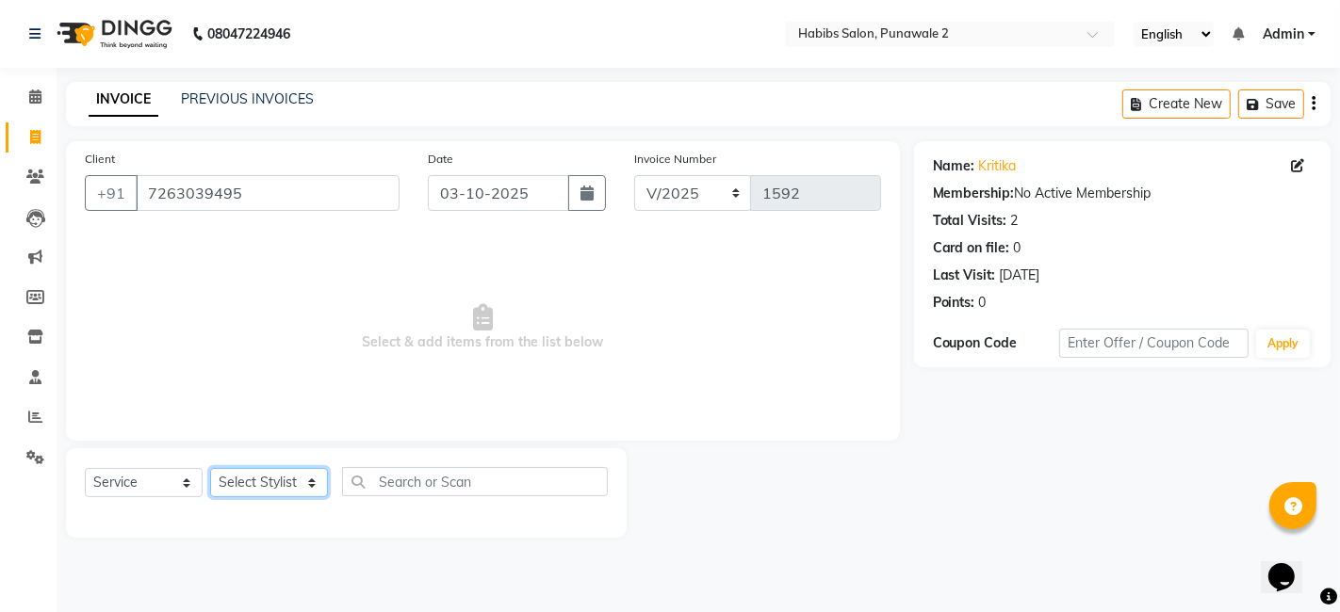
click at [292, 493] on select "Select Stylist Chandan Ganesh Gauri [PERSON_NAME] [PERSON_NAME] nikhil rohit [P…" at bounding box center [269, 482] width 118 height 29
click at [210, 468] on select "Select Stylist Chandan Ganesh Gauri [PERSON_NAME] [PERSON_NAME] nikhil rohit [P…" at bounding box center [269, 482] width 118 height 29
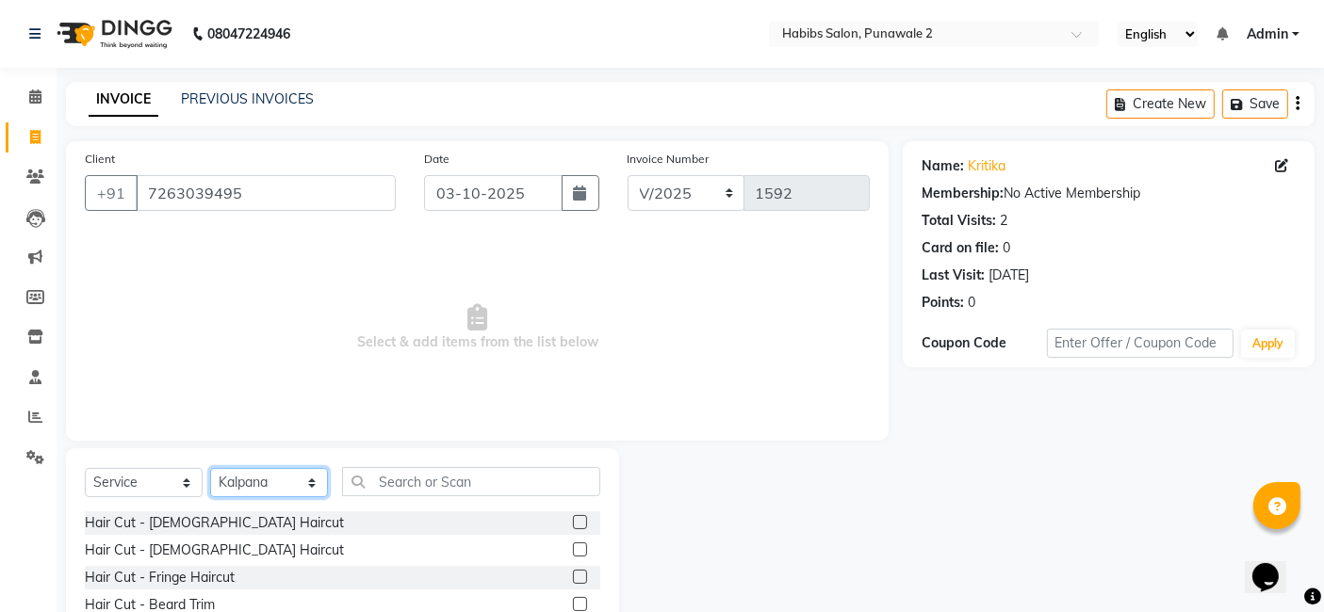
scroll to position [141, 0]
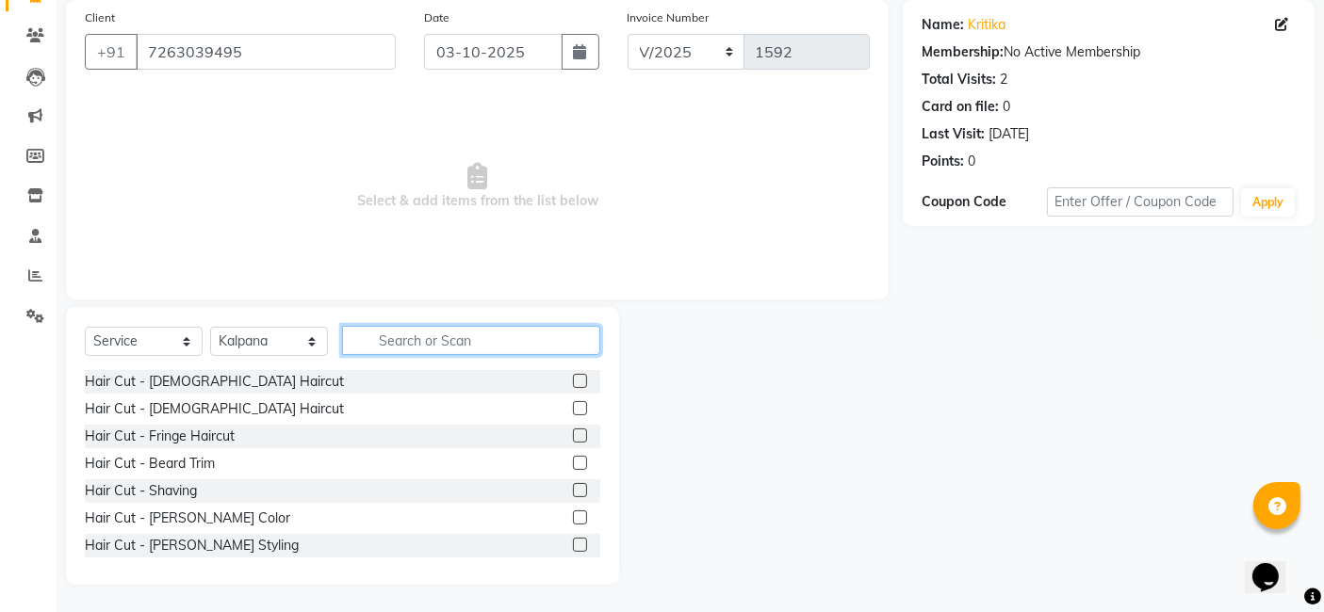
click at [431, 330] on input "text" at bounding box center [471, 340] width 258 height 29
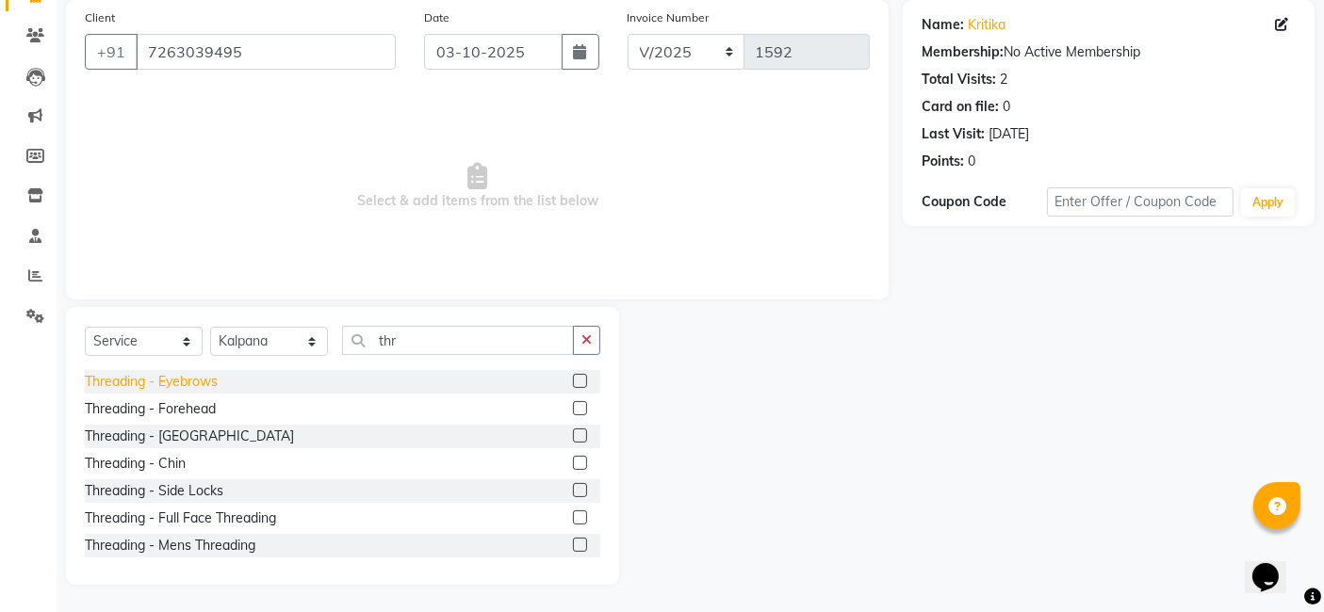
click at [204, 381] on div "Threading - Eyebrows" at bounding box center [151, 382] width 133 height 20
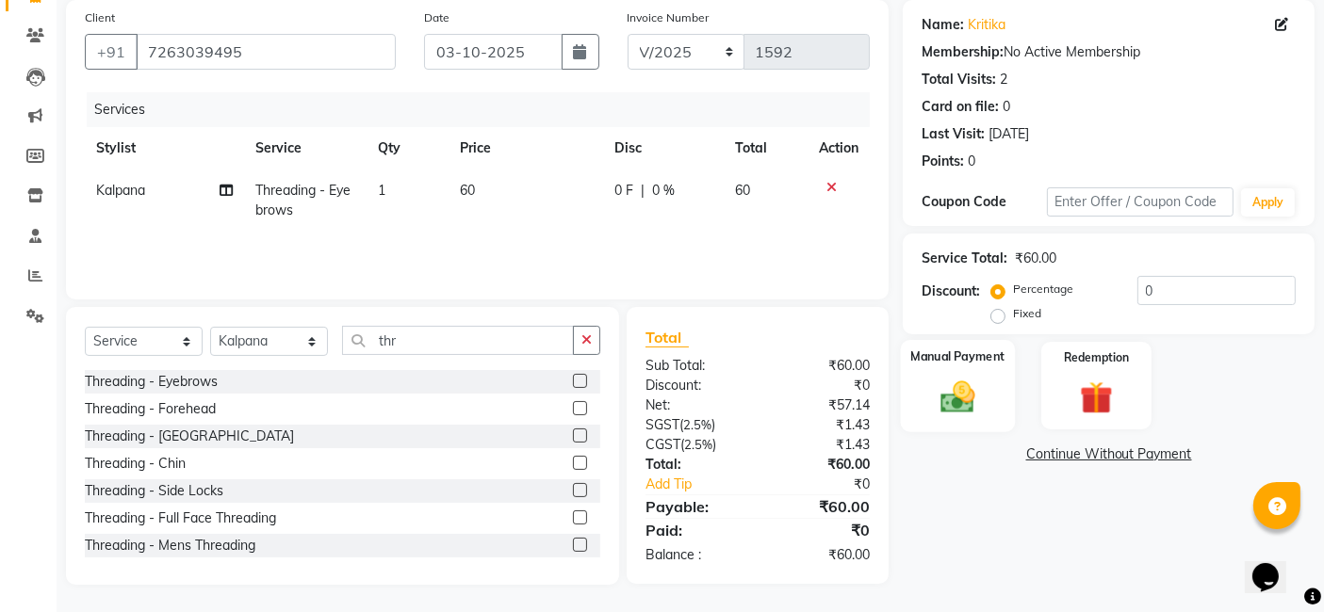
click at [955, 365] on div "Manual Payment" at bounding box center [958, 386] width 114 height 92
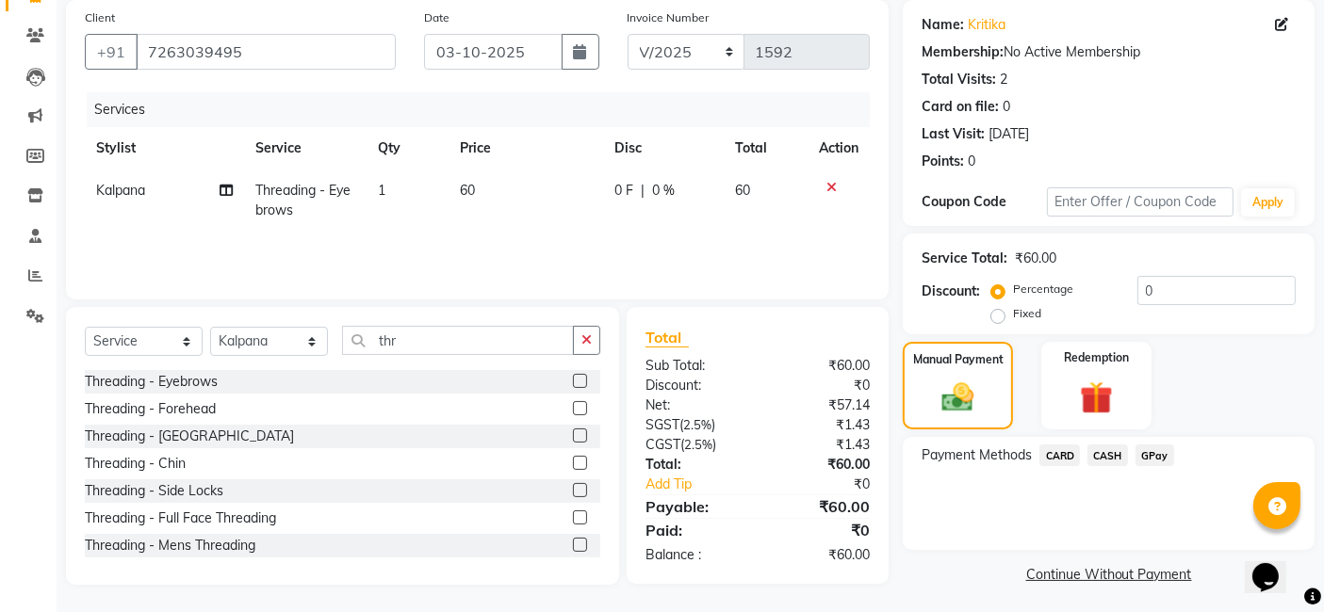
click at [1068, 460] on span "GPay" at bounding box center [1154, 456] width 39 height 22
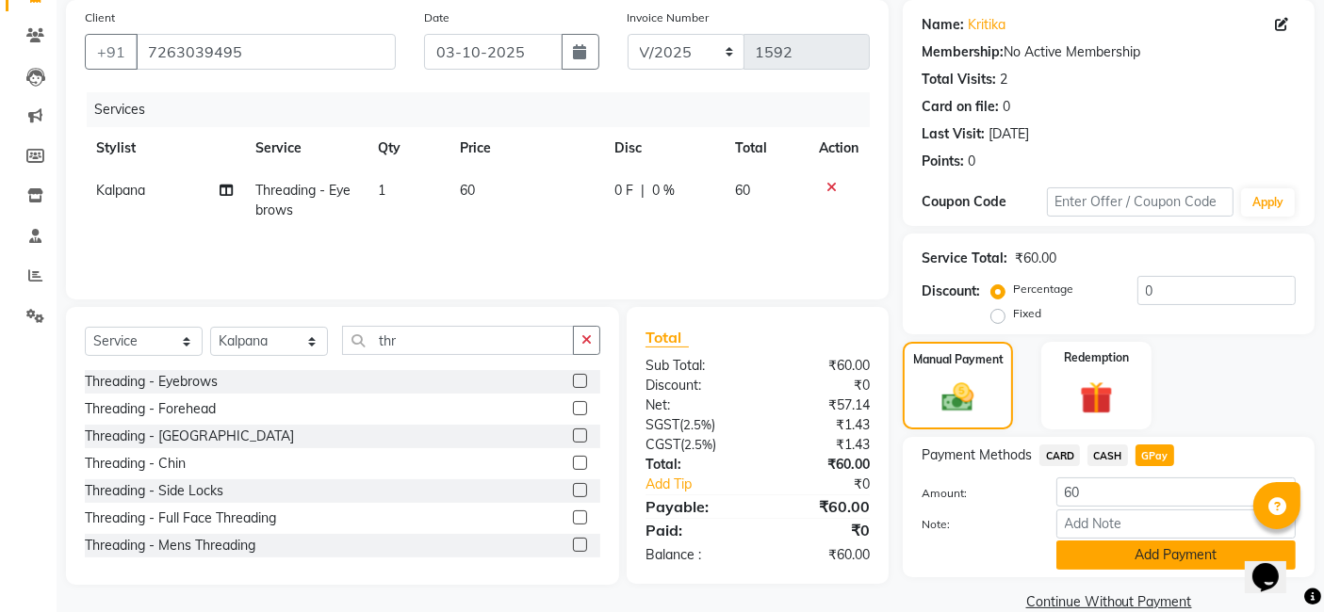
click at [1068, 547] on button "Add Payment" at bounding box center [1175, 555] width 239 height 29
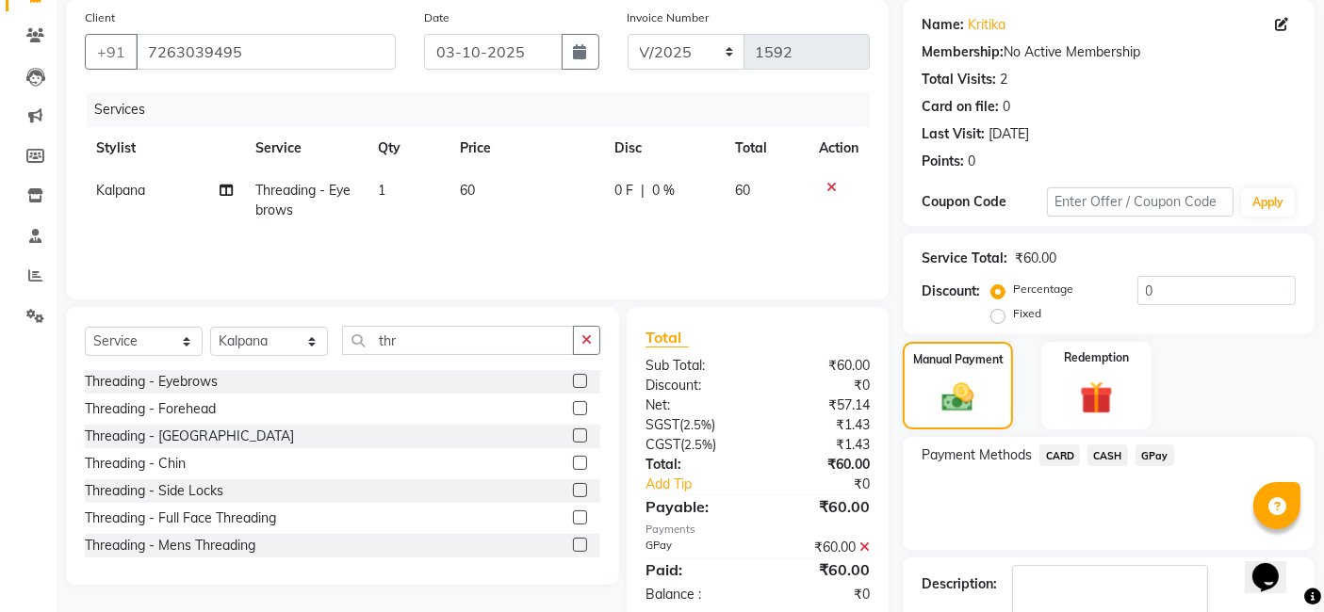
scroll to position [251, 0]
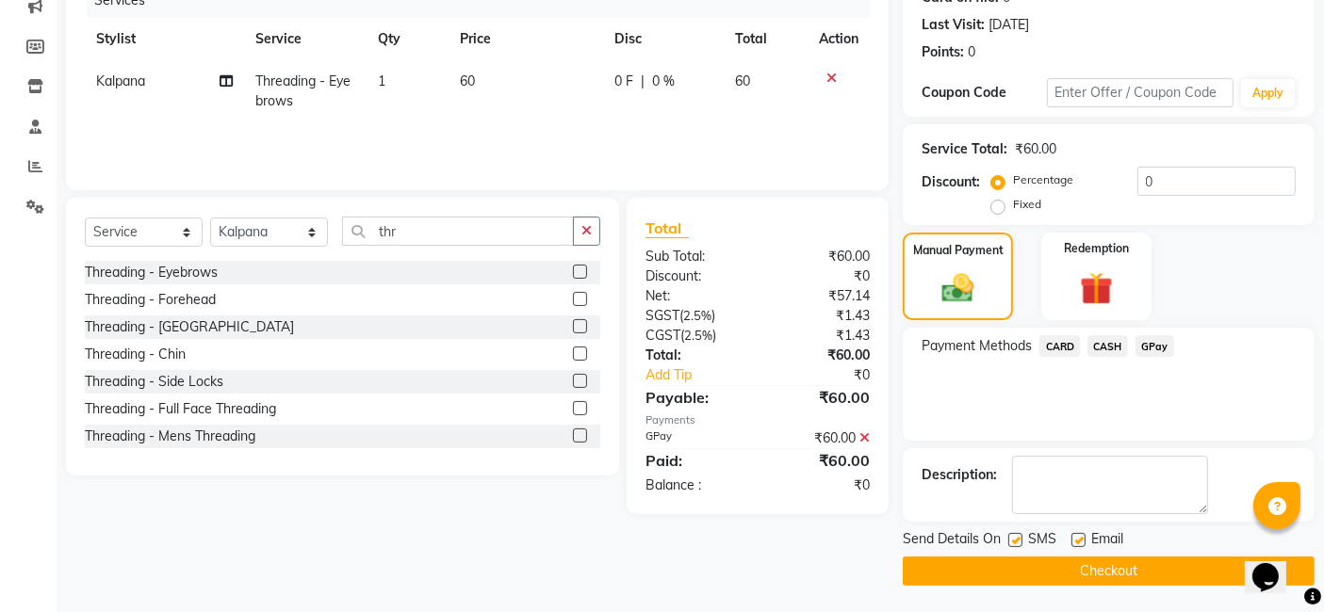
click at [1068, 557] on button "Checkout" at bounding box center [1109, 571] width 412 height 29
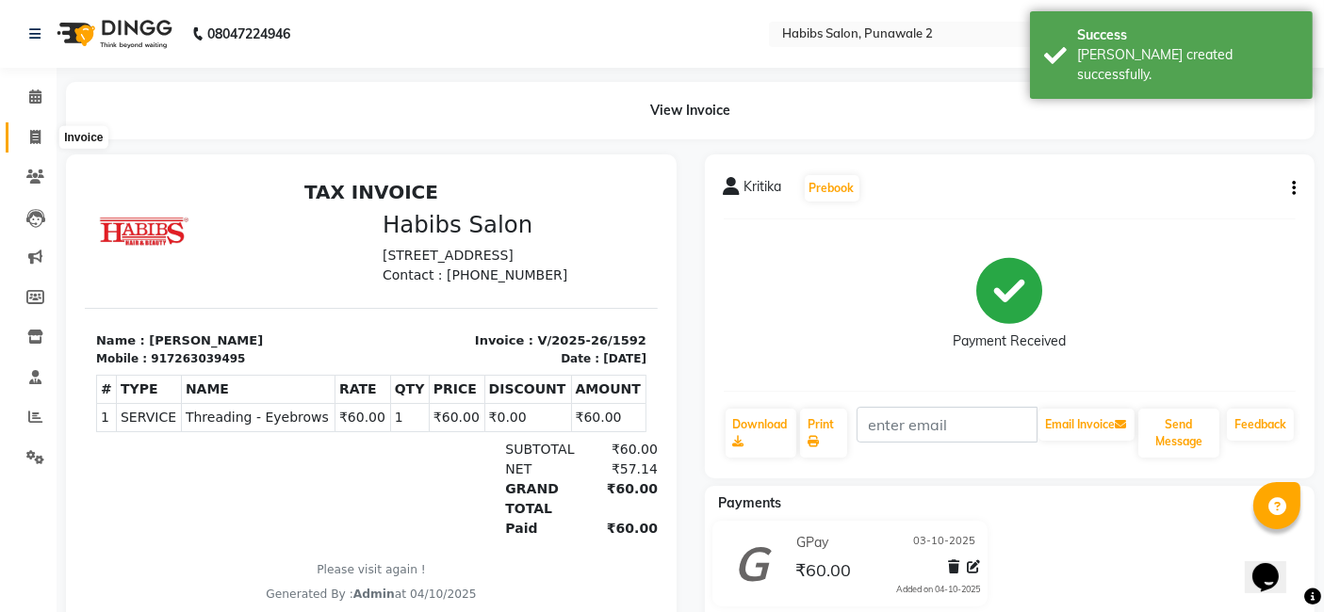
click at [30, 132] on icon at bounding box center [35, 137] width 10 height 14
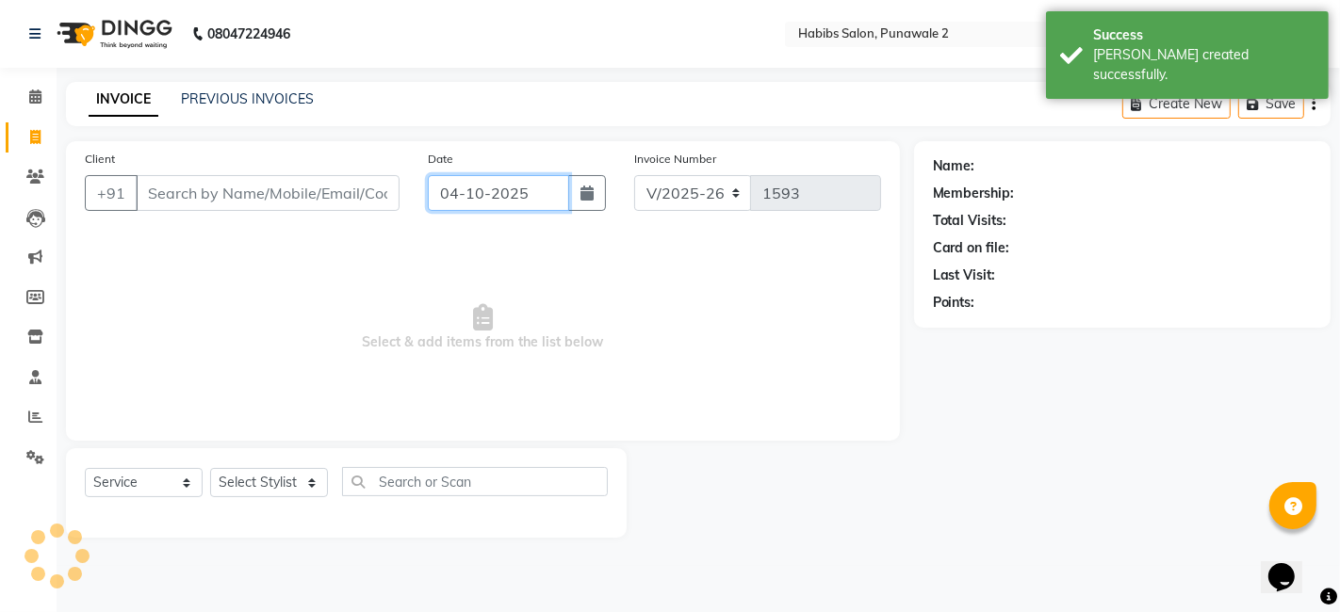
click at [550, 206] on input "04-10-2025" at bounding box center [498, 193] width 141 height 36
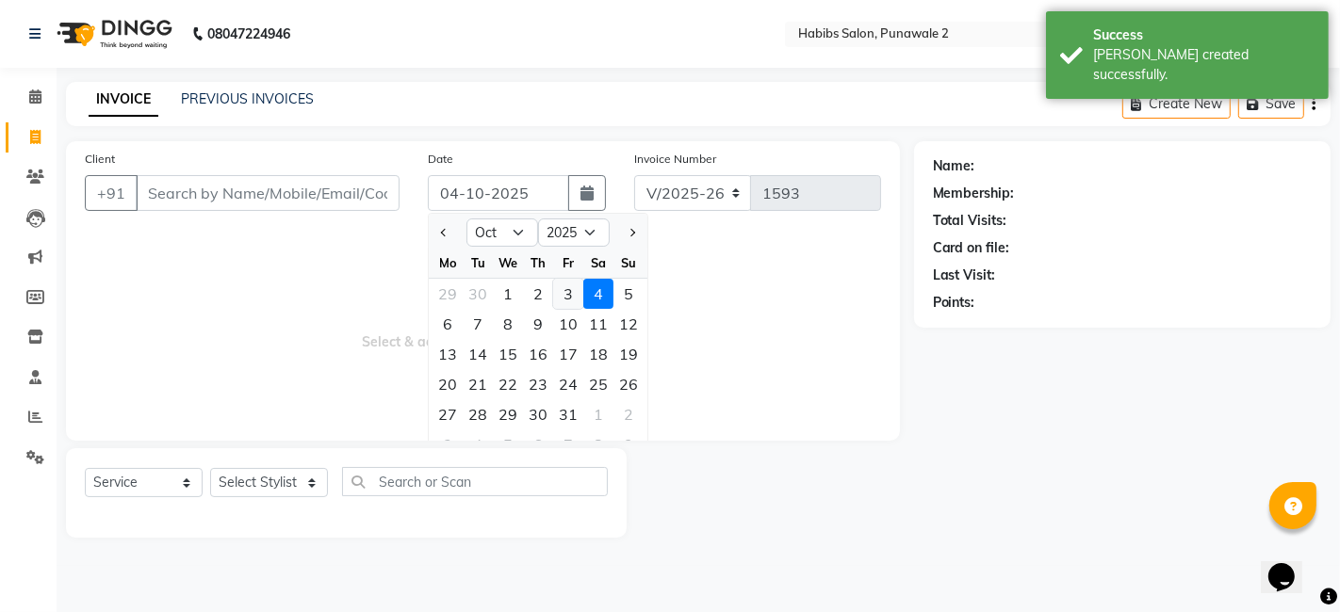
click at [574, 301] on div "3" at bounding box center [568, 294] width 30 height 30
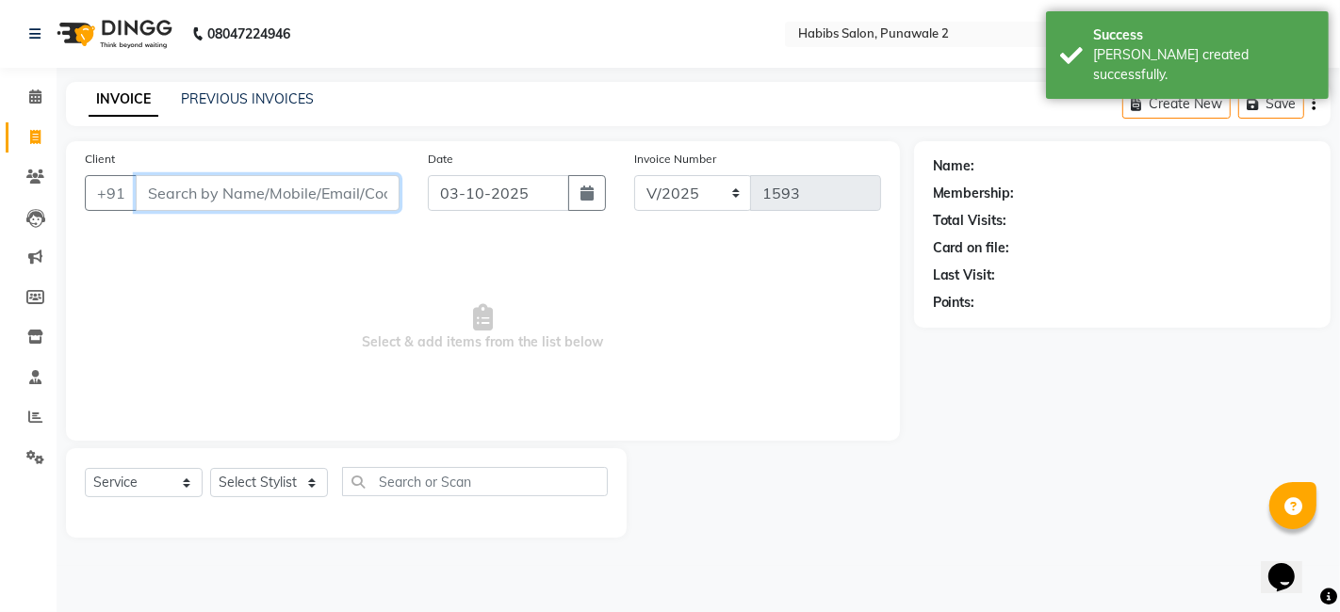
click at [355, 205] on input "Client" at bounding box center [268, 193] width 264 height 36
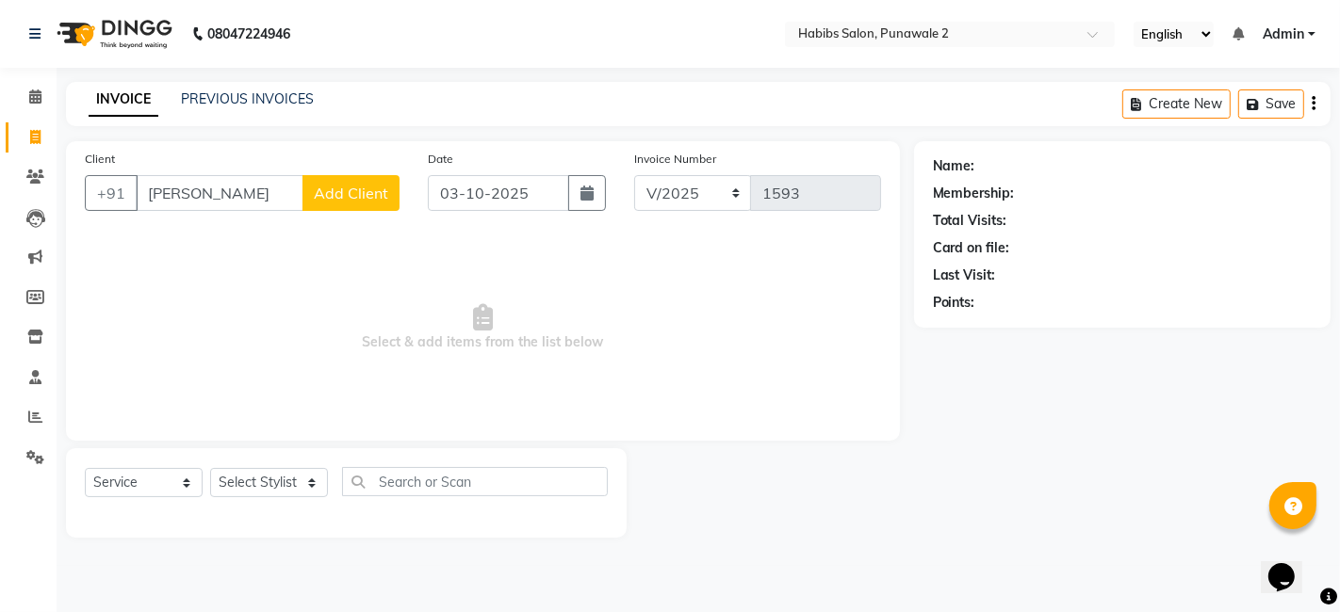
click at [356, 195] on span "Add Client" at bounding box center [351, 193] width 74 height 19
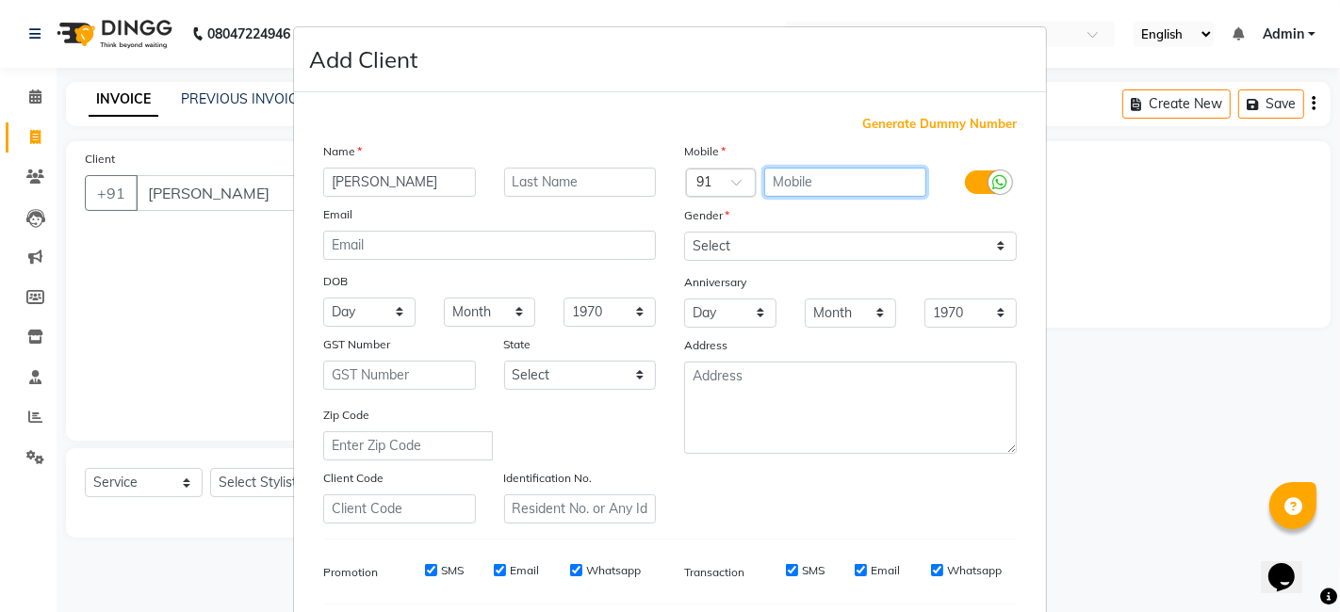
click at [823, 175] on input "text" at bounding box center [845, 182] width 163 height 29
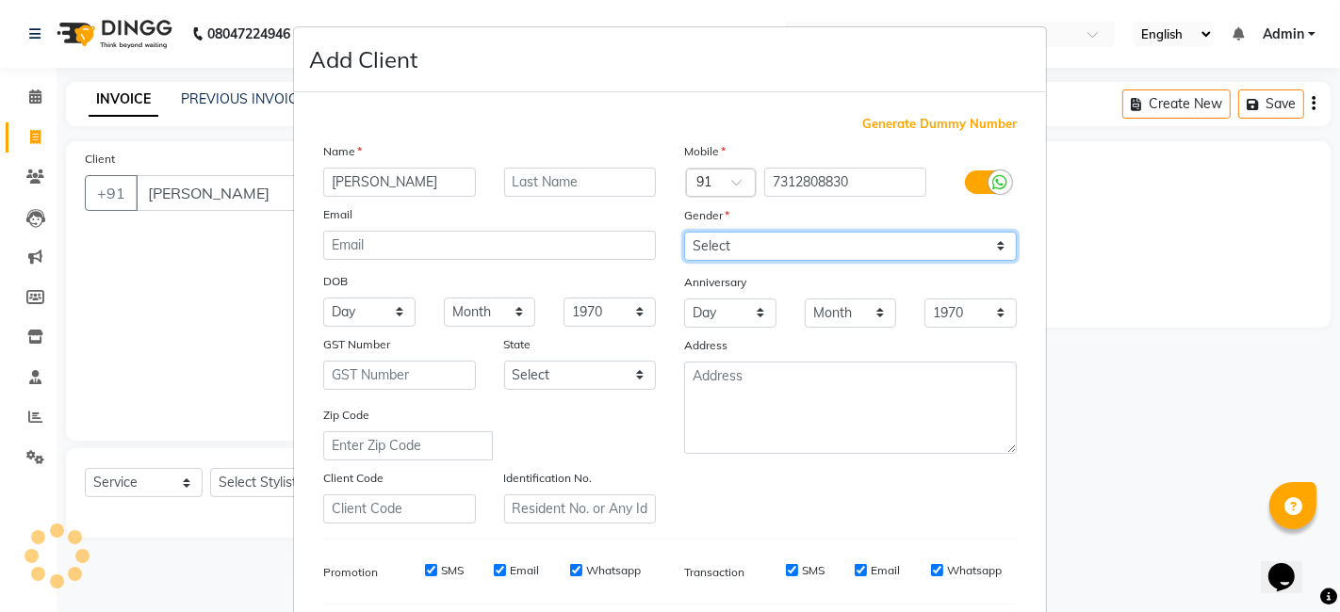
click at [736, 233] on select "Select [DEMOGRAPHIC_DATA] [DEMOGRAPHIC_DATA] Other Prefer Not To Say" at bounding box center [850, 246] width 333 height 29
click at [684, 232] on select "Select [DEMOGRAPHIC_DATA] [DEMOGRAPHIC_DATA] Other Prefer Not To Say" at bounding box center [850, 246] width 333 height 29
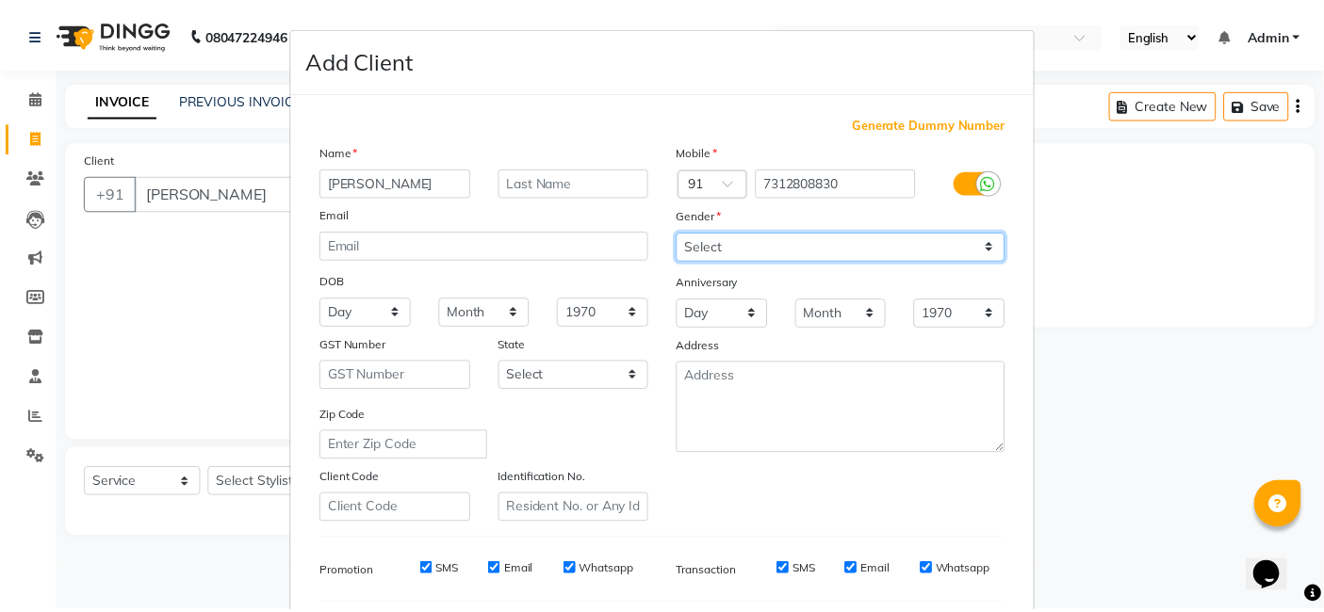
scroll to position [255, 0]
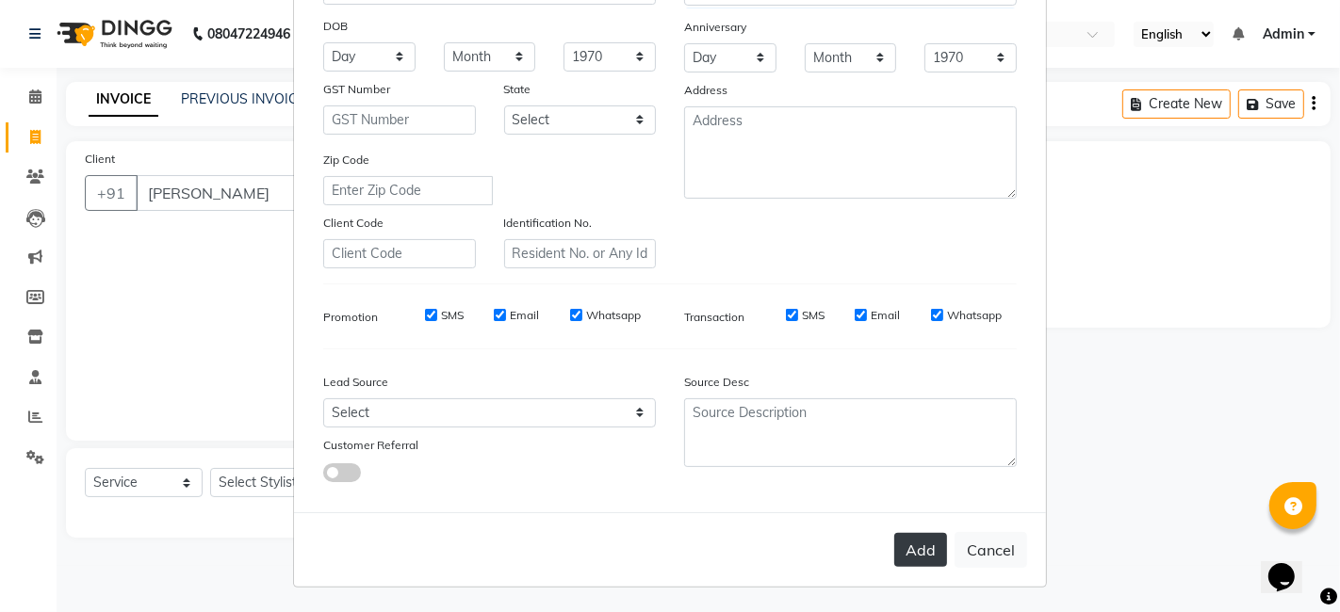
click at [894, 541] on button "Add" at bounding box center [920, 550] width 53 height 34
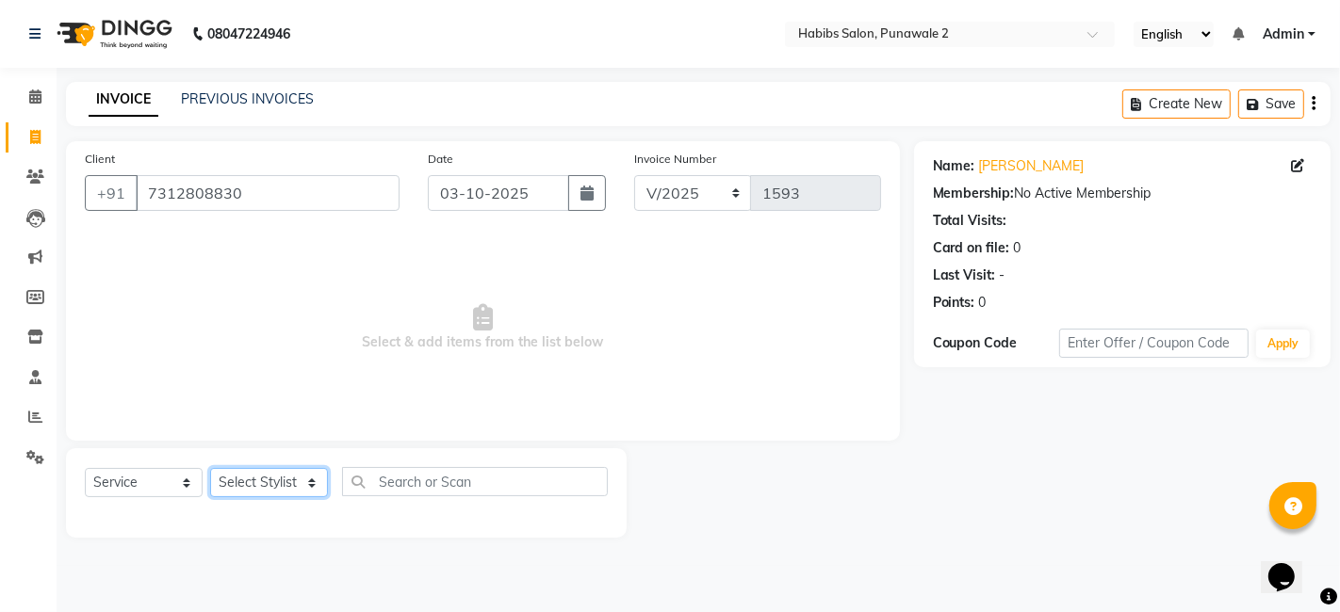
click at [271, 485] on select "Select Stylist Chandan Ganesh Gauri [PERSON_NAME] [PERSON_NAME] nikhil rohit [P…" at bounding box center [269, 482] width 118 height 29
click at [210, 468] on select "Select Stylist Chandan Ganesh Gauri [PERSON_NAME] [PERSON_NAME] nikhil rohit [P…" at bounding box center [269, 482] width 118 height 29
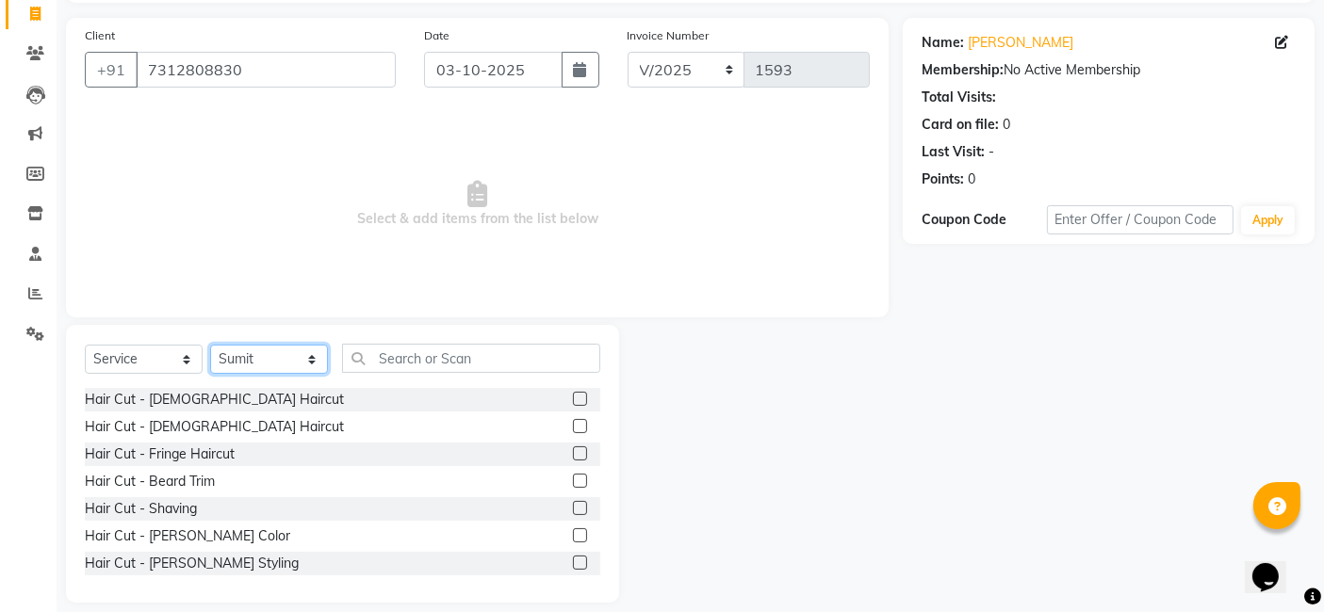
scroll to position [141, 0]
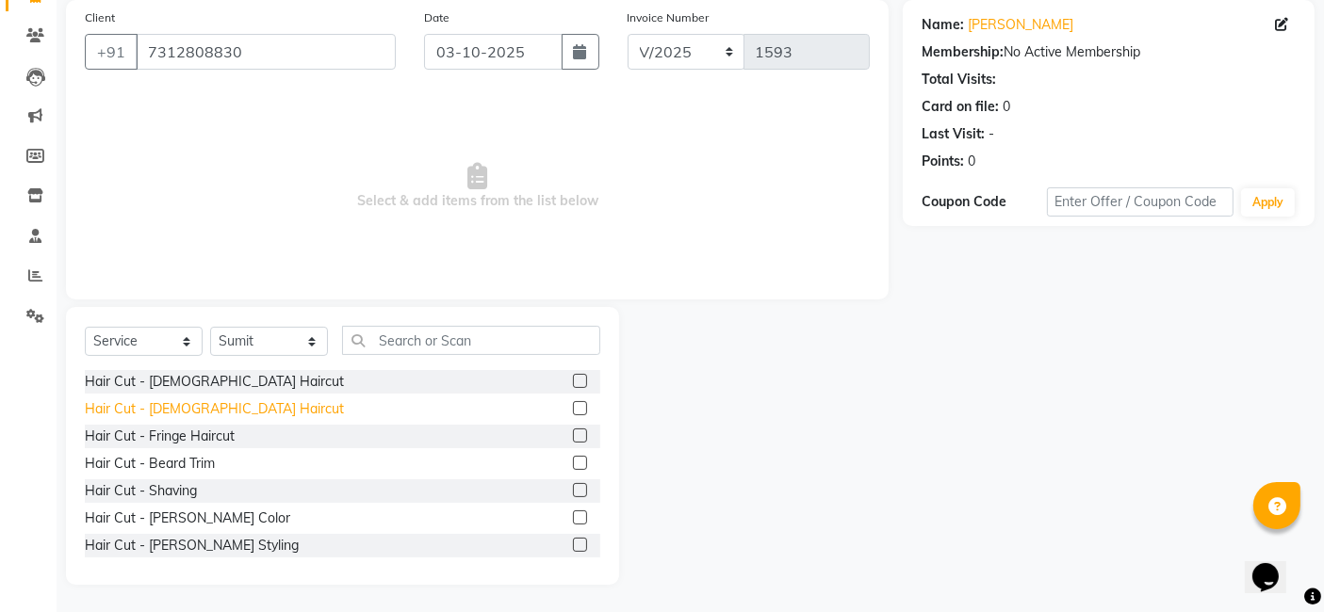
click at [171, 407] on div "Hair Cut - [DEMOGRAPHIC_DATA] Haircut" at bounding box center [214, 410] width 259 height 20
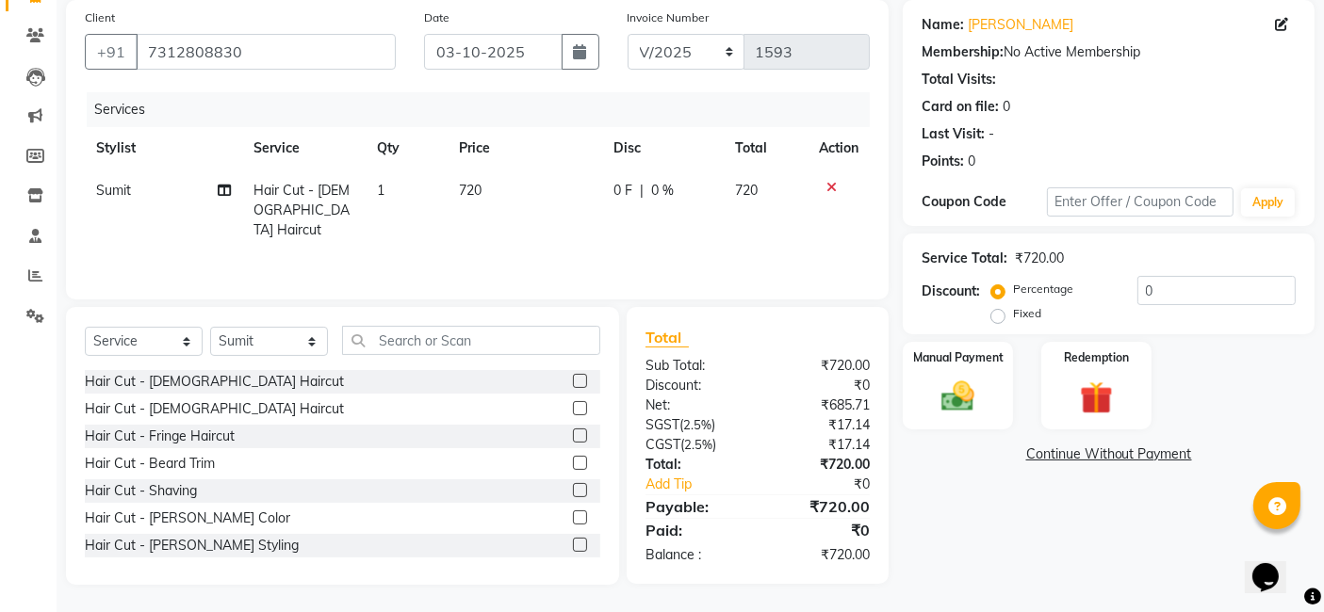
click at [572, 176] on td "720" at bounding box center [525, 211] width 155 height 82
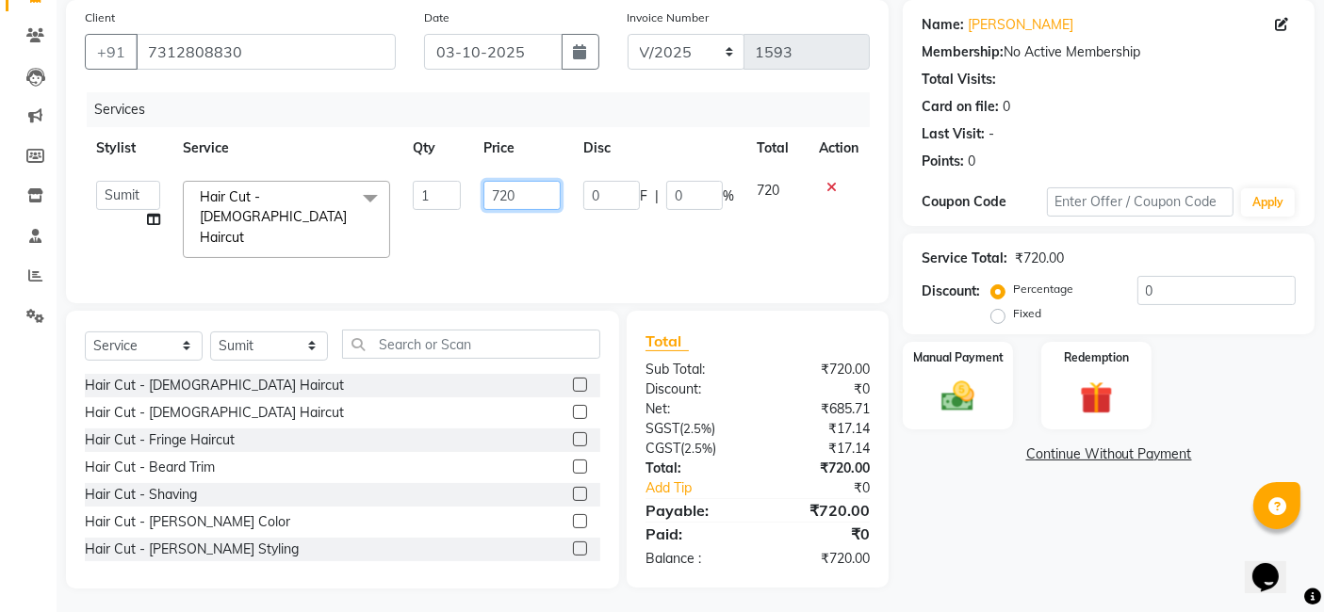
click at [547, 206] on input "720" at bounding box center [521, 195] width 77 height 29
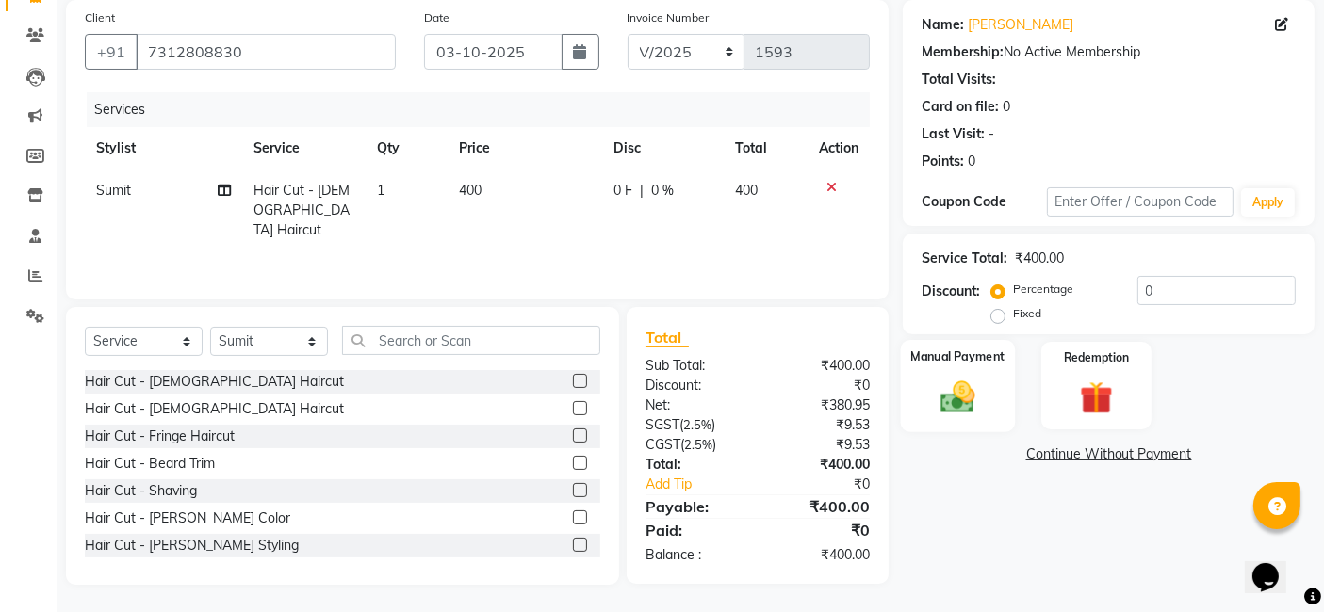
click at [934, 383] on img at bounding box center [958, 397] width 57 height 40
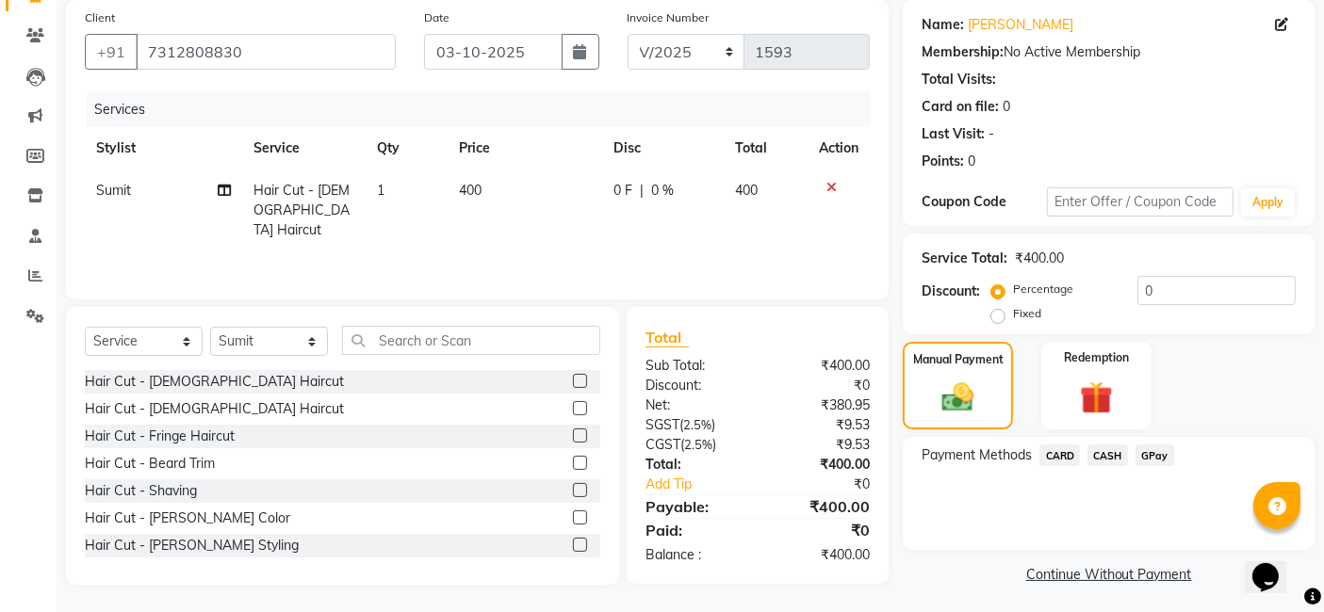
click at [1068, 455] on span "CASH" at bounding box center [1107, 456] width 41 height 22
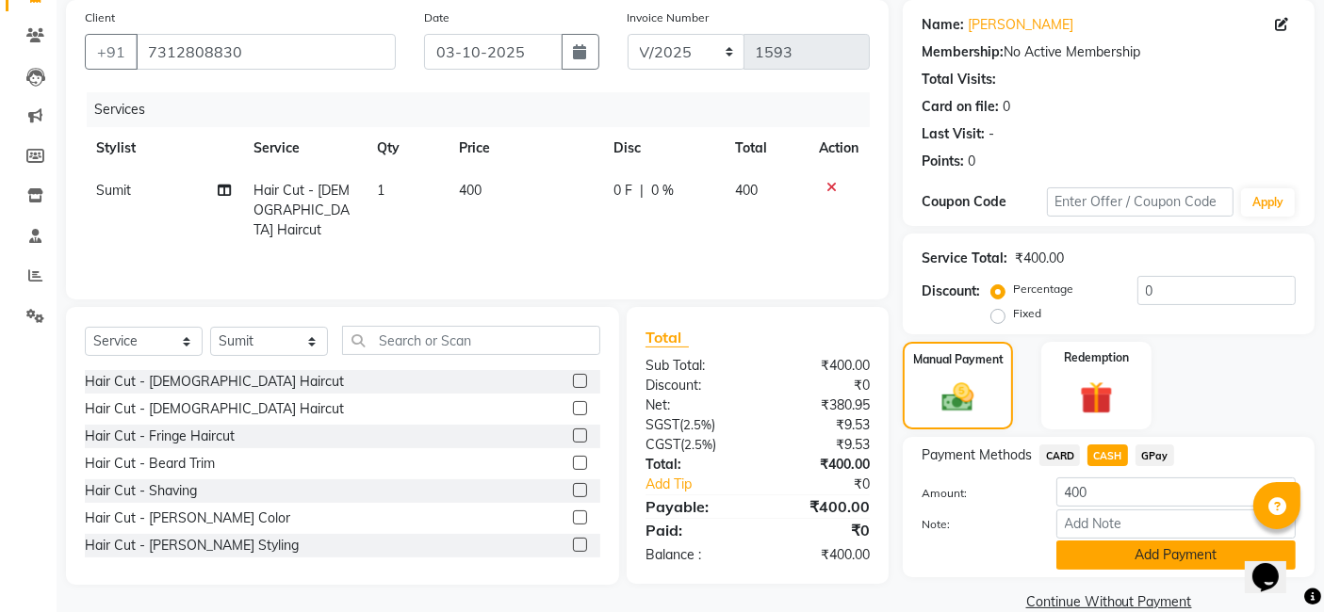
click at [1068, 550] on button "Add Payment" at bounding box center [1175, 555] width 239 height 29
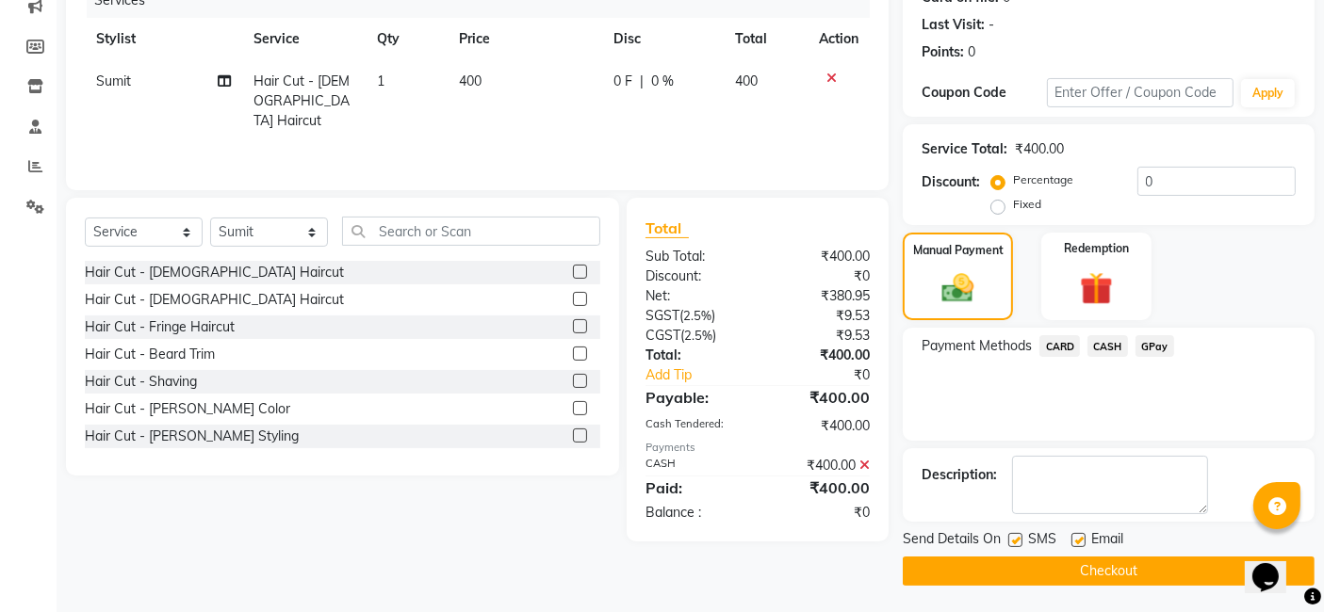
click at [1068, 569] on button "Checkout" at bounding box center [1109, 571] width 412 height 29
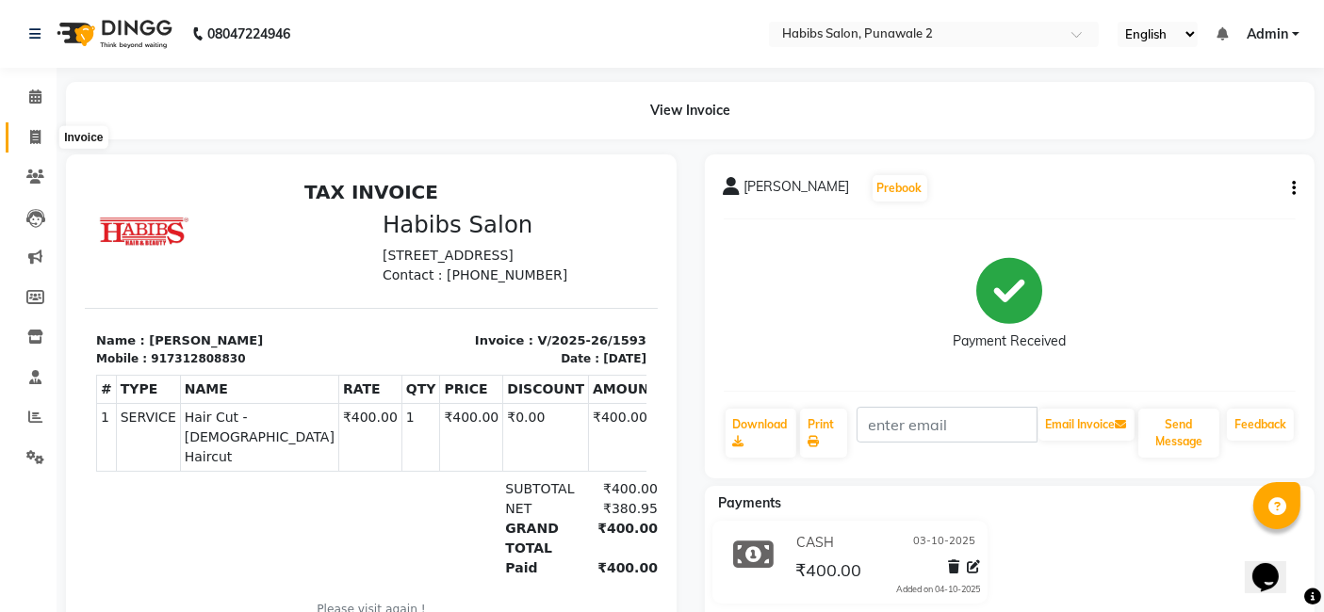
click at [41, 132] on span at bounding box center [35, 138] width 33 height 22
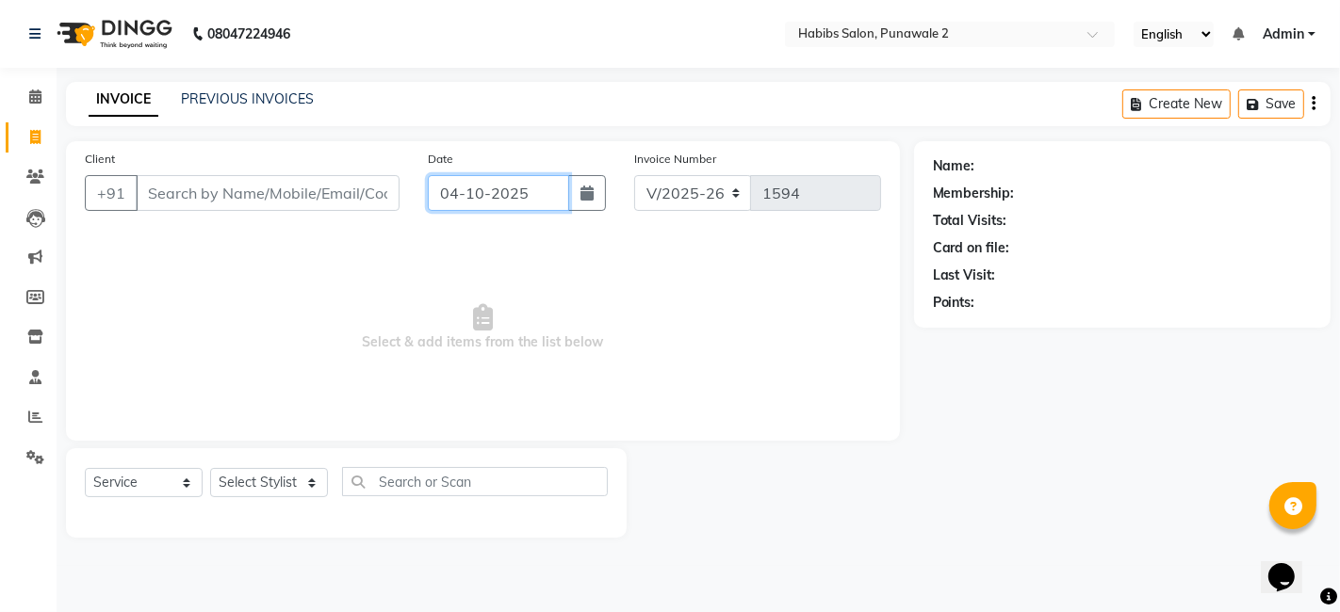
click at [490, 186] on input "04-10-2025" at bounding box center [498, 193] width 141 height 36
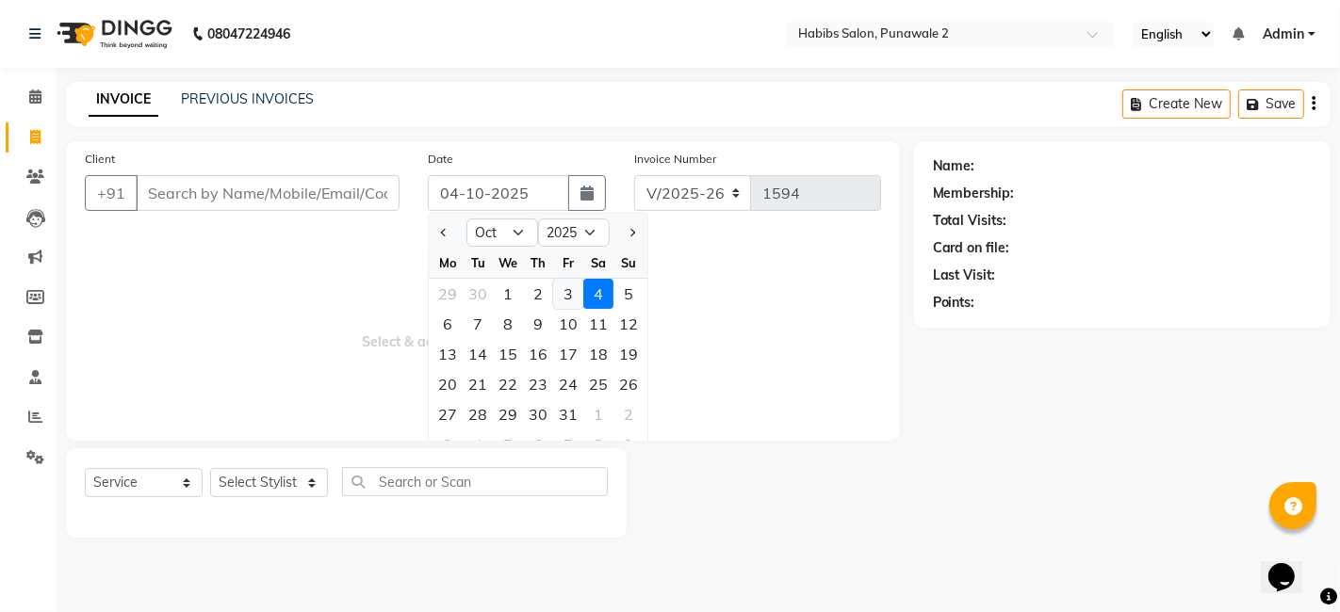
click at [570, 291] on div "3" at bounding box center [568, 294] width 30 height 30
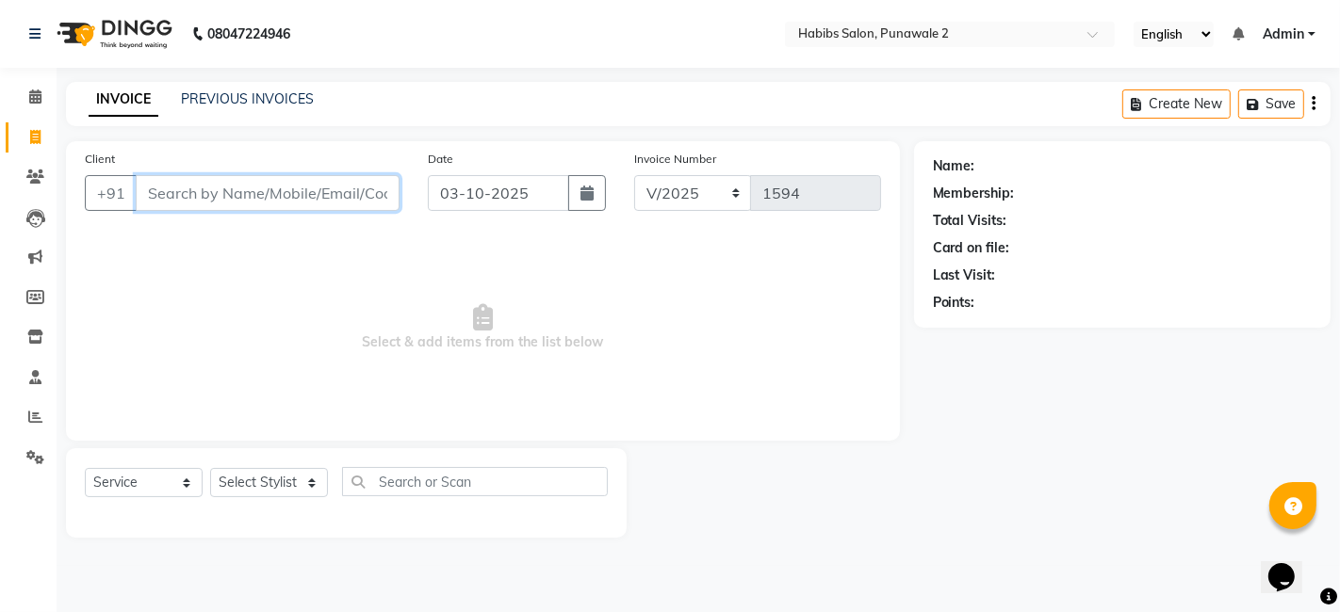
click at [240, 190] on input "Client" at bounding box center [268, 193] width 264 height 36
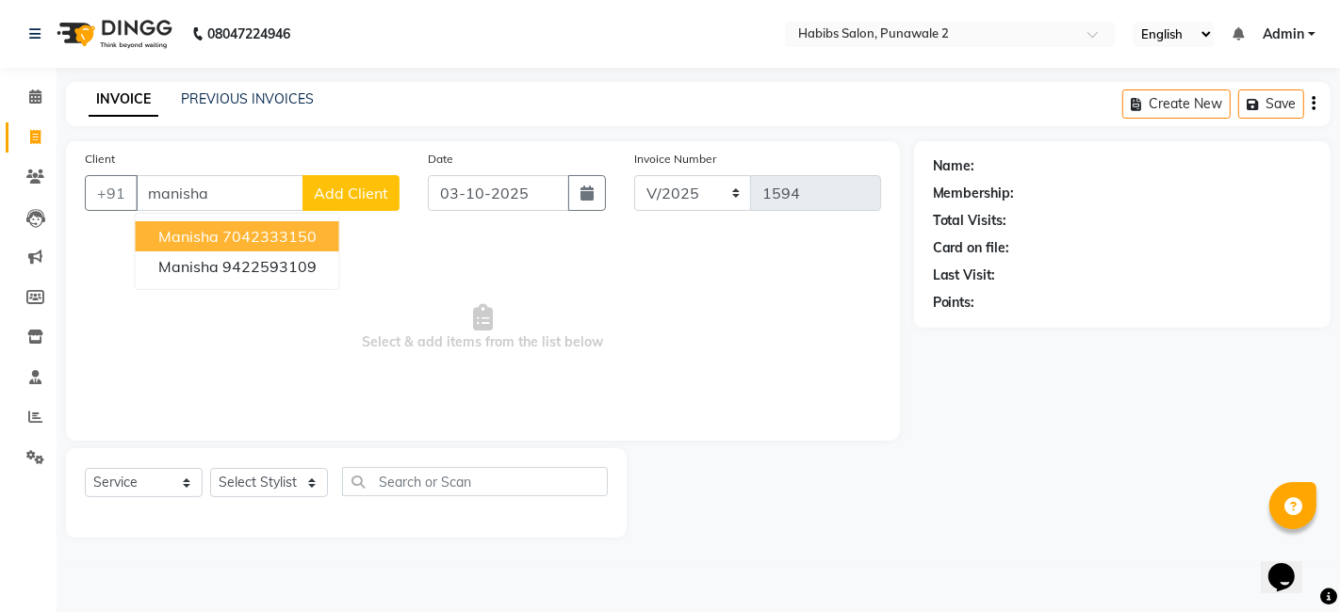
click at [345, 200] on span "Add Client" at bounding box center [351, 193] width 74 height 19
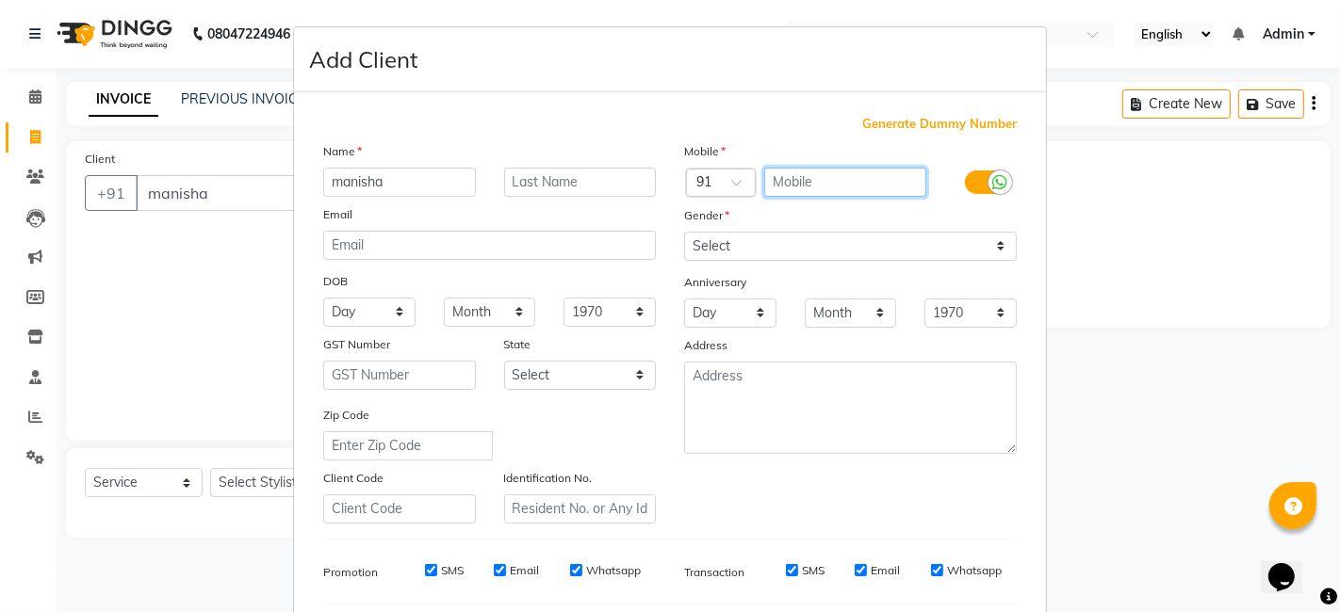
drag, startPoint x: 786, startPoint y: 181, endPoint x: 717, endPoint y: 127, distance: 87.3
click at [717, 127] on div "Generate Dummy Number Name [PERSON_NAME] Email DOB Day 01 02 03 04 05 06 07 08 …" at bounding box center [670, 434] width 722 height 638
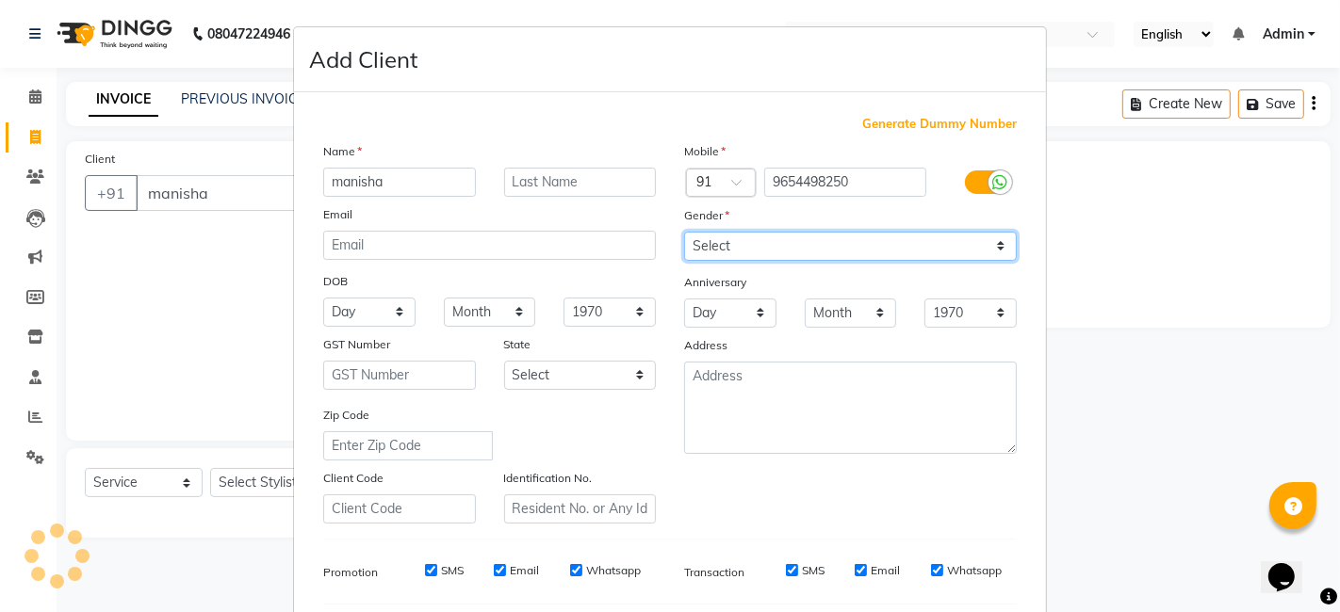
click at [762, 242] on select "Select [DEMOGRAPHIC_DATA] [DEMOGRAPHIC_DATA] Other Prefer Not To Say" at bounding box center [850, 246] width 333 height 29
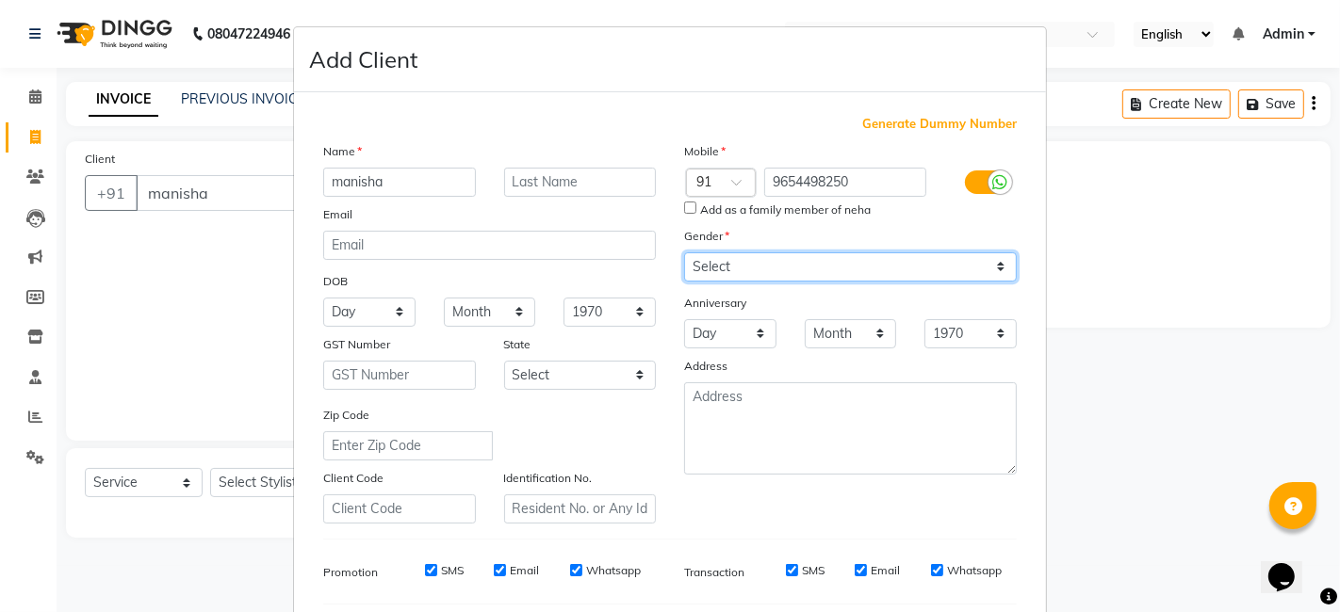
click at [684, 253] on select "Select [DEMOGRAPHIC_DATA] [DEMOGRAPHIC_DATA] Other Prefer Not To Say" at bounding box center [850, 267] width 333 height 29
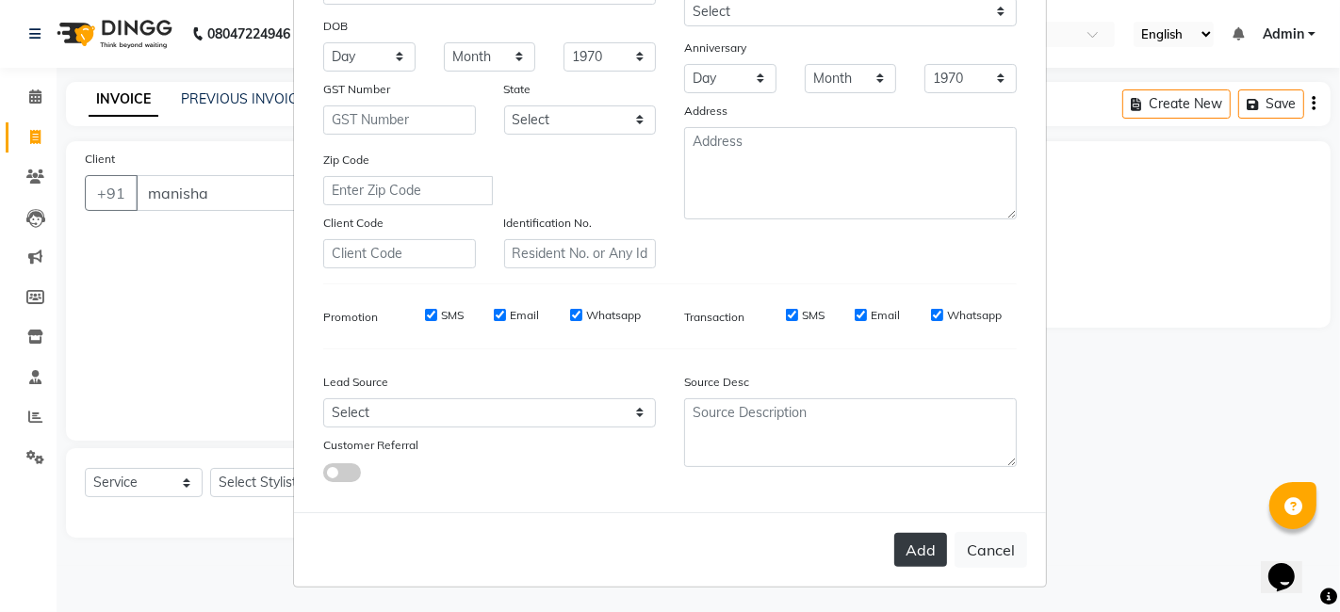
click at [923, 543] on button "Add" at bounding box center [920, 550] width 53 height 34
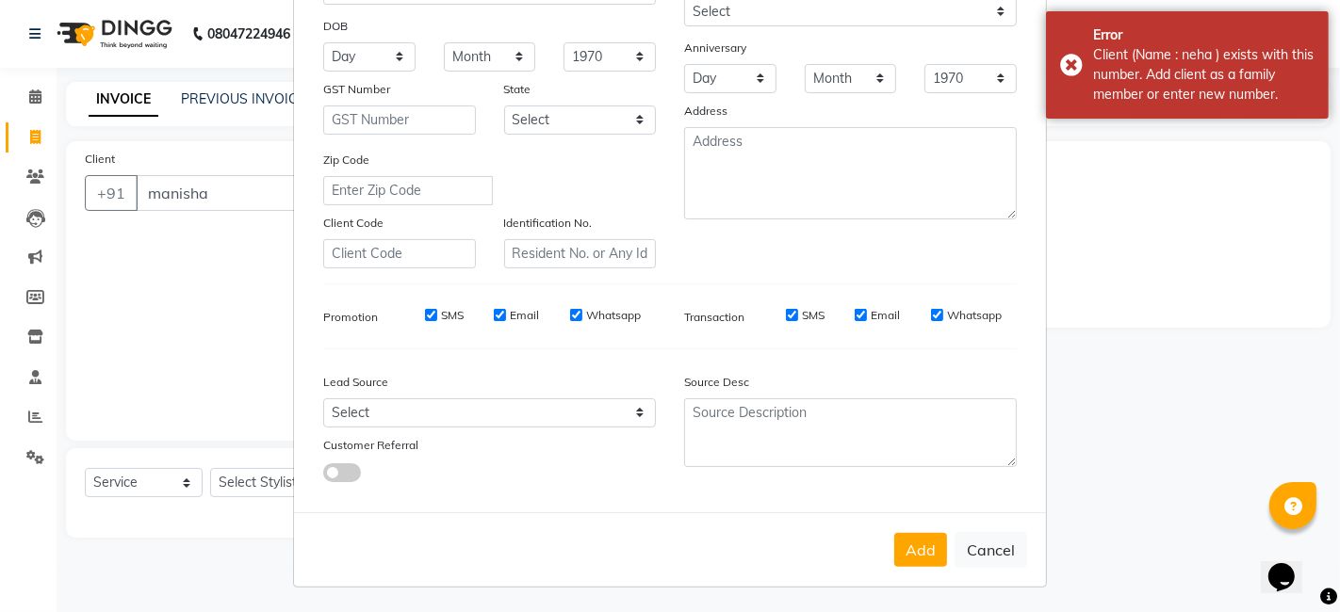
scroll to position [0, 0]
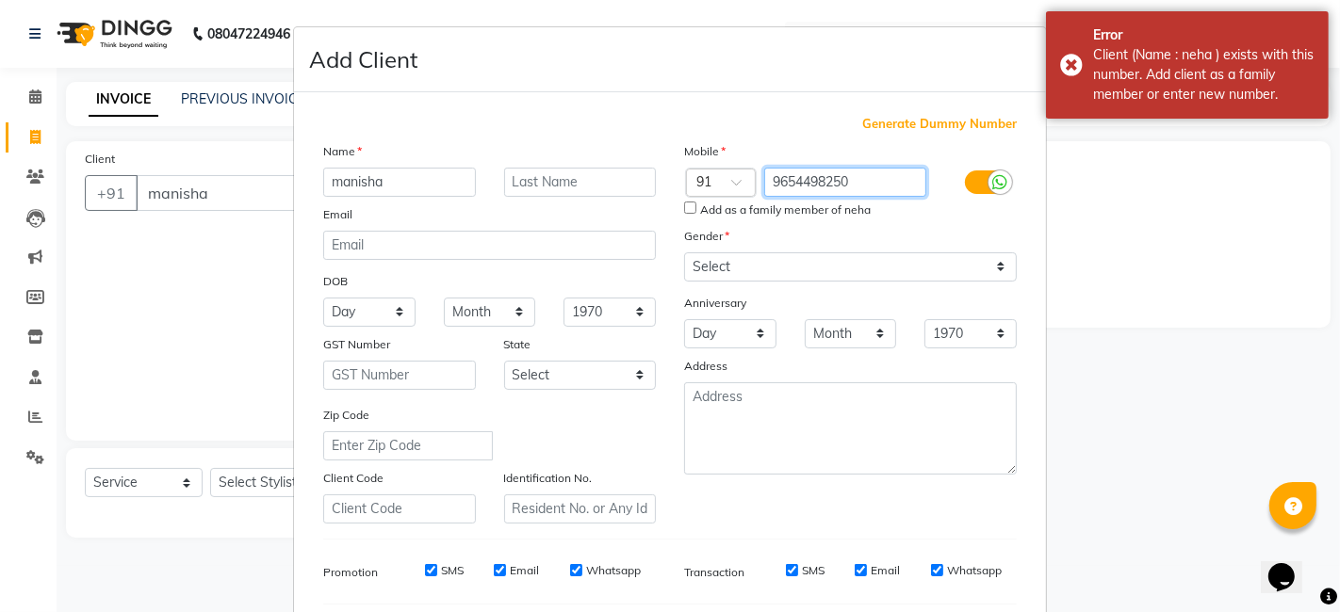
click at [848, 187] on input "9654498250" at bounding box center [845, 182] width 163 height 29
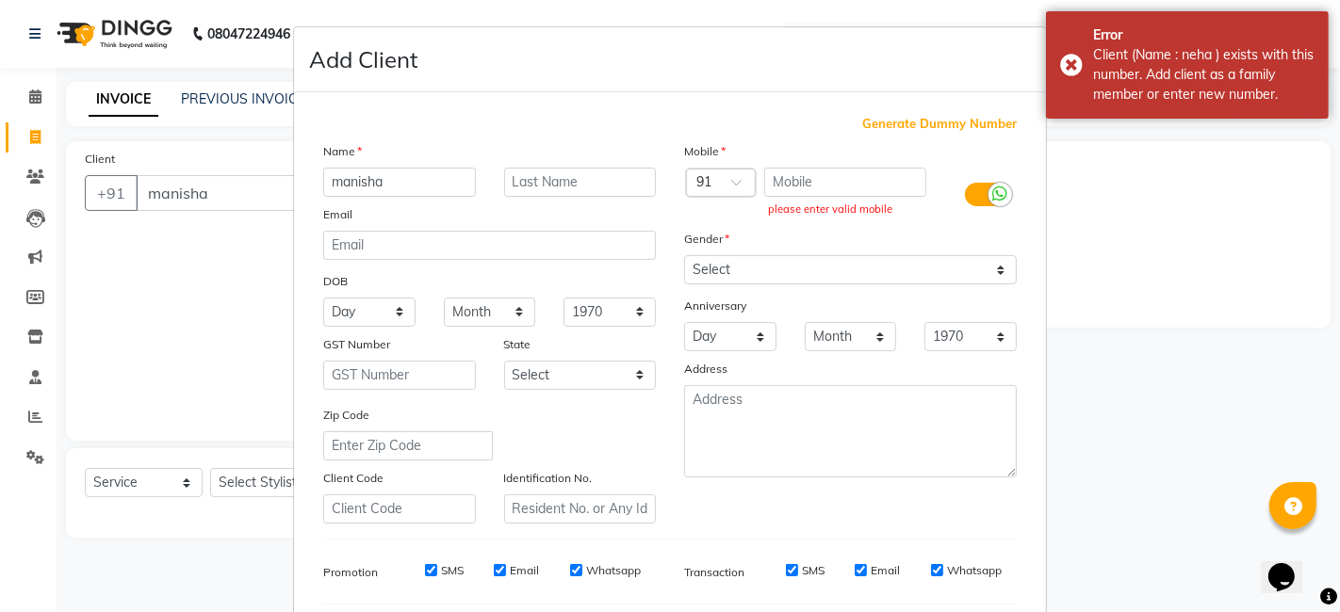
click at [928, 122] on span "Generate Dummy Number" at bounding box center [939, 124] width 155 height 19
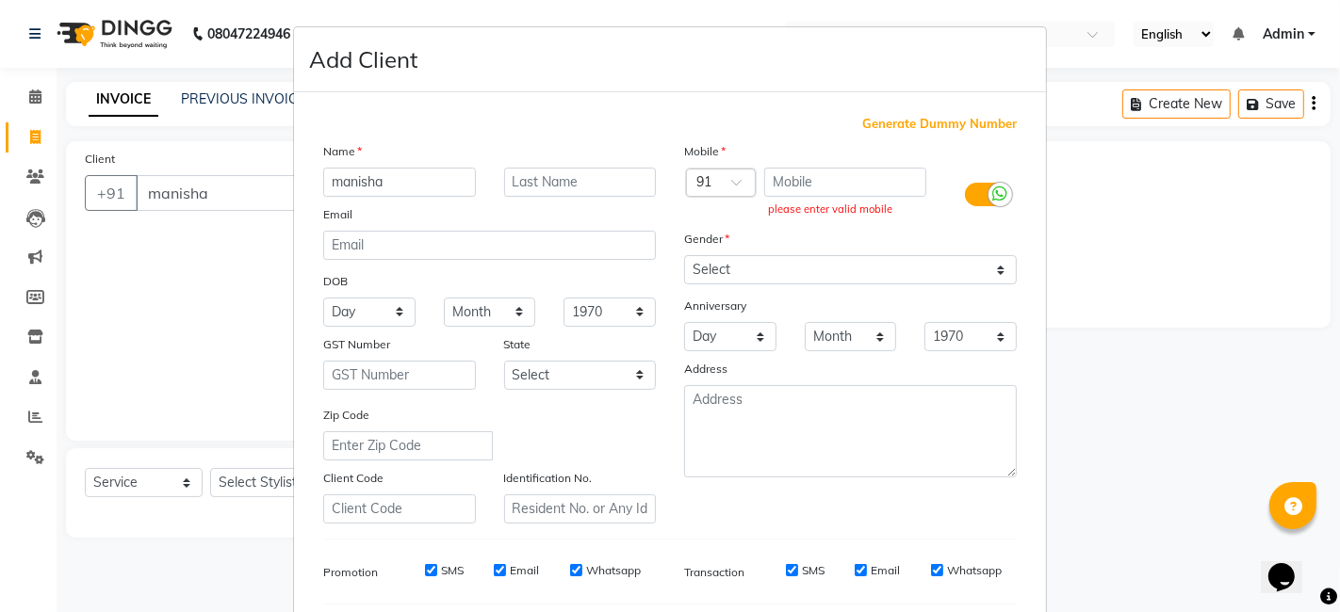
click at [912, 127] on span "Generate Dummy Number" at bounding box center [939, 124] width 155 height 19
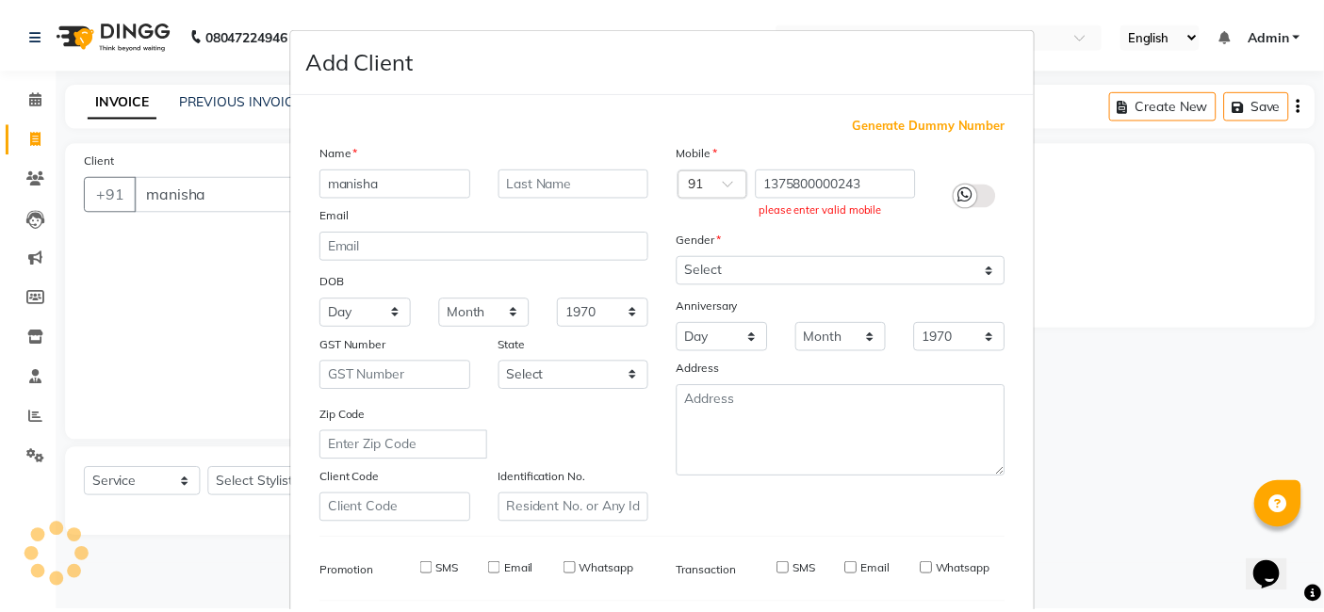
scroll to position [255, 0]
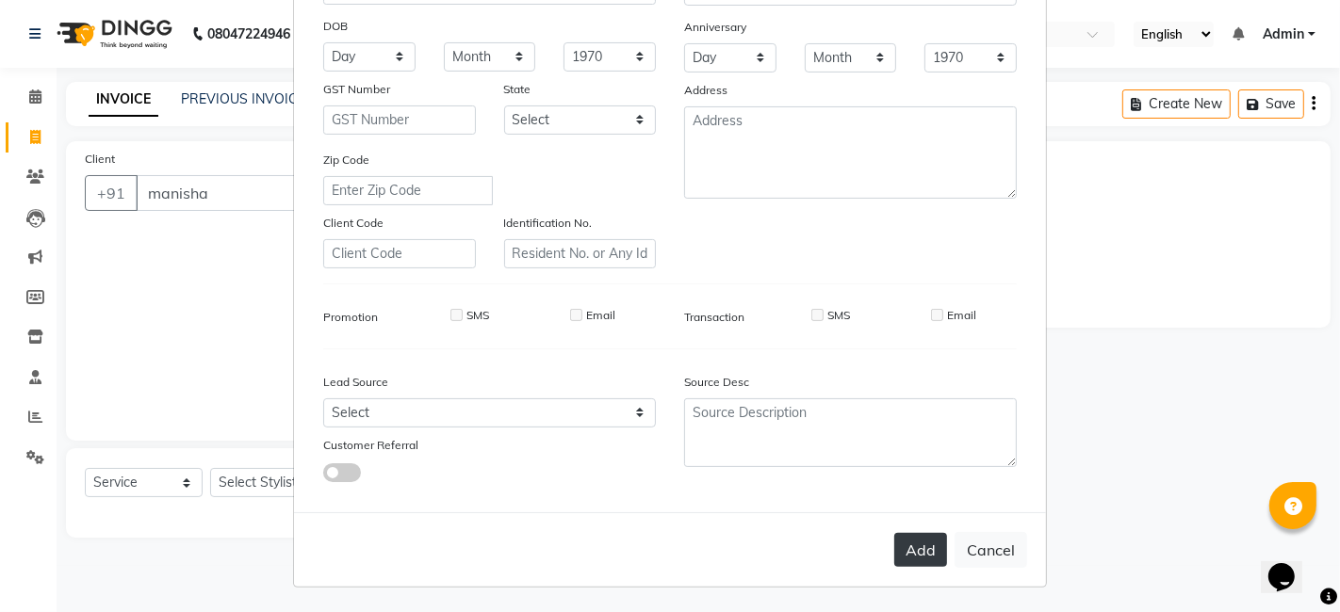
click at [918, 545] on button "Add" at bounding box center [920, 550] width 53 height 34
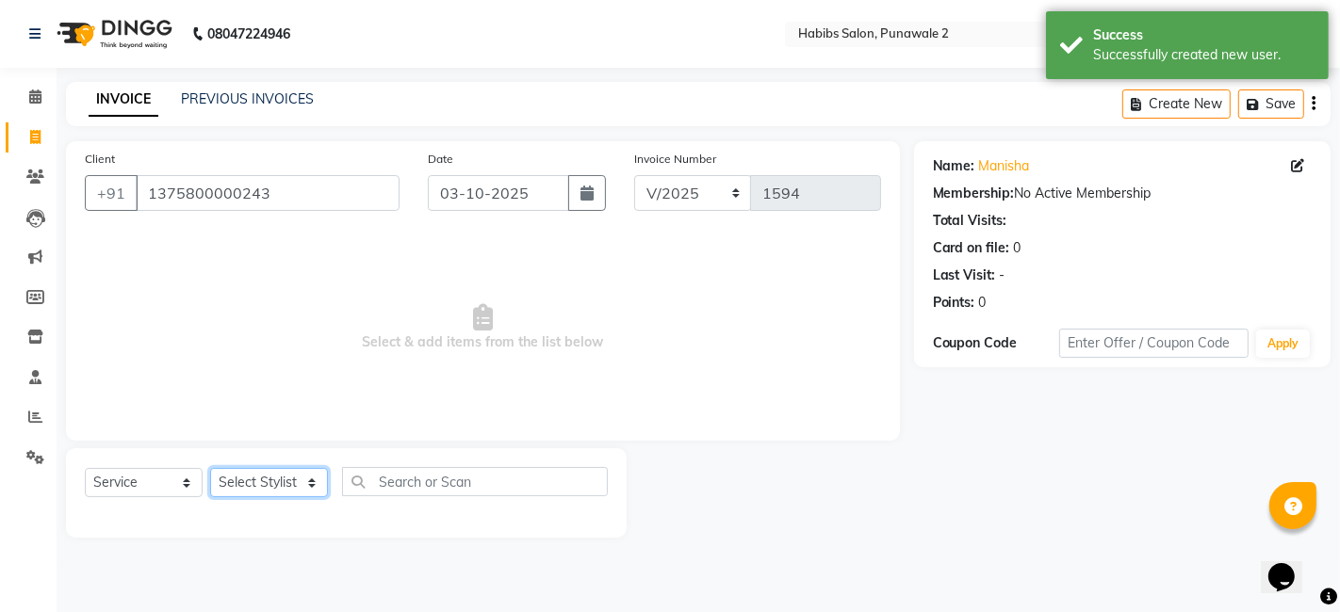
click at [302, 481] on select "Select Stylist Chandan Ganesh Gauri [PERSON_NAME] [PERSON_NAME] nikhil rohit [P…" at bounding box center [269, 482] width 118 height 29
click at [210, 468] on select "Select Stylist Chandan Ganesh Gauri [PERSON_NAME] [PERSON_NAME] nikhil rohit [P…" at bounding box center [269, 482] width 118 height 29
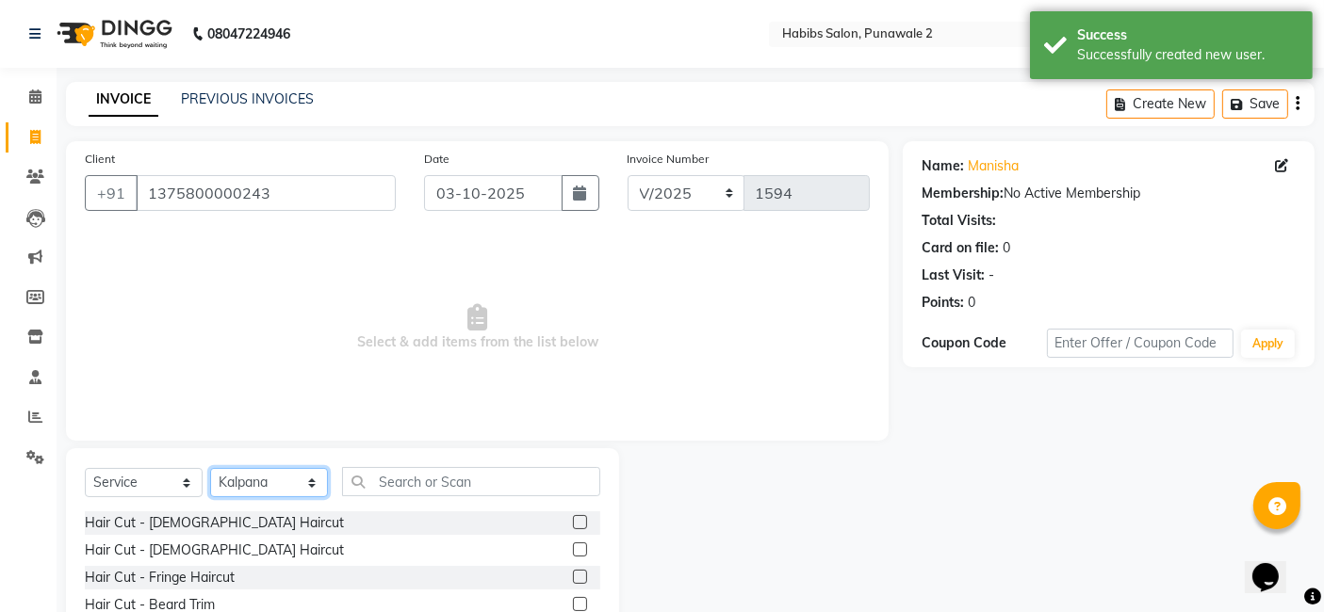
scroll to position [141, 0]
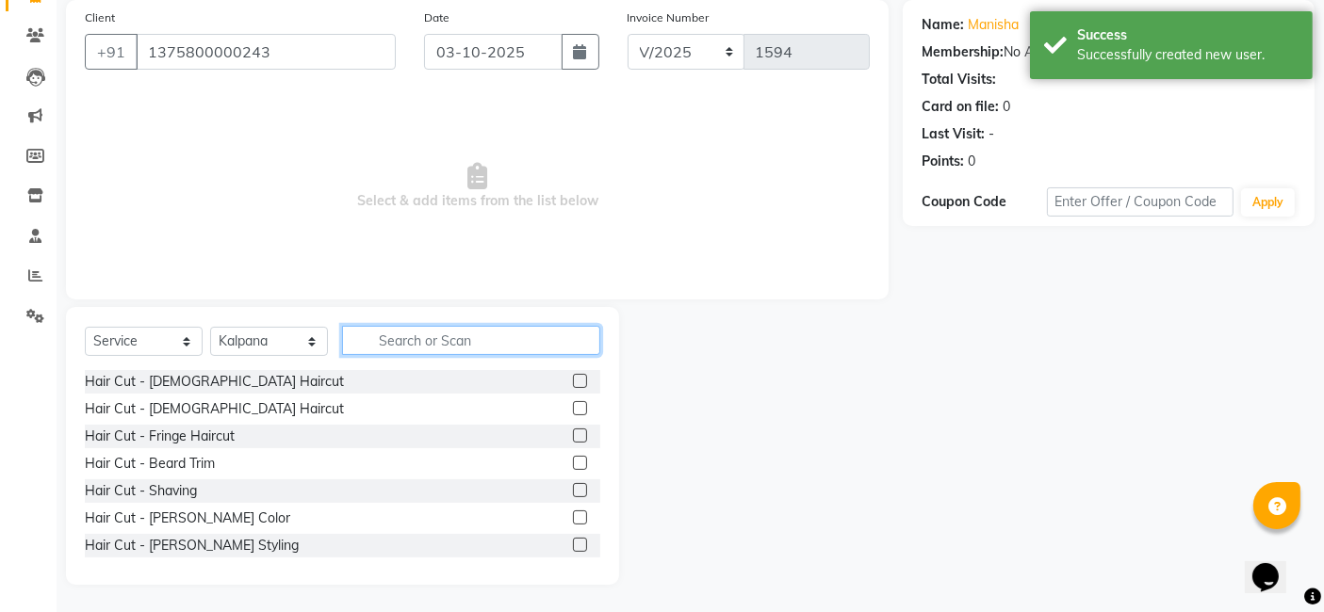
click at [427, 336] on input "text" at bounding box center [471, 340] width 258 height 29
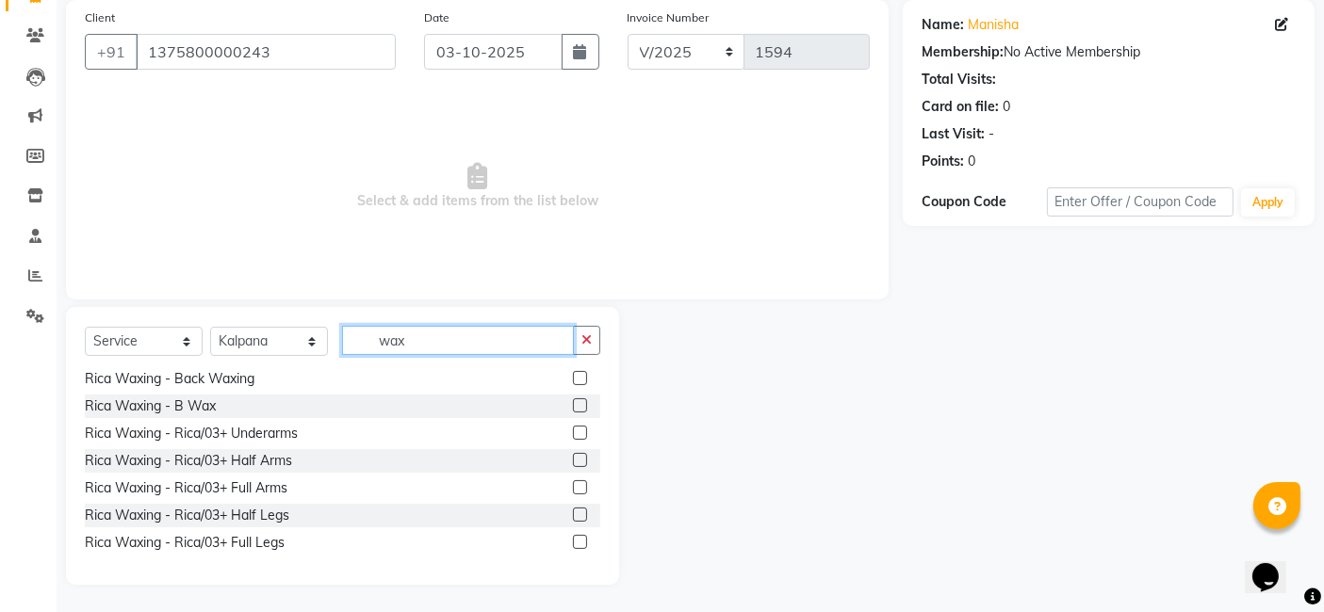
scroll to position [256, 0]
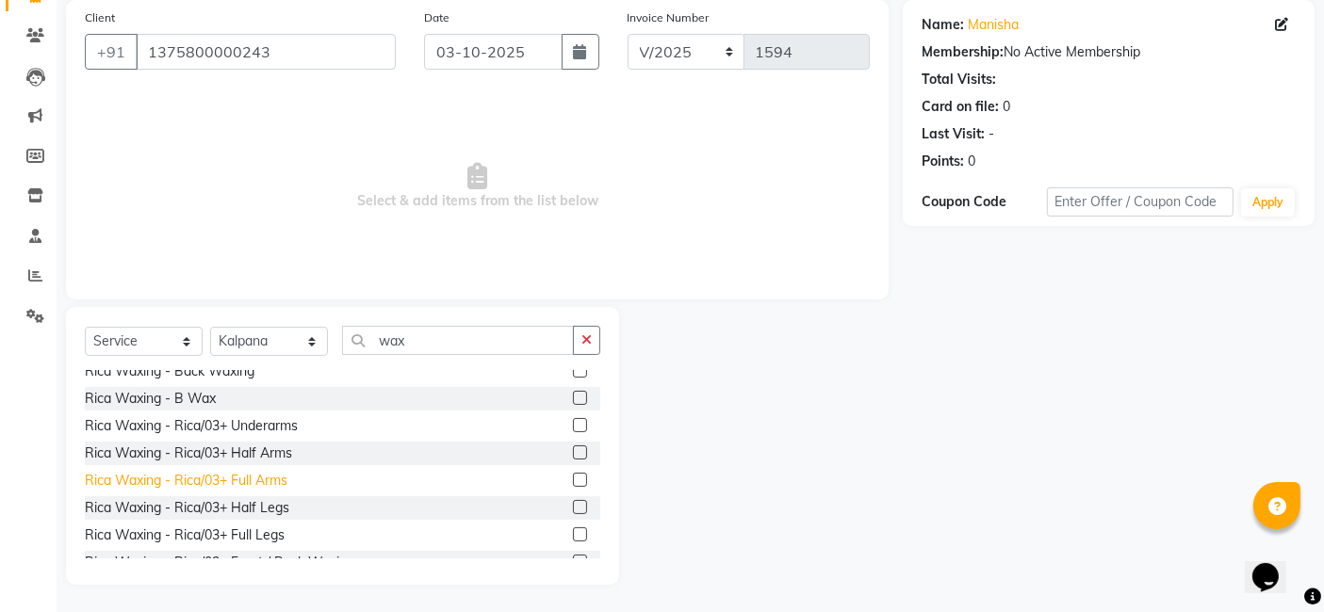
click at [217, 477] on div "Rica Waxing - Rica/03+ Full Arms" at bounding box center [186, 481] width 203 height 20
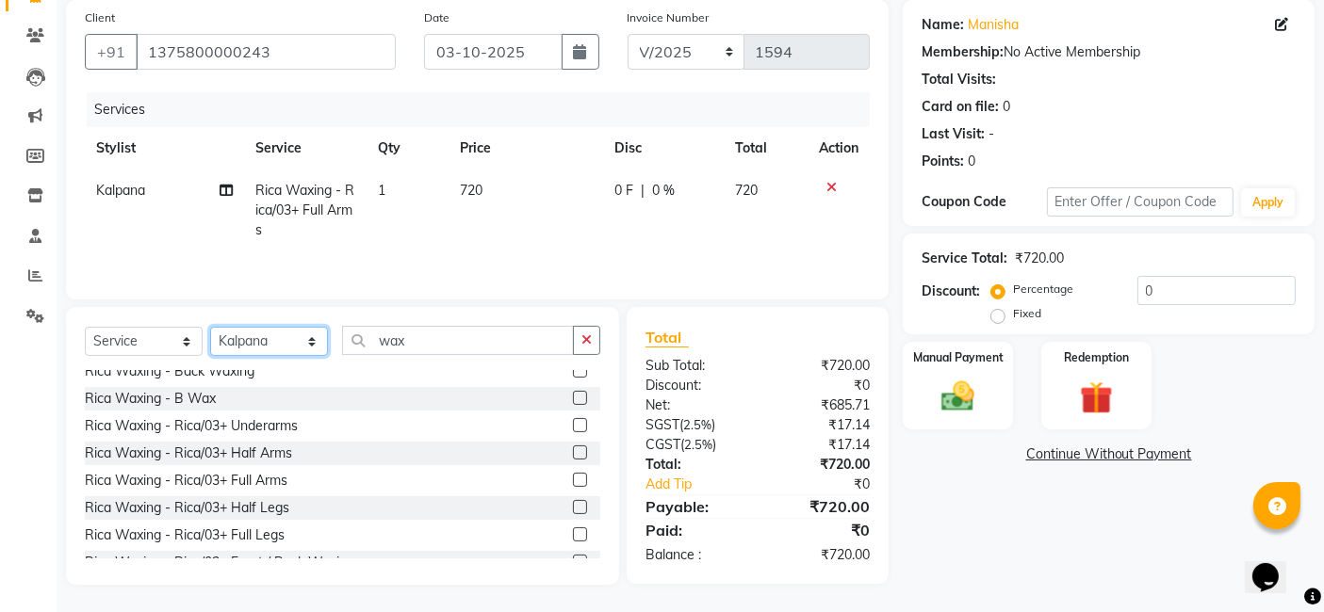
click at [270, 344] on select "Select Stylist Chandan Ganesh Gauri [PERSON_NAME] [PERSON_NAME] nikhil rohit [P…" at bounding box center [269, 341] width 118 height 29
click at [210, 328] on select "Select Stylist Chandan Ganesh Gauri [PERSON_NAME] [PERSON_NAME] nikhil rohit [P…" at bounding box center [269, 341] width 118 height 29
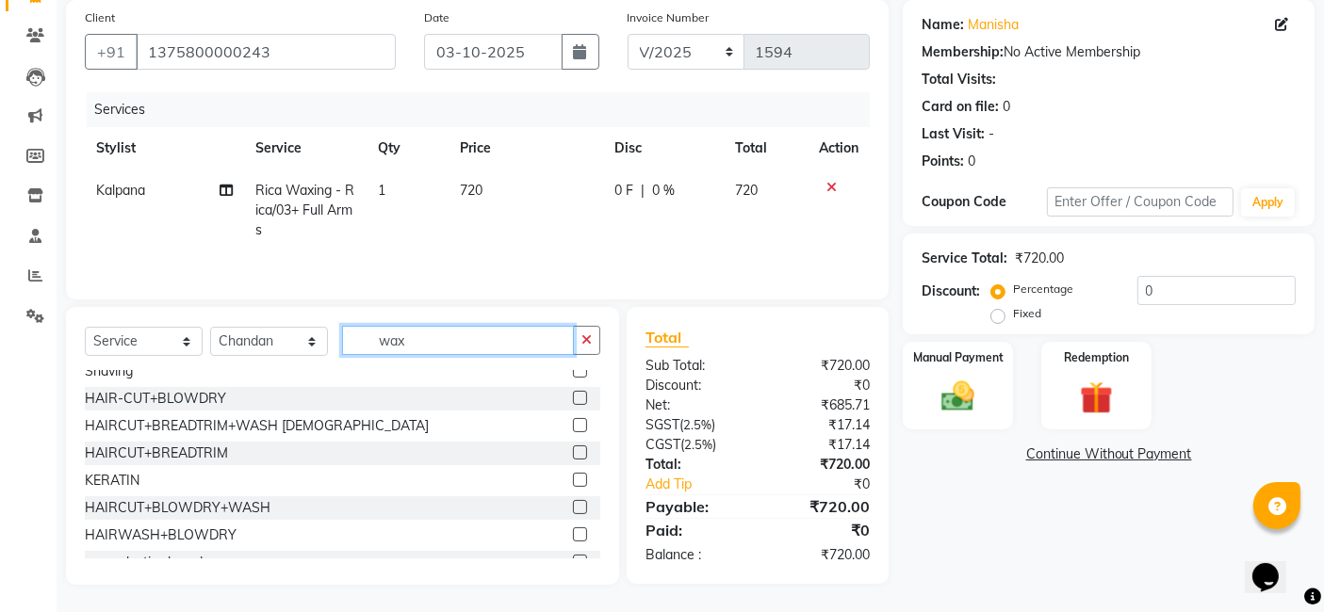
click at [435, 331] on input "wax" at bounding box center [458, 340] width 232 height 29
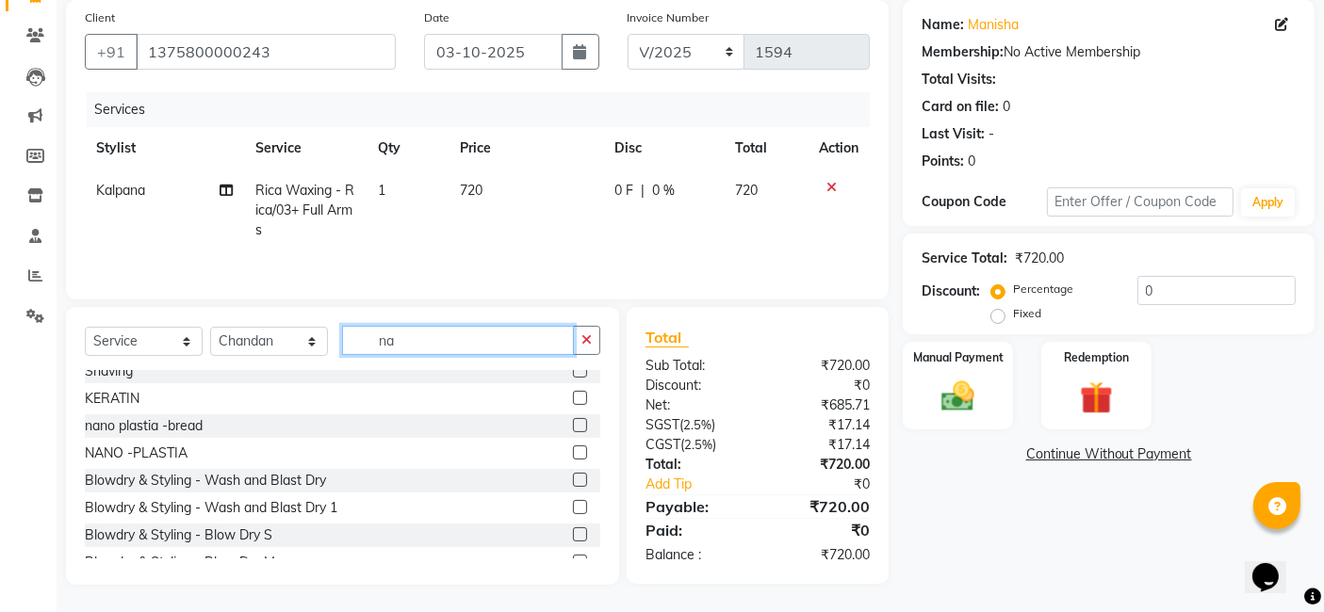
scroll to position [0, 0]
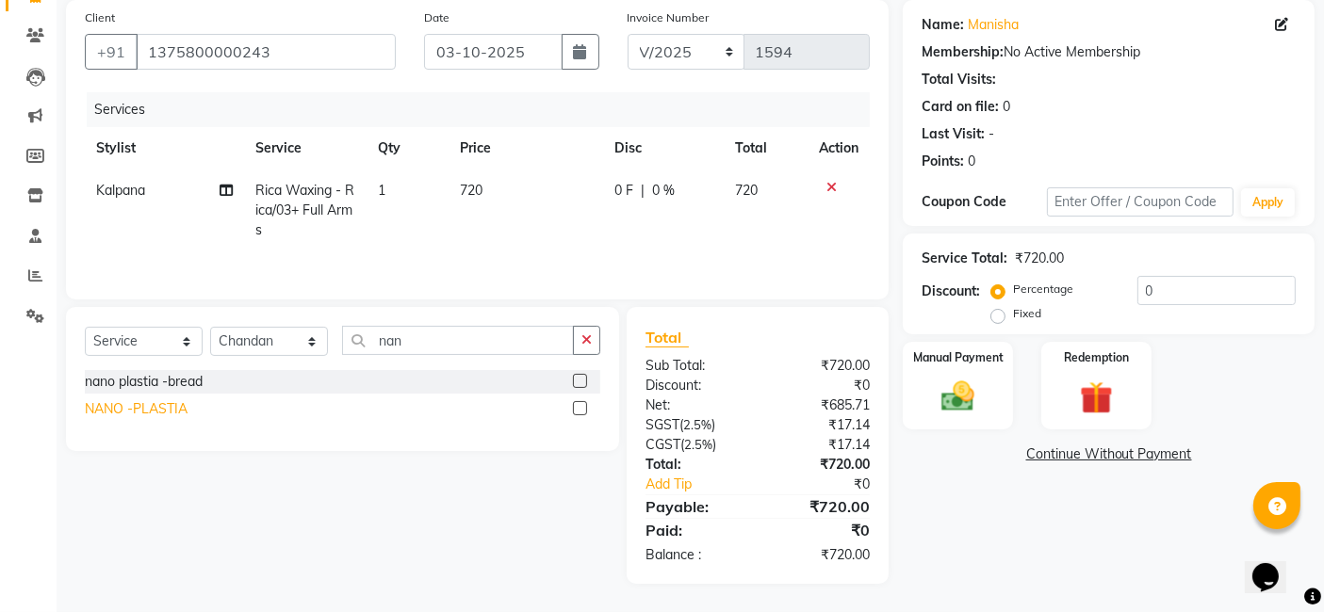
click at [128, 413] on div "NANO -PLASTIA" at bounding box center [136, 410] width 103 height 20
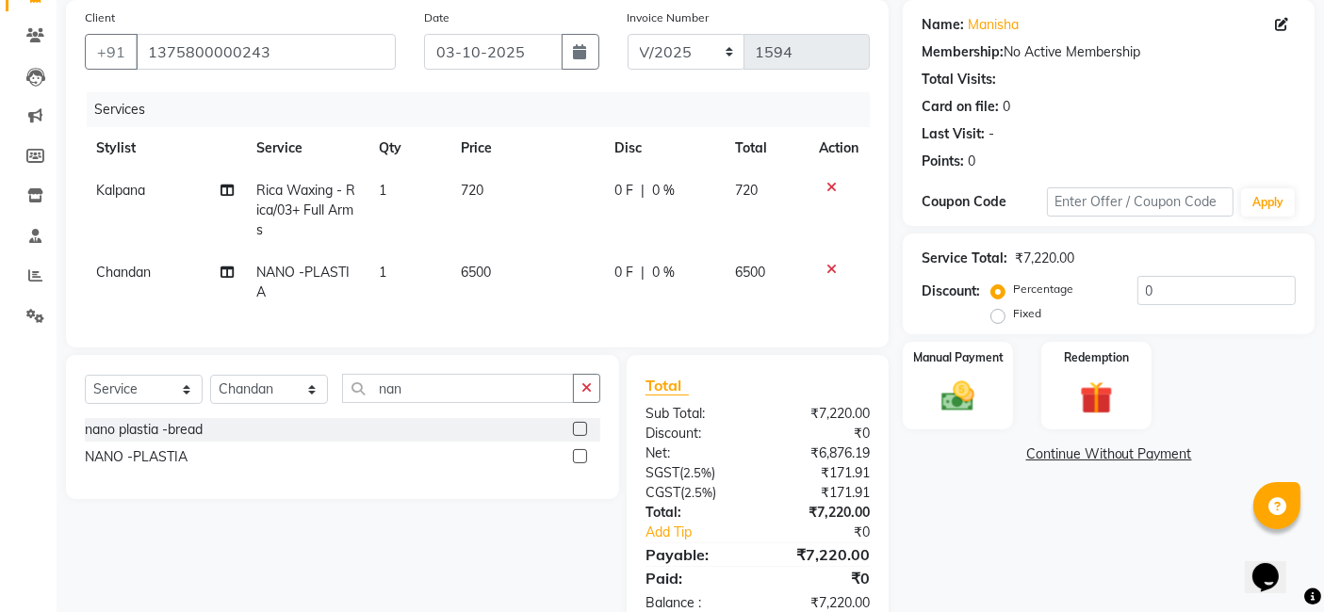
click at [492, 184] on td "720" at bounding box center [526, 211] width 154 height 82
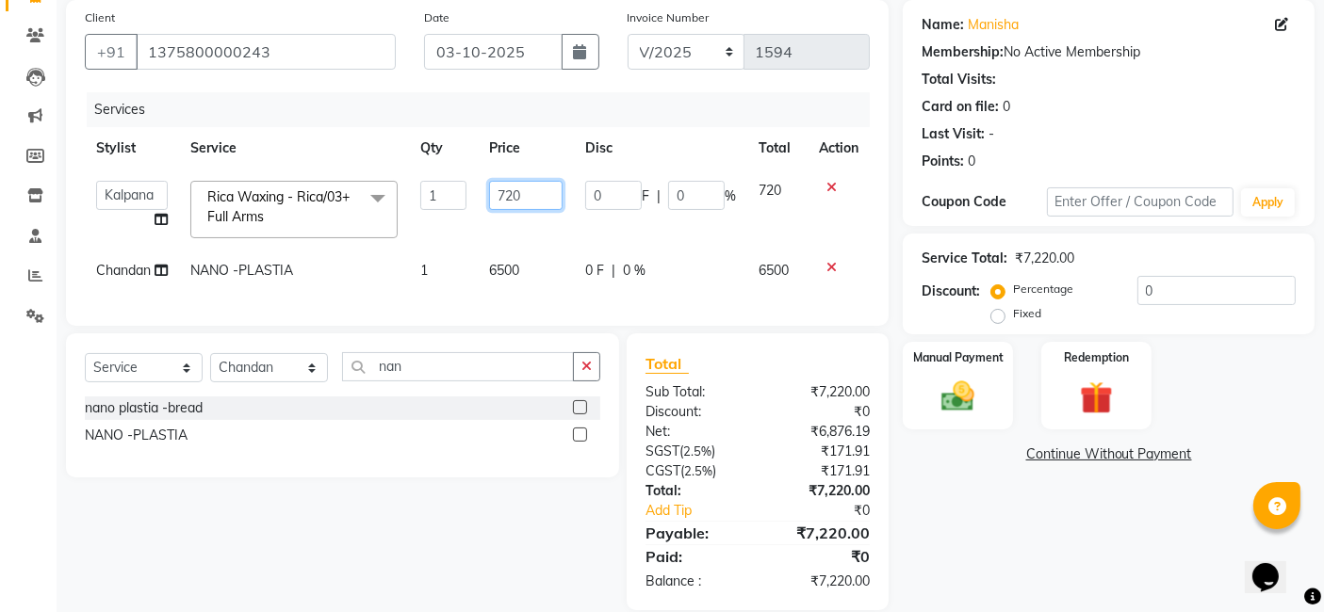
click at [535, 198] on input "720" at bounding box center [525, 195] width 73 height 29
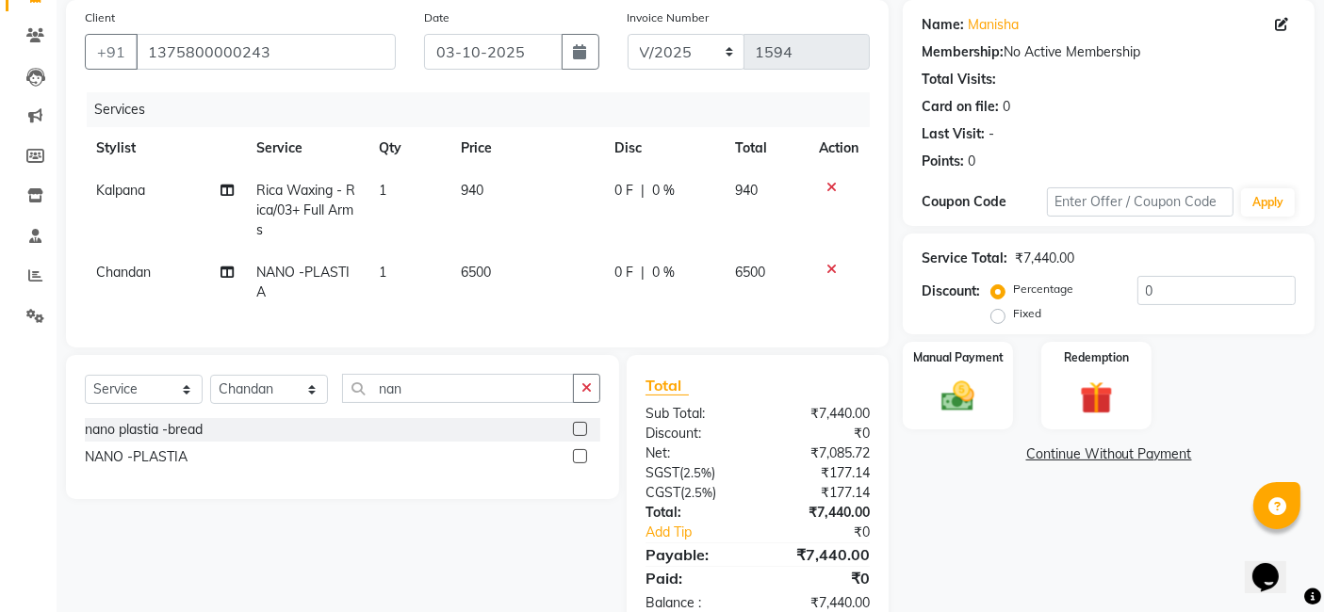
click at [532, 245] on td "940" at bounding box center [526, 211] width 154 height 82
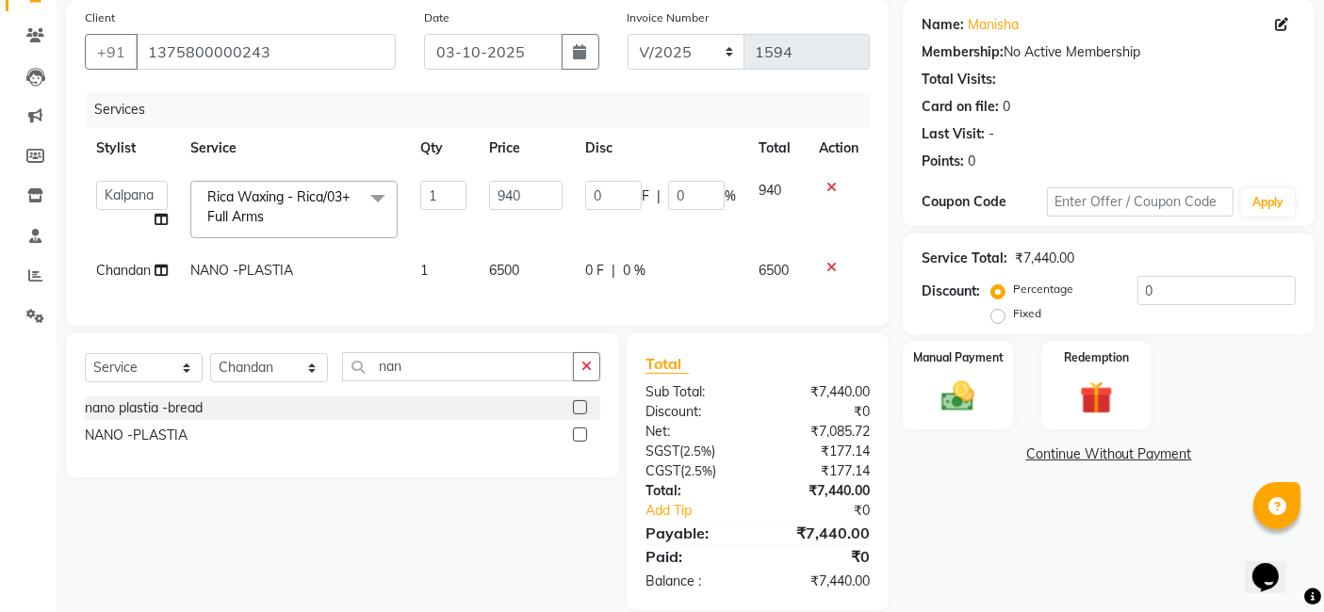
click at [534, 274] on td "6500" at bounding box center [526, 271] width 96 height 42
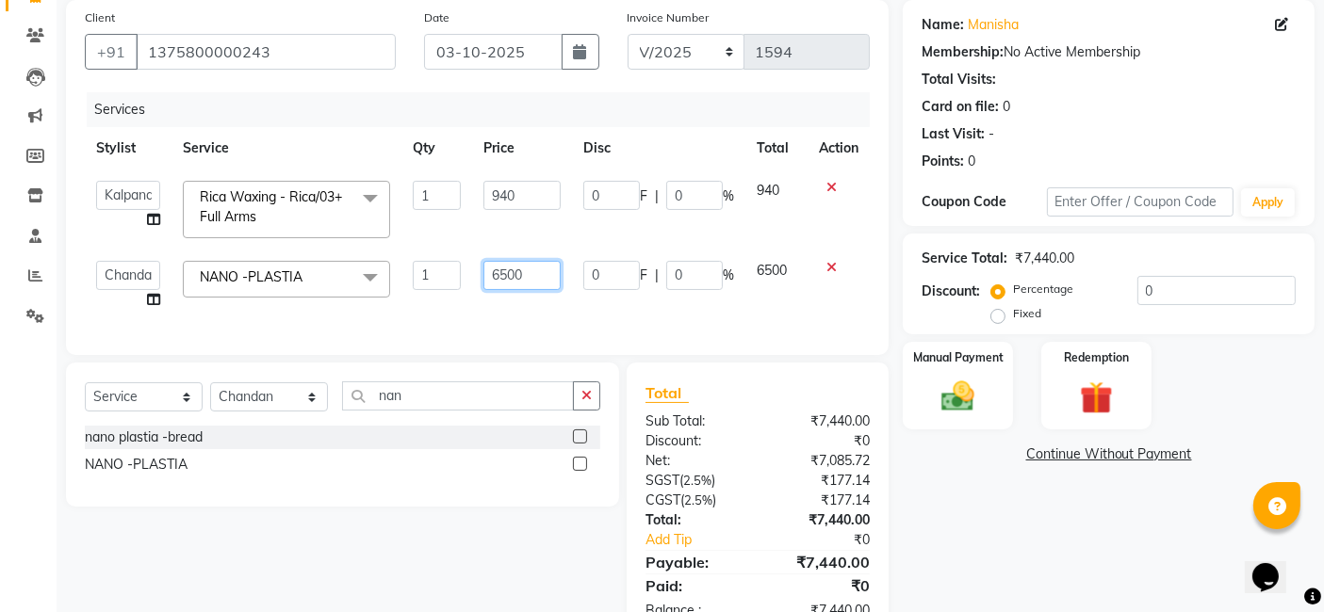
click at [541, 270] on input "6500" at bounding box center [521, 275] width 77 height 29
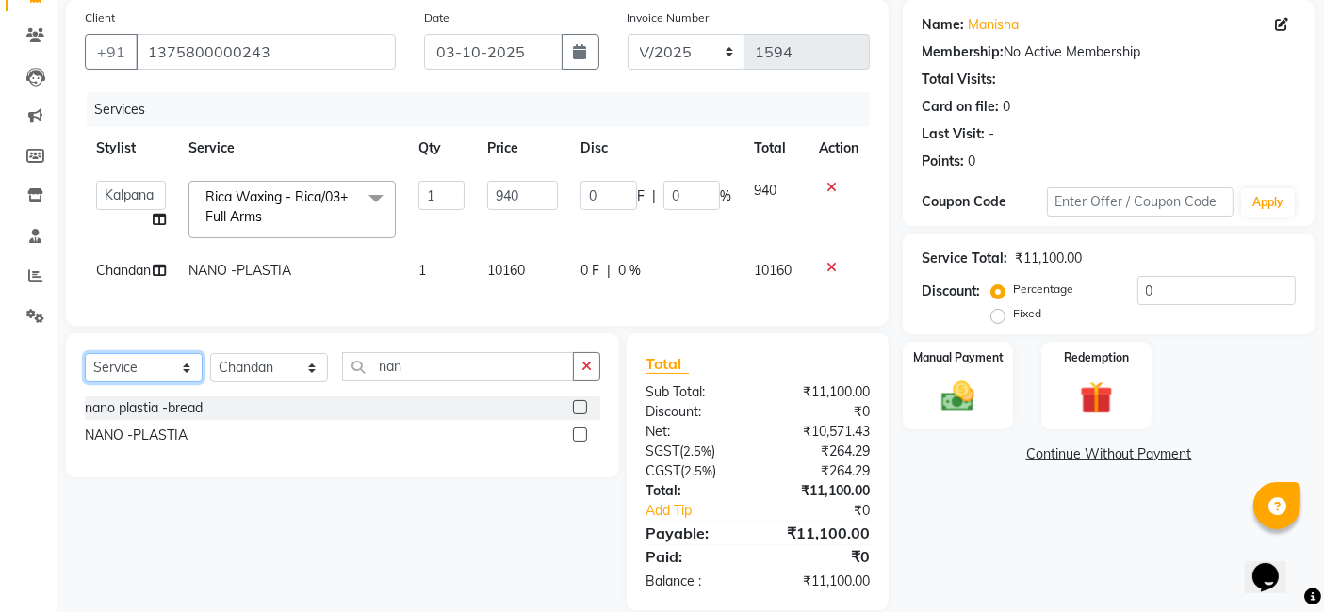
click at [190, 397] on div "Select Service Product Membership Package Voucher Prepaid Gift Card Select Styl…" at bounding box center [342, 374] width 515 height 44
click at [85, 368] on select "Select Service Product Membership Package Voucher Prepaid Gift Card" at bounding box center [144, 367] width 118 height 29
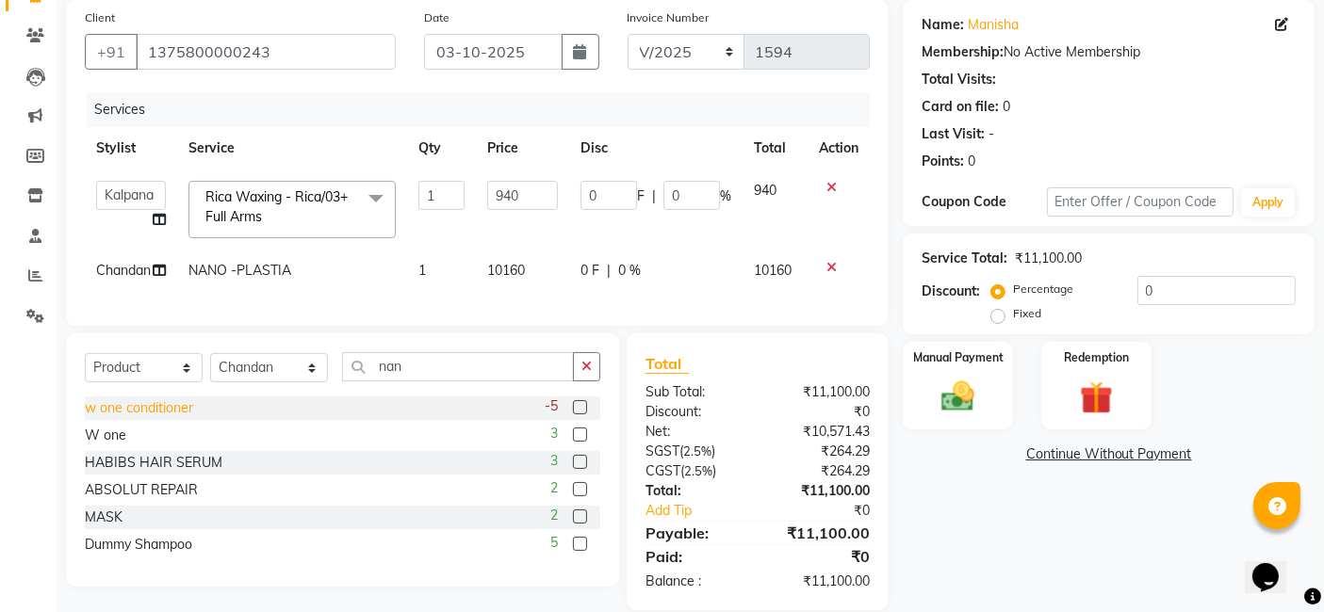
click at [145, 418] on div "w one conditioner" at bounding box center [139, 409] width 108 height 20
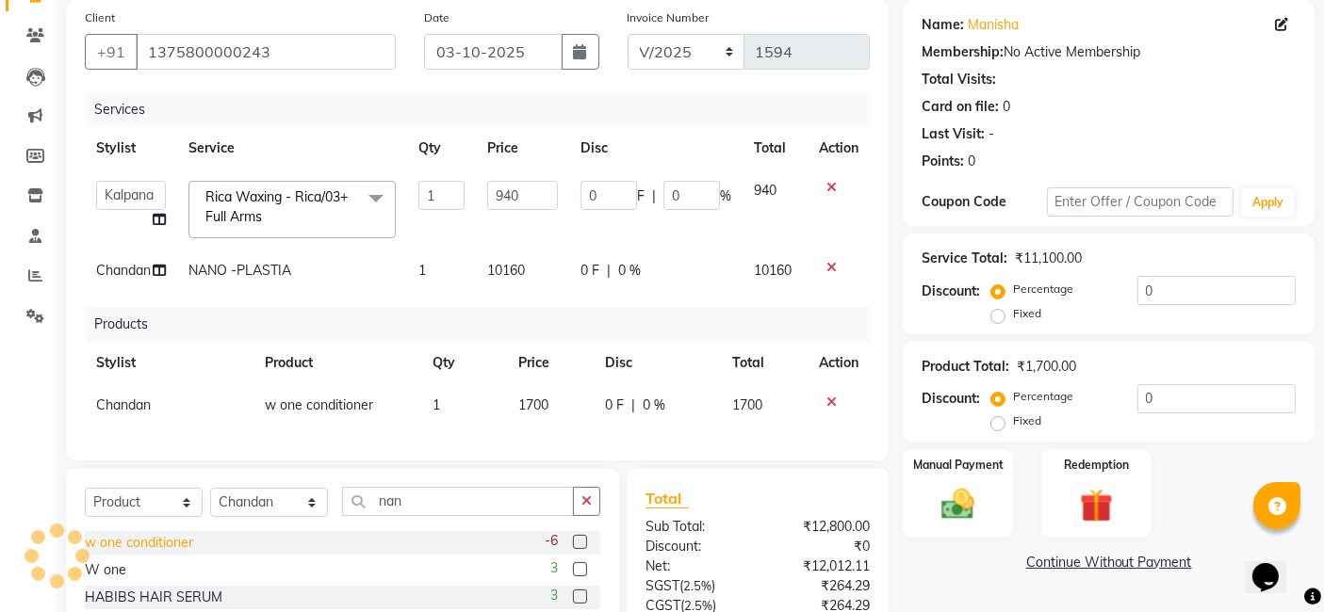
click at [145, 424] on td "Chandan" at bounding box center [169, 405] width 169 height 42
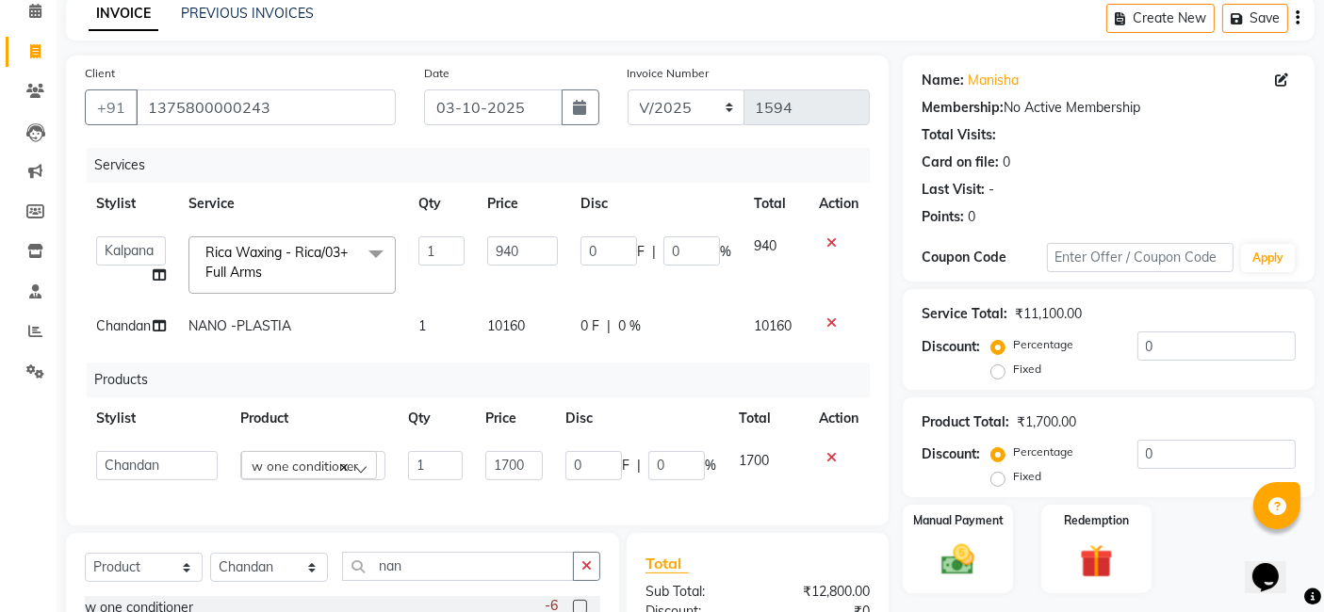
scroll to position [101, 0]
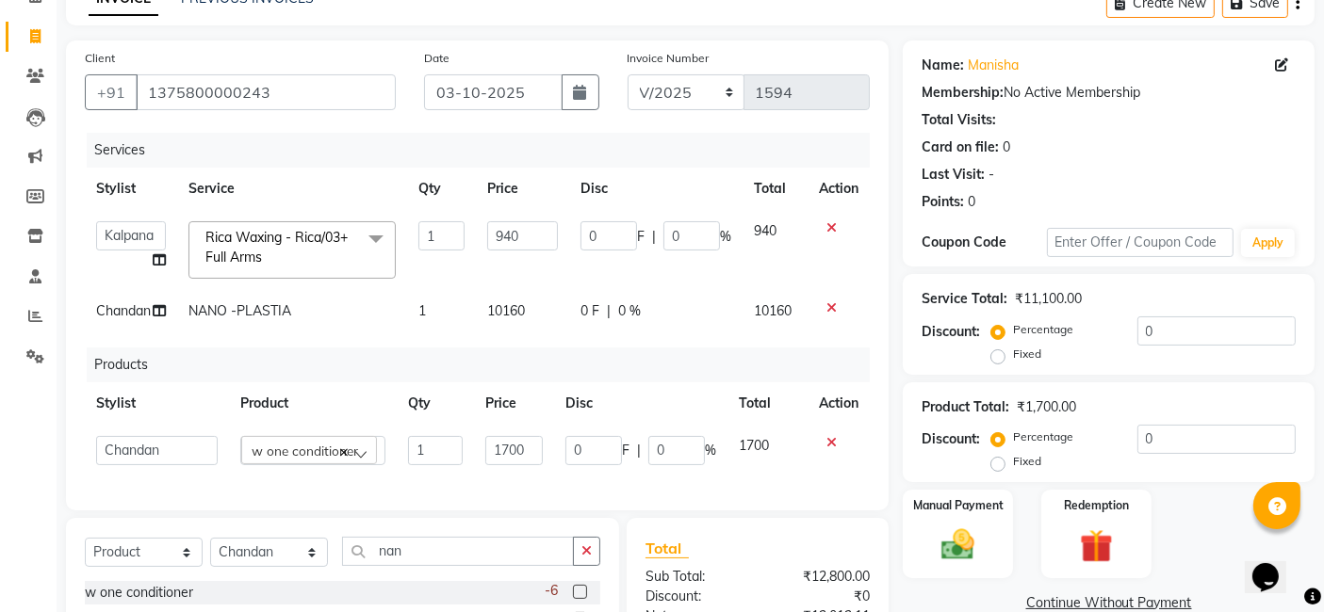
click at [662, 160] on div "Services" at bounding box center [485, 150] width 797 height 35
click at [684, 157] on div "Services" at bounding box center [485, 150] width 797 height 35
click at [684, 302] on div "0 F | 0 %" at bounding box center [655, 312] width 151 height 20
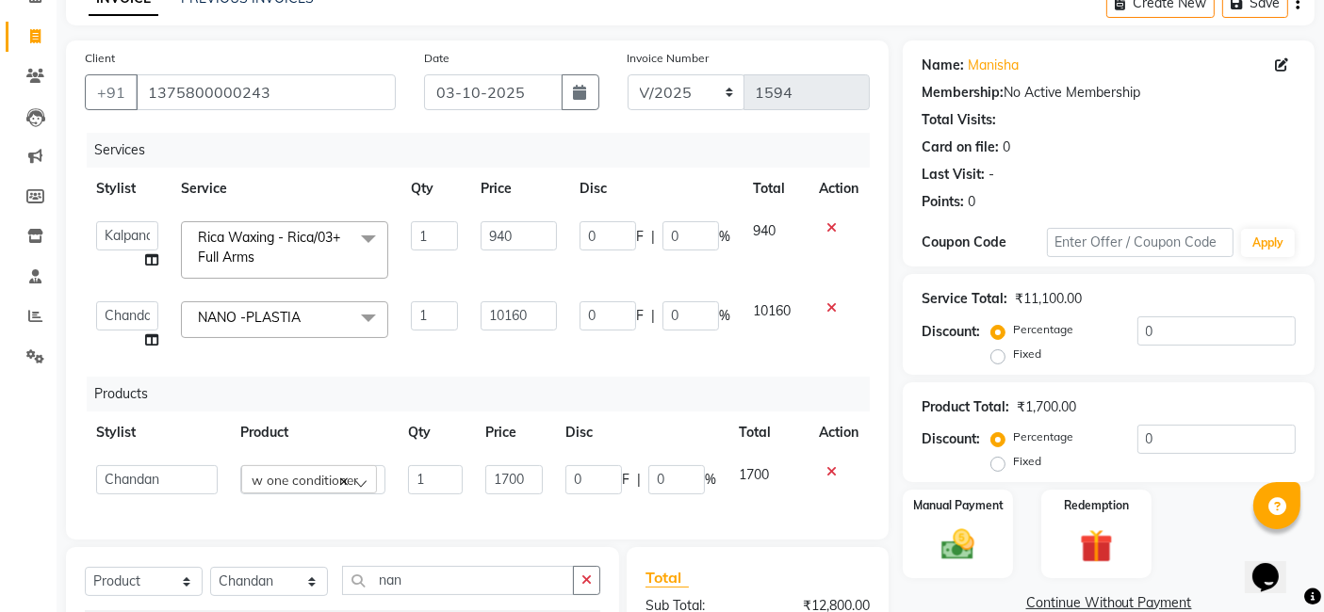
click at [600, 359] on td "0 F | 0 %" at bounding box center [654, 326] width 173 height 72
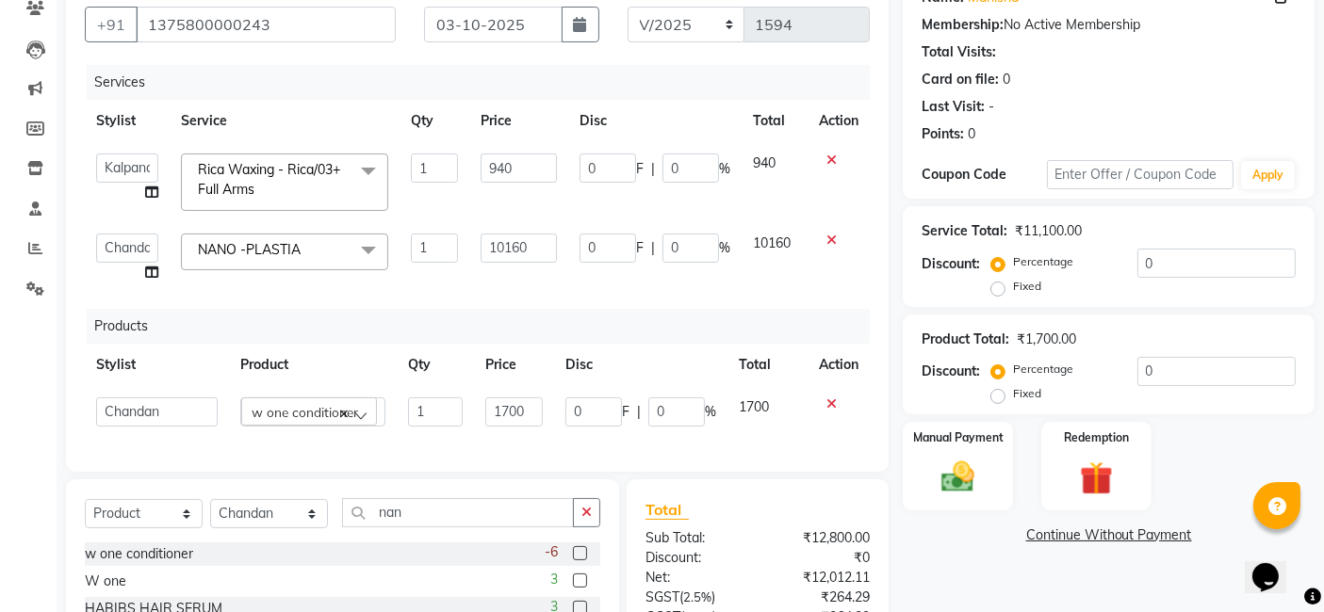
scroll to position [346, 0]
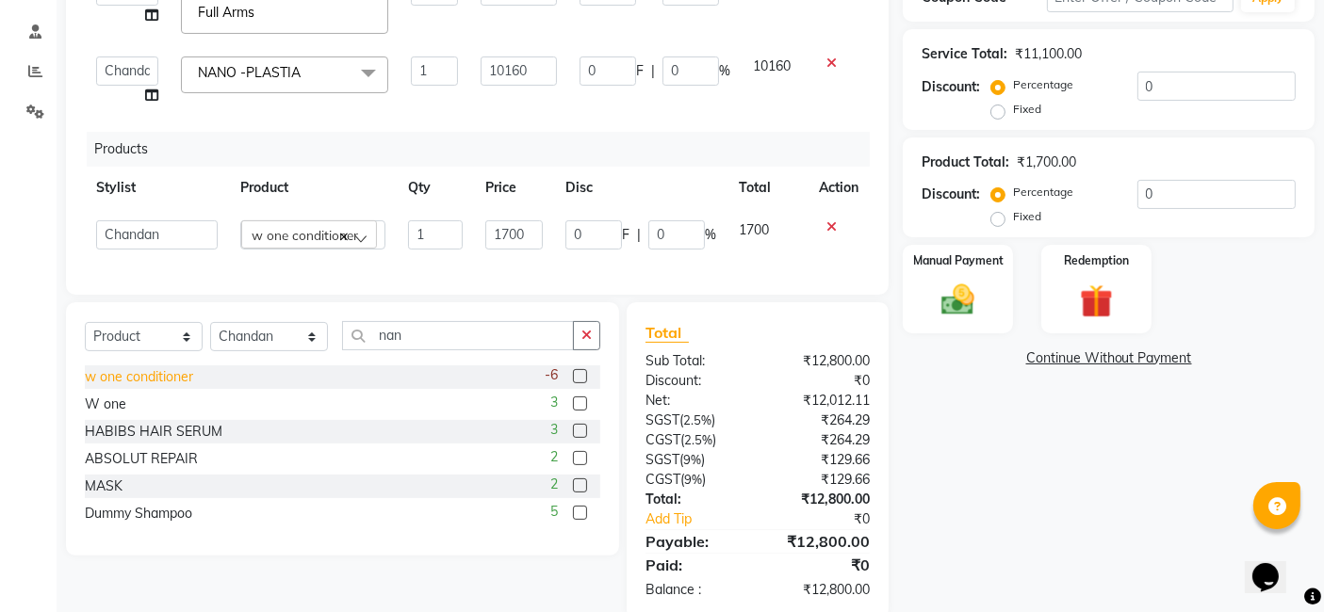
click at [161, 387] on div "w one conditioner" at bounding box center [139, 377] width 108 height 20
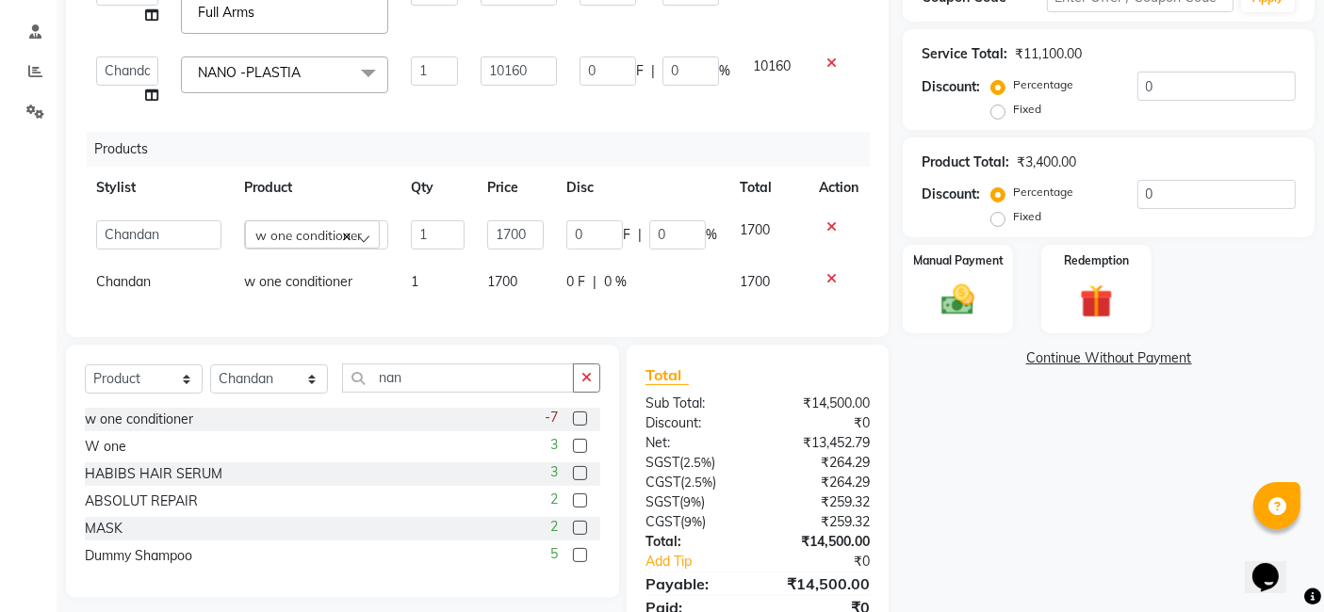
scroll to position [436, 0]
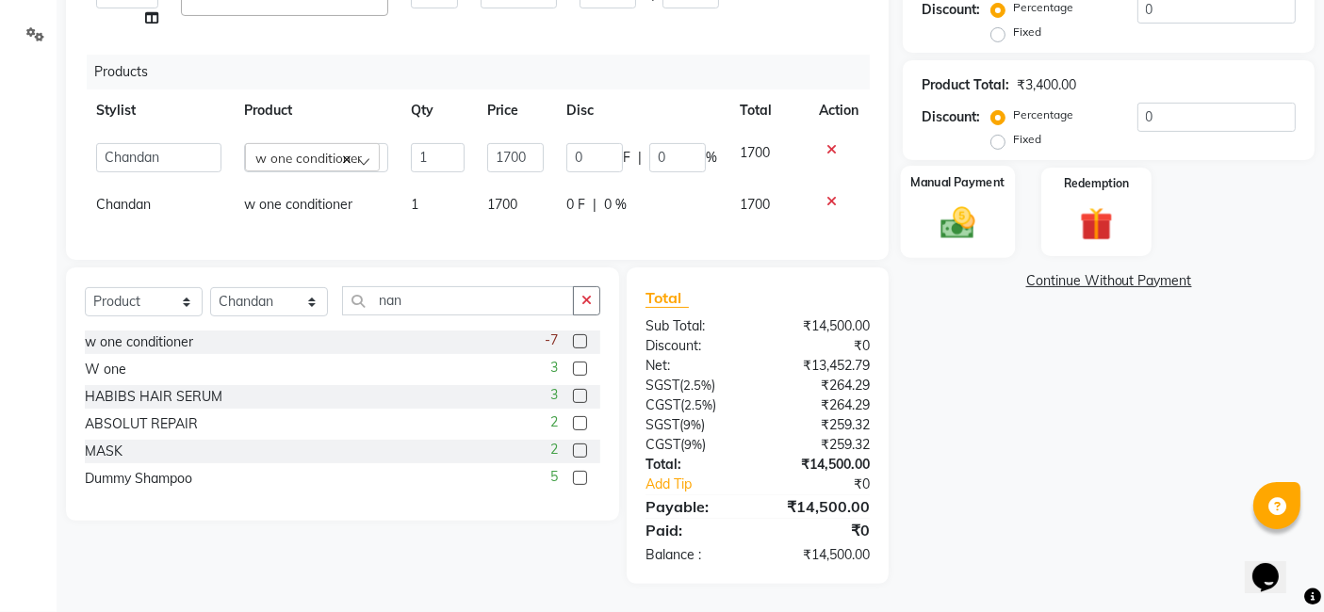
click at [964, 215] on img at bounding box center [958, 224] width 57 height 40
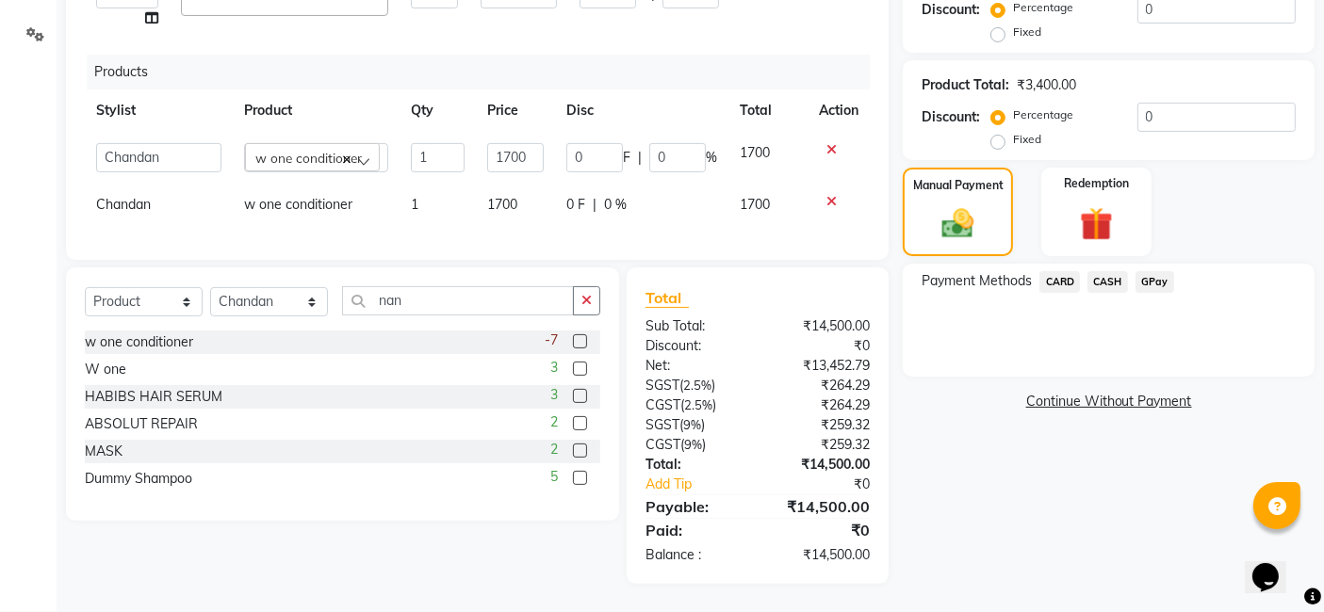
click at [1066, 271] on span "CARD" at bounding box center [1059, 282] width 41 height 22
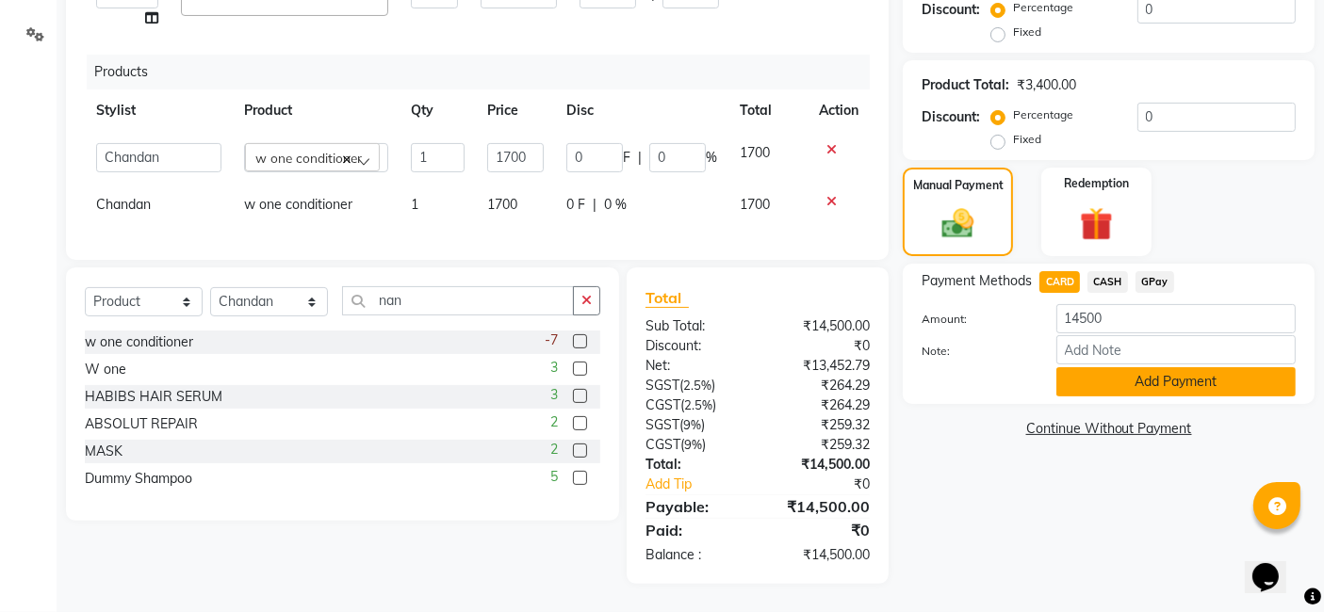
click at [1068, 367] on button "Add Payment" at bounding box center [1175, 381] width 239 height 29
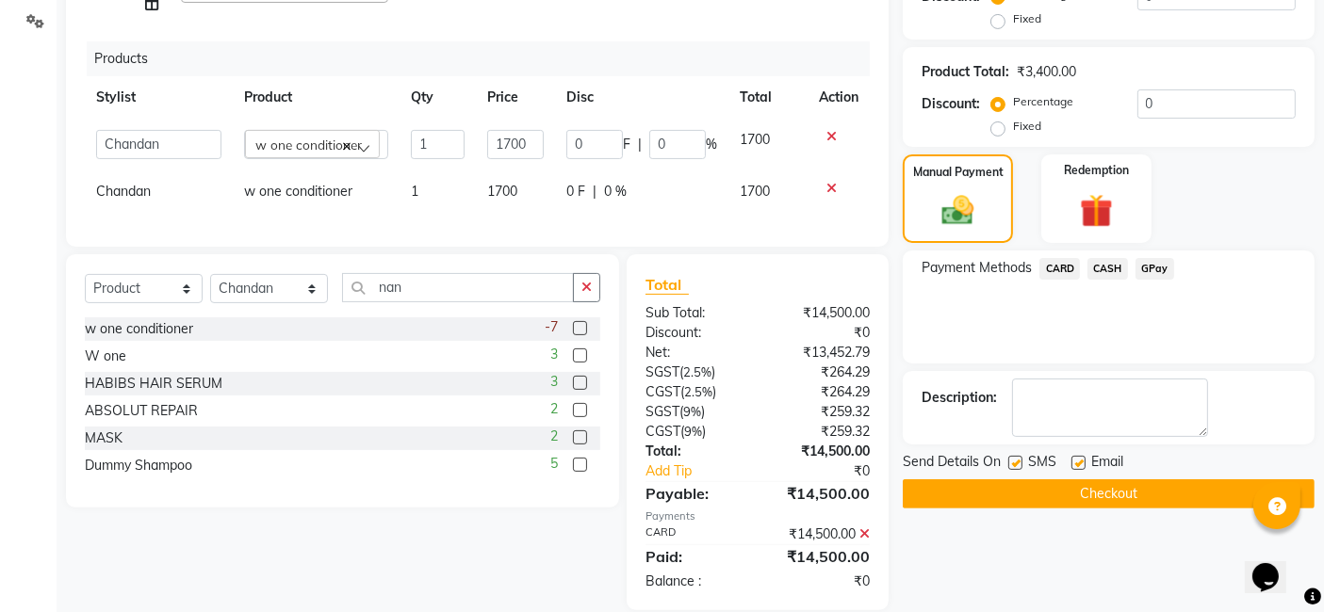
click at [1068, 489] on button "Checkout" at bounding box center [1109, 494] width 412 height 29
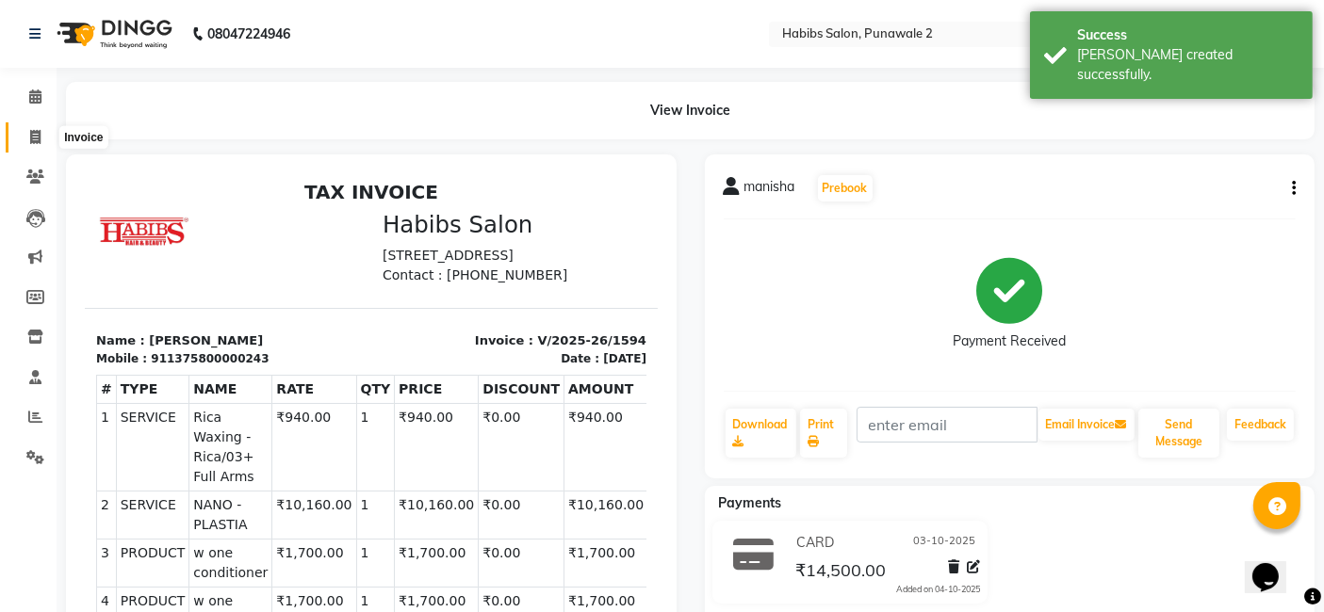
click at [33, 140] on icon at bounding box center [35, 137] width 10 height 14
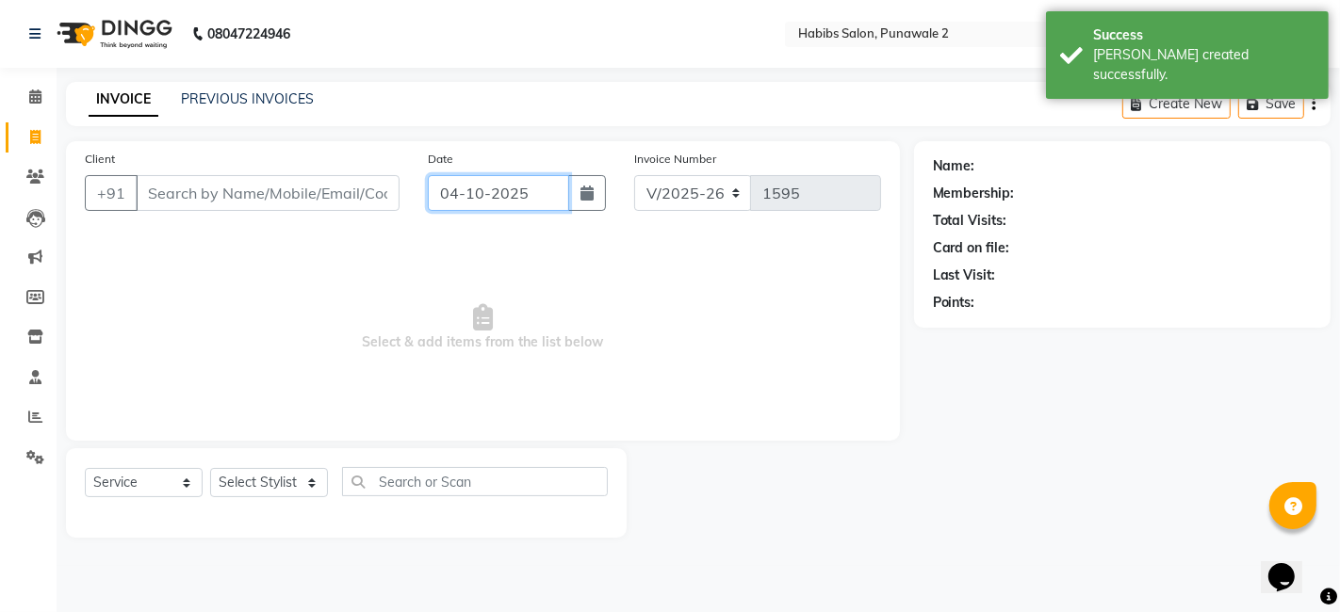
click at [530, 198] on input "04-10-2025" at bounding box center [498, 193] width 141 height 36
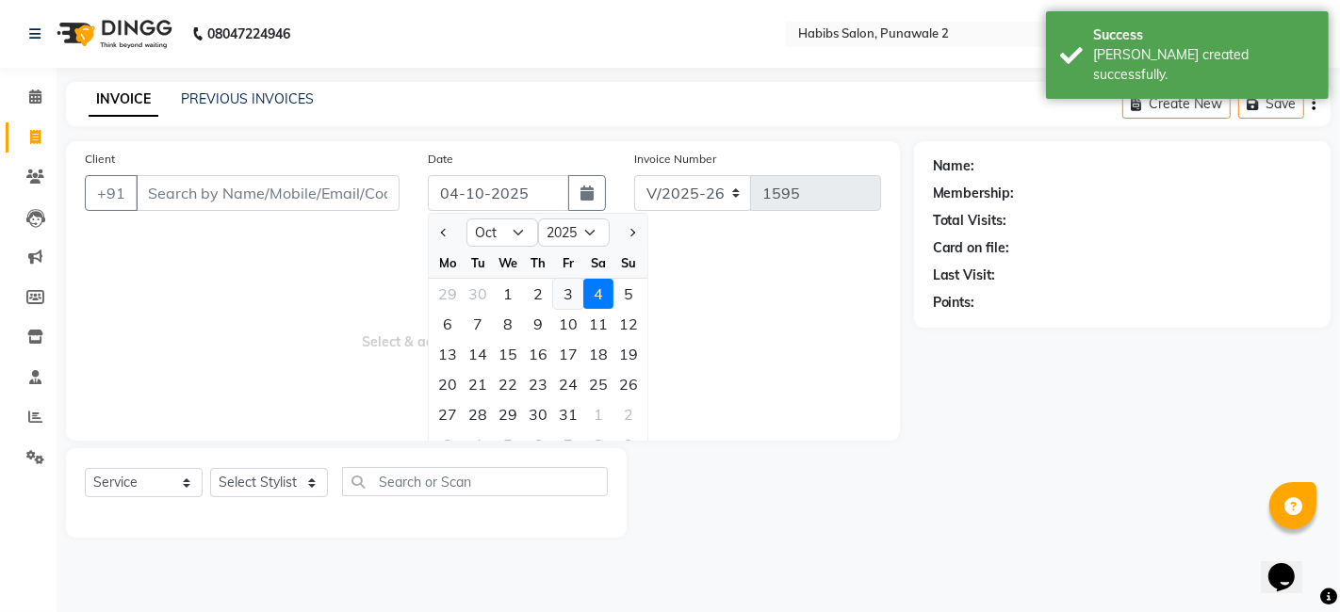
click at [572, 291] on div "3" at bounding box center [568, 294] width 30 height 30
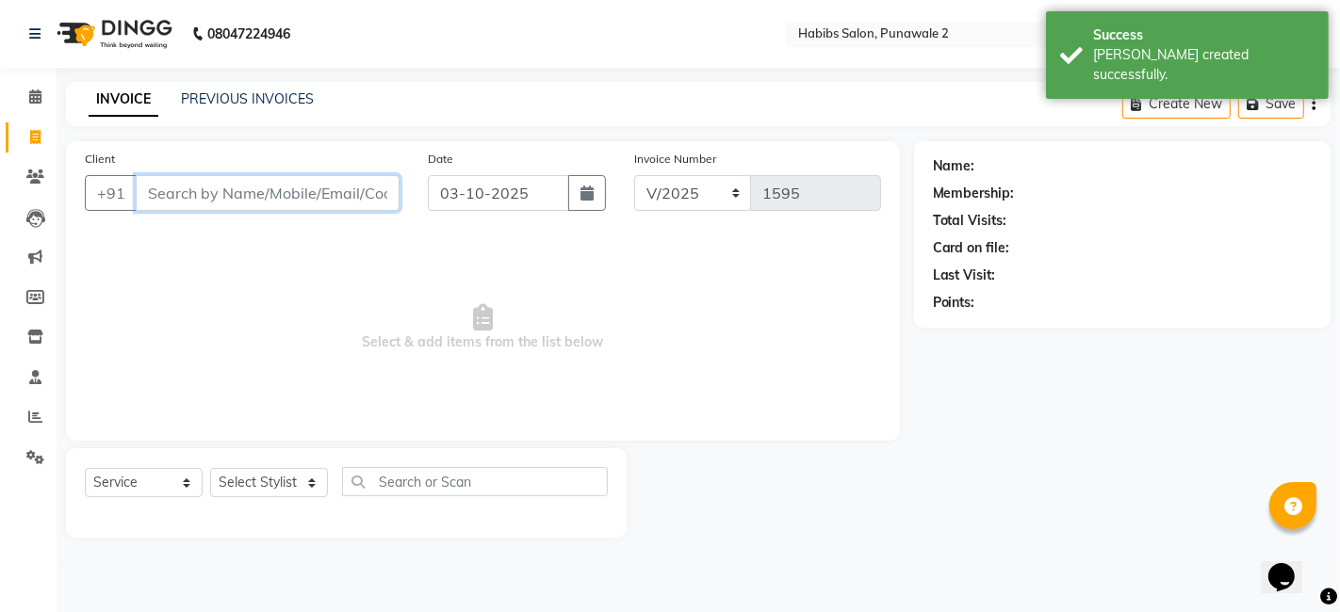
click at [366, 187] on input "Client" at bounding box center [268, 193] width 264 height 36
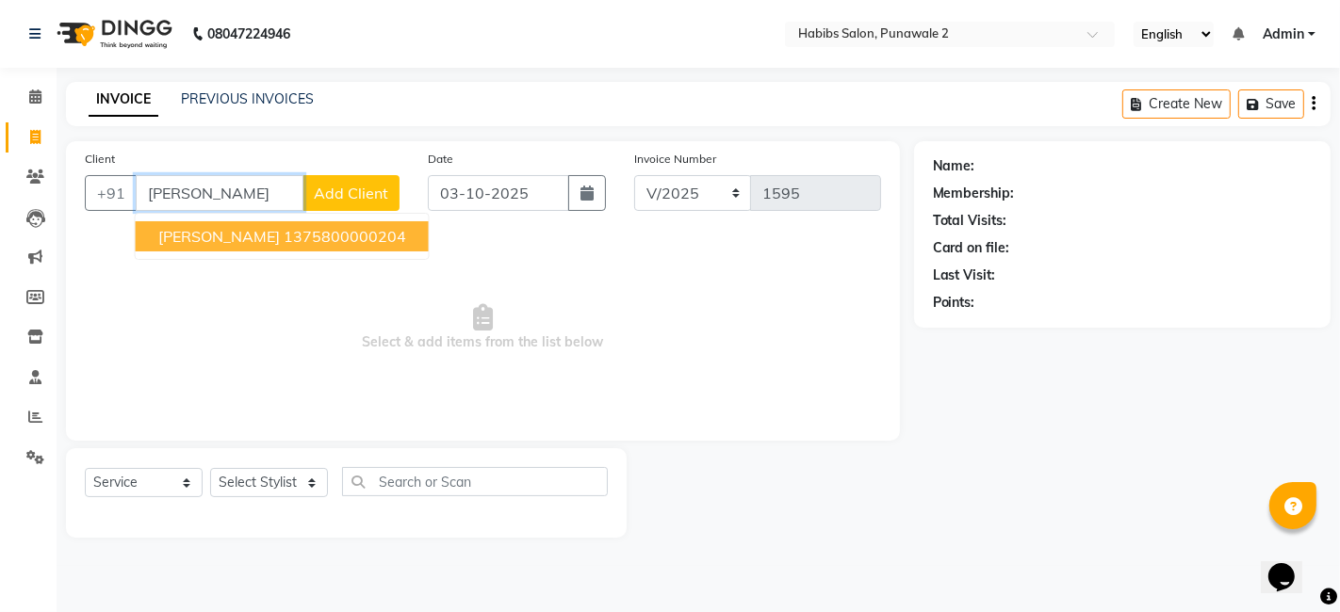
click at [284, 238] on ngb-highlight "1375800000204" at bounding box center [345, 236] width 122 height 19
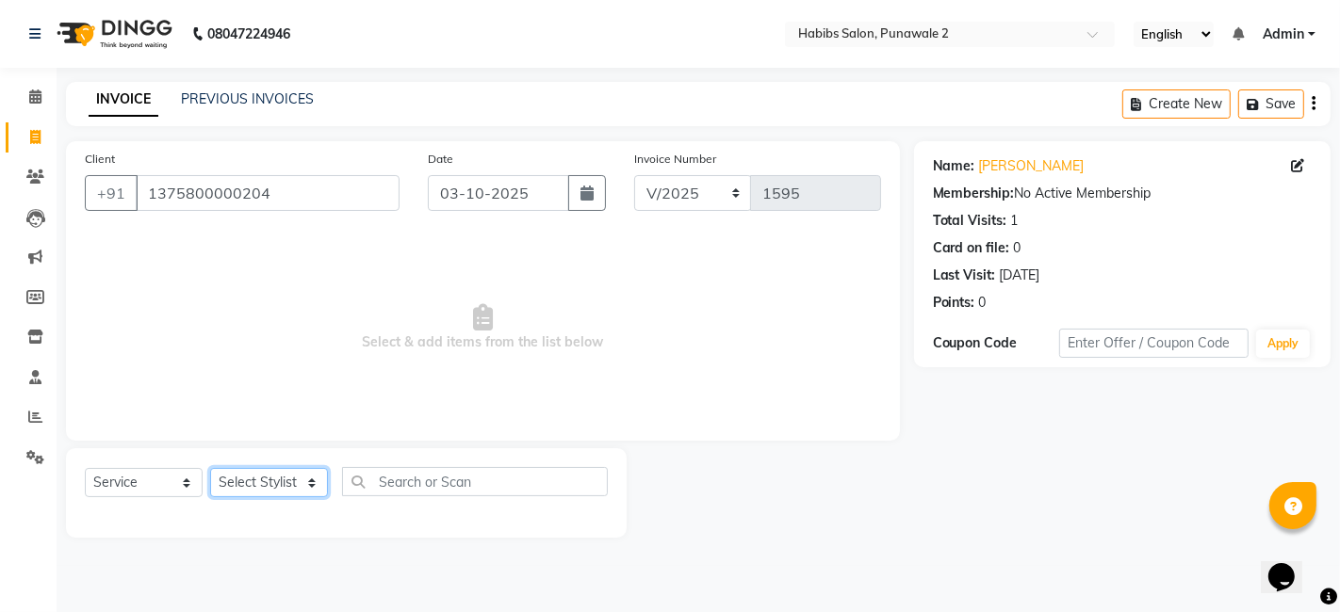
drag, startPoint x: 276, startPoint y: 474, endPoint x: 279, endPoint y: 370, distance: 103.7
click at [279, 370] on div "Client [PHONE_NUMBER] Date [DATE] Invoice Number V/2025 V/[PHONE_NUMBER] Select…" at bounding box center [483, 339] width 862 height 397
click at [210, 468] on select "Select Stylist Chandan Ganesh Gauri [PERSON_NAME] [PERSON_NAME] nikhil rohit [P…" at bounding box center [269, 482] width 118 height 29
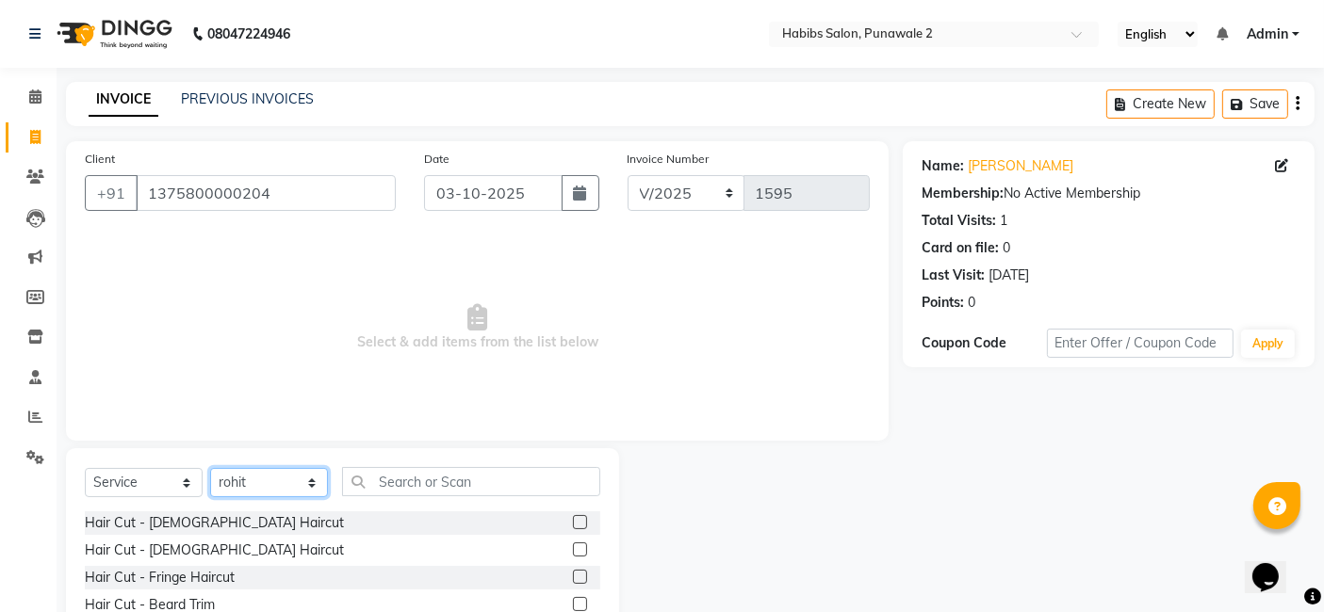
scroll to position [141, 0]
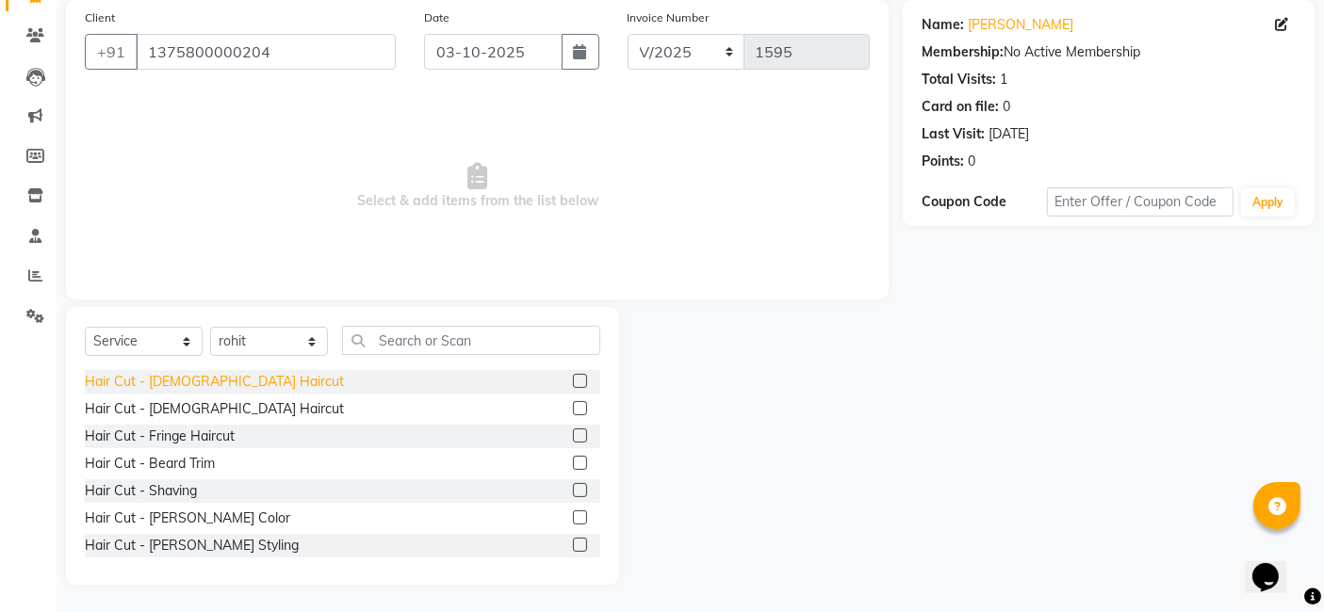
click at [202, 380] on div "Hair Cut - [DEMOGRAPHIC_DATA] Haircut" at bounding box center [214, 382] width 259 height 20
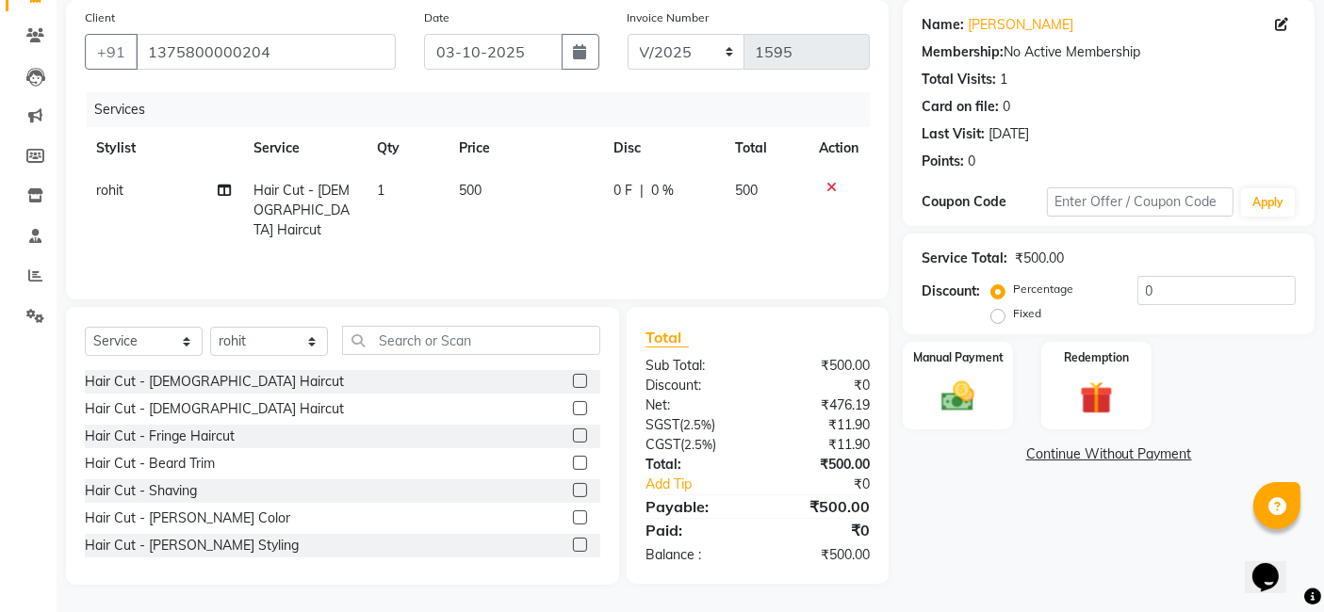
click at [498, 191] on td "500" at bounding box center [525, 211] width 155 height 82
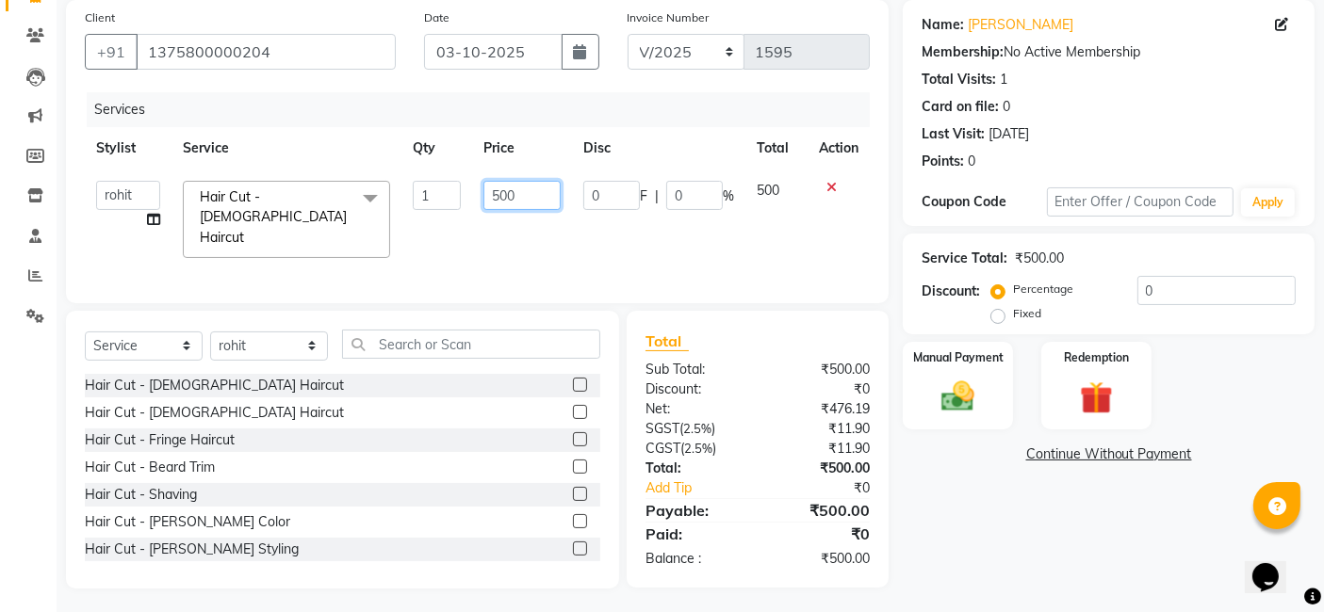
click at [527, 184] on input "500" at bounding box center [521, 195] width 77 height 29
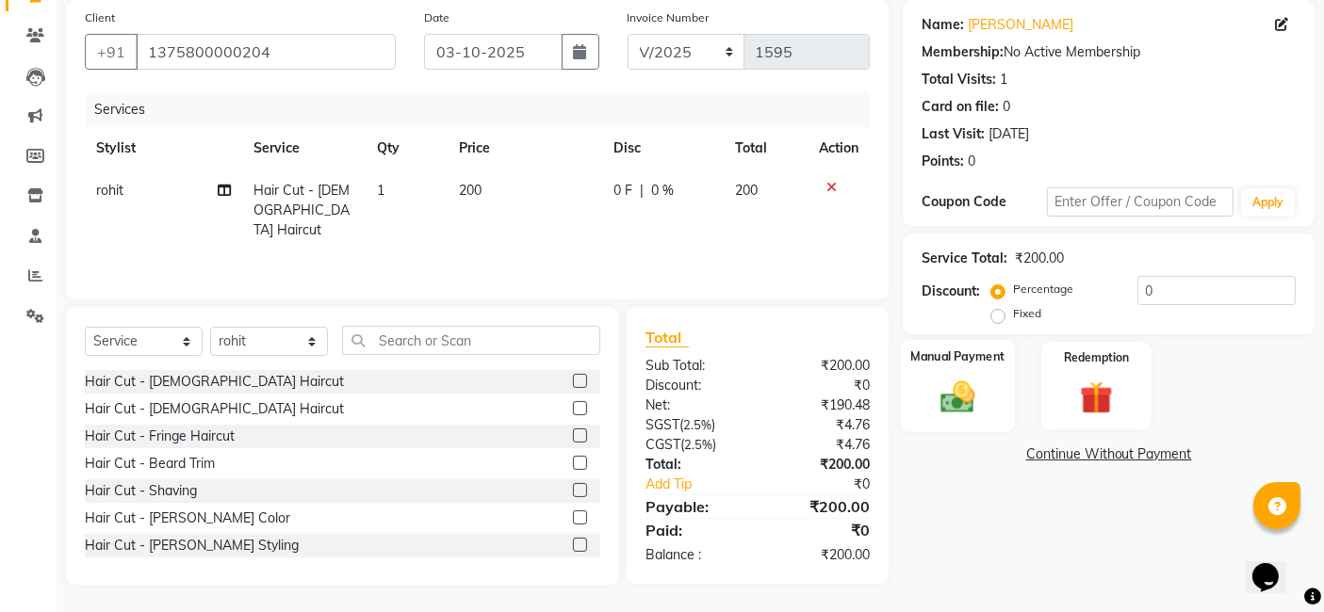
click at [934, 367] on div "Manual Payment" at bounding box center [958, 386] width 114 height 92
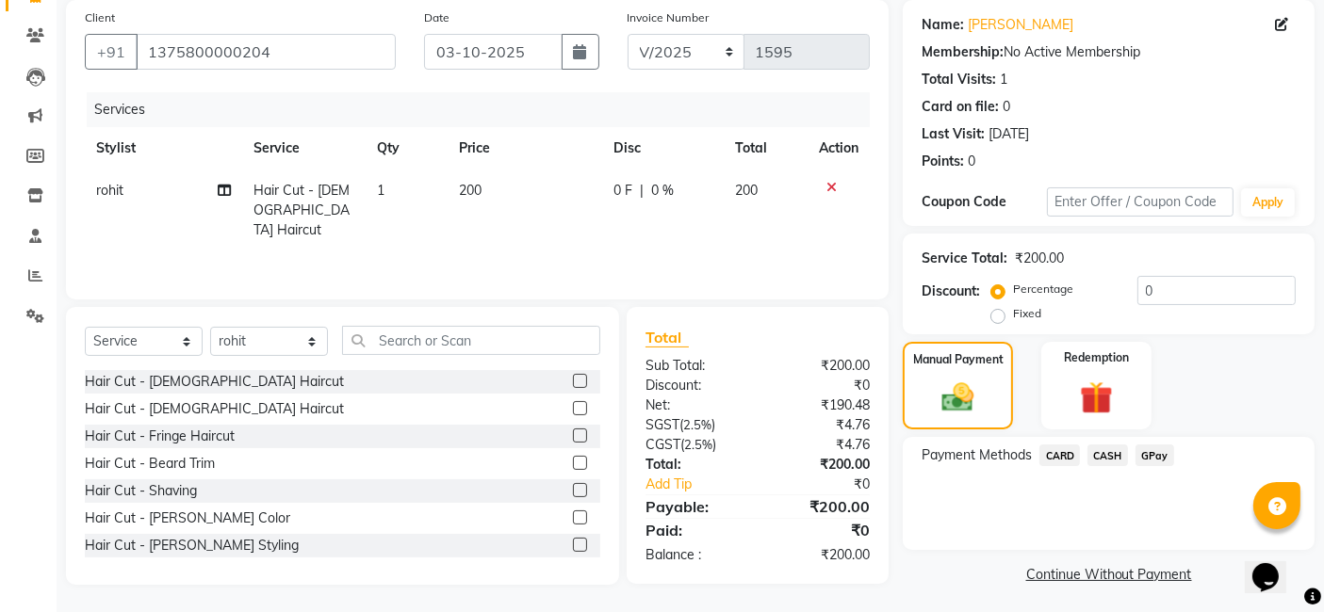
click at [1068, 452] on span "GPay" at bounding box center [1154, 456] width 39 height 22
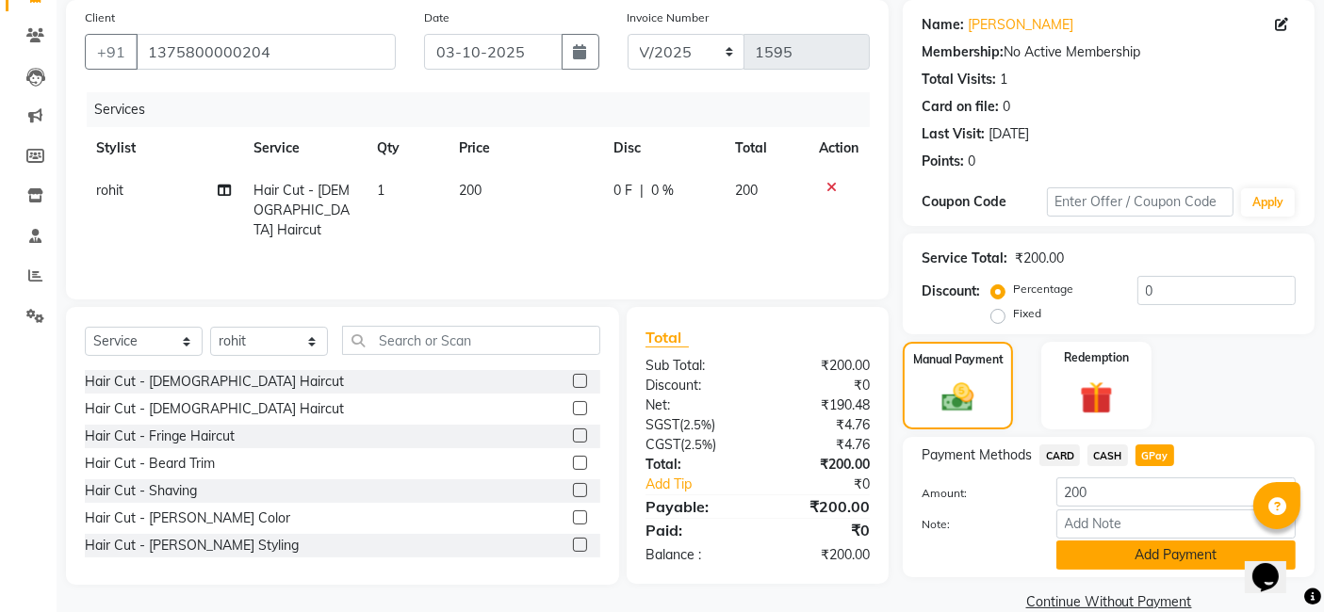
click at [1068, 548] on button "Add Payment" at bounding box center [1175, 555] width 239 height 29
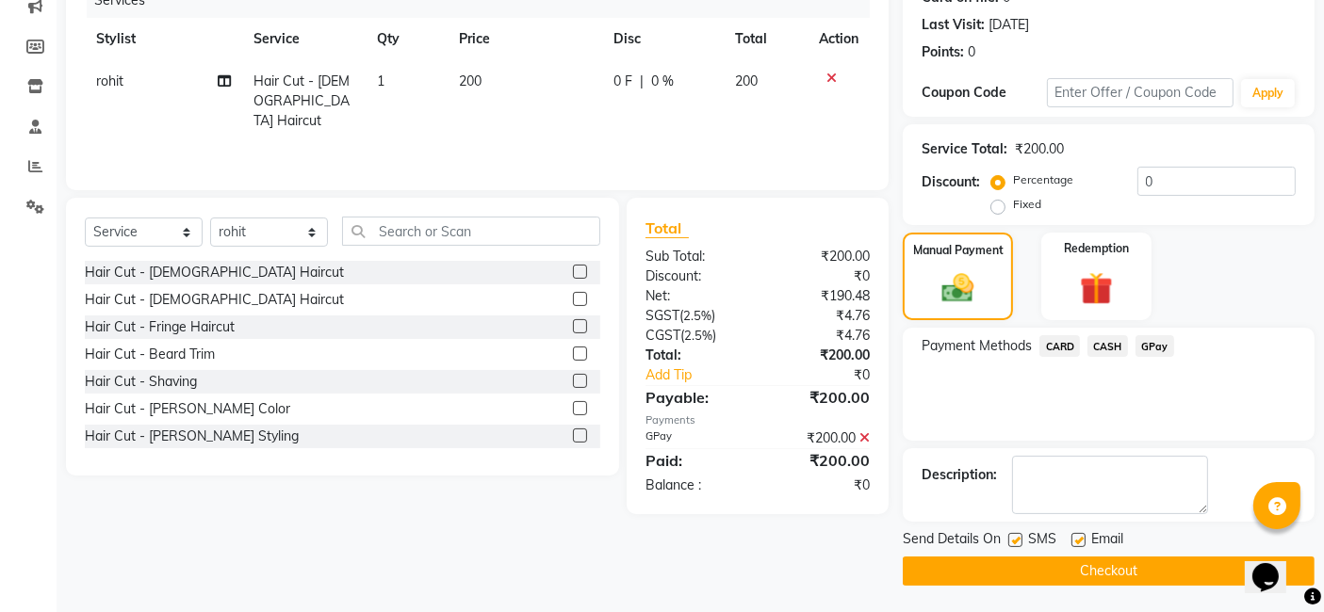
click at [1068, 569] on button "Checkout" at bounding box center [1109, 571] width 412 height 29
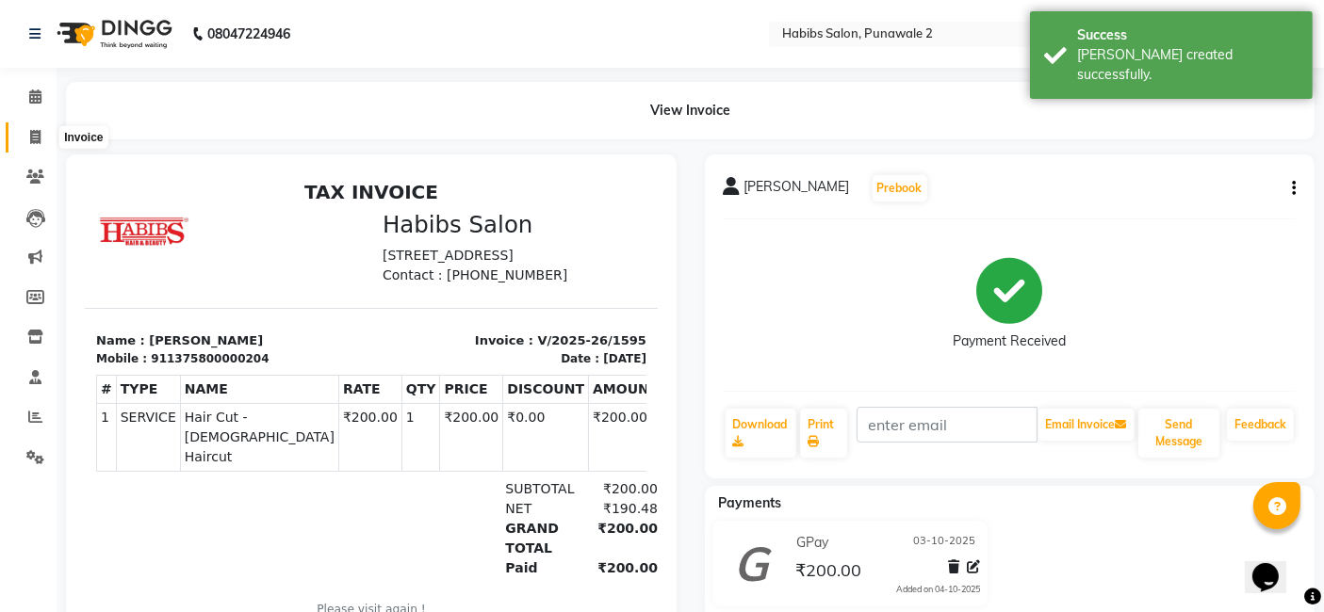
click at [39, 136] on icon at bounding box center [35, 137] width 10 height 14
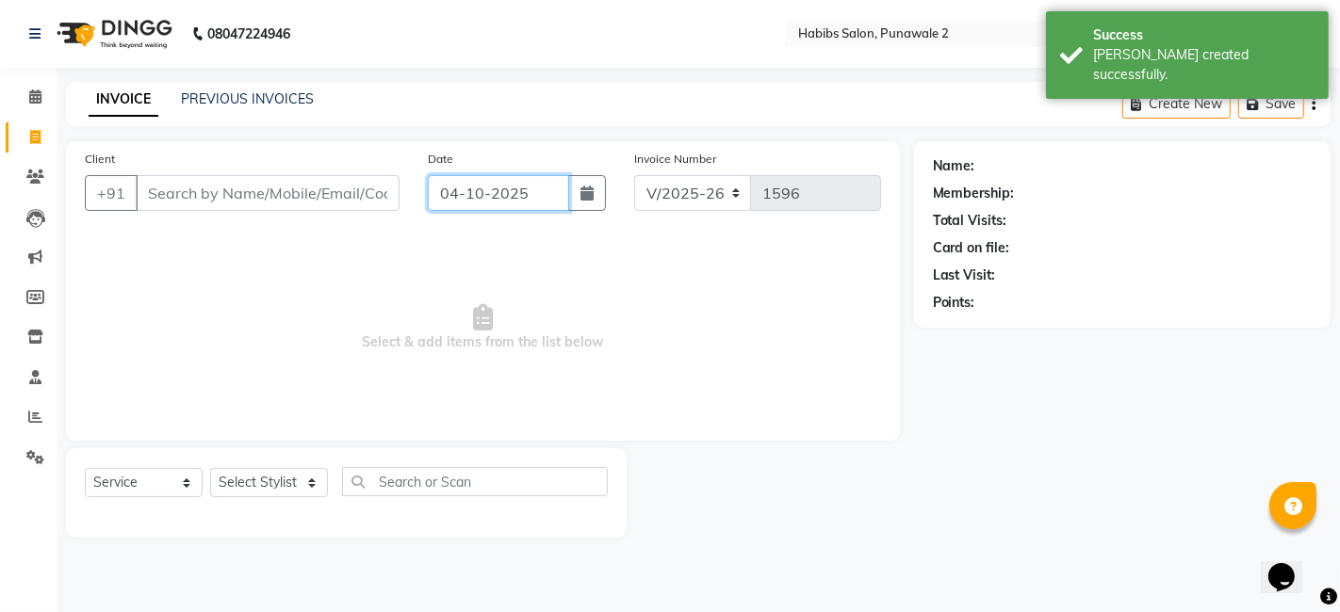
click at [492, 187] on input "04-10-2025" at bounding box center [498, 193] width 141 height 36
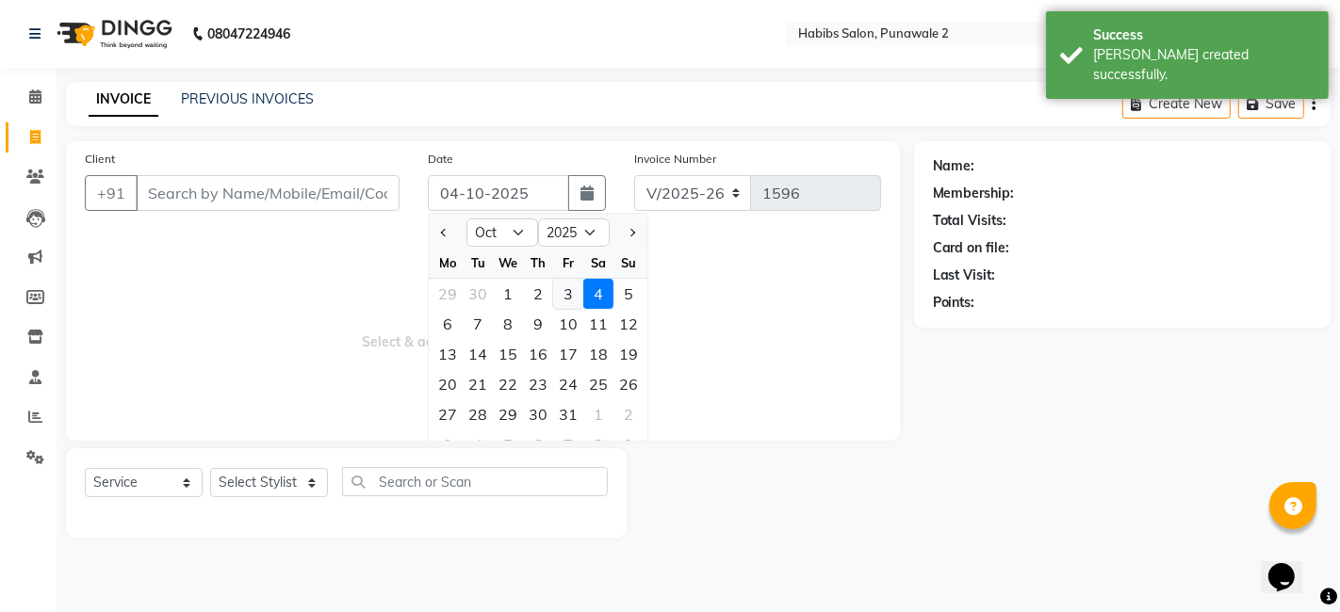
click at [560, 290] on div "3" at bounding box center [568, 294] width 30 height 30
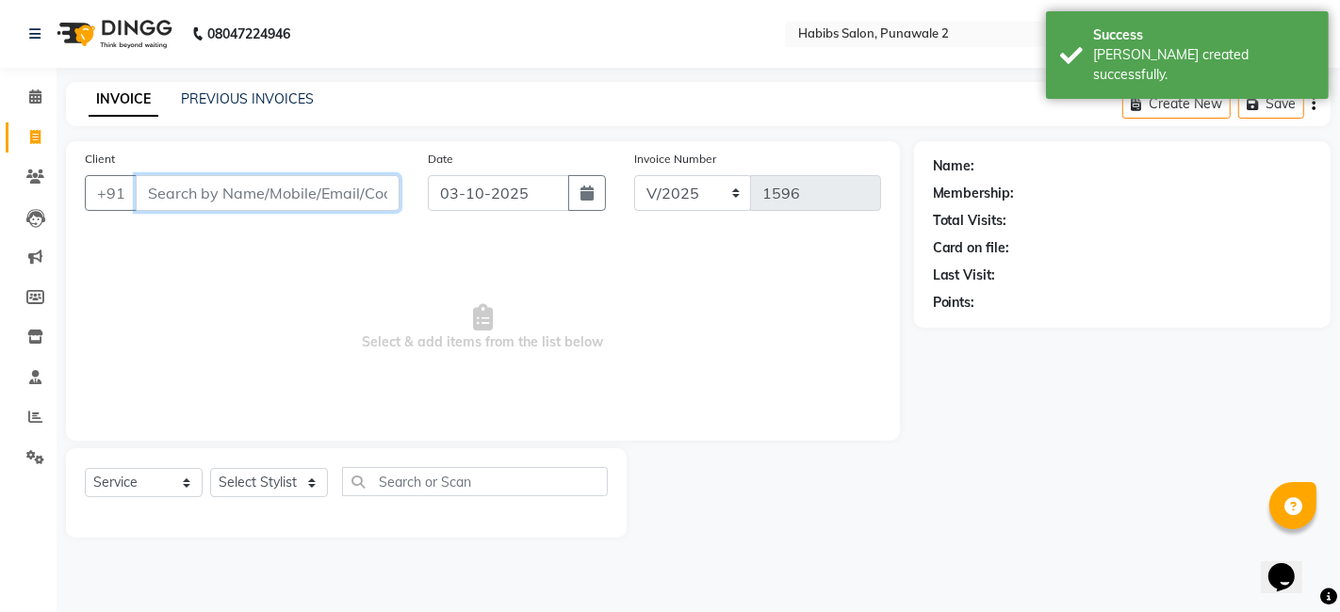
click at [370, 192] on input "Client" at bounding box center [268, 193] width 264 height 36
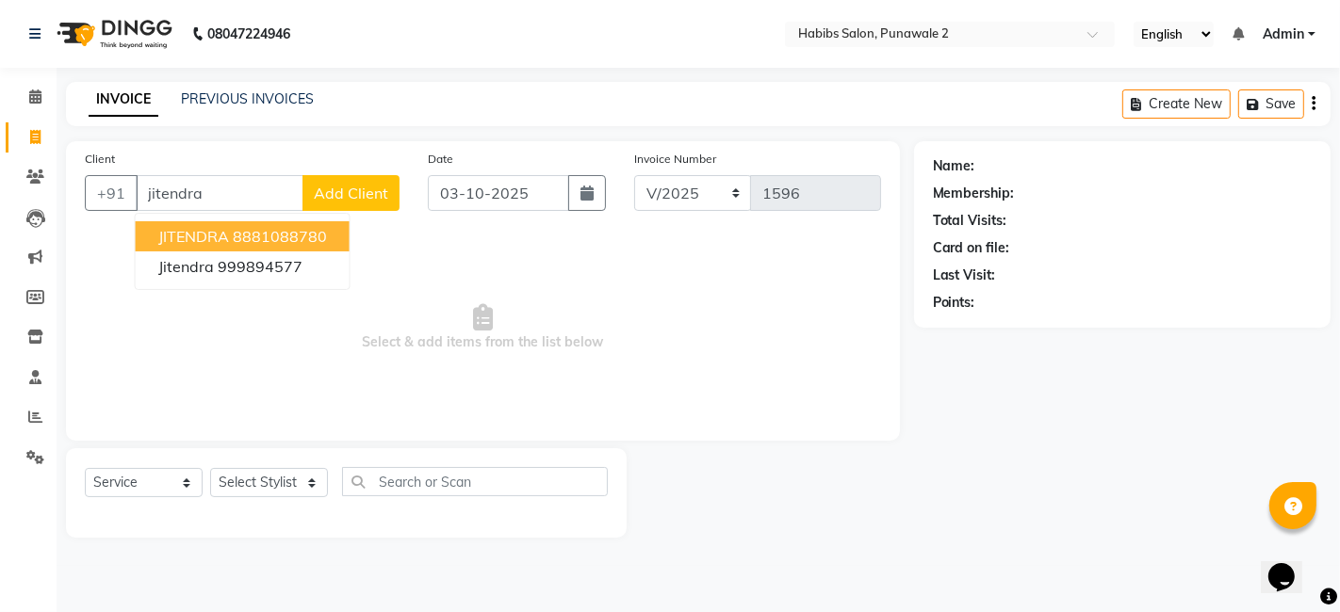
click at [368, 189] on span "Add Client" at bounding box center [351, 193] width 74 height 19
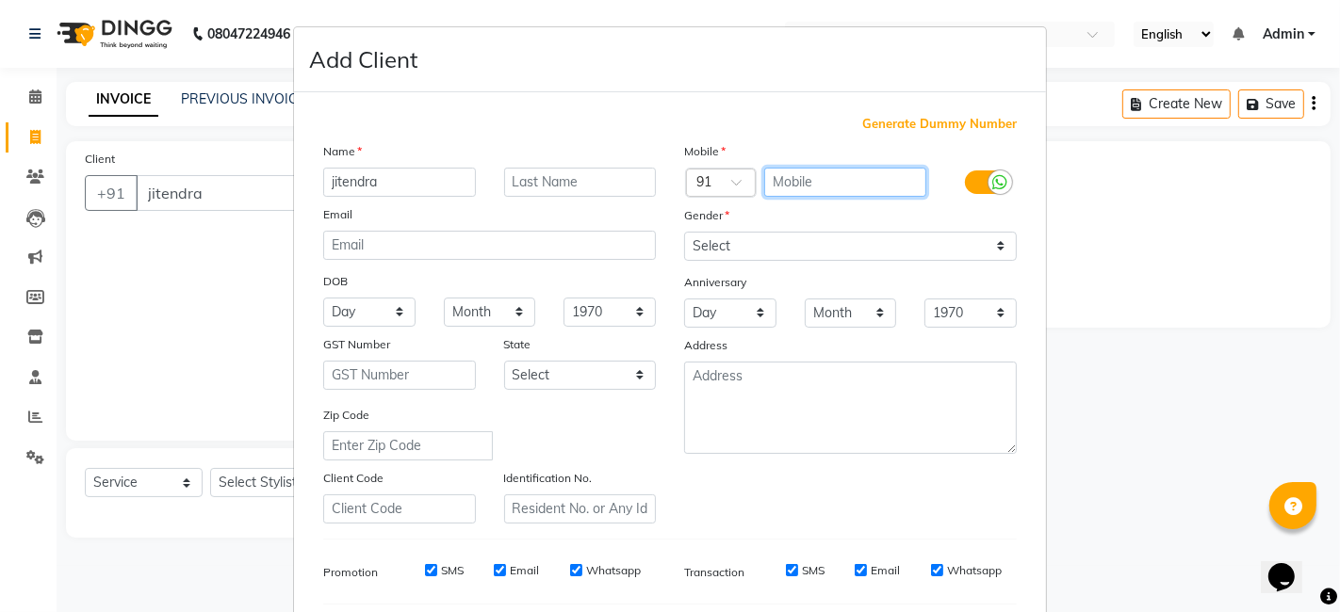
drag, startPoint x: 829, startPoint y: 195, endPoint x: 767, endPoint y: 60, distance: 148.4
click at [767, 60] on form "Add Client Generate Dummy Number Name jitendra Email DOB Day 01 02 03 04 05 06 …" at bounding box center [670, 434] width 752 height 815
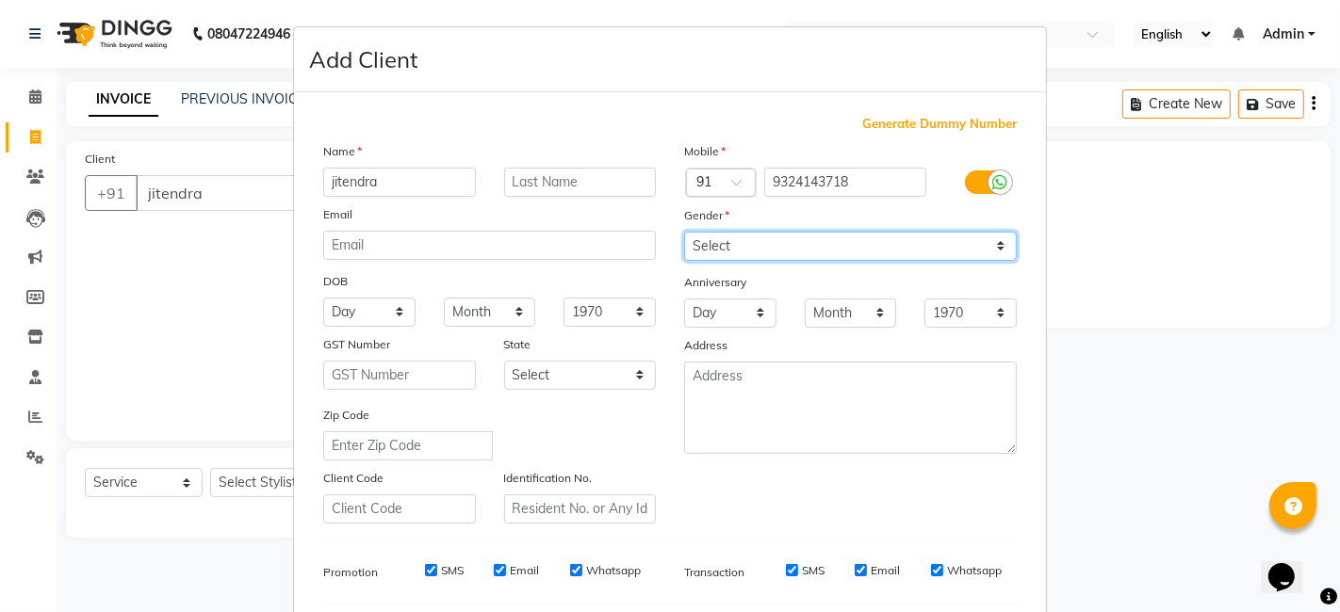
click at [732, 240] on select "Select [DEMOGRAPHIC_DATA] [DEMOGRAPHIC_DATA] Other Prefer Not To Say" at bounding box center [850, 246] width 333 height 29
click at [684, 232] on select "Select [DEMOGRAPHIC_DATA] [DEMOGRAPHIC_DATA] Other Prefer Not To Say" at bounding box center [850, 246] width 333 height 29
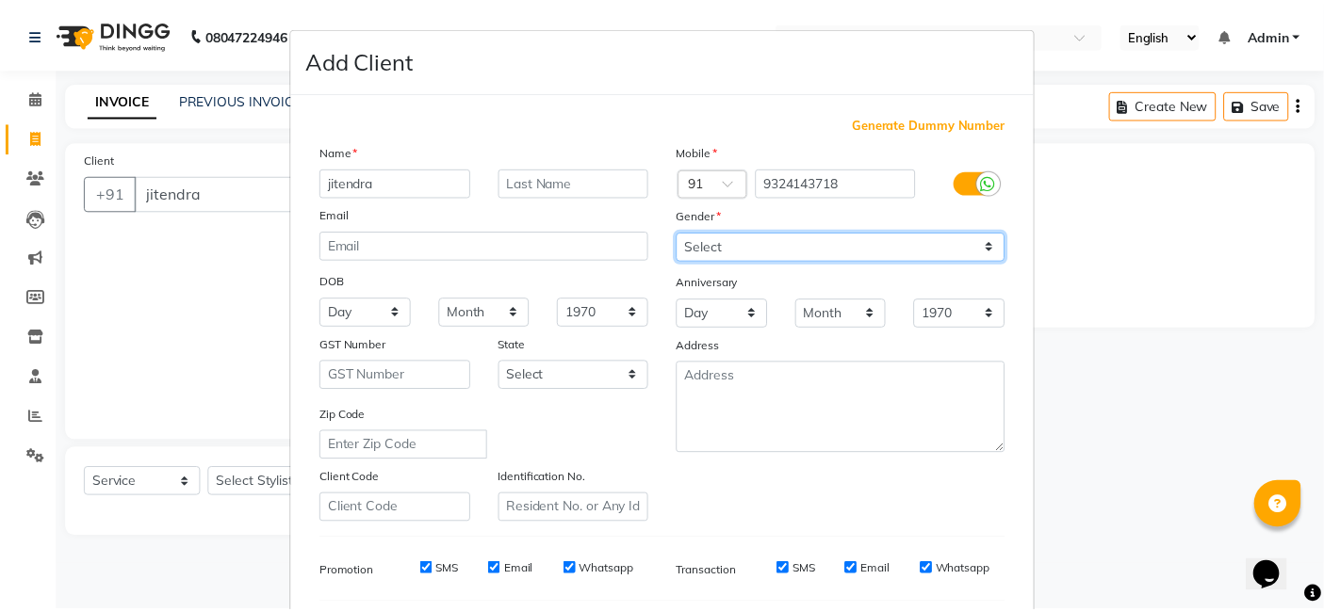
scroll to position [255, 0]
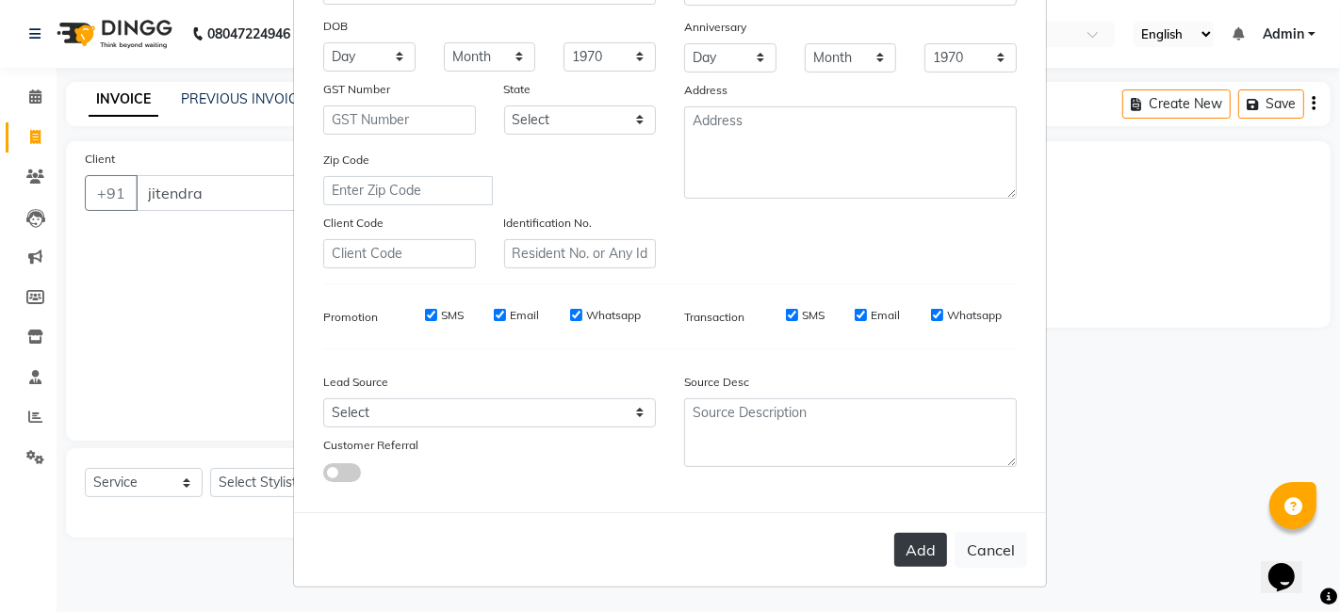
click at [919, 543] on button "Add" at bounding box center [920, 550] width 53 height 34
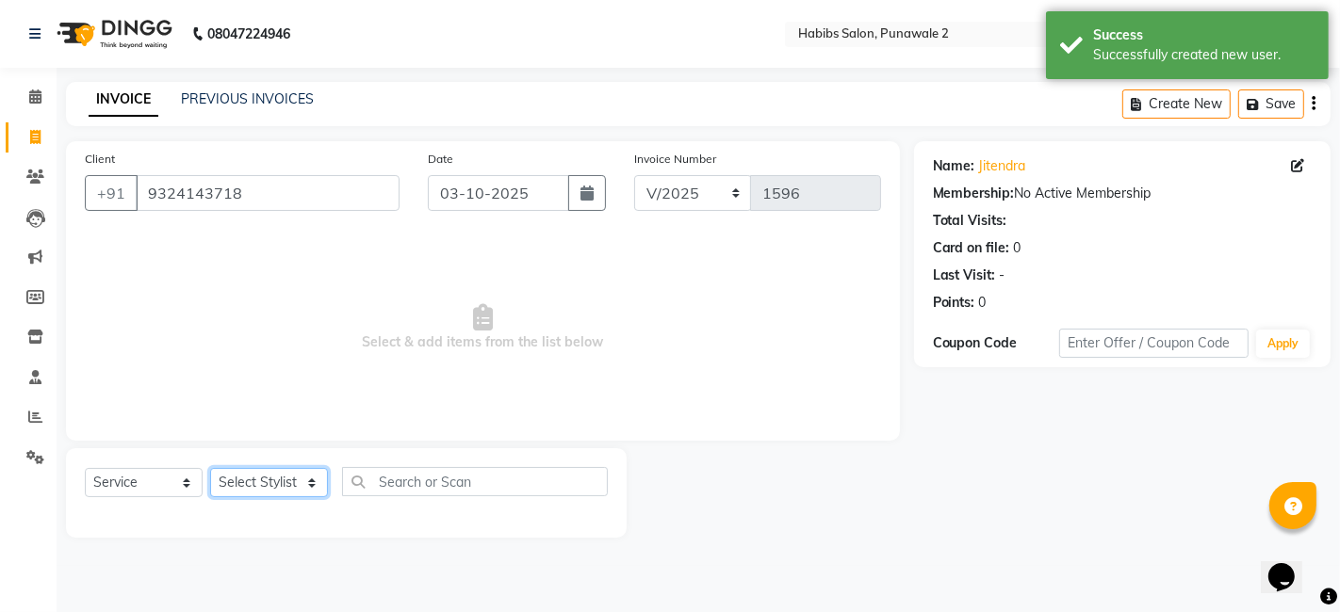
click at [302, 481] on select "Select Stylist Chandan Ganesh Gauri [PERSON_NAME] [PERSON_NAME] nikhil rohit [P…" at bounding box center [269, 482] width 118 height 29
click at [210, 468] on select "Select Stylist Chandan Ganesh Gauri [PERSON_NAME] [PERSON_NAME] nikhil rohit [P…" at bounding box center [269, 482] width 118 height 29
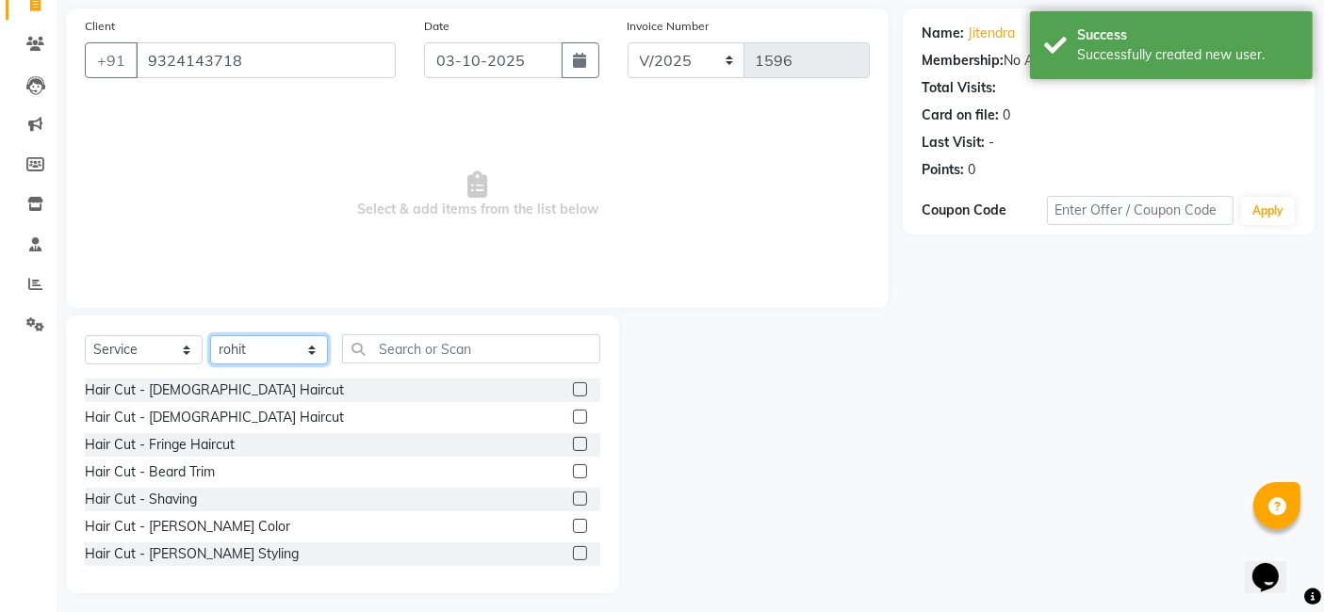
scroll to position [141, 0]
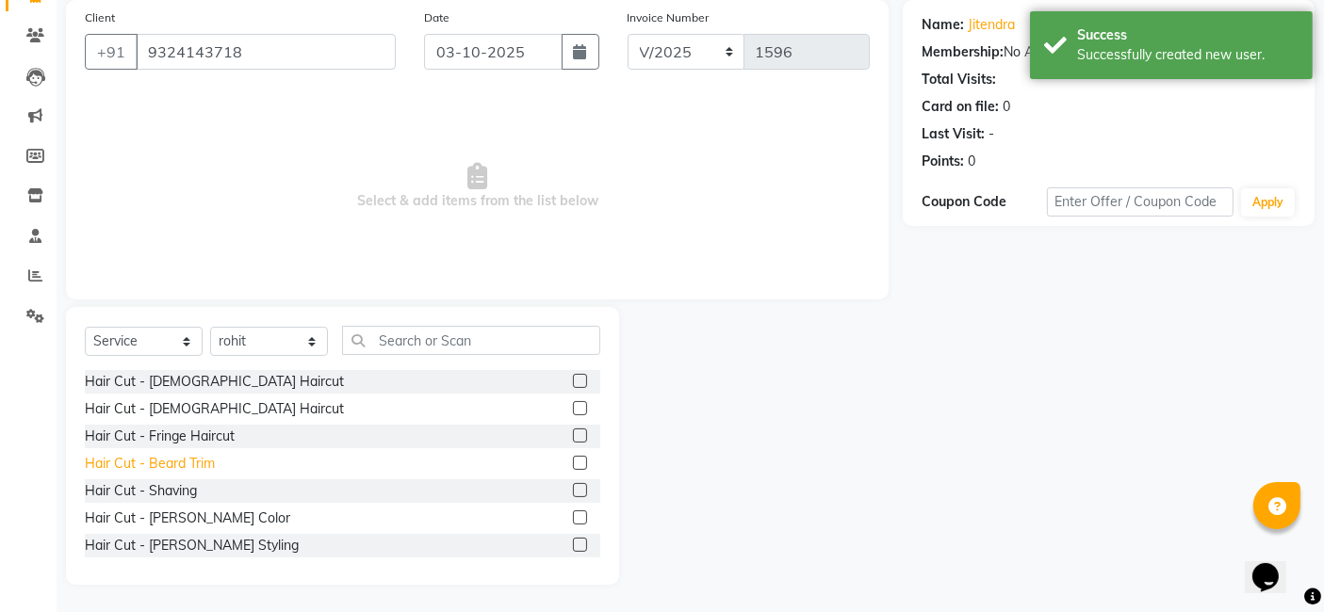
click at [207, 463] on div "Hair Cut - Beard Trim" at bounding box center [150, 464] width 130 height 20
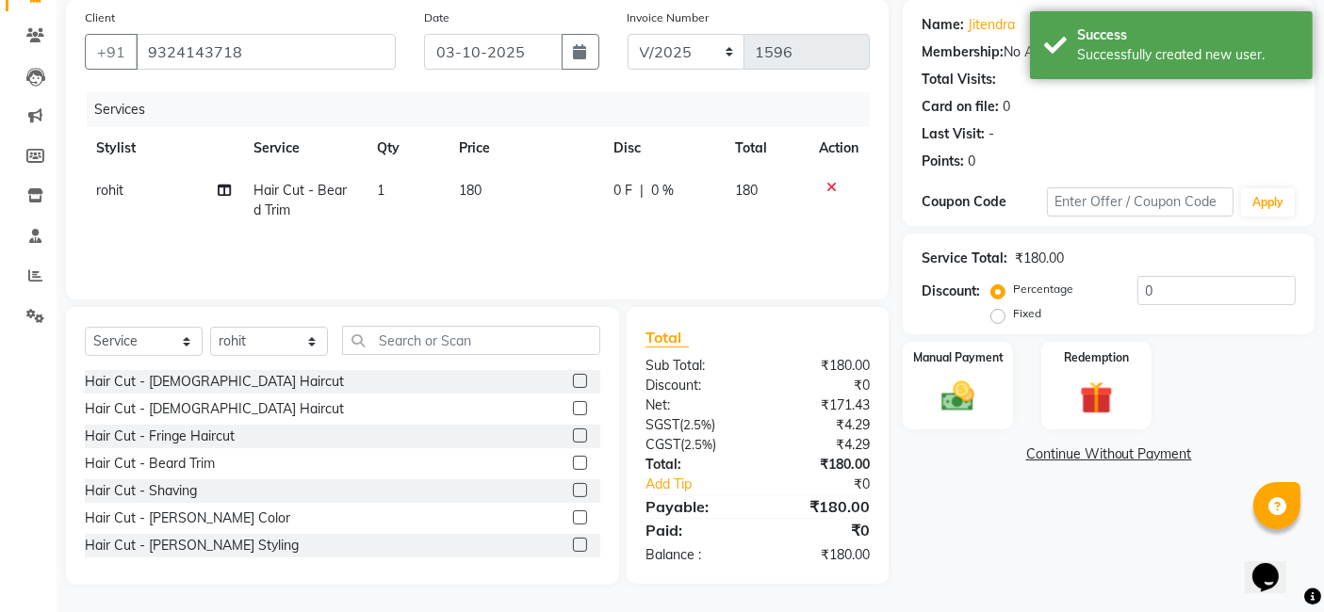
click at [493, 195] on td "180" at bounding box center [525, 201] width 155 height 62
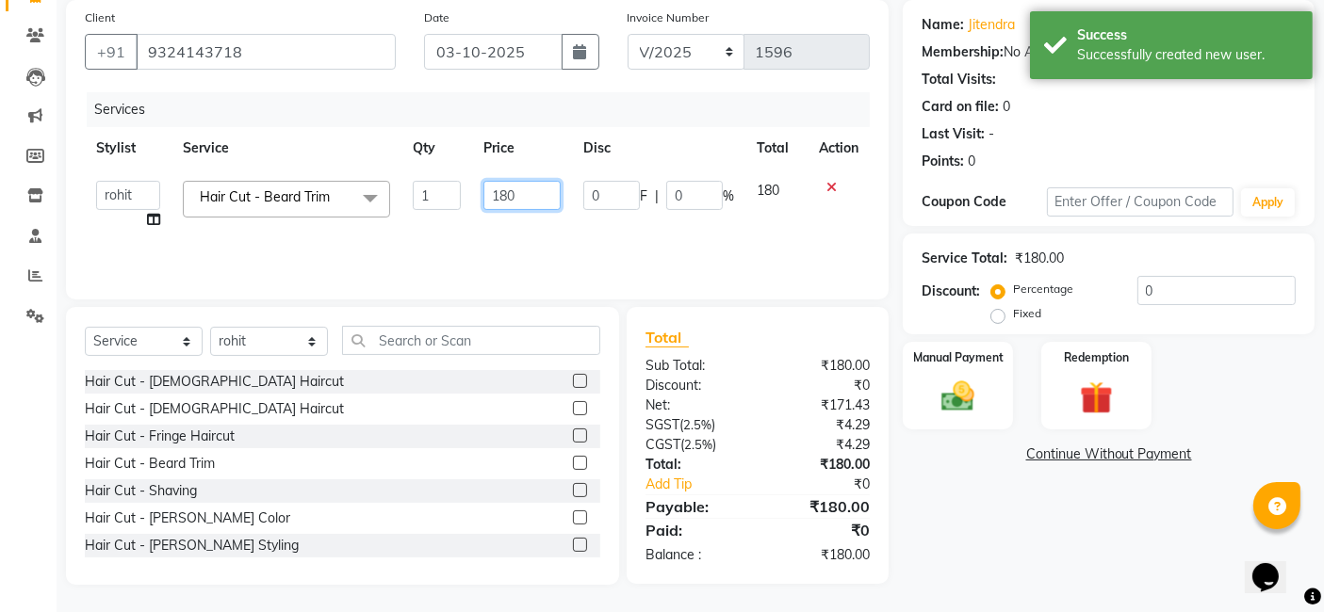
click at [551, 195] on input "180" at bounding box center [521, 195] width 77 height 29
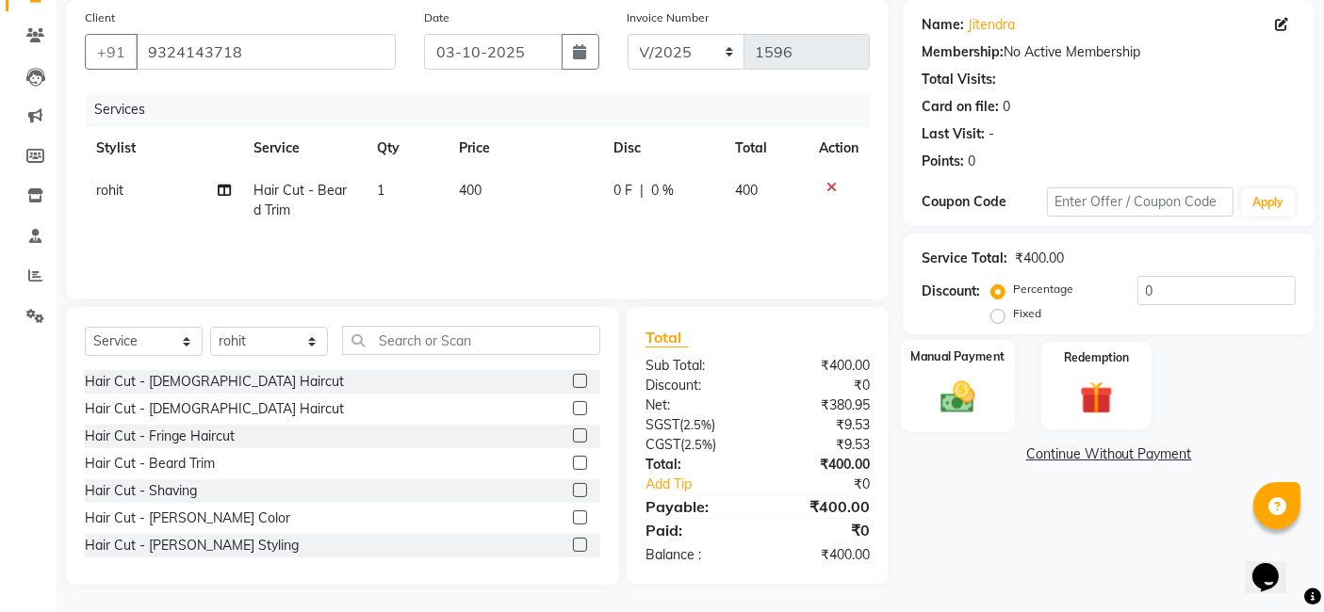
click at [942, 367] on div "Manual Payment" at bounding box center [958, 386] width 114 height 92
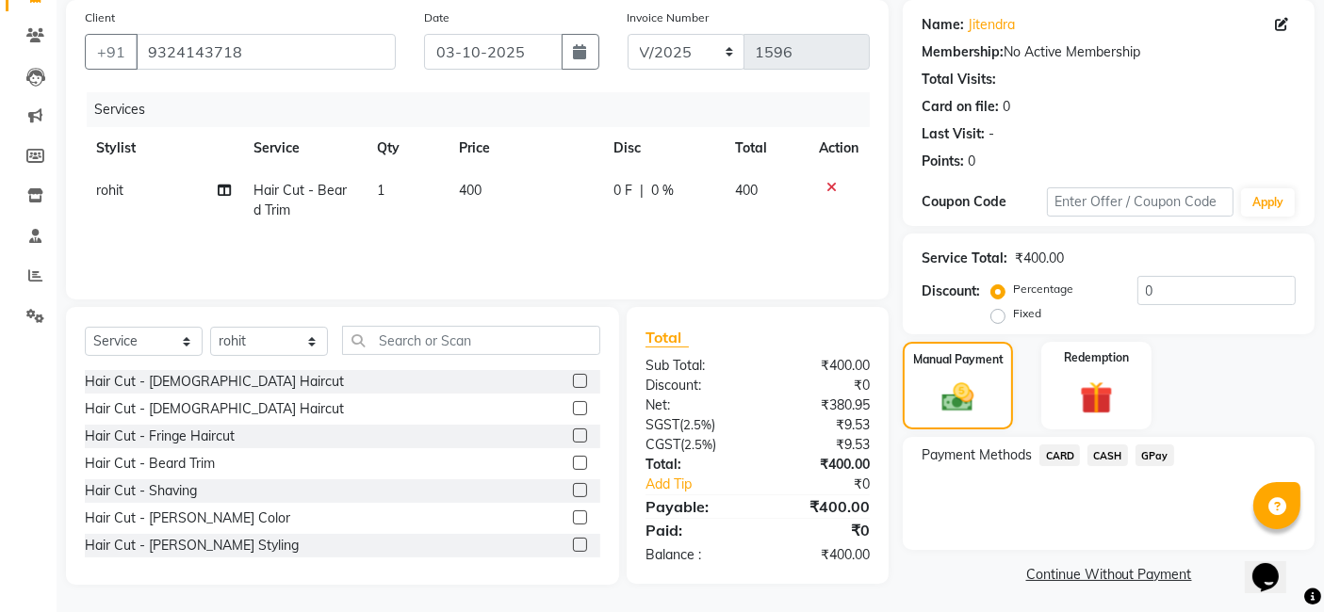
click at [1068, 450] on span "GPay" at bounding box center [1154, 456] width 39 height 22
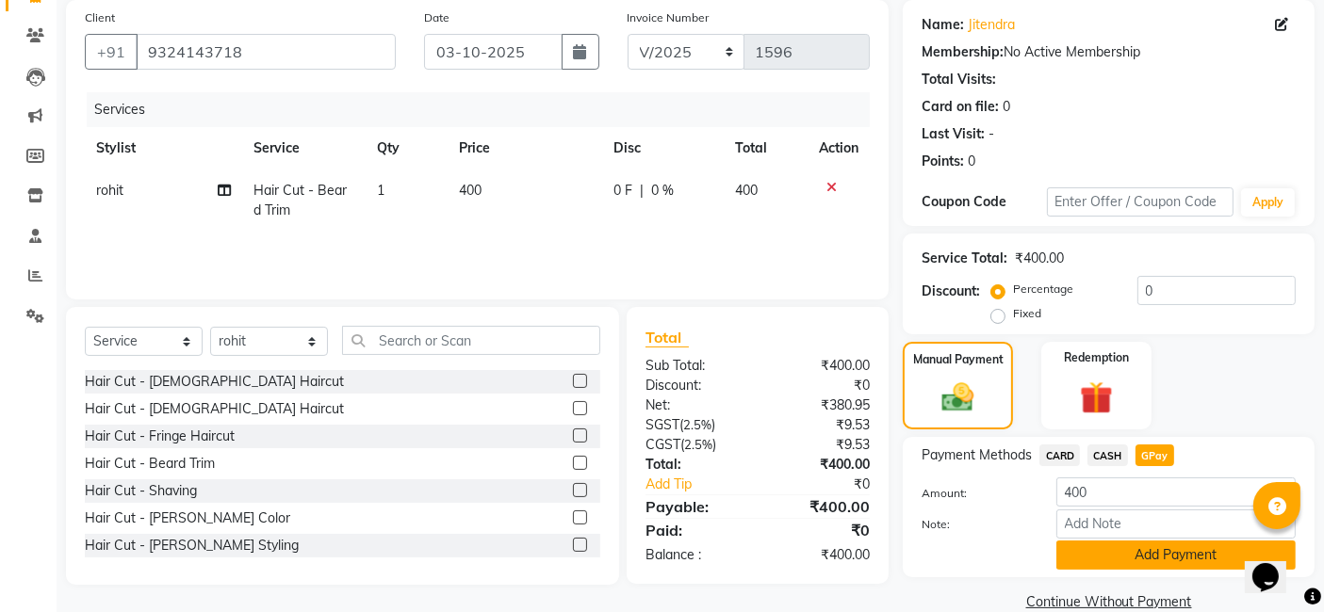
click at [1068, 556] on button "Add Payment" at bounding box center [1175, 555] width 239 height 29
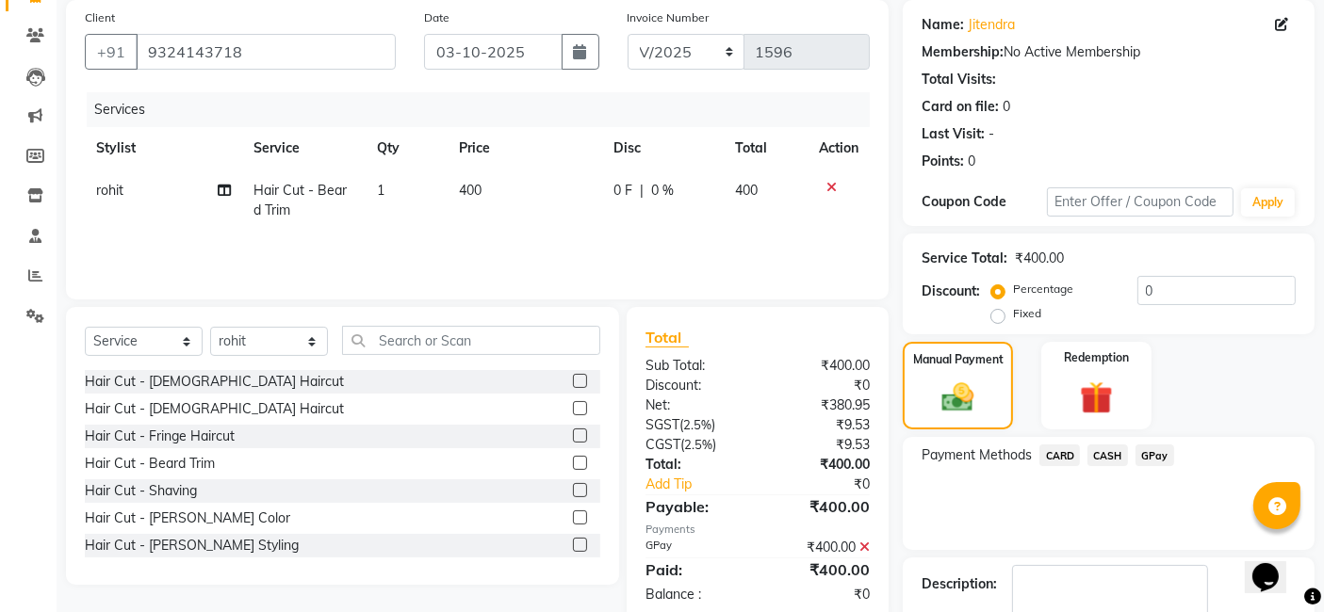
scroll to position [251, 0]
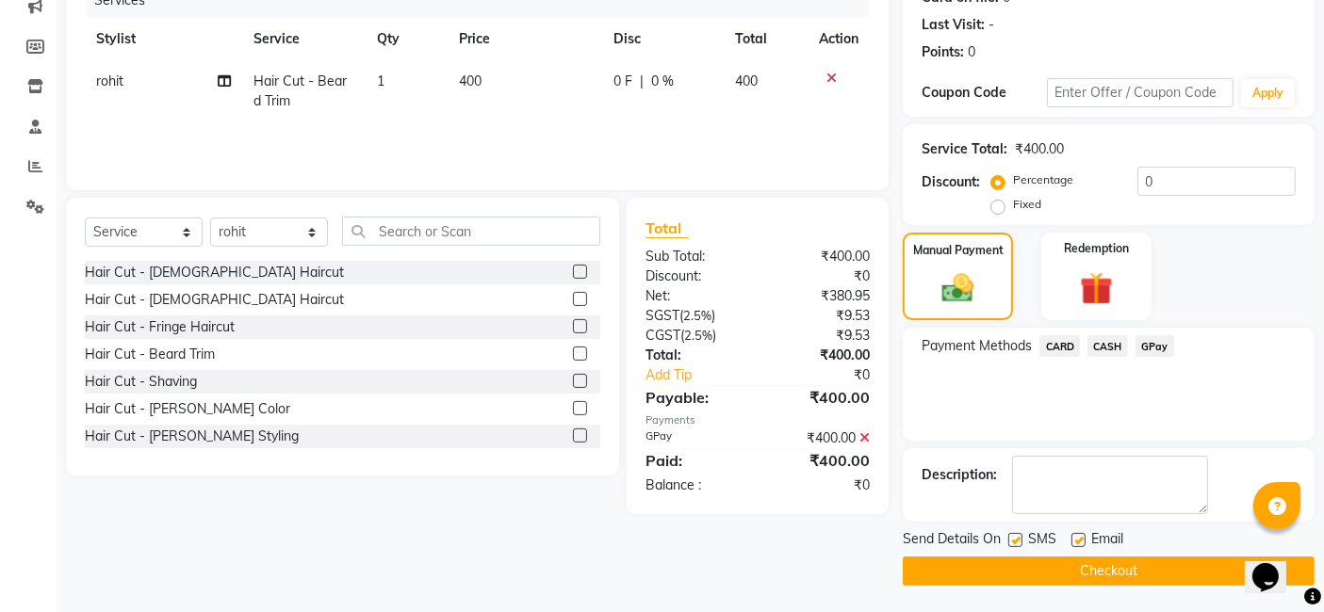
click at [1068, 569] on button "Checkout" at bounding box center [1109, 571] width 412 height 29
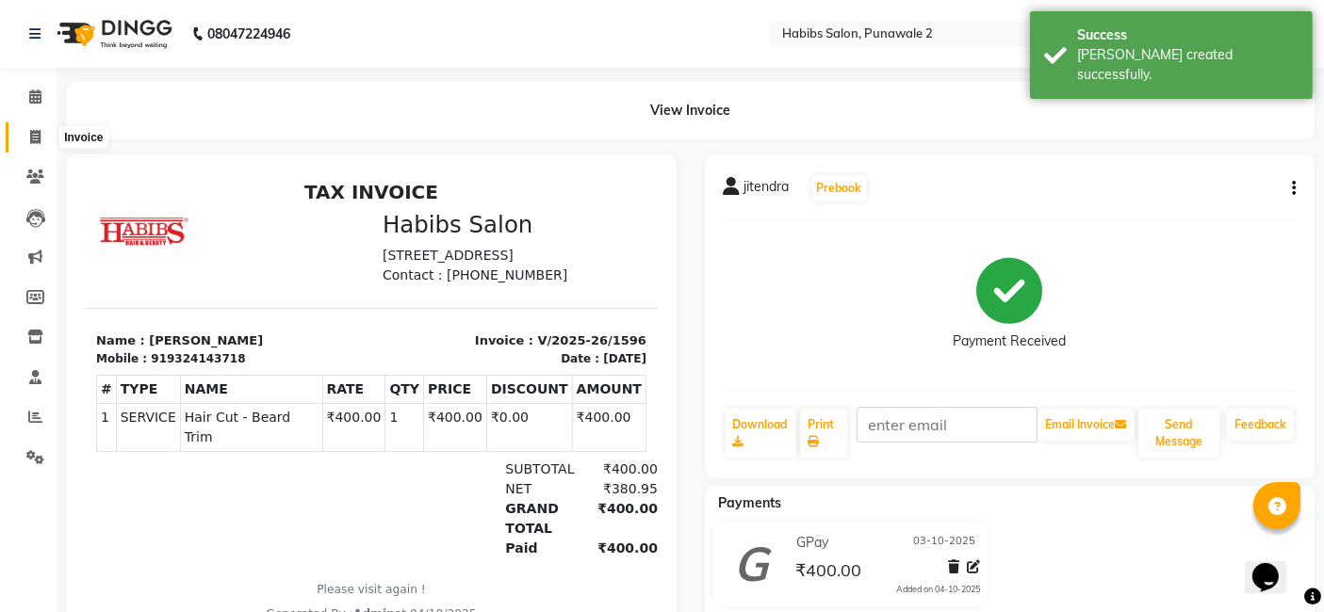
click at [39, 136] on icon at bounding box center [35, 137] width 10 height 14
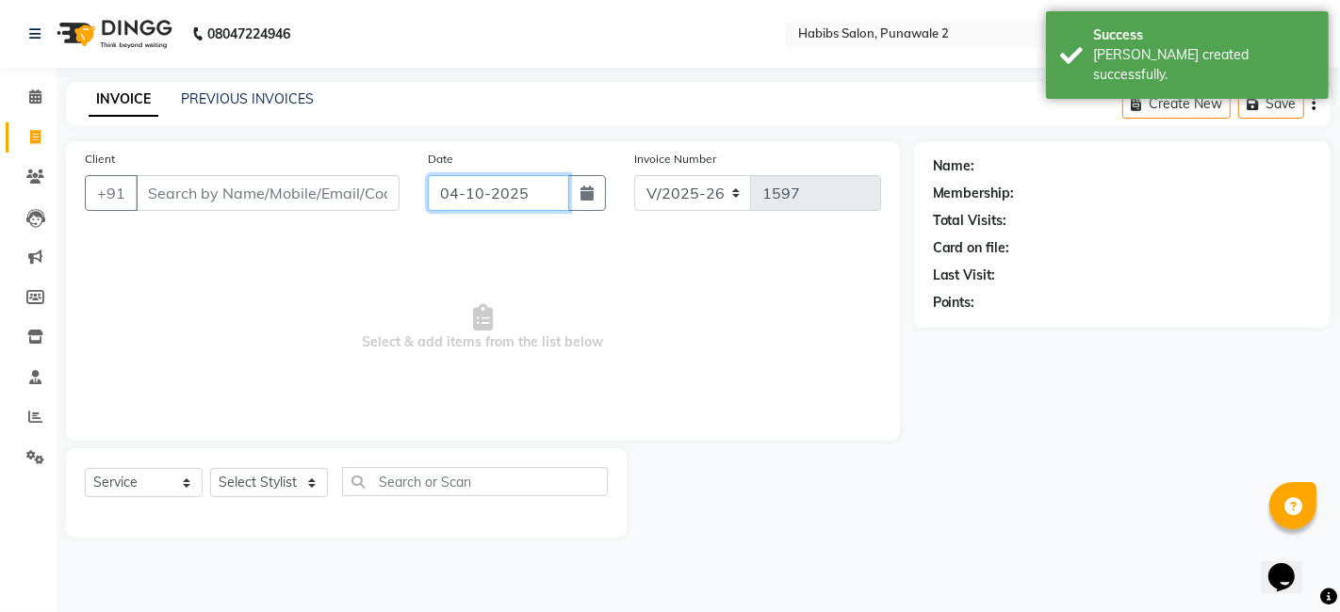
click at [500, 189] on input "04-10-2025" at bounding box center [498, 193] width 141 height 36
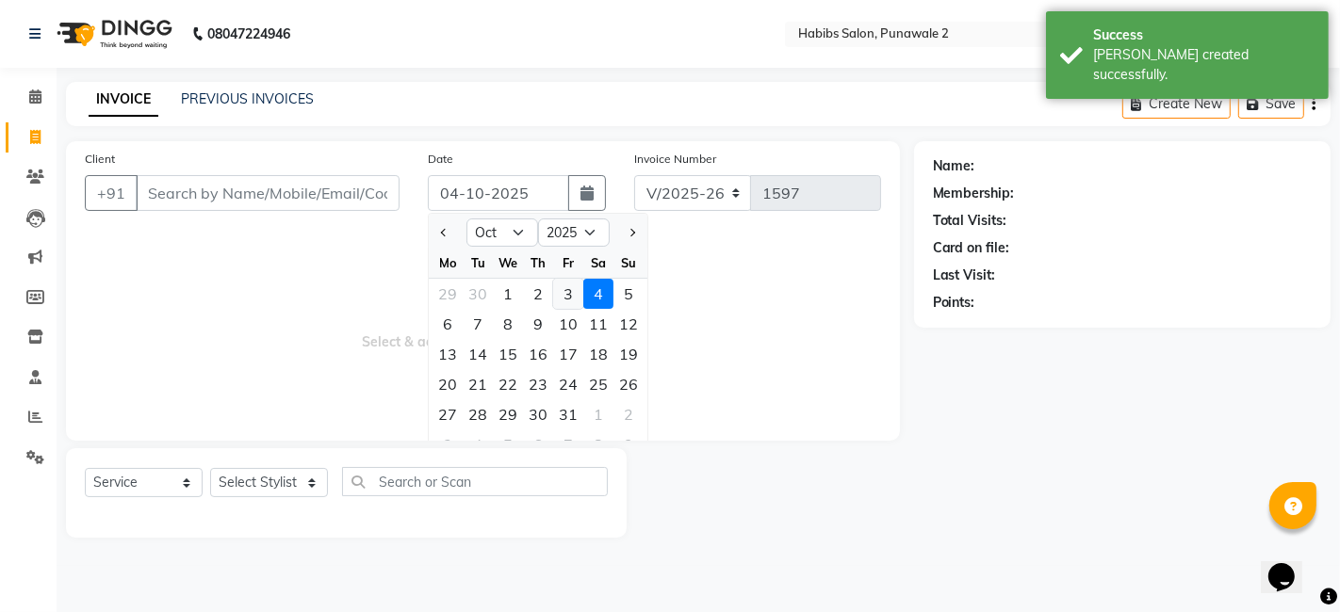
click at [564, 286] on div "3" at bounding box center [568, 294] width 30 height 30
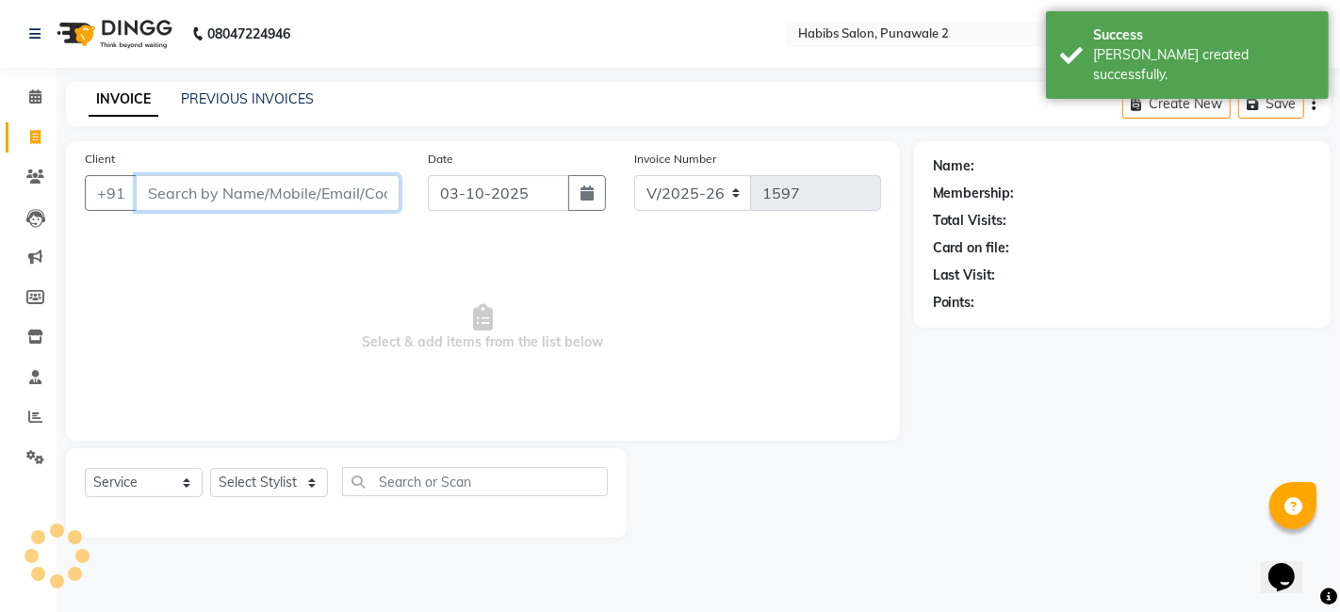
click at [378, 189] on input "Client" at bounding box center [268, 193] width 264 height 36
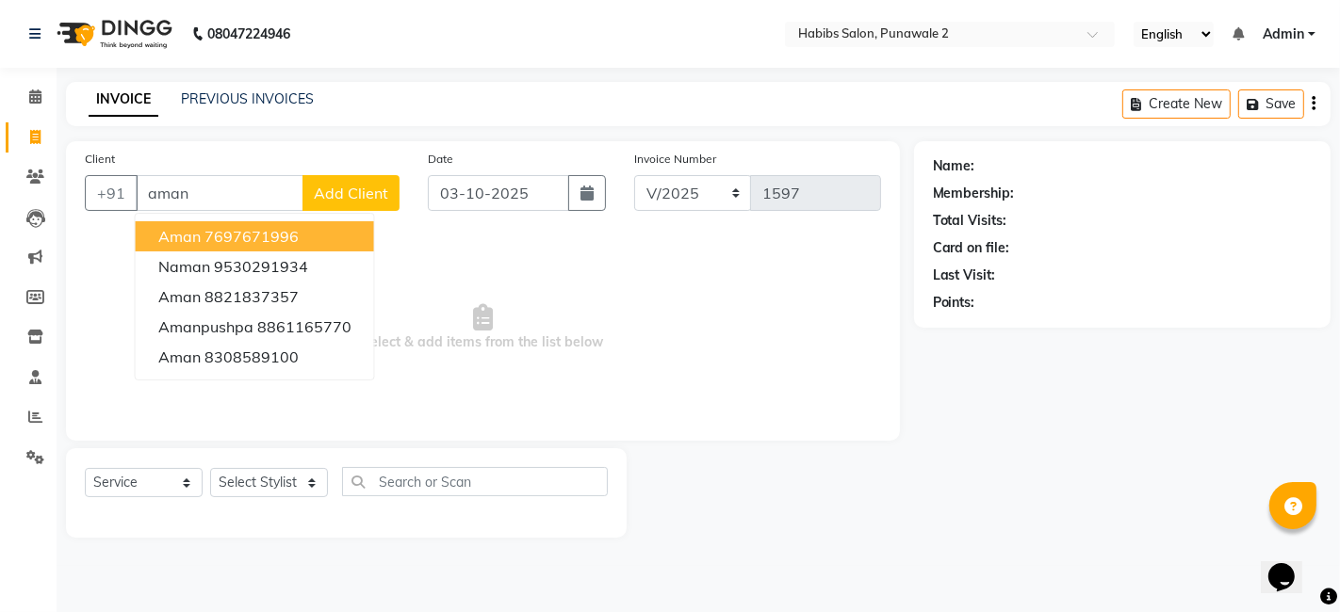
click at [347, 187] on span "Add Client" at bounding box center [351, 193] width 74 height 19
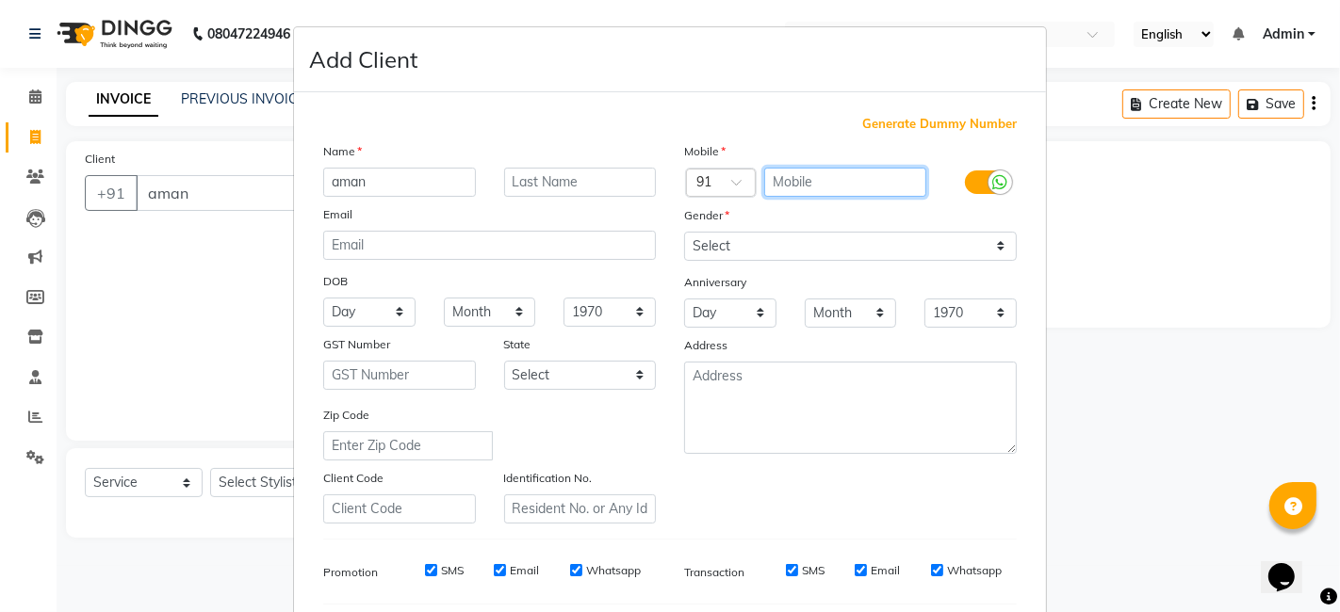
click at [788, 181] on input "text" at bounding box center [845, 182] width 163 height 29
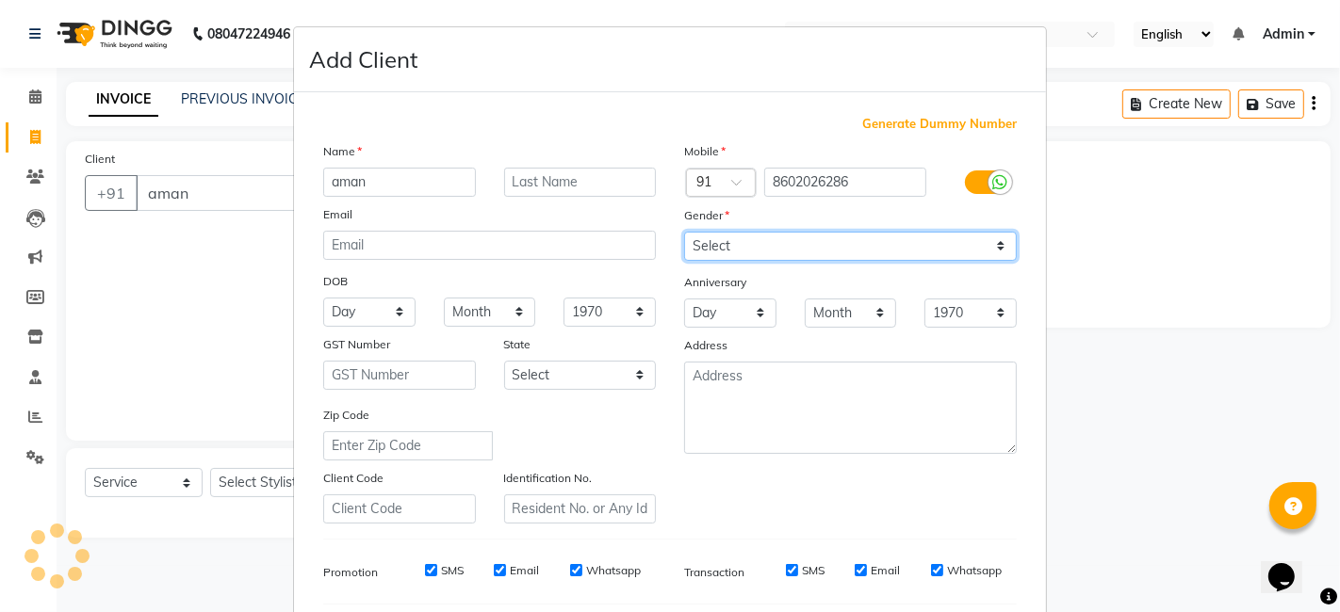
click at [738, 237] on select "Select [DEMOGRAPHIC_DATA] [DEMOGRAPHIC_DATA] Other Prefer Not To Say" at bounding box center [850, 246] width 333 height 29
click at [684, 232] on select "Select [DEMOGRAPHIC_DATA] [DEMOGRAPHIC_DATA] Other Prefer Not To Say" at bounding box center [850, 246] width 333 height 29
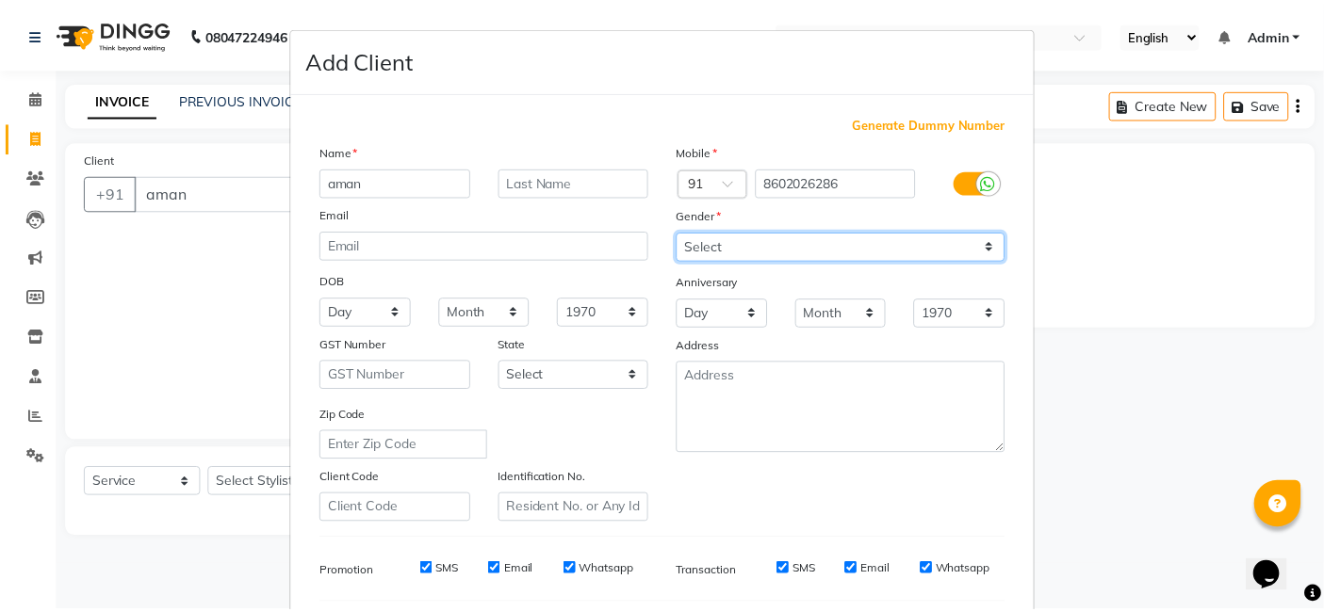
scroll to position [255, 0]
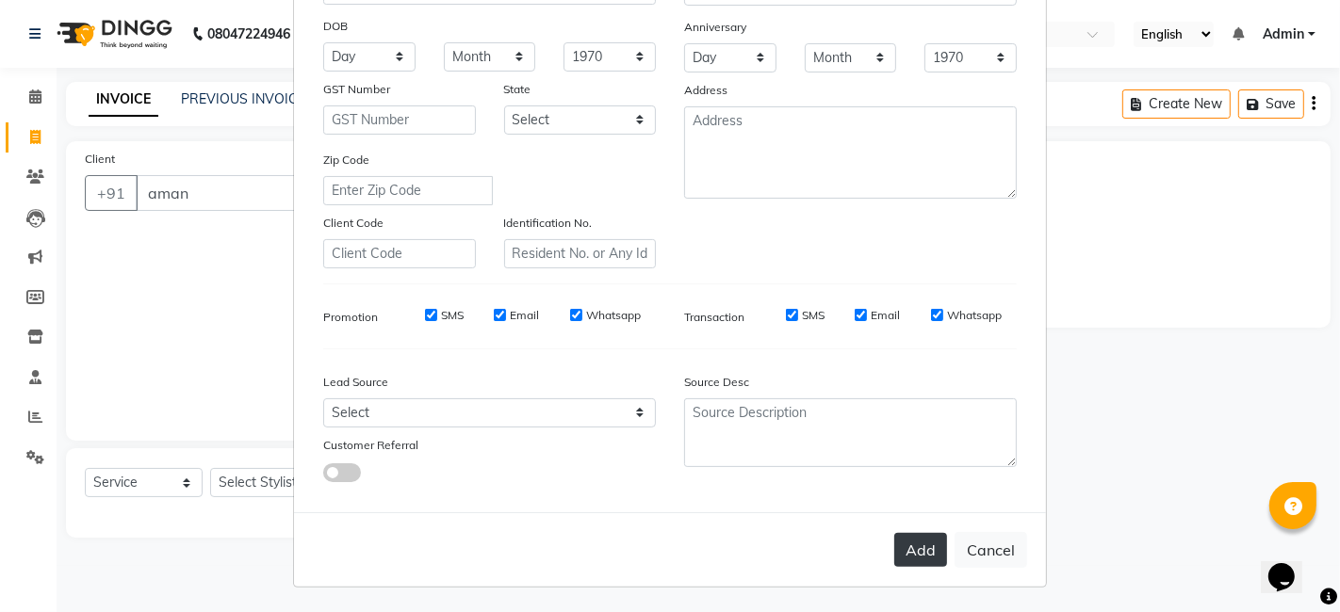
click at [923, 550] on button "Add" at bounding box center [920, 550] width 53 height 34
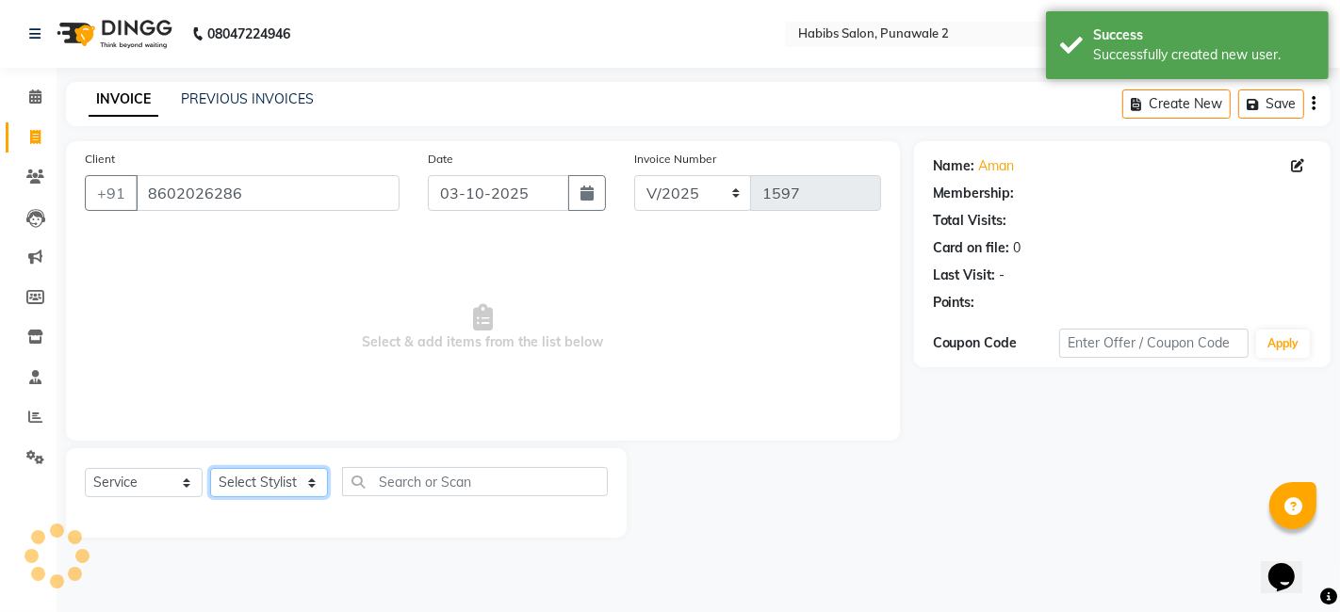
click at [251, 485] on select "Select Stylist Chandan Ganesh Gauri [PERSON_NAME] [PERSON_NAME] nikhil rohit [P…" at bounding box center [269, 482] width 118 height 29
click at [210, 468] on select "Select Stylist Chandan Ganesh Gauri [PERSON_NAME] [PERSON_NAME] nikhil rohit [P…" at bounding box center [269, 482] width 118 height 29
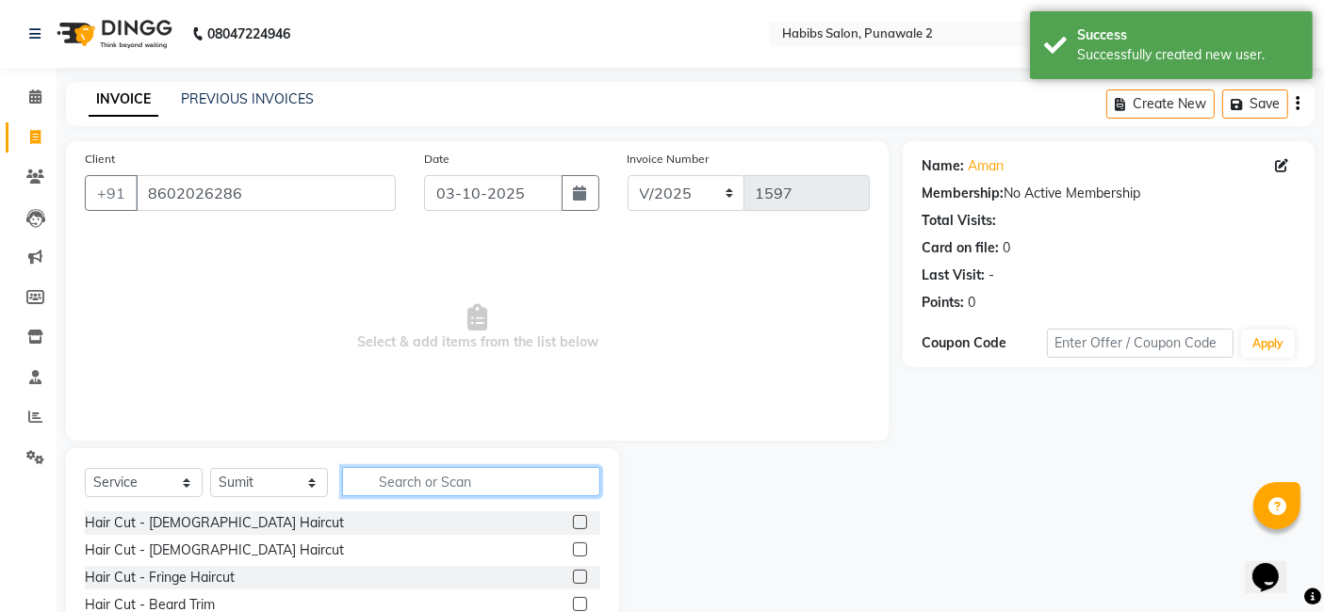
click at [428, 481] on input "text" at bounding box center [471, 481] width 258 height 29
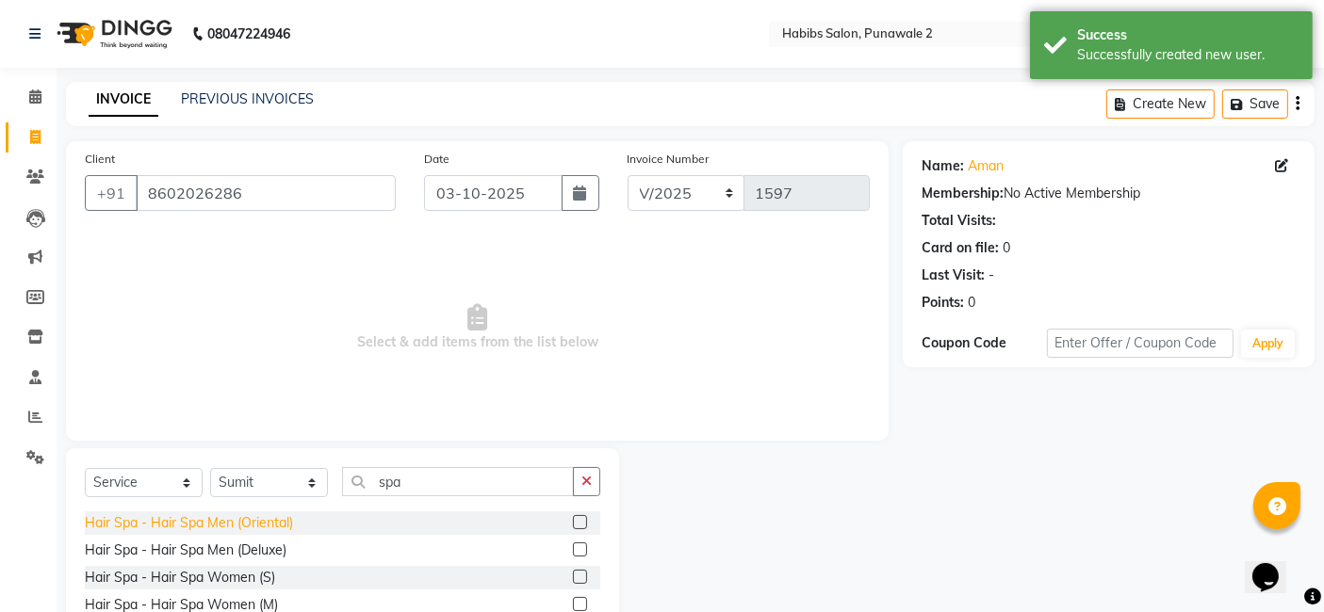
click at [281, 514] on div "Hair Spa - Hair Spa Men (Oriental)" at bounding box center [189, 524] width 208 height 20
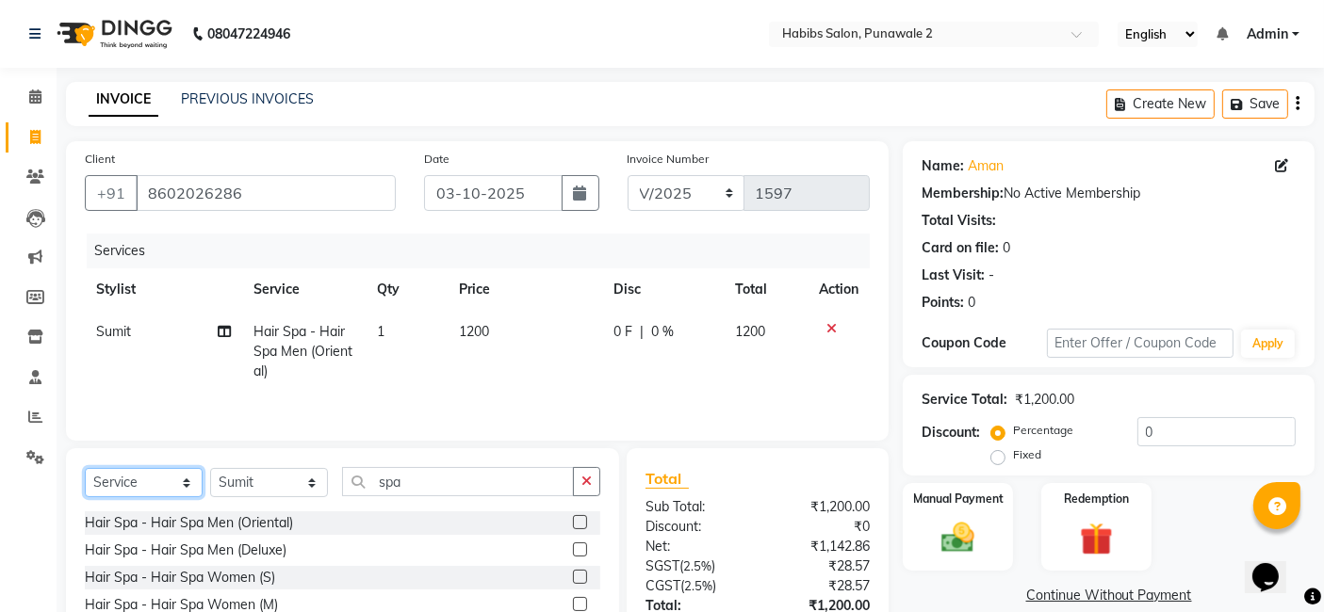
click at [115, 481] on select "Select Service Product Membership Package Voucher Prepaid Gift Card" at bounding box center [144, 482] width 118 height 29
click at [85, 470] on select "Select Service Product Membership Package Voucher Prepaid Gift Card" at bounding box center [144, 482] width 118 height 29
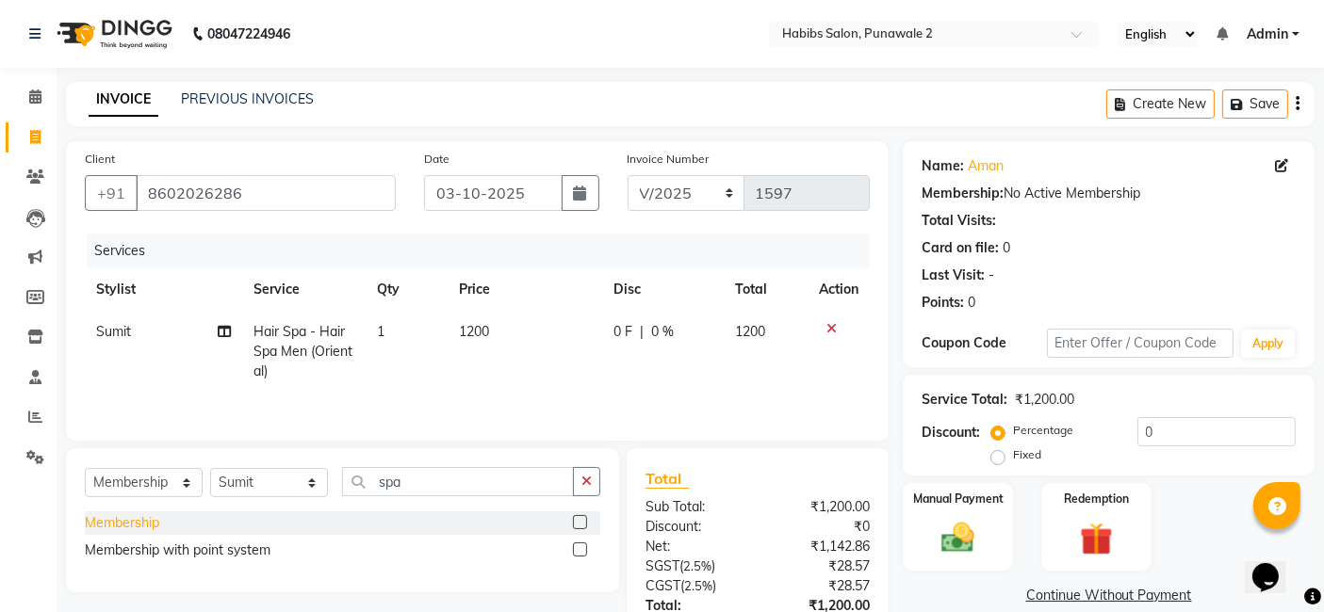
click at [129, 519] on div "Membership" at bounding box center [122, 524] width 74 height 20
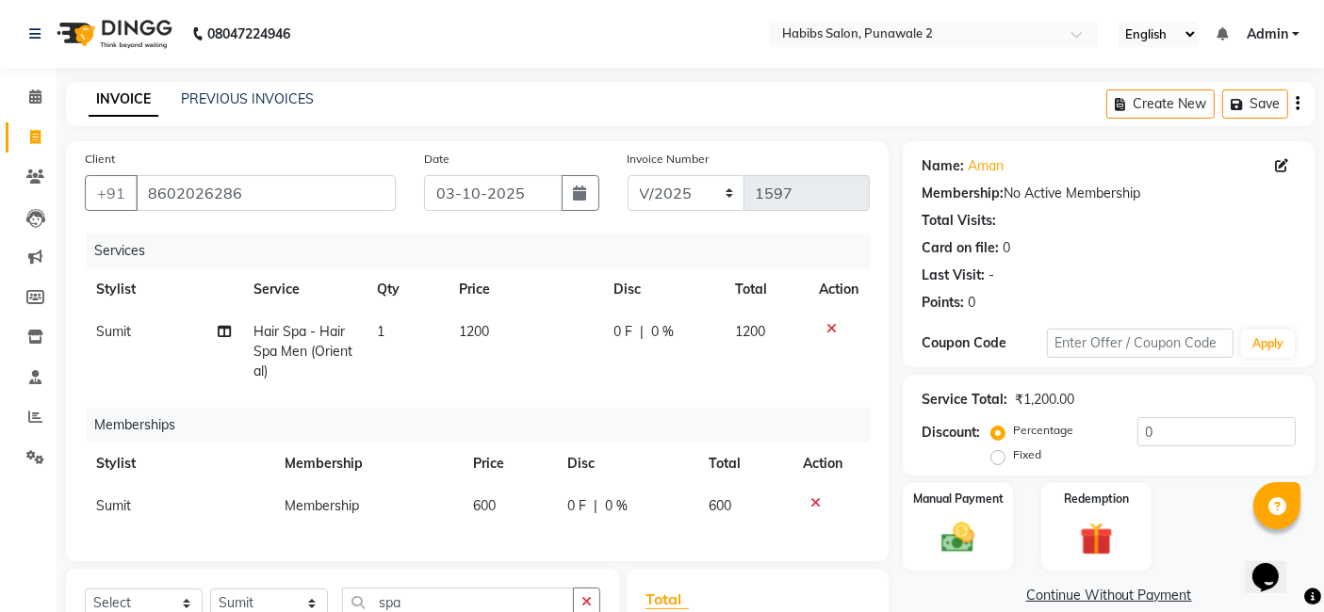
click at [471, 328] on span "1200" at bounding box center [474, 331] width 30 height 17
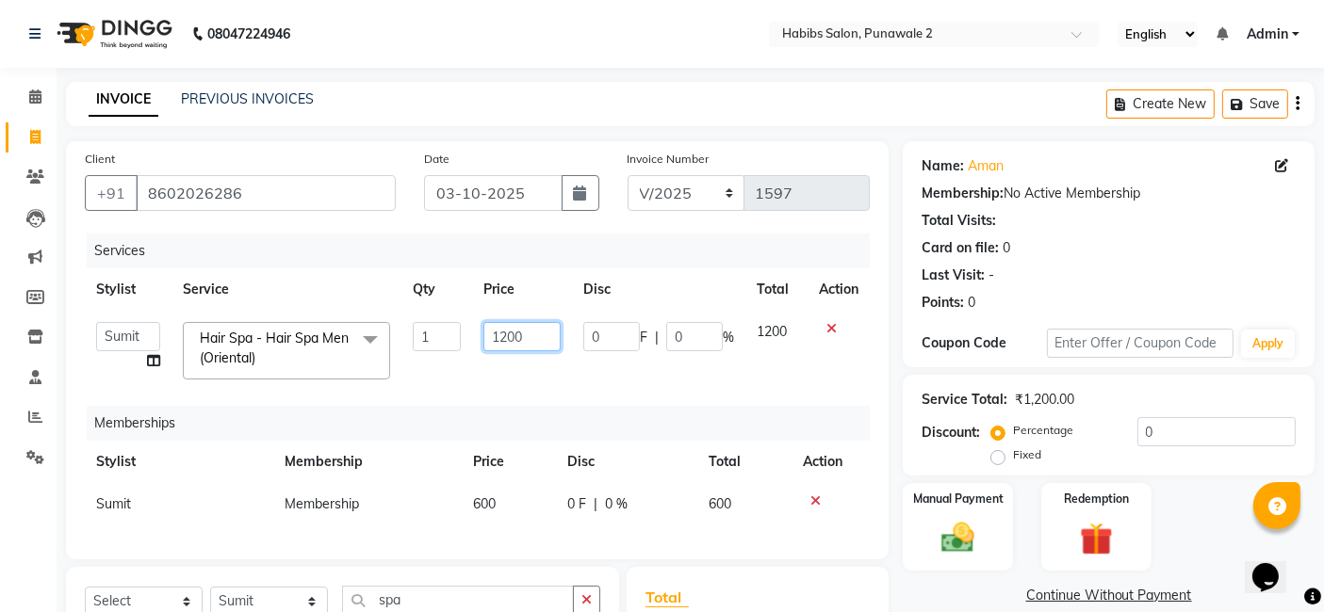
click at [503, 339] on input "1200" at bounding box center [521, 336] width 77 height 29
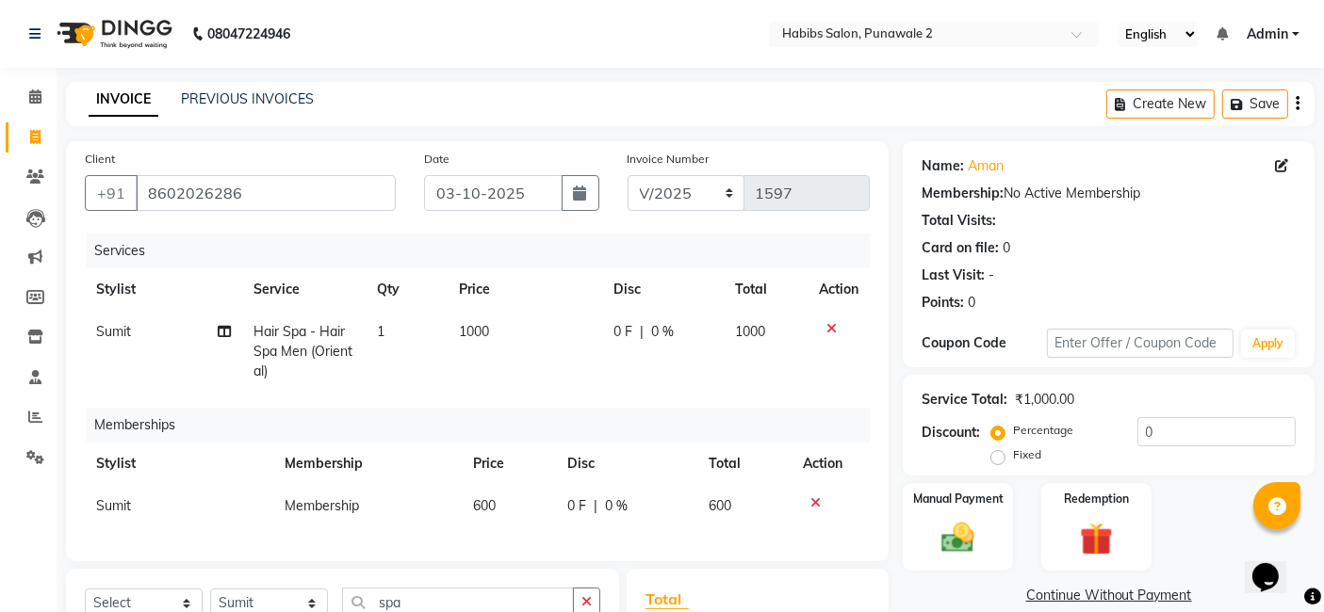
click at [642, 395] on div "Services Stylist Service Qty Price Disc Total Action Sumit Hair Spa - Hair Spa …" at bounding box center [477, 388] width 785 height 309
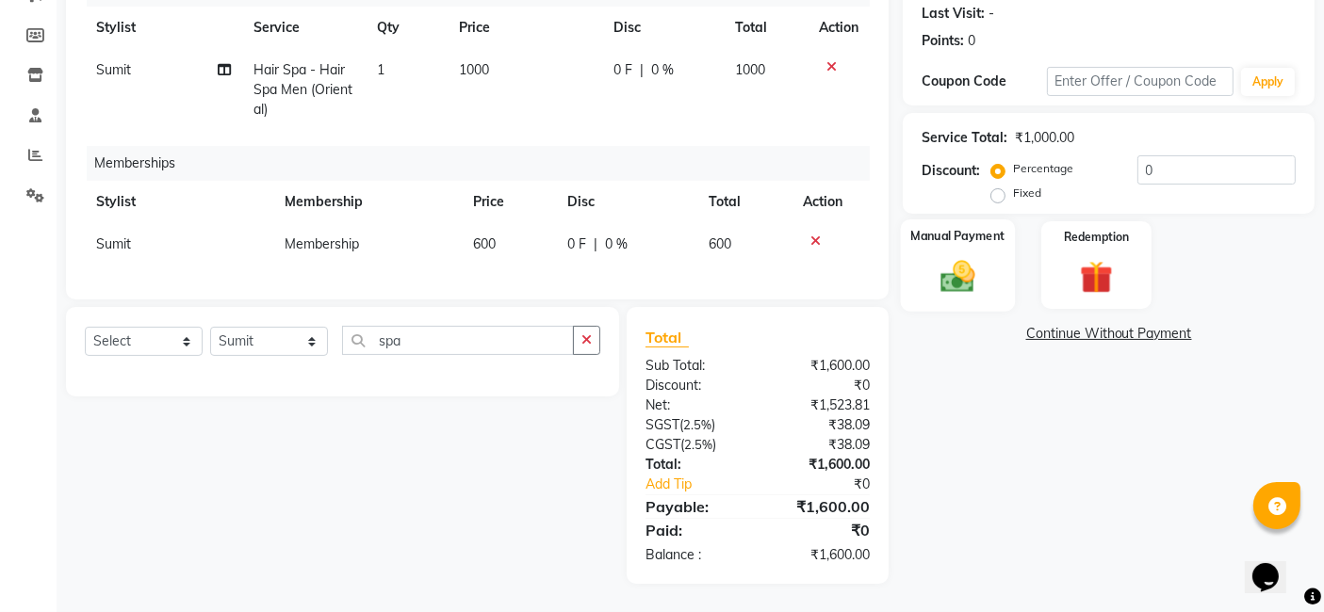
click at [942, 267] on img at bounding box center [958, 276] width 57 height 40
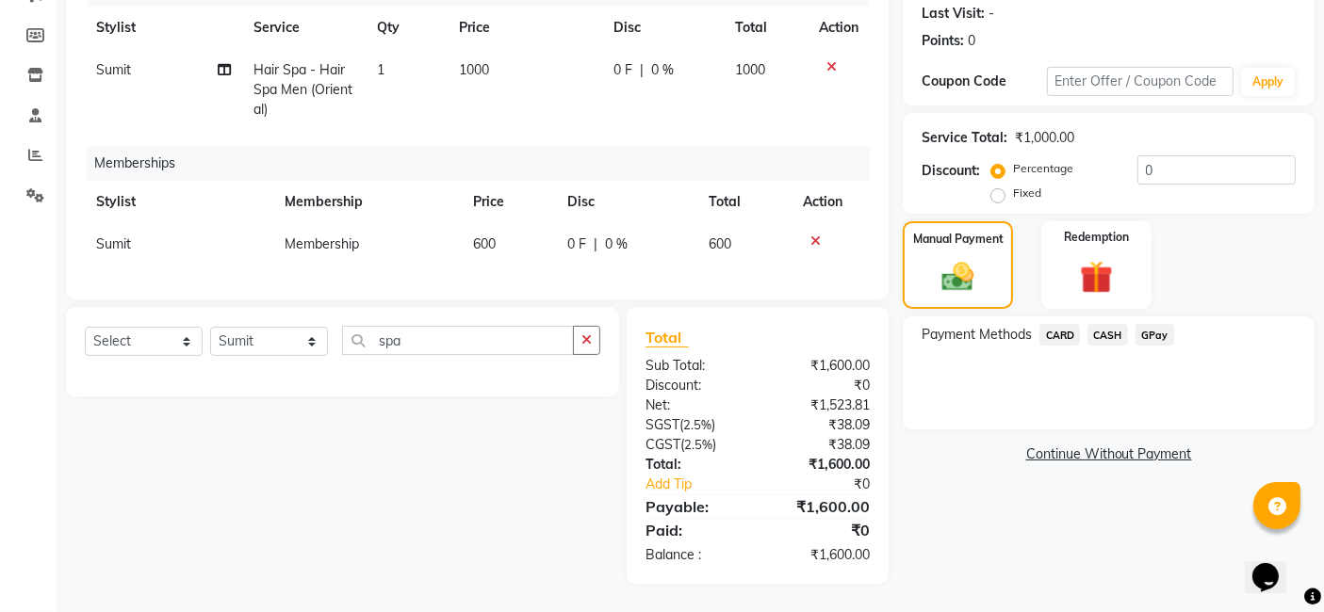
click at [1068, 324] on span "GPay" at bounding box center [1154, 335] width 39 height 22
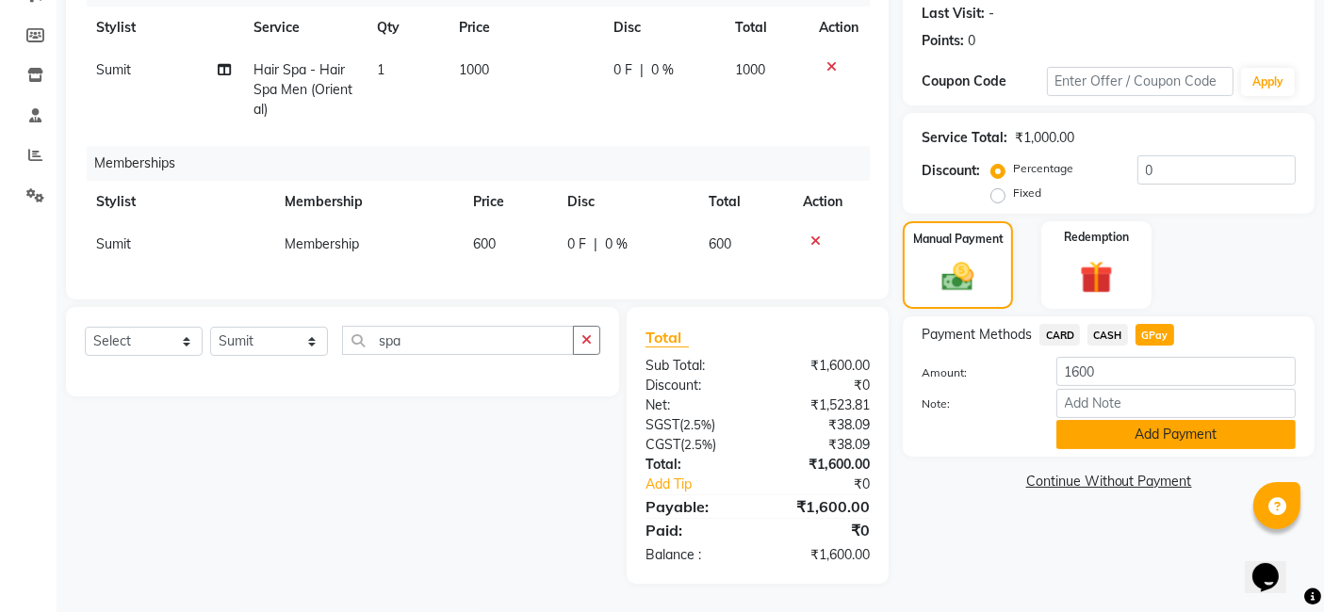
click at [1068, 420] on button "Add Payment" at bounding box center [1175, 434] width 239 height 29
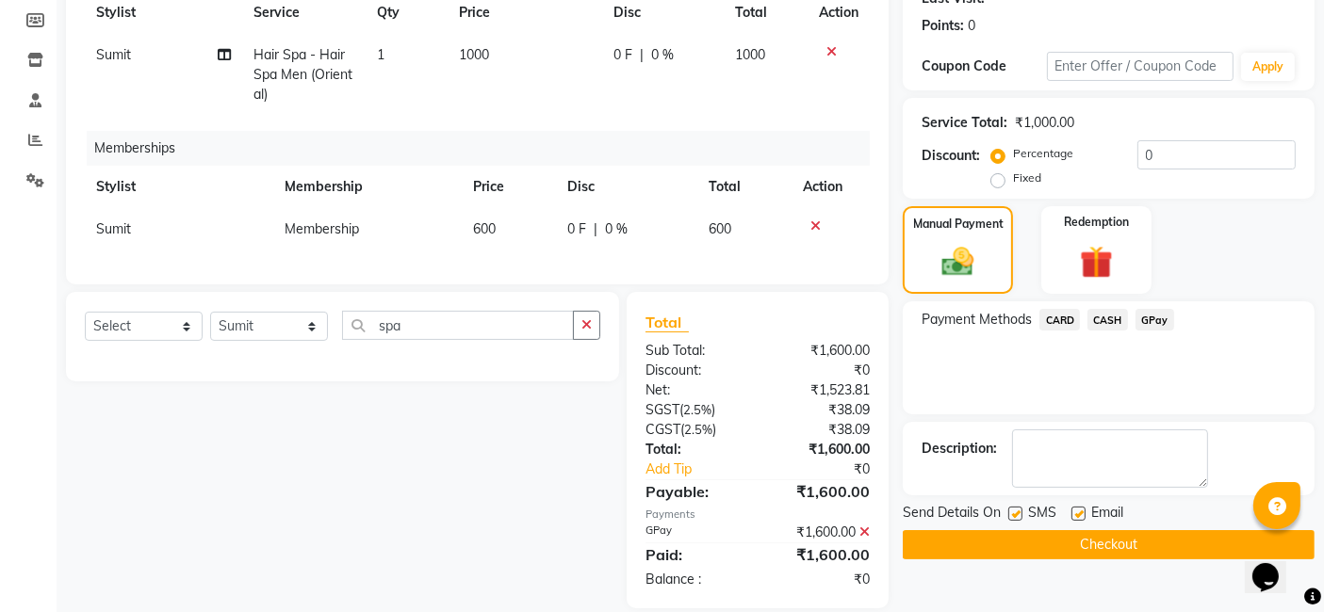
click at [1068, 547] on button "Checkout" at bounding box center [1109, 544] width 412 height 29
